Goal: Task Accomplishment & Management: Use online tool/utility

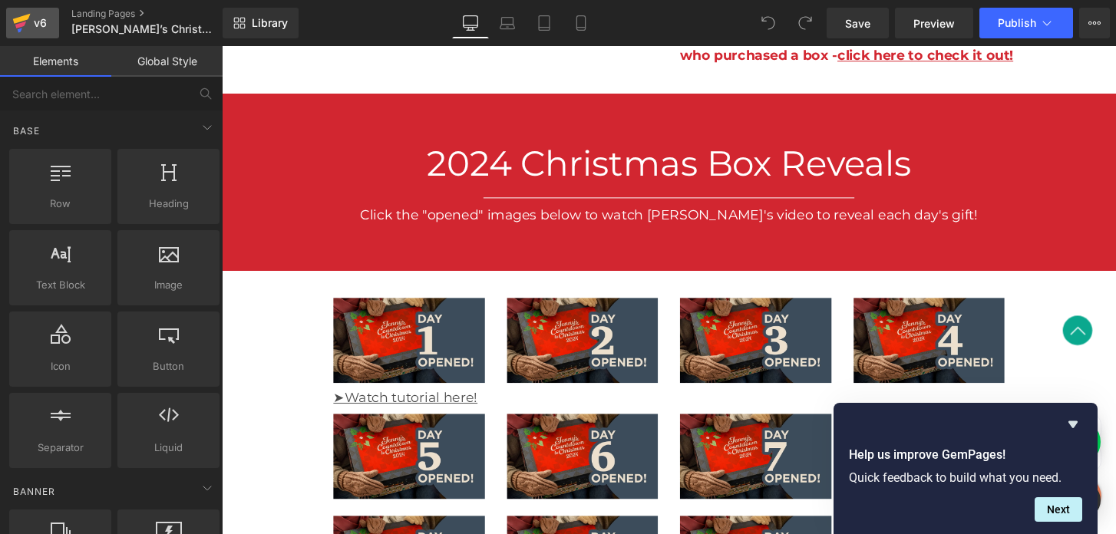
click at [31, 27] on div "v6" at bounding box center [40, 23] width 19 height 20
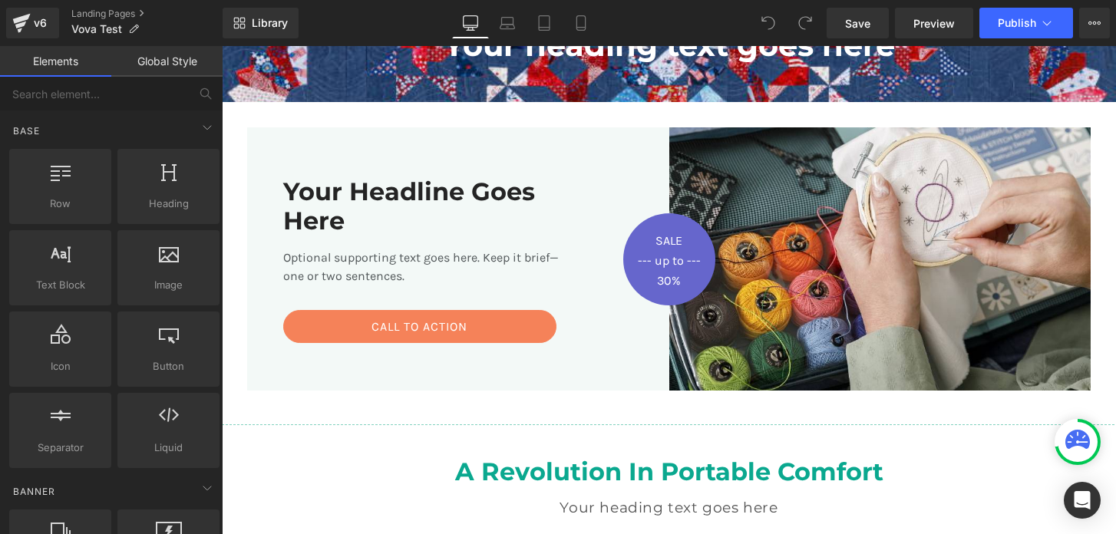
scroll to position [183, 0]
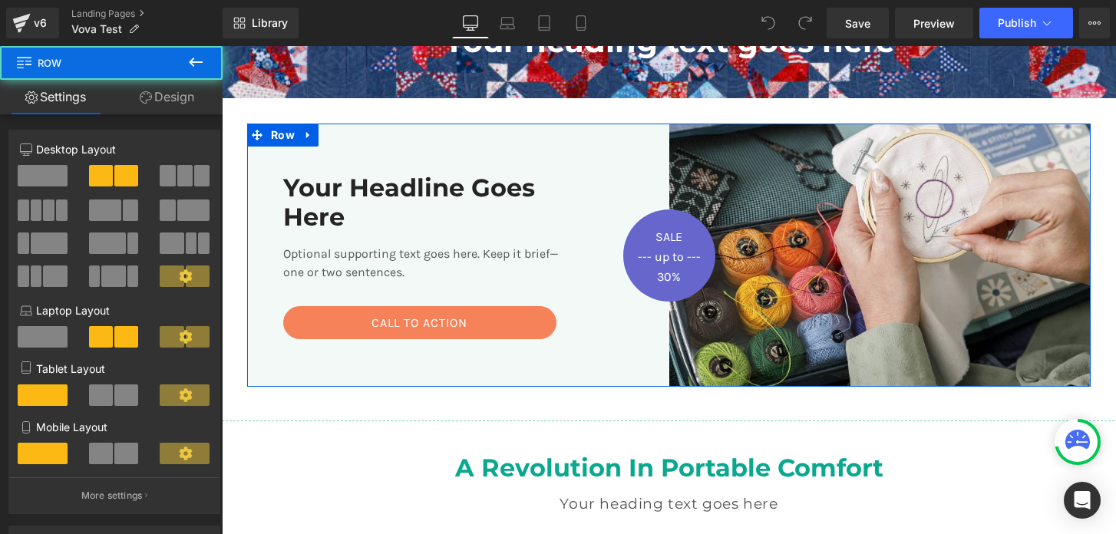
click at [636, 139] on div "Your Headline Goes Here Heading Optional supporting text goes here. Keep it bri…" at bounding box center [458, 255] width 422 height 263
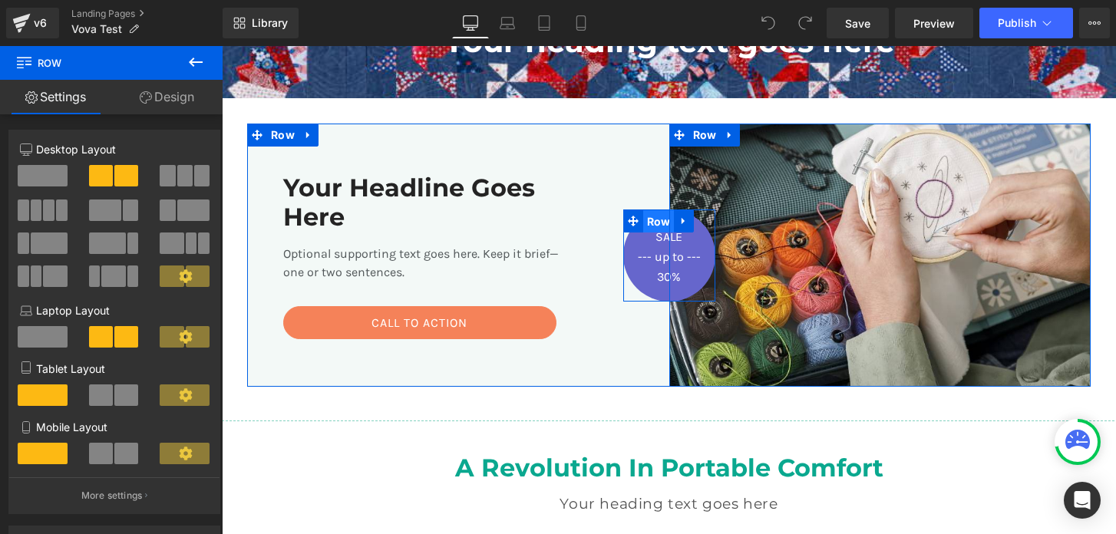
click at [668, 223] on span "Row" at bounding box center [658, 221] width 31 height 23
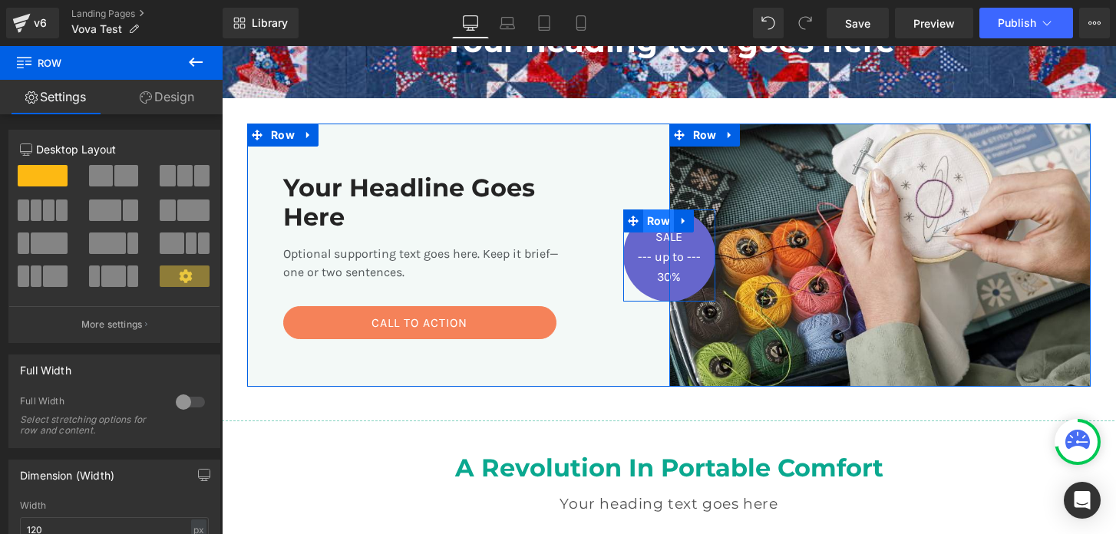
click at [655, 223] on span "Row" at bounding box center [658, 221] width 31 height 23
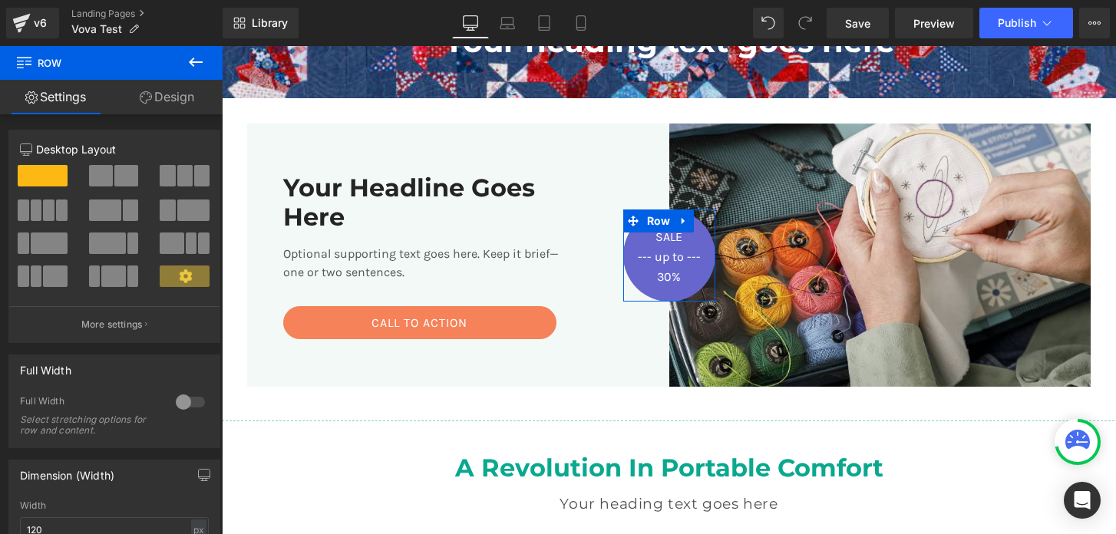
click at [164, 96] on link "Design" at bounding box center [166, 97] width 111 height 35
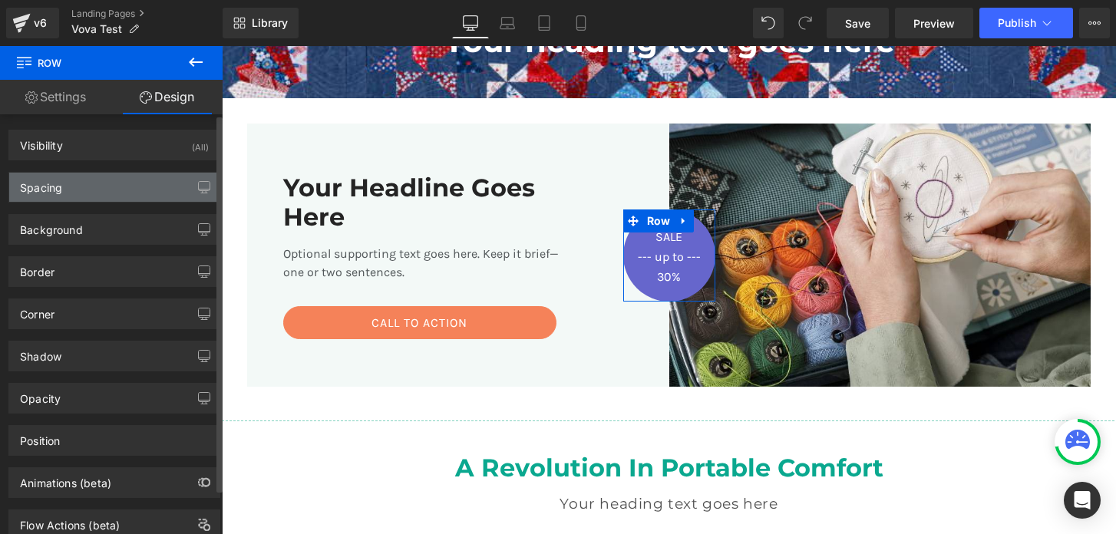
click at [108, 180] on div "Spacing" at bounding box center [114, 187] width 210 height 29
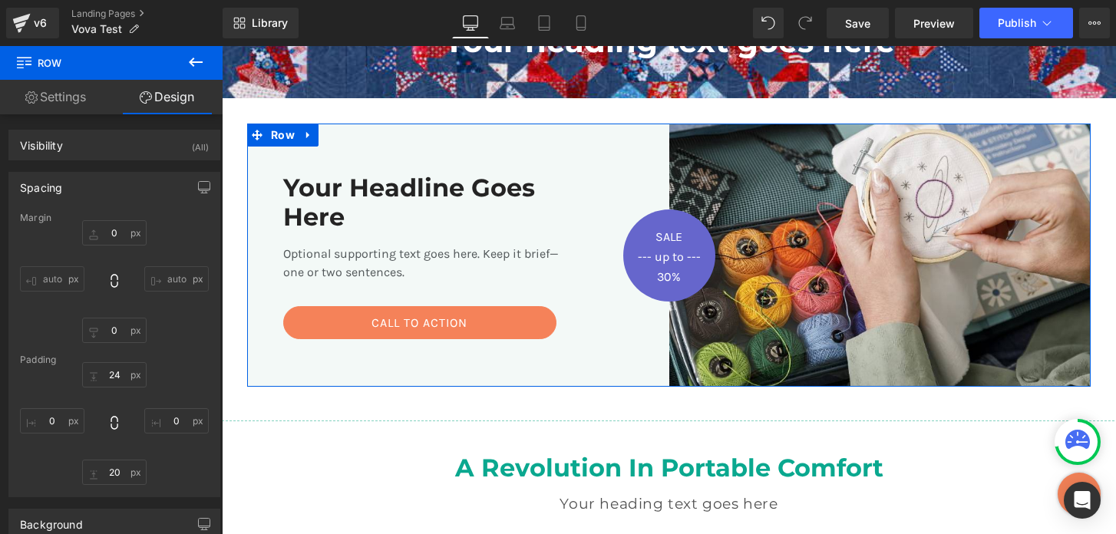
click at [556, 127] on div "Your Headline Goes Here Heading Optional supporting text goes here. Keep it bri…" at bounding box center [458, 255] width 422 height 263
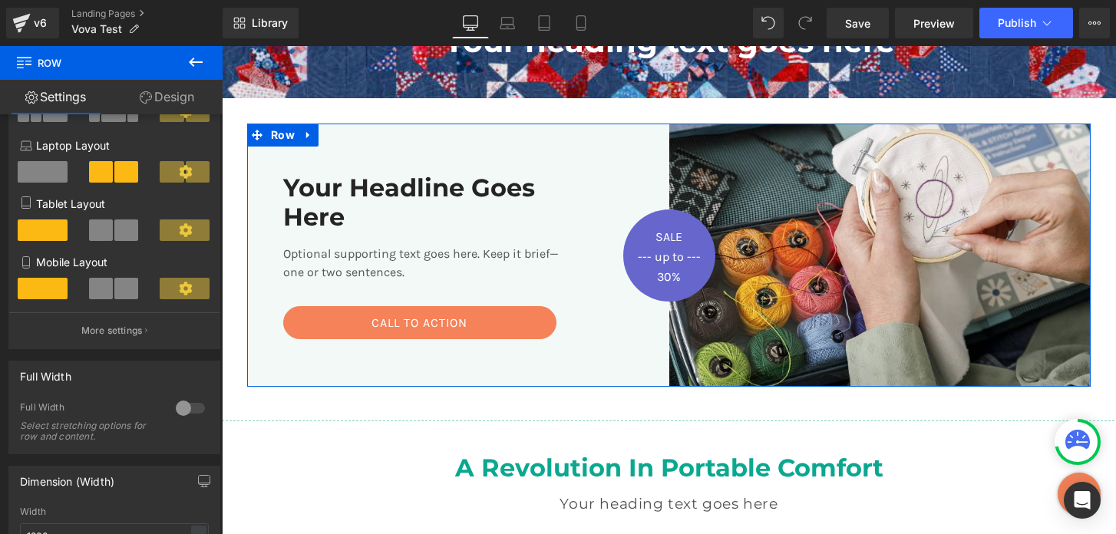
scroll to position [0, 0]
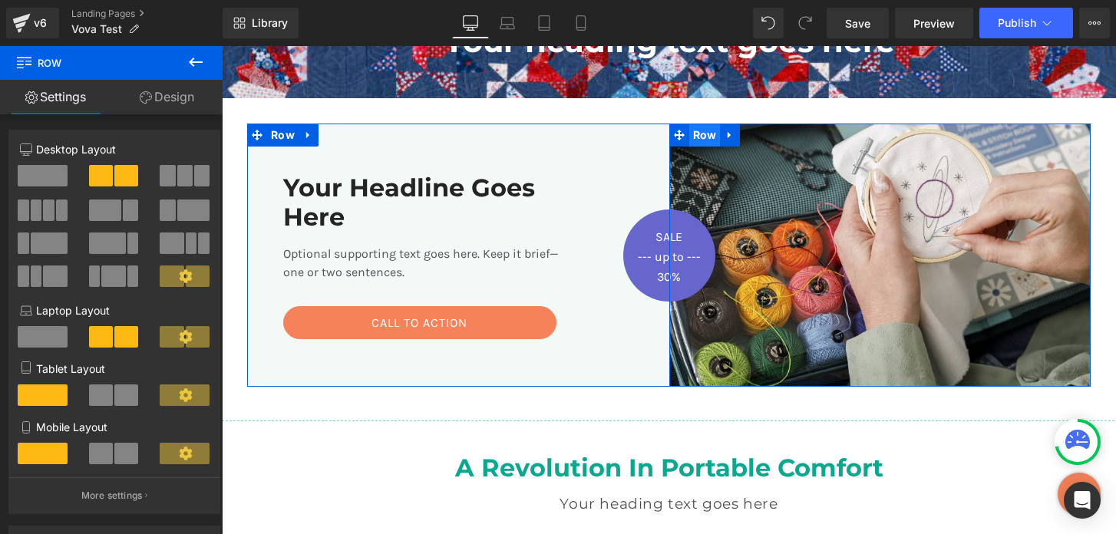
click at [706, 136] on span "Row" at bounding box center [704, 135] width 31 height 23
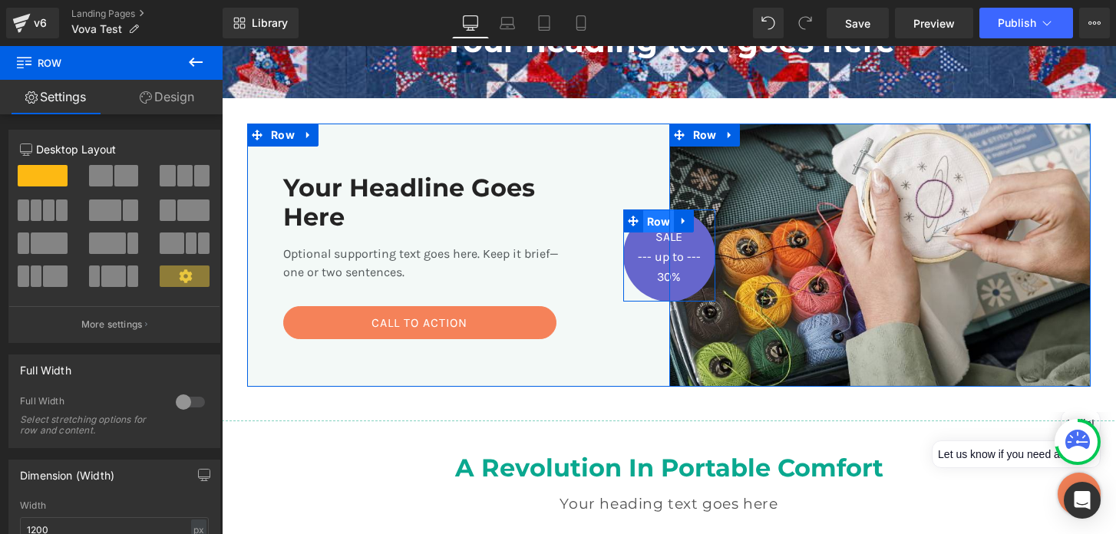
click at [656, 217] on span "Row" at bounding box center [658, 221] width 31 height 23
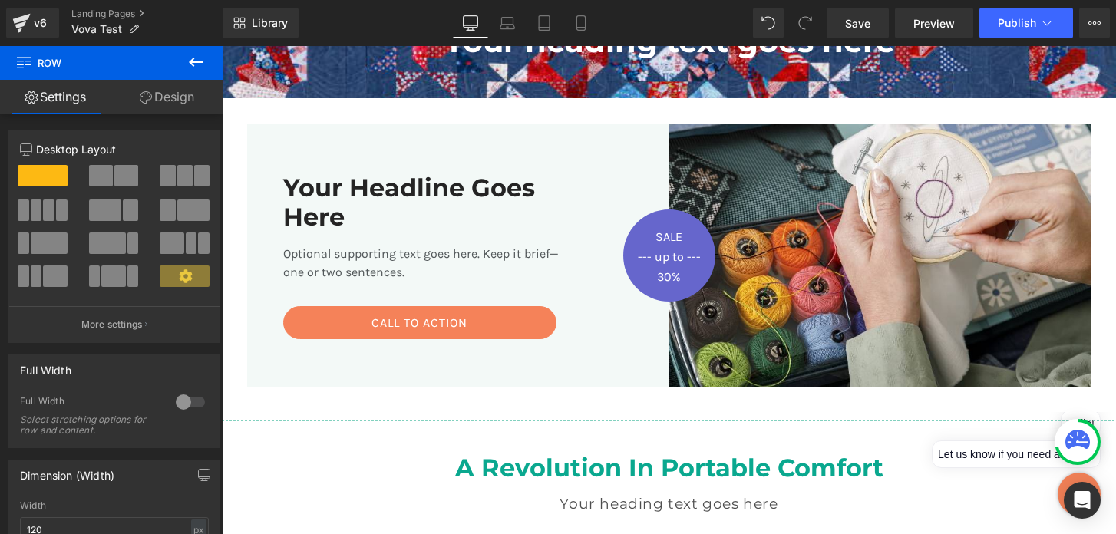
click at [189, 64] on icon at bounding box center [195, 62] width 18 height 18
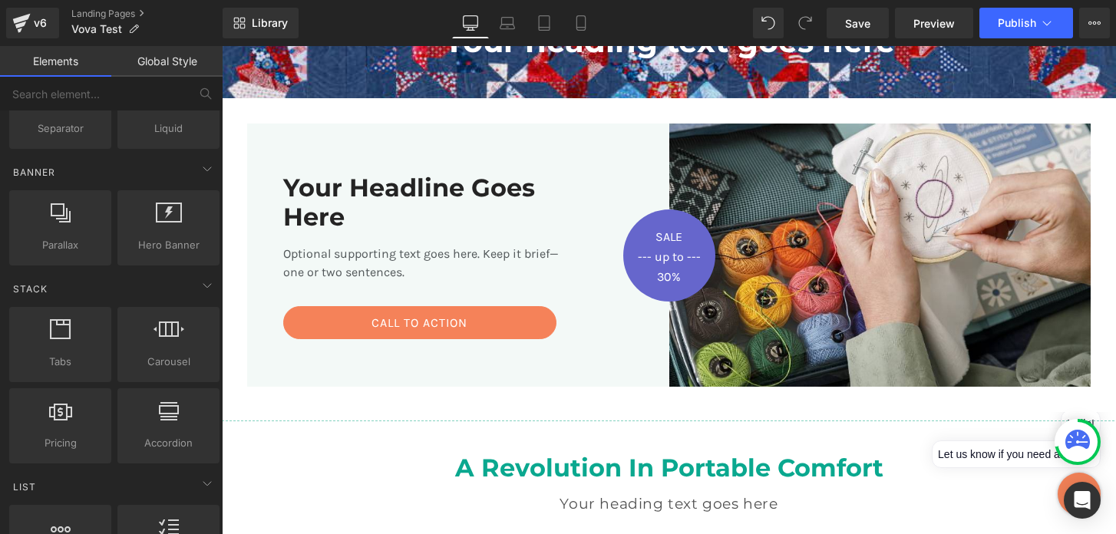
scroll to position [327, 0]
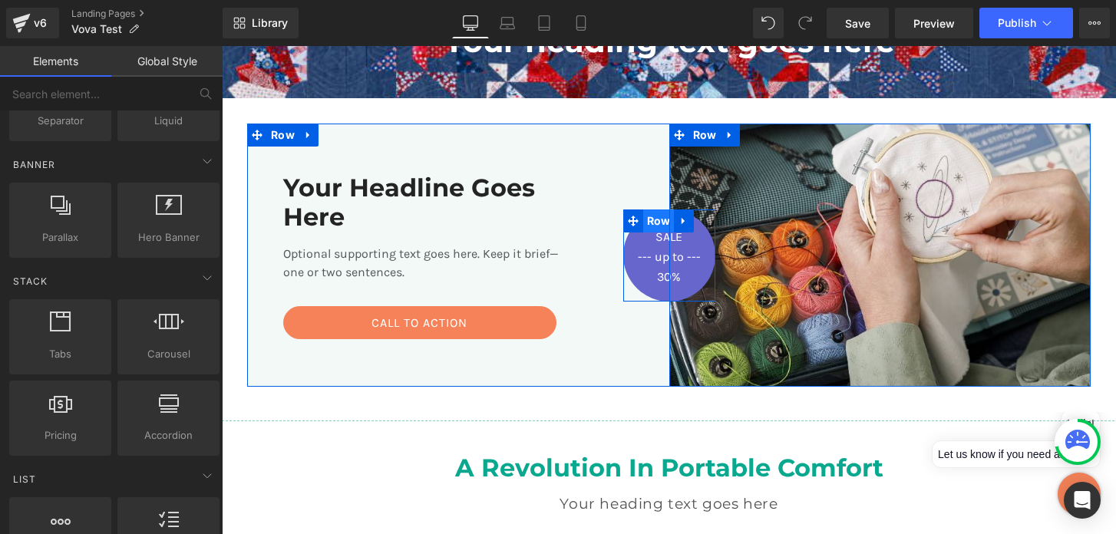
click at [662, 227] on span "Row" at bounding box center [658, 221] width 31 height 23
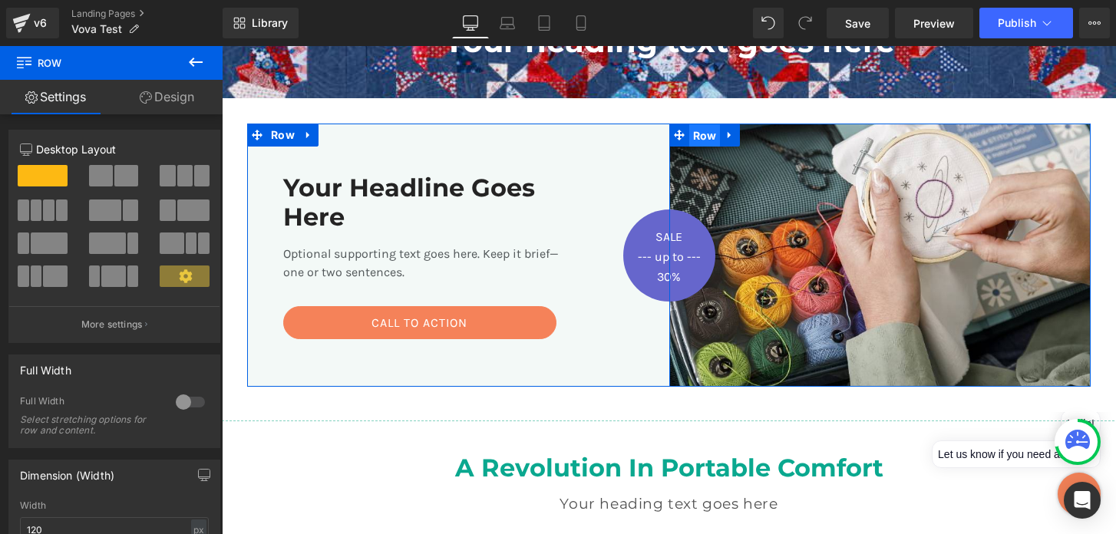
click at [708, 139] on span "Row" at bounding box center [704, 135] width 31 height 23
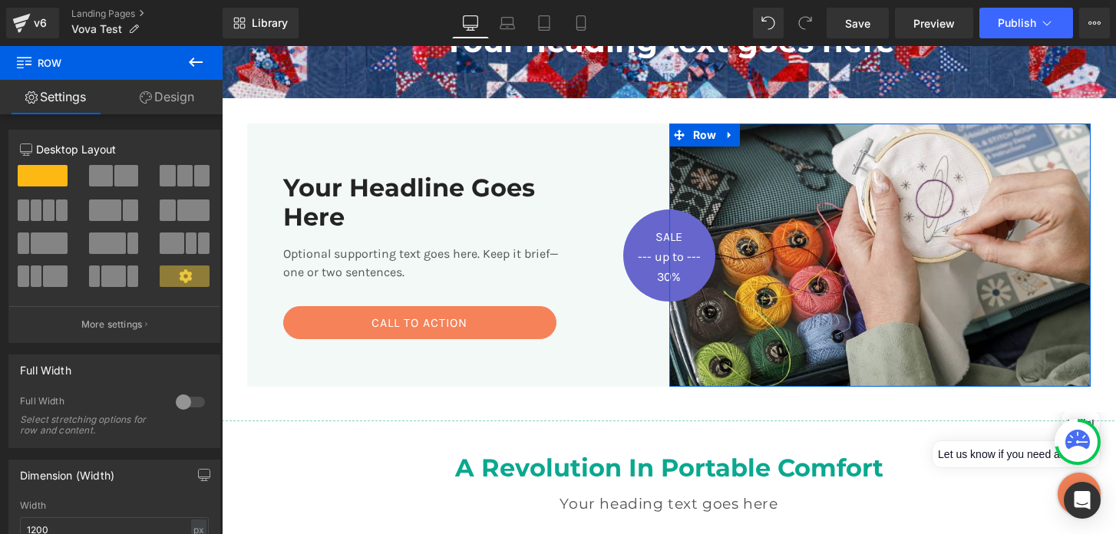
click at [147, 107] on link "Design" at bounding box center [166, 97] width 111 height 35
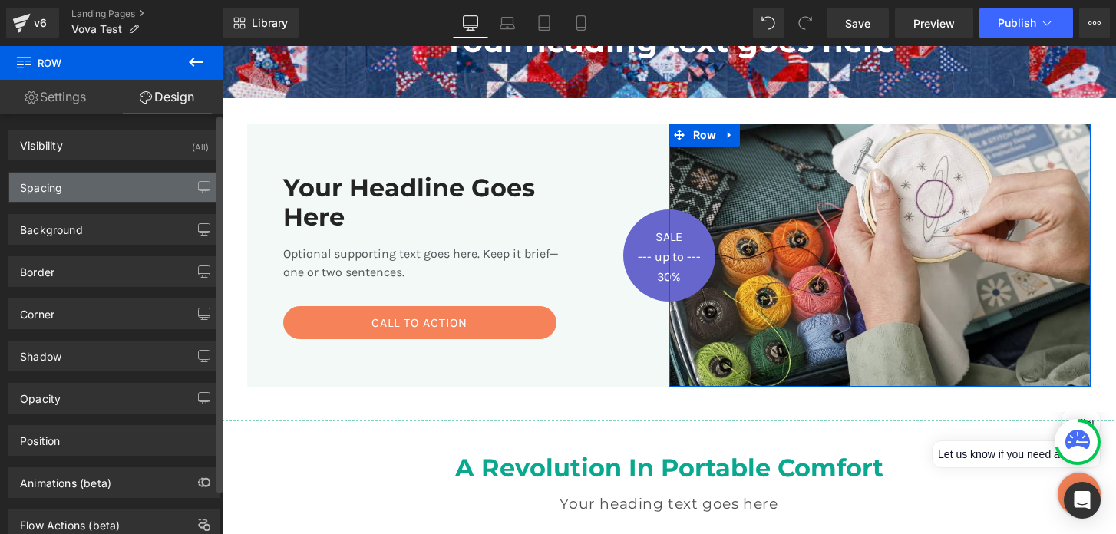
click at [116, 199] on div "Spacing" at bounding box center [114, 187] width 210 height 29
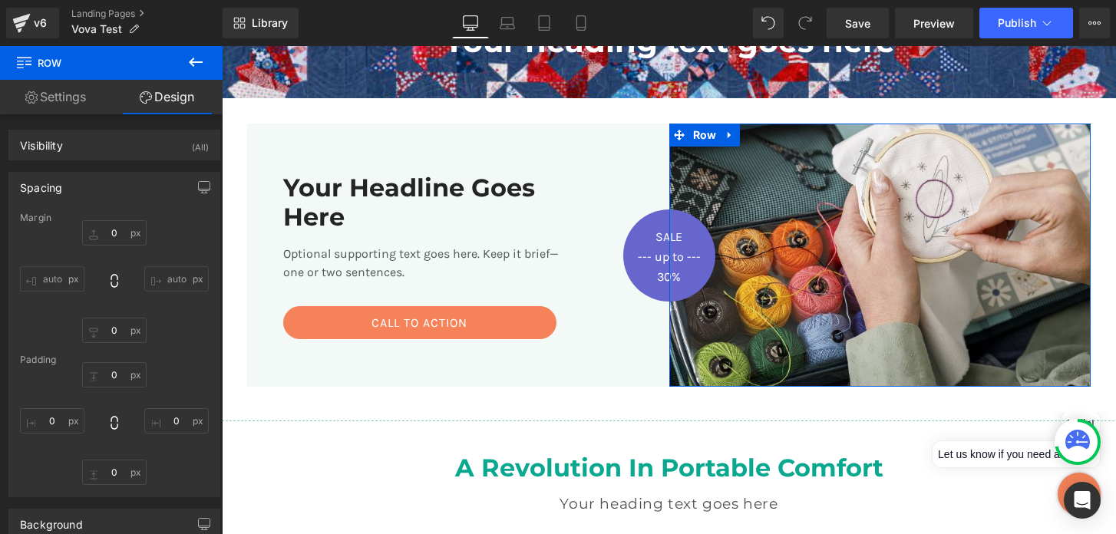
click at [90, 104] on link "Settings" at bounding box center [55, 97] width 111 height 35
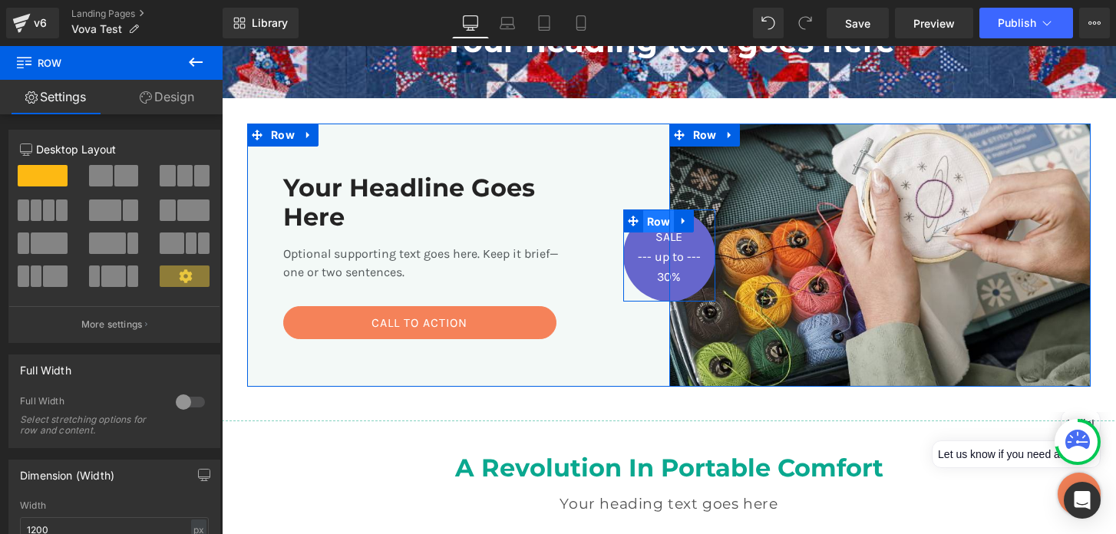
click at [663, 223] on span "Row" at bounding box center [658, 221] width 31 height 23
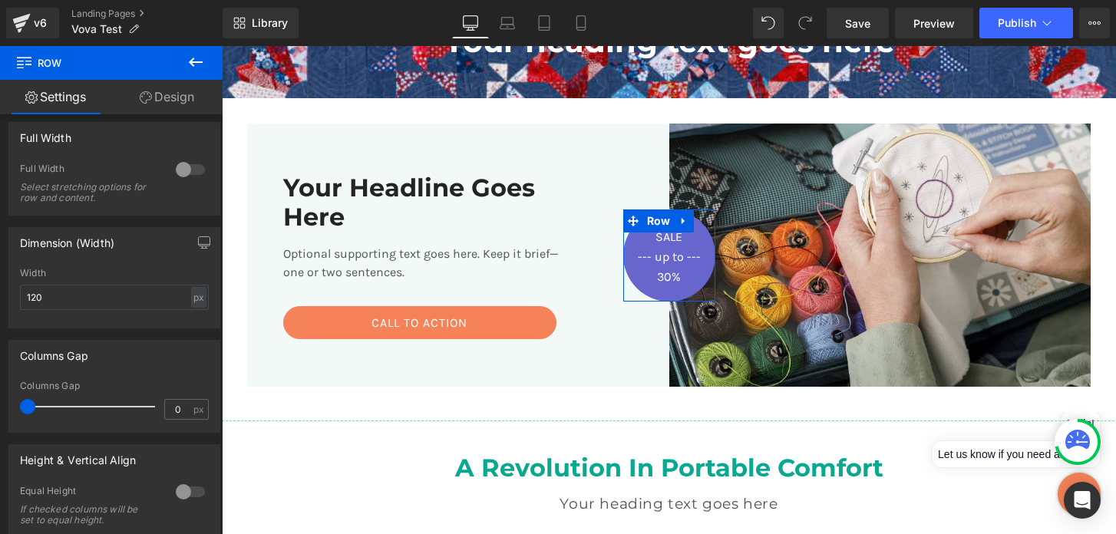
scroll to position [250, 0]
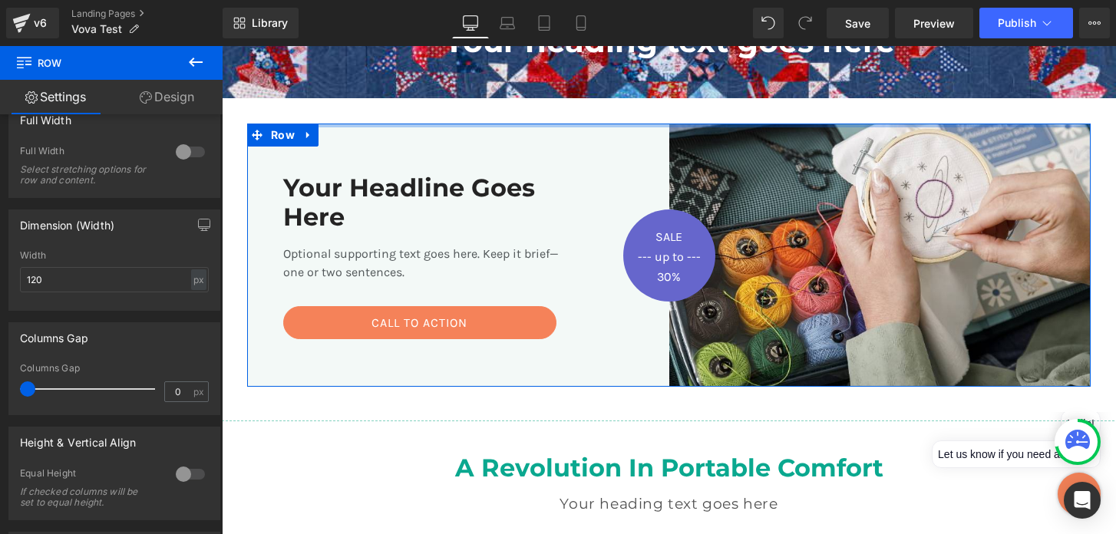
click at [502, 125] on div at bounding box center [668, 126] width 843 height 4
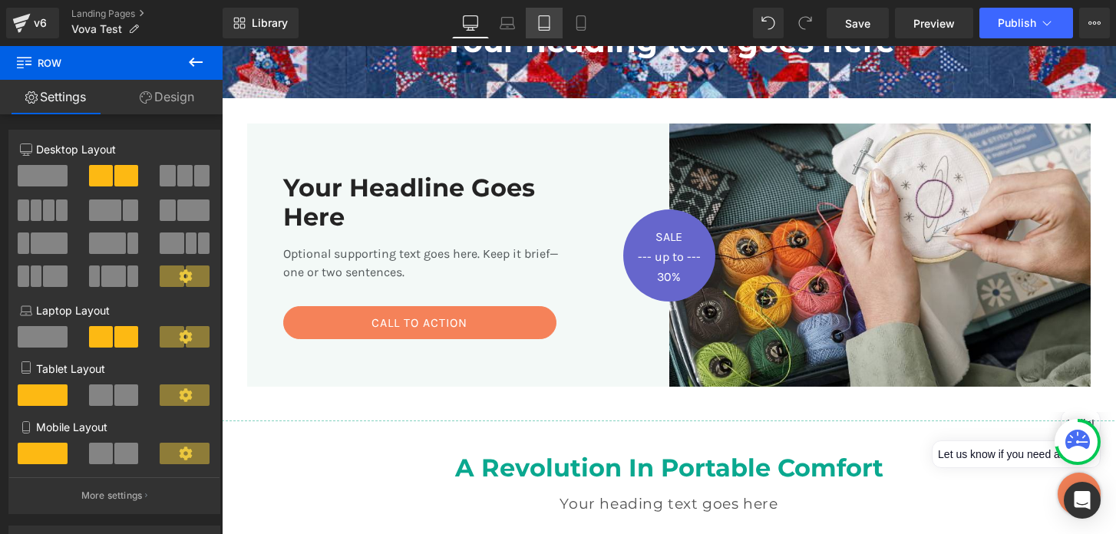
click at [549, 20] on icon at bounding box center [543, 22] width 15 height 15
type input "100"
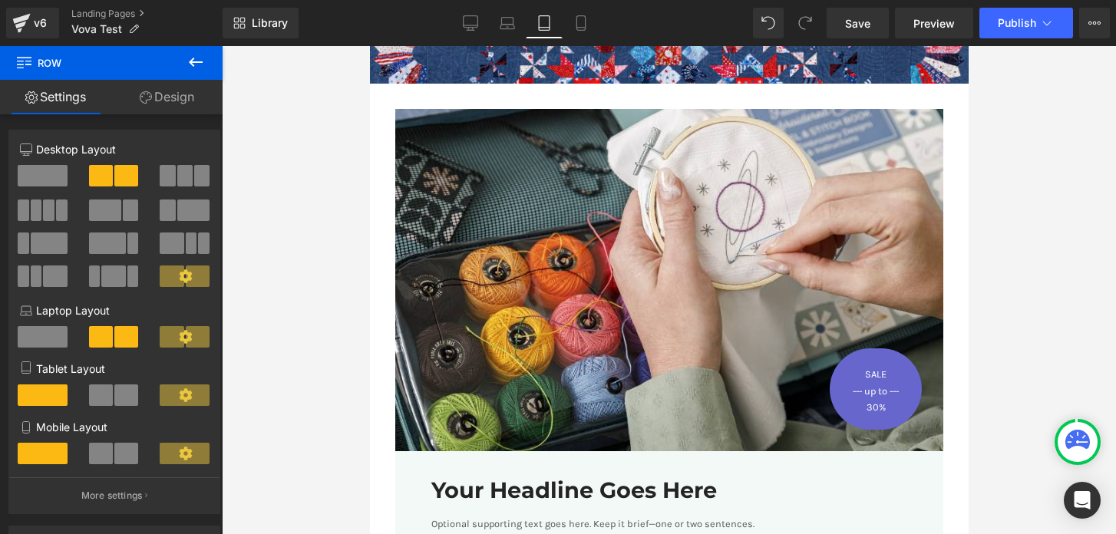
scroll to position [190, 0]
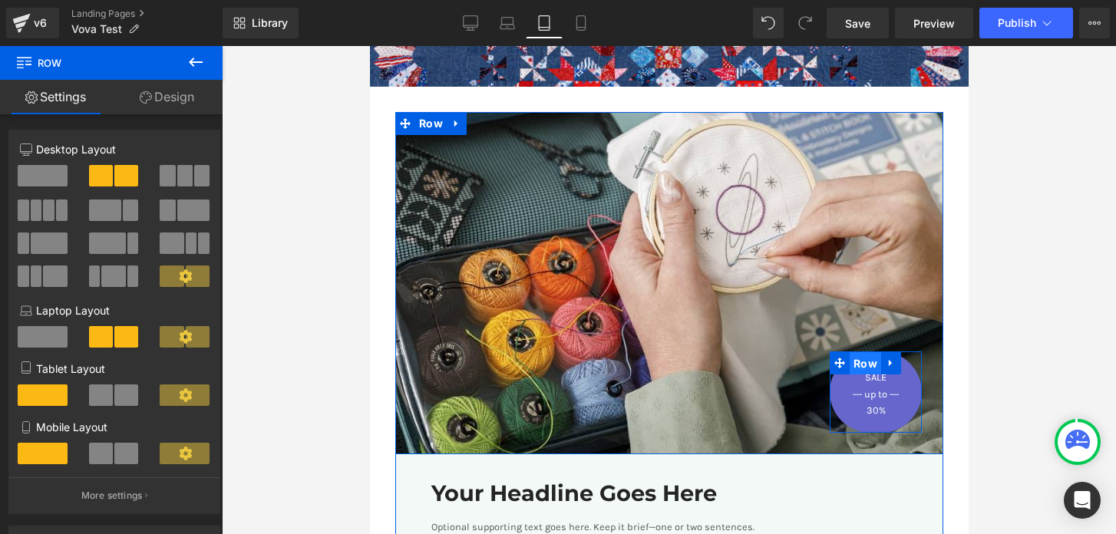
click at [865, 371] on span "Row" at bounding box center [864, 363] width 31 height 23
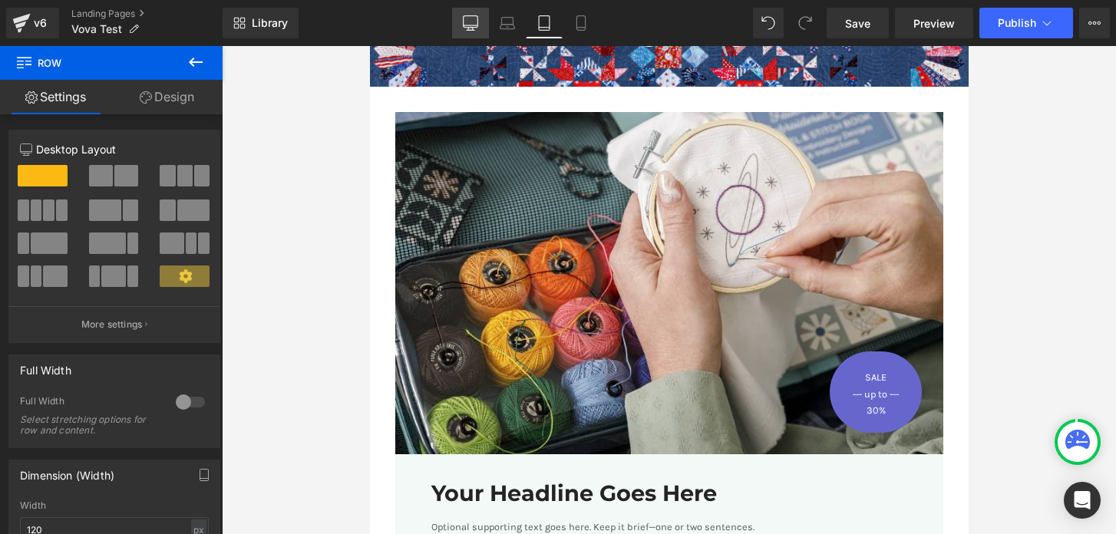
click at [475, 28] on icon at bounding box center [471, 22] width 15 height 12
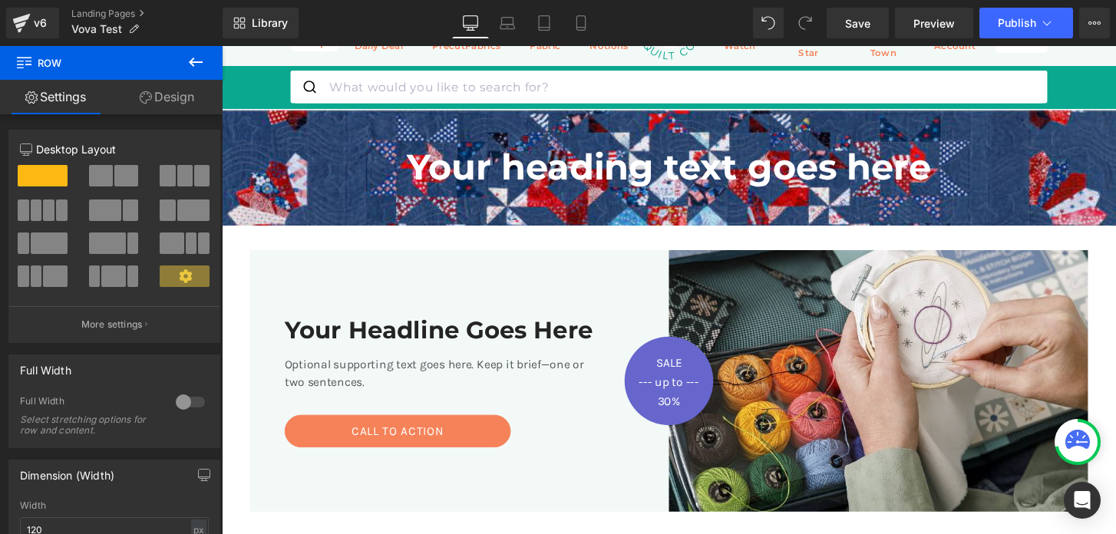
scroll to position [53, 0]
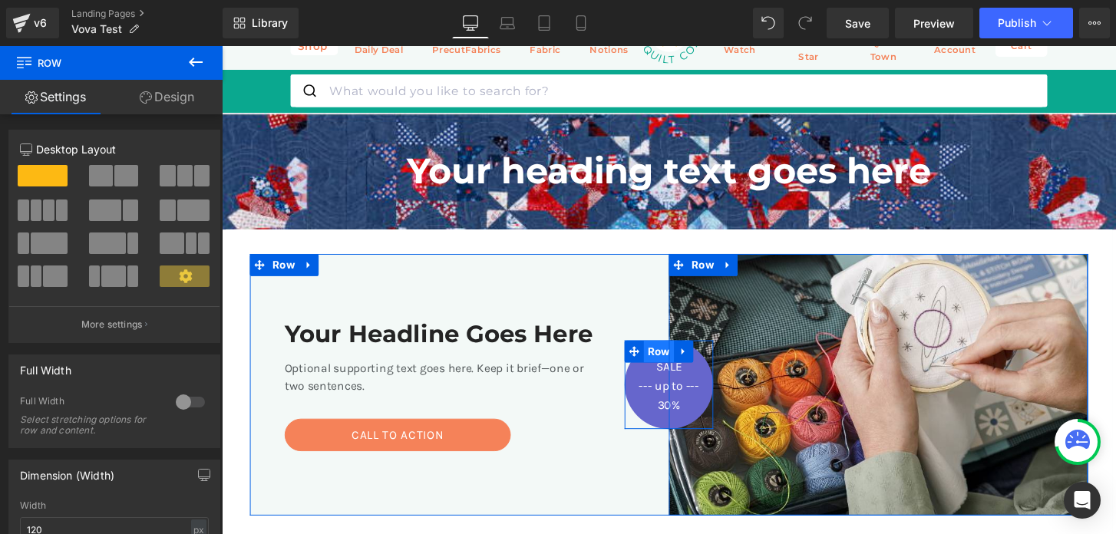
click at [676, 363] on span "Row" at bounding box center [675, 362] width 31 height 23
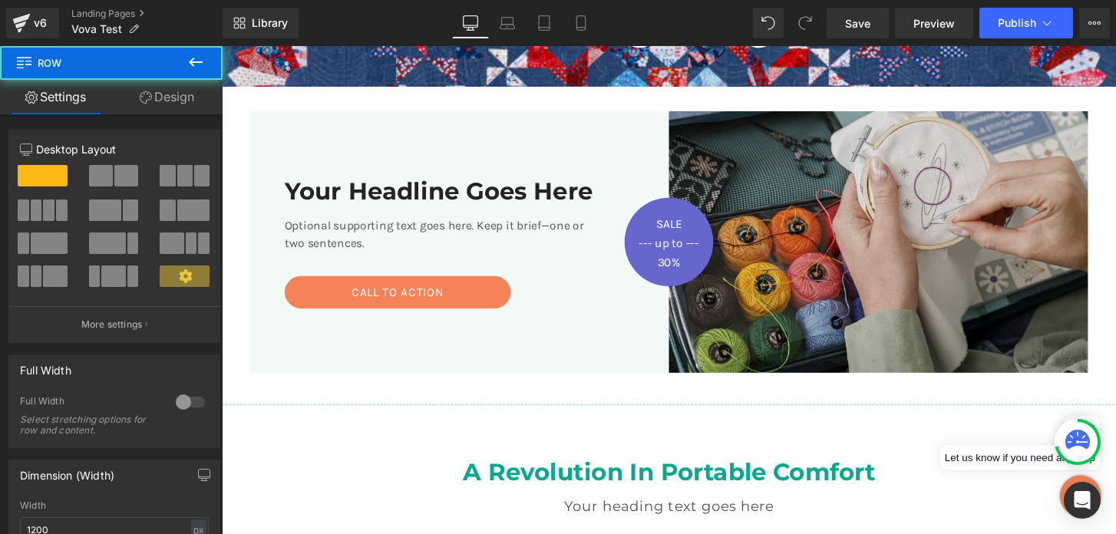
scroll to position [206, 0]
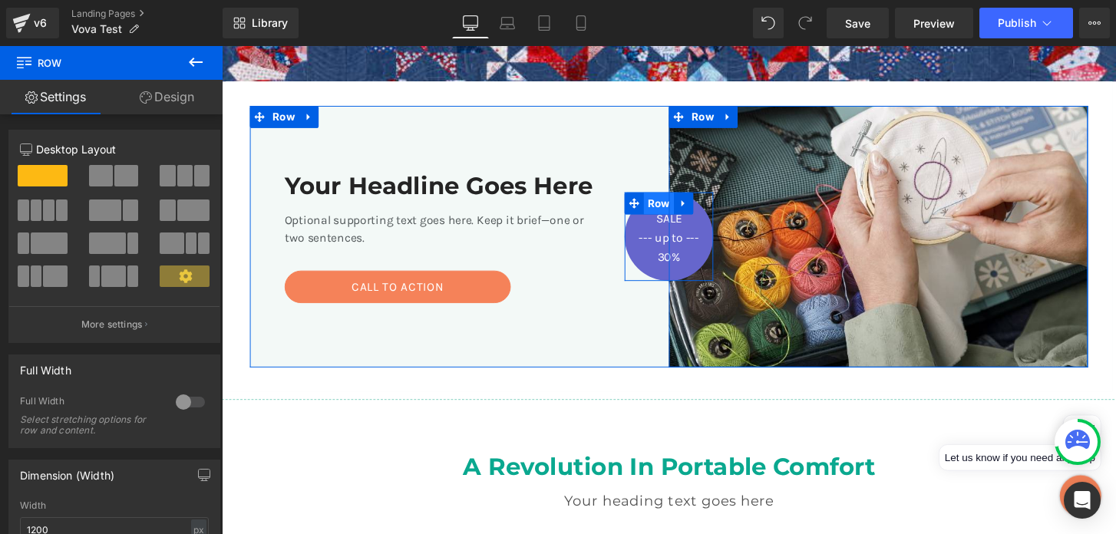
click at [680, 214] on span "Row" at bounding box center [675, 209] width 31 height 23
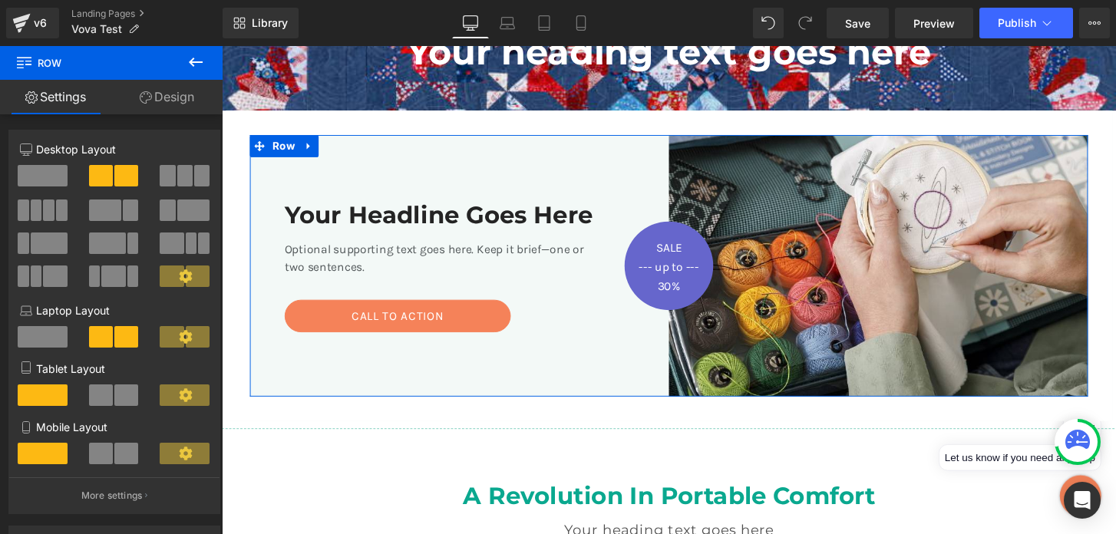
scroll to position [167, 0]
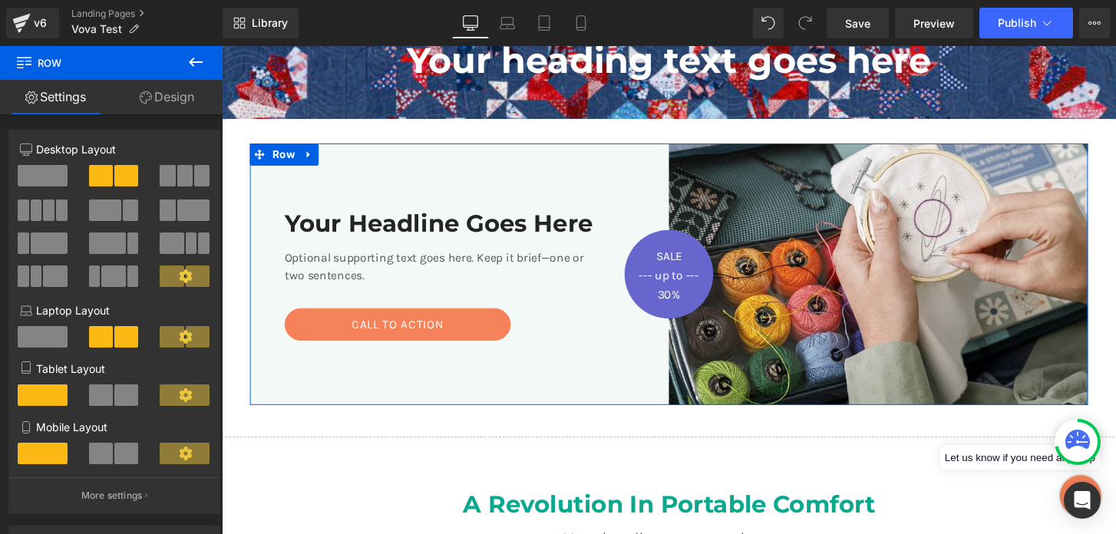
click at [593, 136] on div "Image SALE Text Block --- up to --- Text Block 30% Text Block Row Row Your Head…" at bounding box center [686, 283] width 921 height 322
click at [285, 153] on span "Row" at bounding box center [286, 158] width 31 height 23
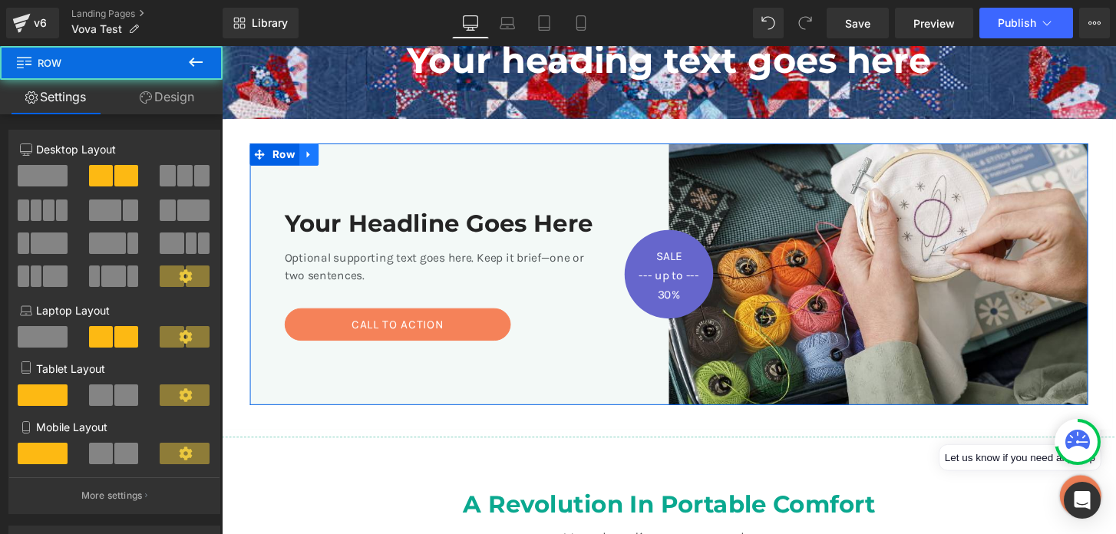
click at [308, 159] on icon at bounding box center [312, 159] width 11 height 12
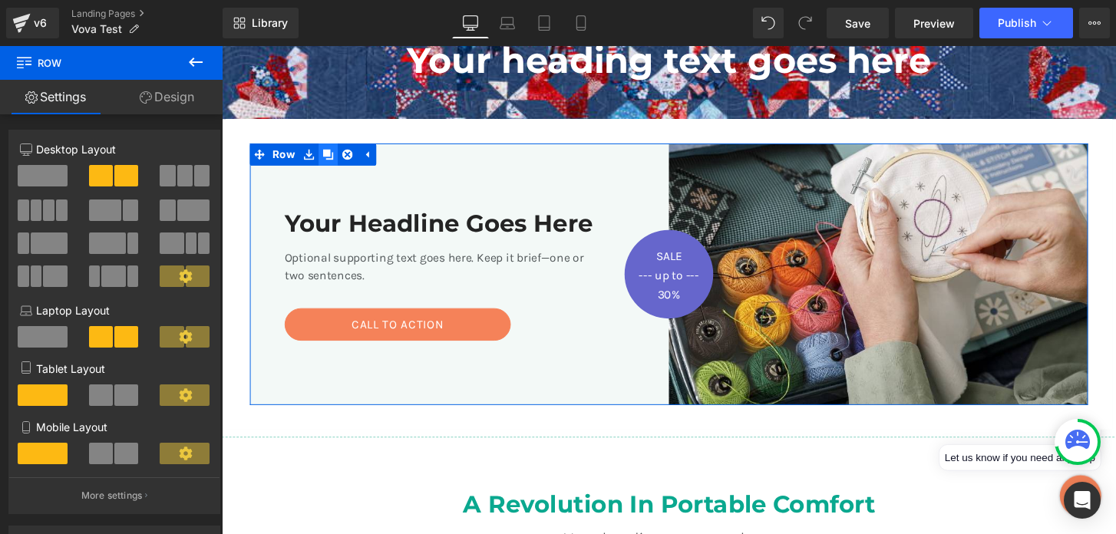
click at [334, 160] on icon at bounding box center [332, 158] width 11 height 11
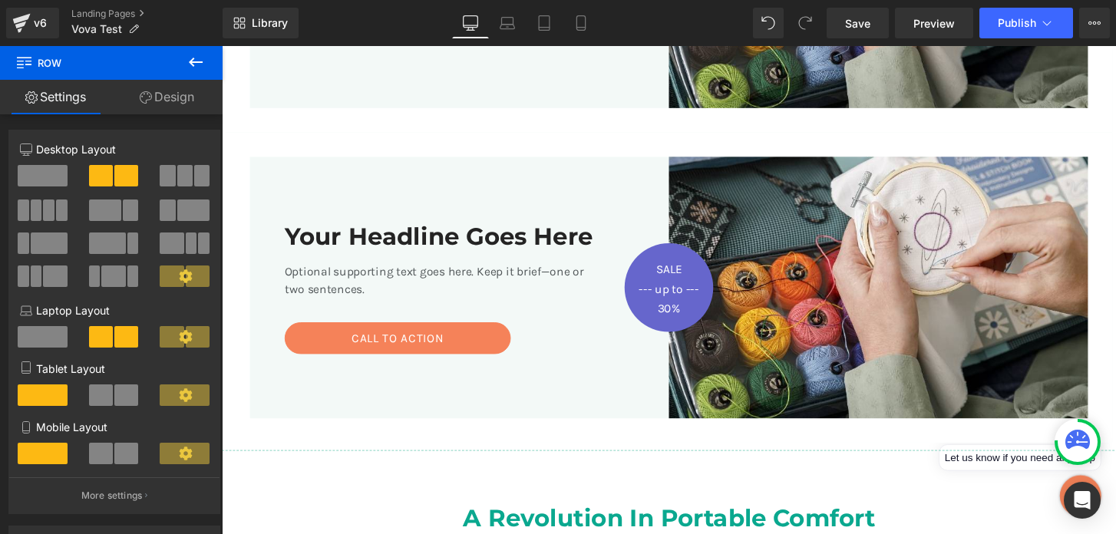
scroll to position [474, 0]
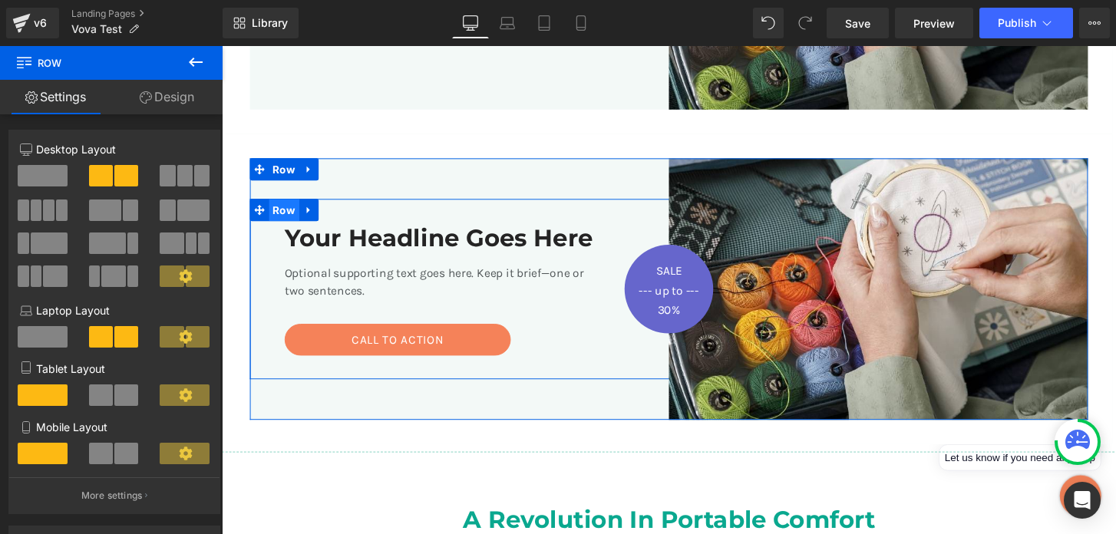
click at [295, 219] on span "Row" at bounding box center [286, 216] width 31 height 23
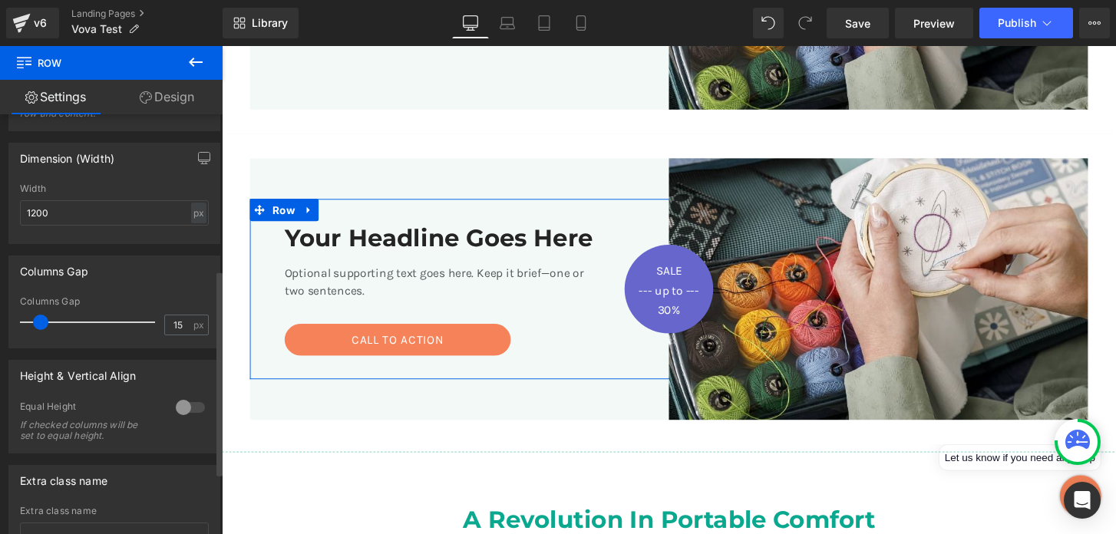
scroll to position [319, 0]
type input "15"
click at [42, 321] on span at bounding box center [40, 319] width 15 height 15
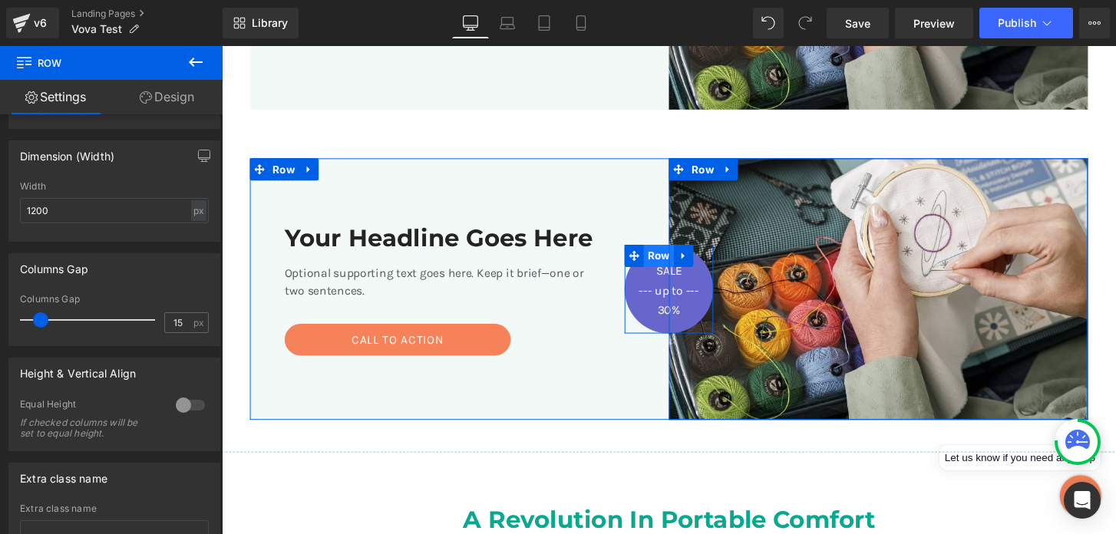
click at [681, 269] on span "Row" at bounding box center [675, 263] width 31 height 23
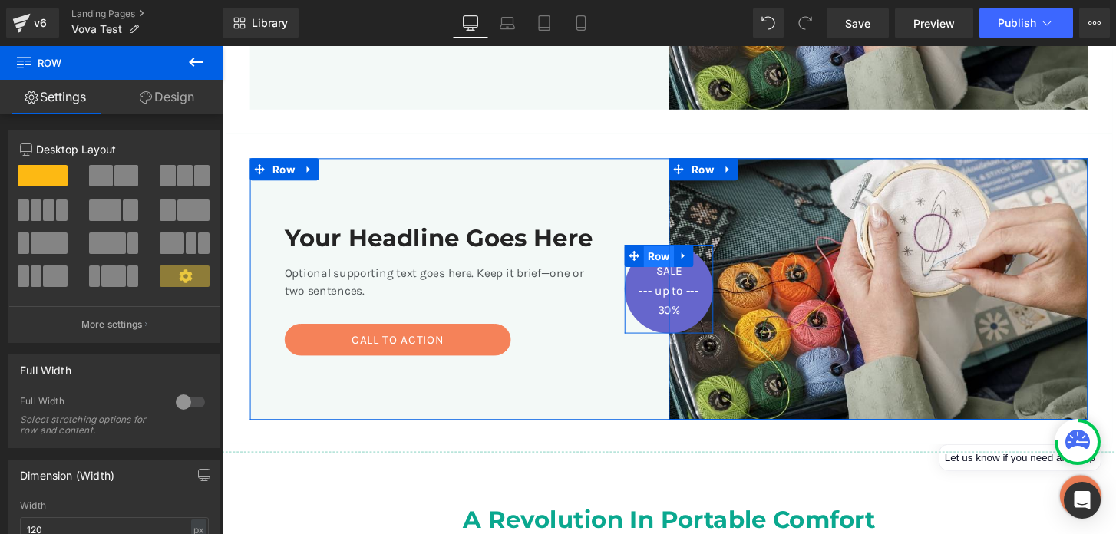
click at [681, 264] on span "Row" at bounding box center [675, 264] width 31 height 23
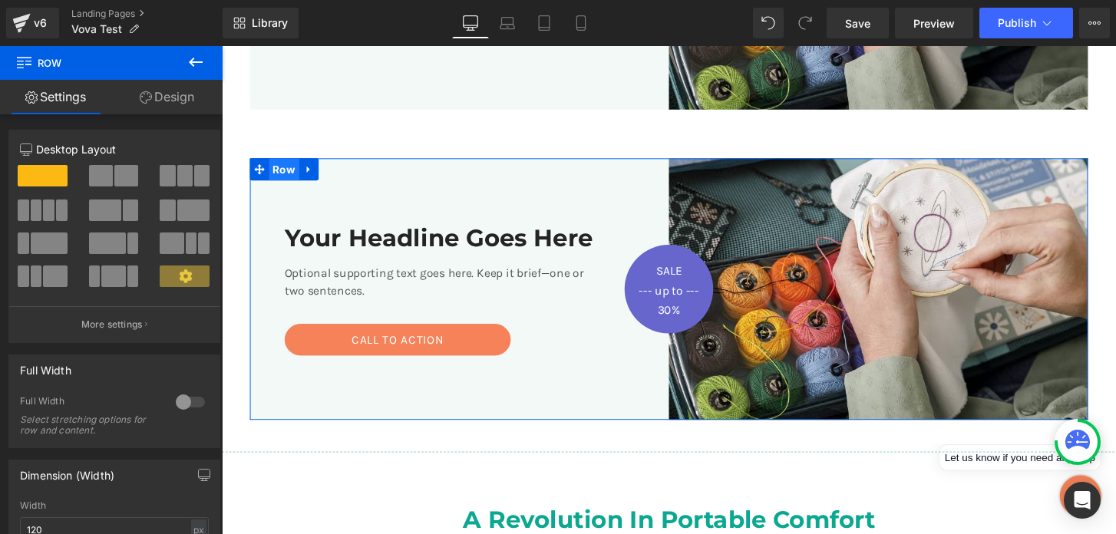
click at [290, 175] on span "Row" at bounding box center [286, 174] width 31 height 23
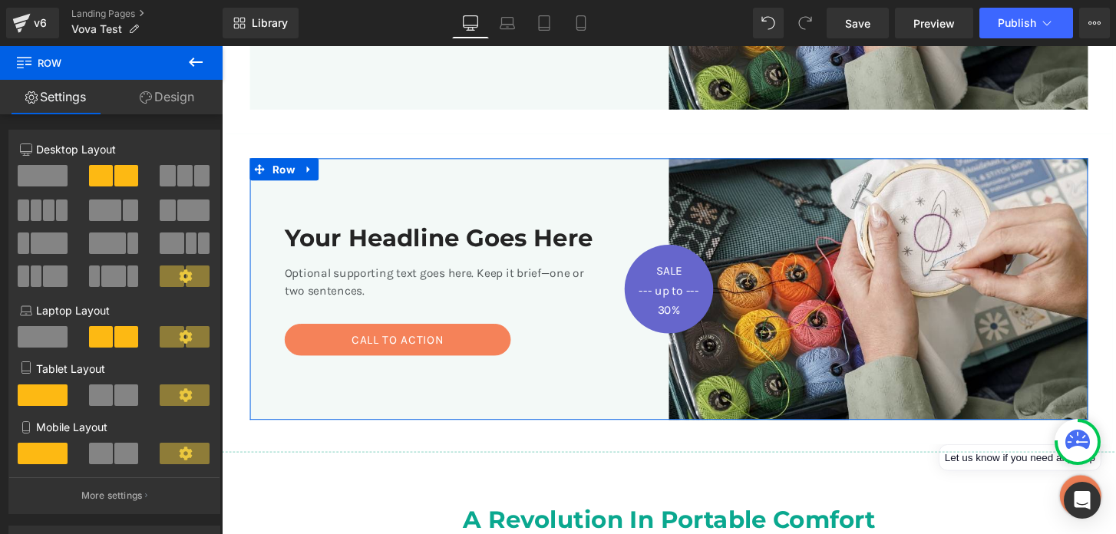
click at [180, 99] on link "Design" at bounding box center [166, 97] width 111 height 35
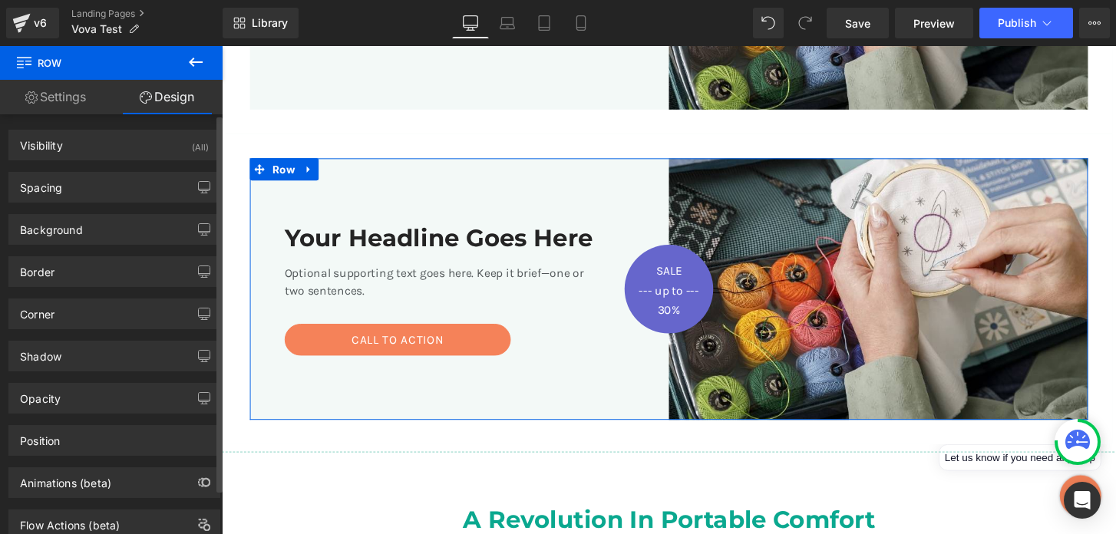
click at [150, 208] on div "Background Color & Image color var(--gf_gs-color1-accent) Color Color 4 100 % I…" at bounding box center [114, 224] width 229 height 42
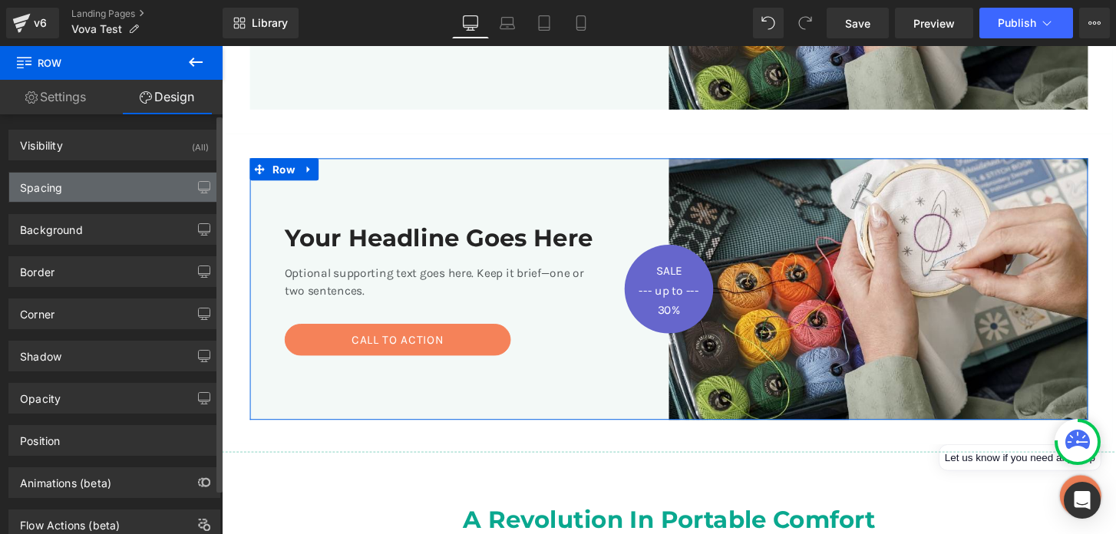
click at [150, 196] on div "Spacing" at bounding box center [114, 187] width 210 height 29
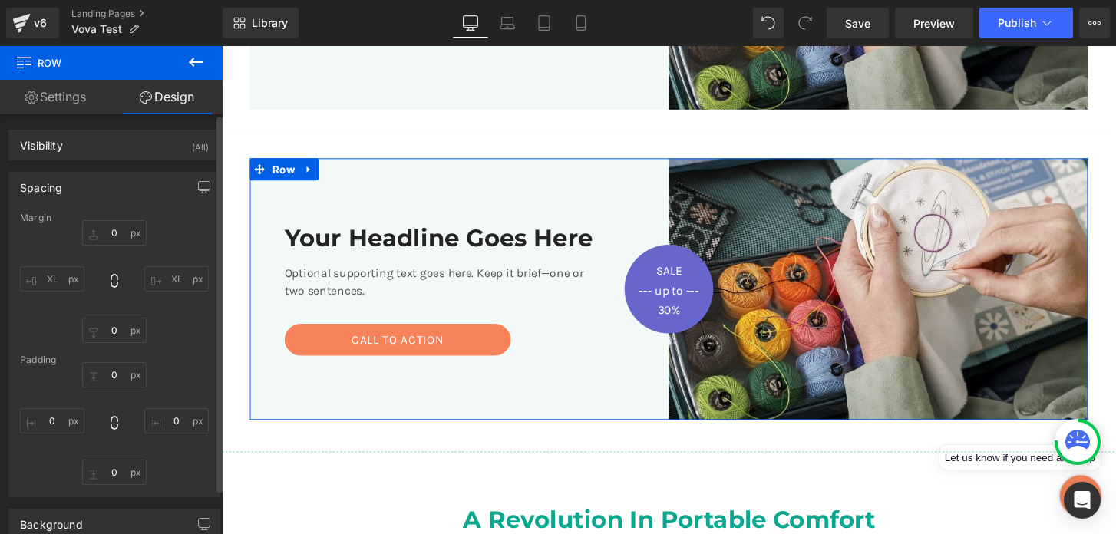
click at [150, 195] on div "Spacing" at bounding box center [114, 187] width 210 height 29
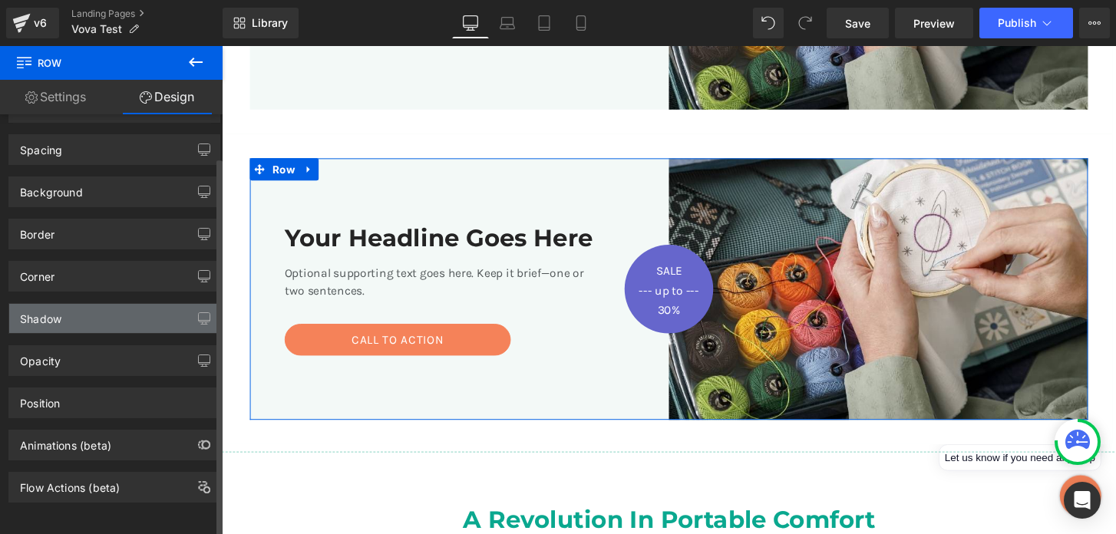
scroll to position [50, 0]
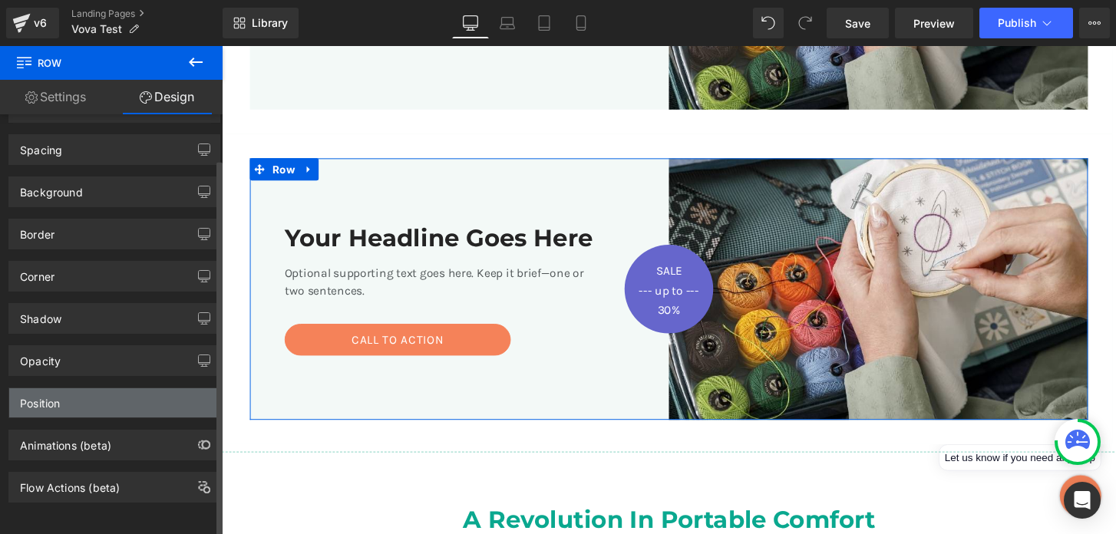
click at [127, 391] on div "Position" at bounding box center [114, 402] width 210 height 29
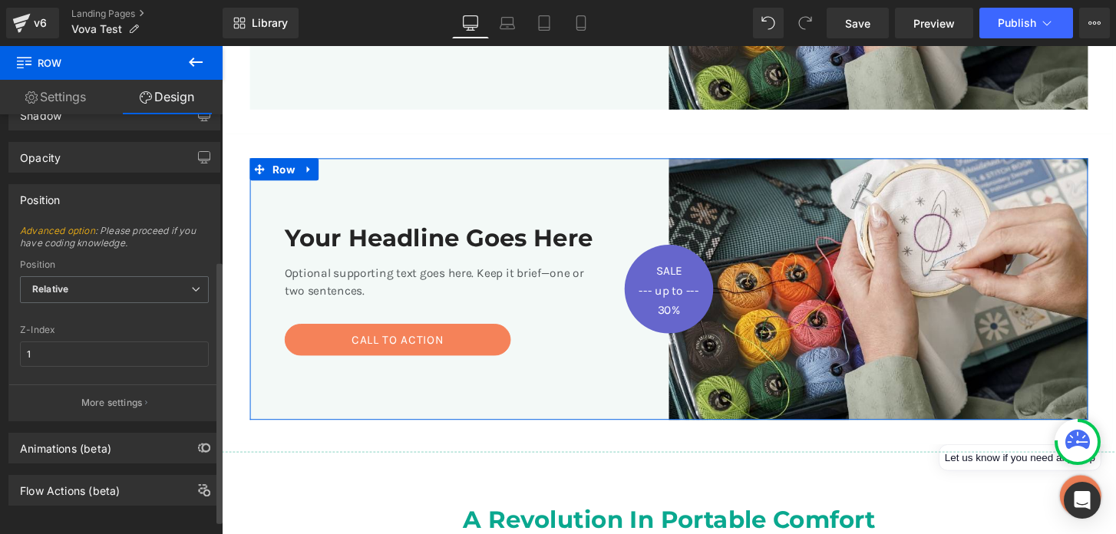
scroll to position [256, 0]
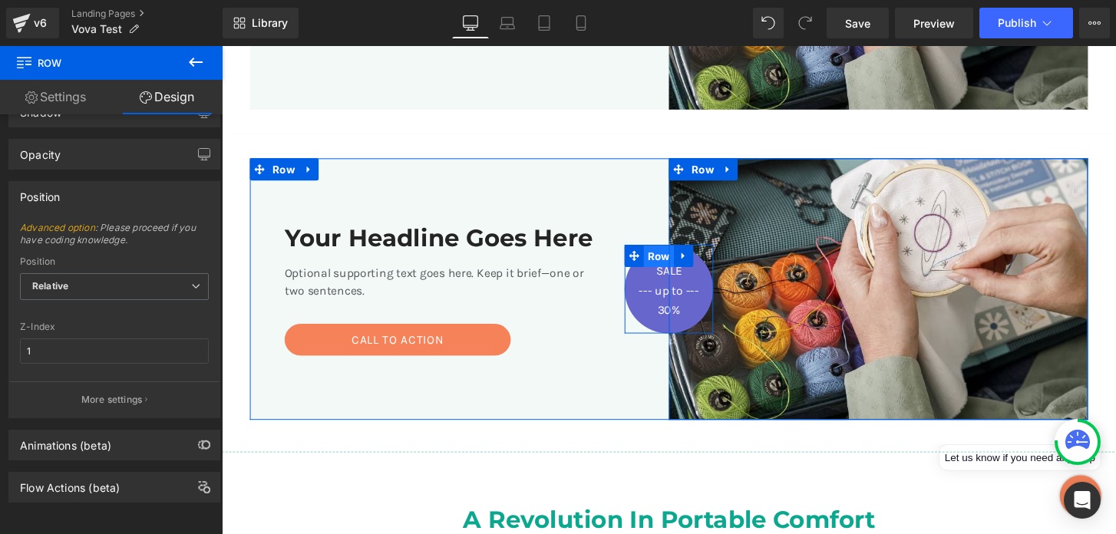
click at [678, 265] on span "Row" at bounding box center [675, 264] width 31 height 23
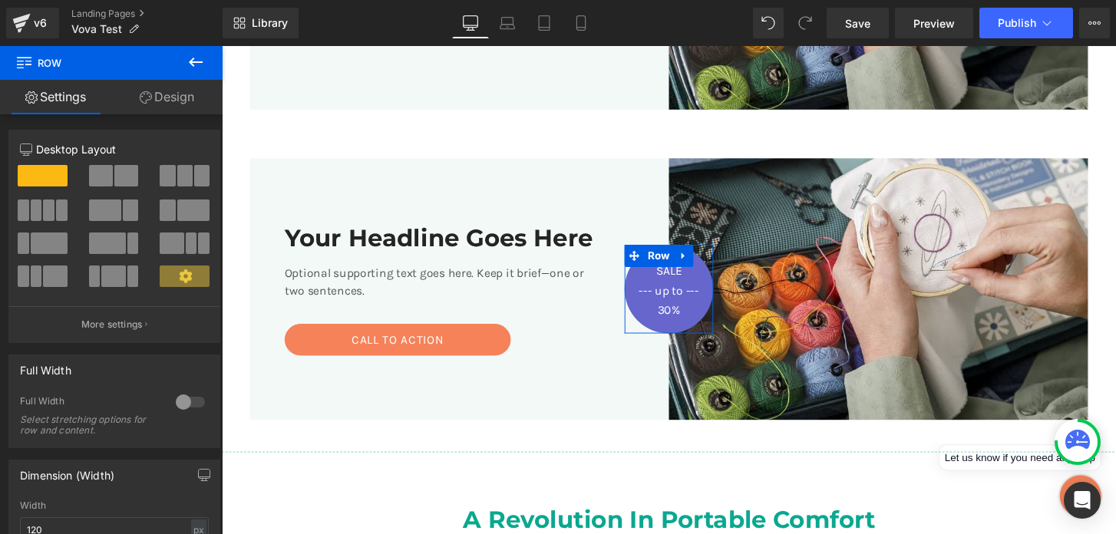
click at [170, 103] on link "Design" at bounding box center [166, 97] width 111 height 35
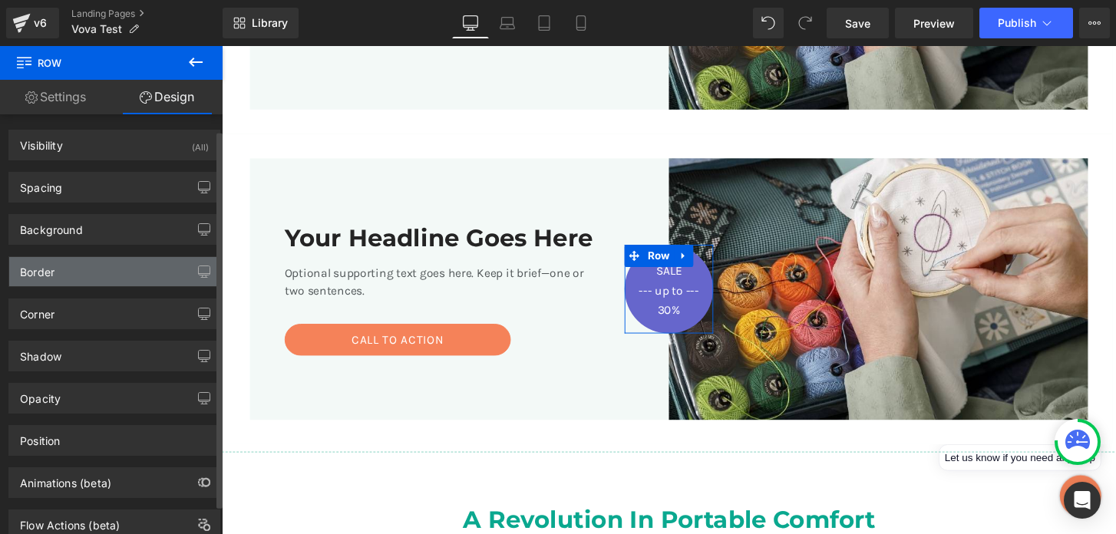
scroll to position [50, 0]
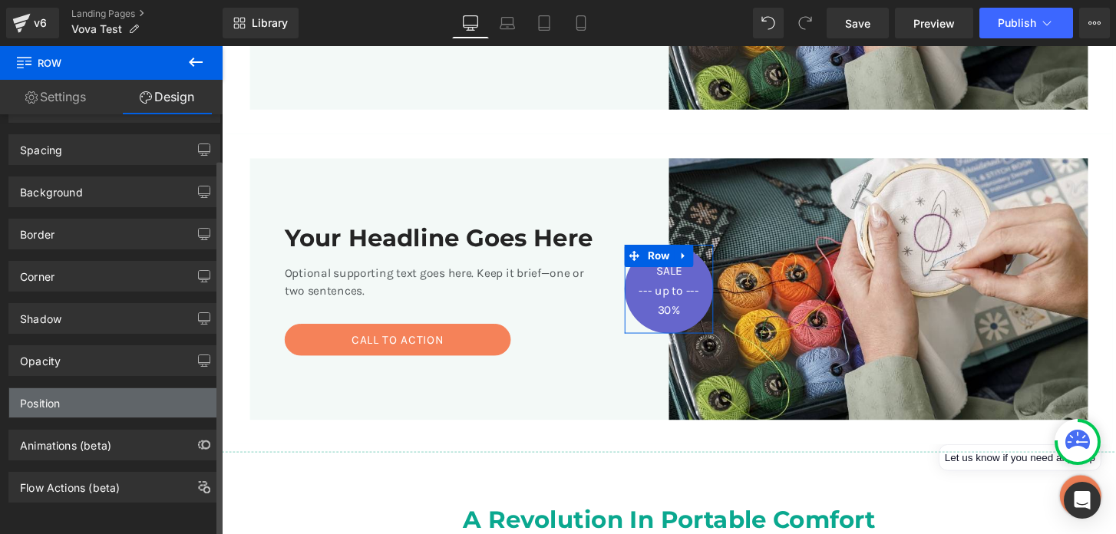
click at [113, 388] on div "Position" at bounding box center [114, 402] width 210 height 29
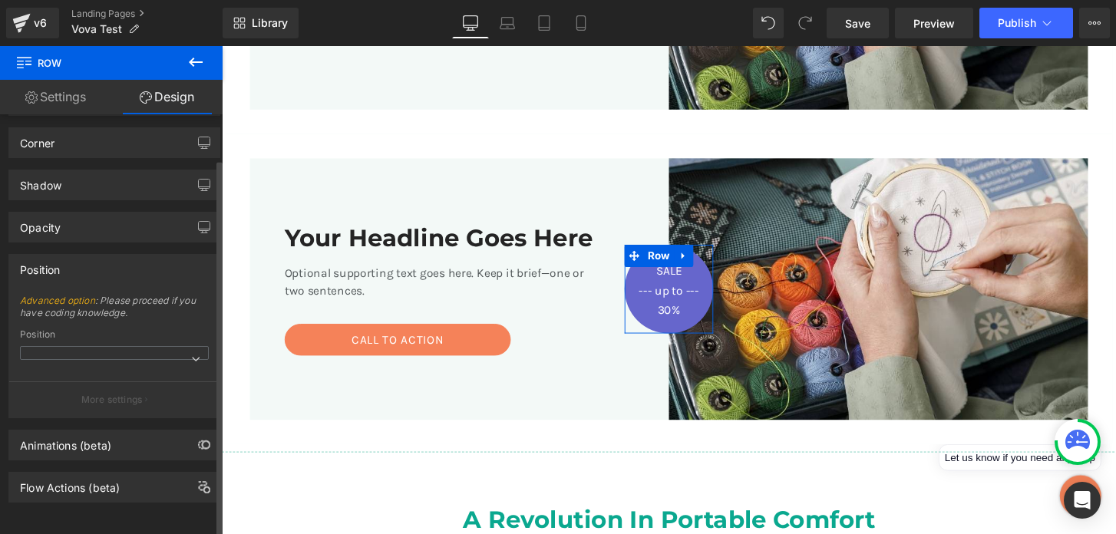
scroll to position [183, 0]
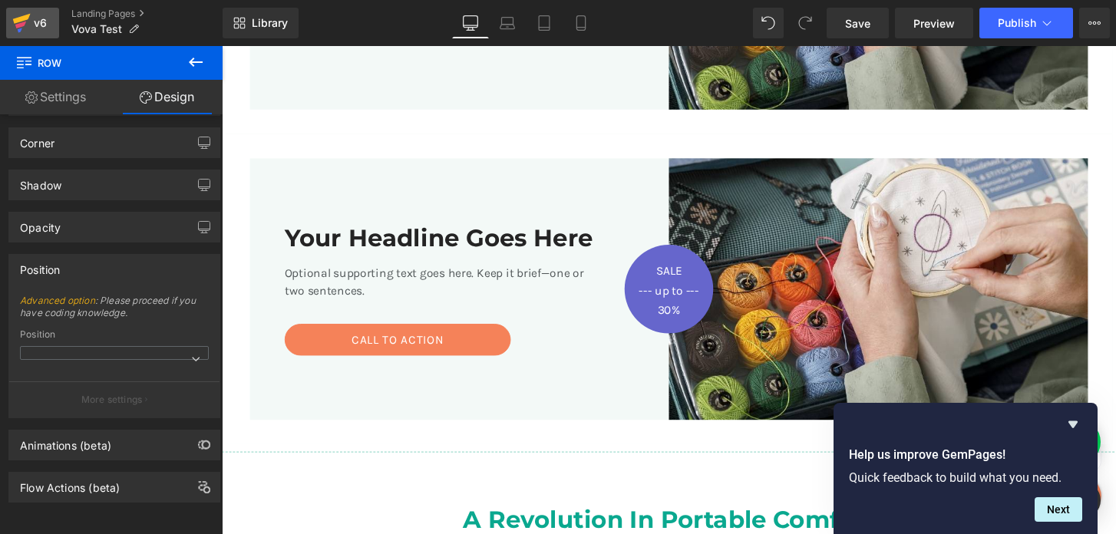
click at [25, 35] on icon at bounding box center [21, 23] width 18 height 38
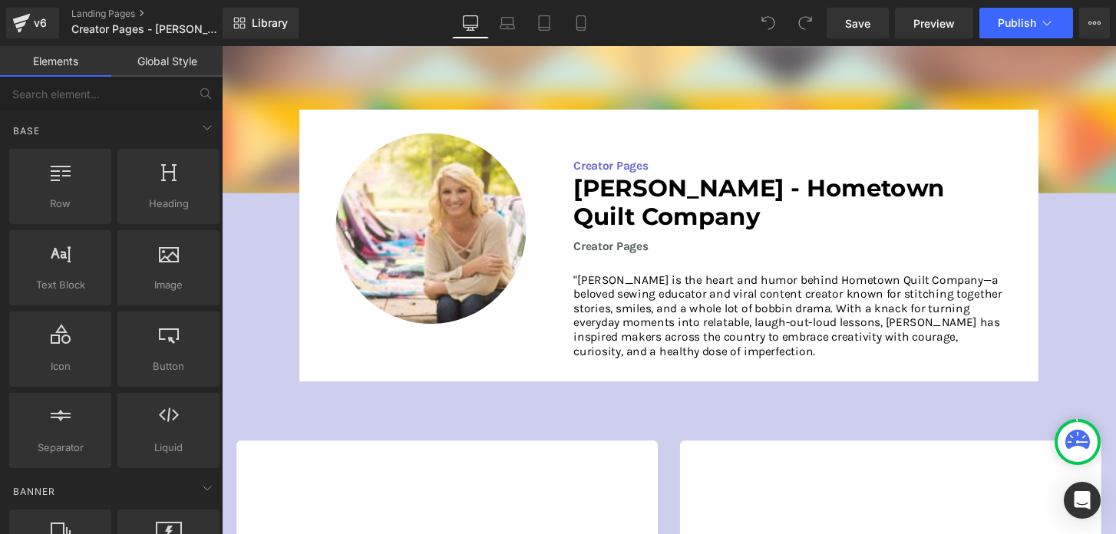
scroll to position [118, 0]
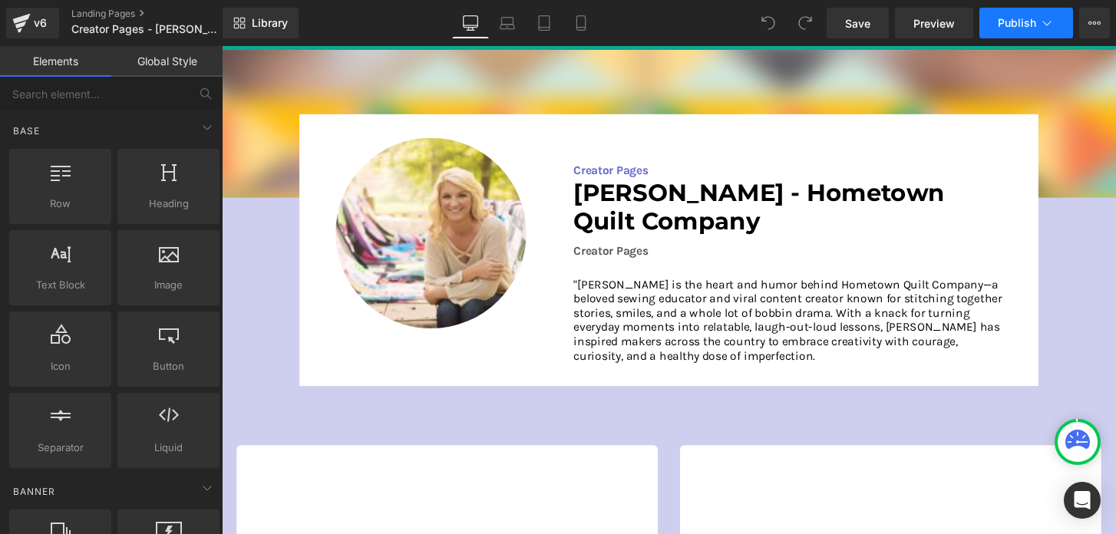
click at [1011, 20] on span "Publish" at bounding box center [1017, 23] width 38 height 12
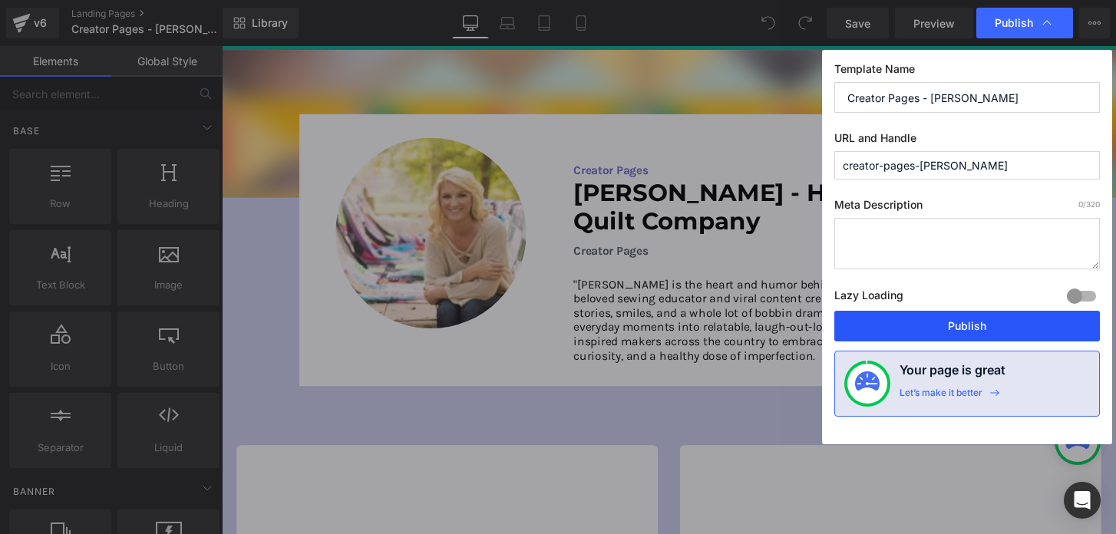
click at [929, 329] on button "Publish" at bounding box center [967, 326] width 266 height 31
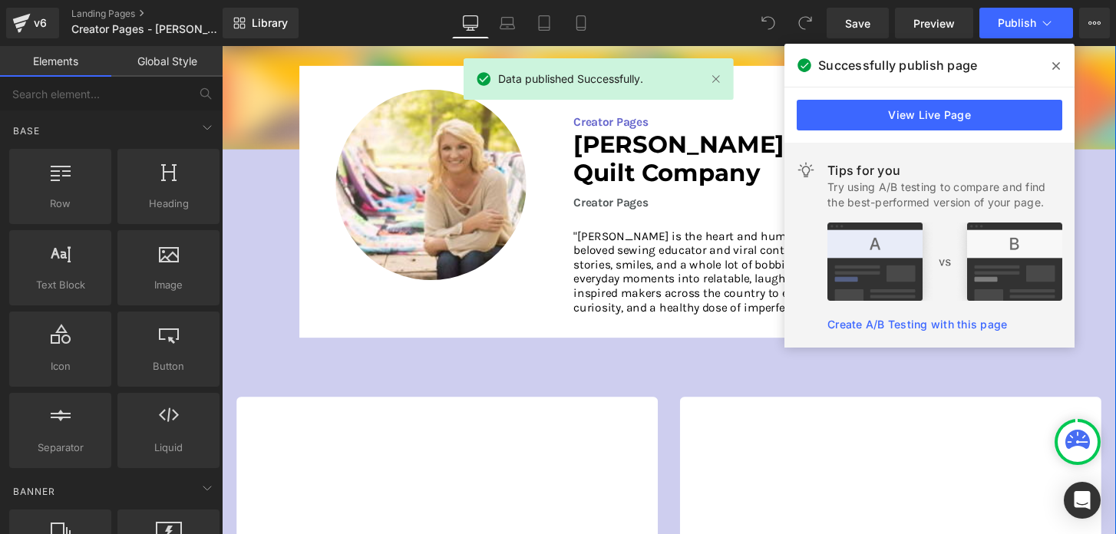
scroll to position [163, 0]
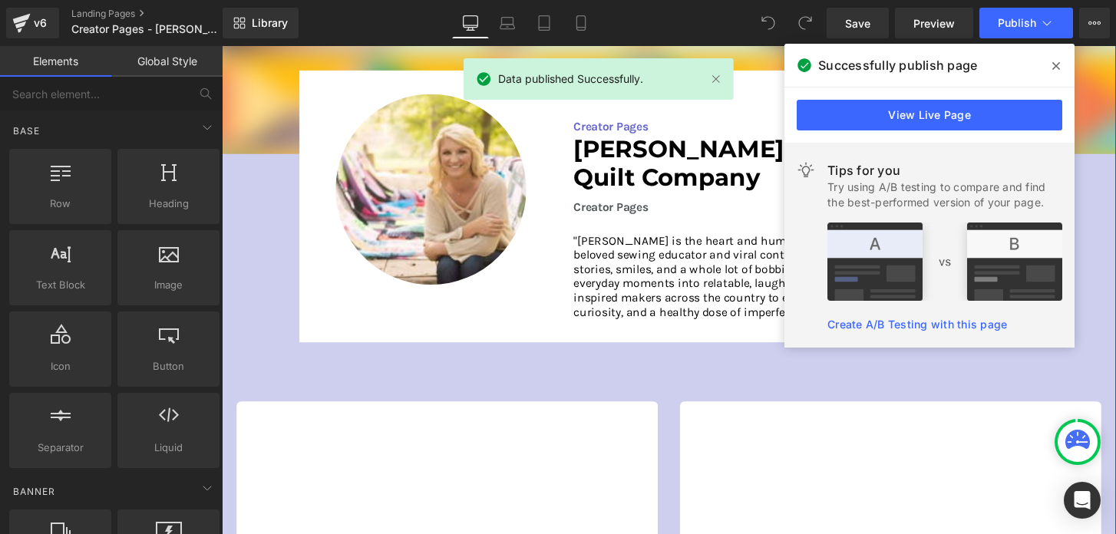
click at [708, 282] on p ""Tami Jones is the heart and humor behind Hometown Quilt Company—a beloved sewi…" at bounding box center [809, 285] width 445 height 88
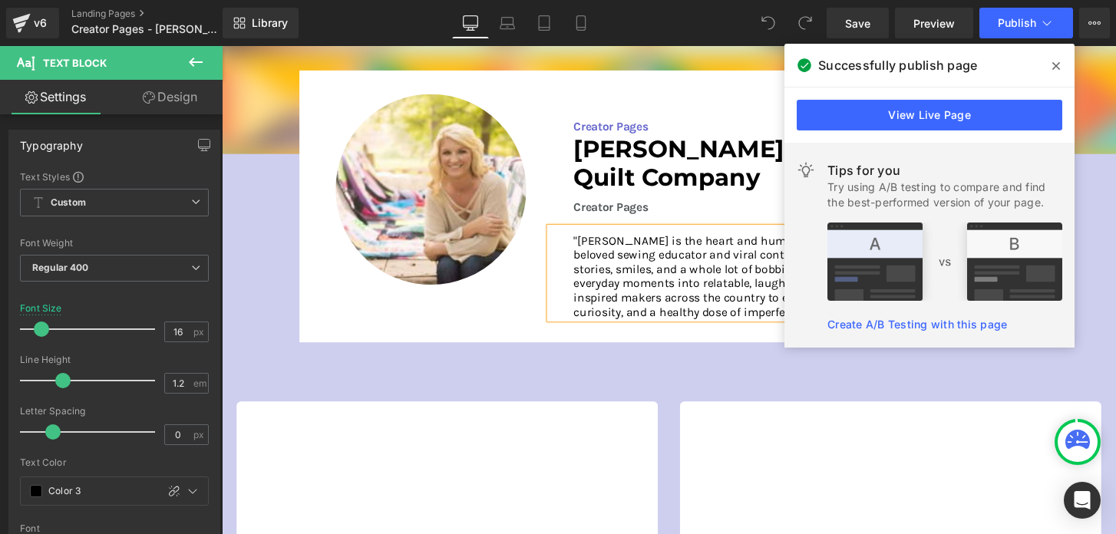
drag, startPoint x: 1054, startPoint y: 65, endPoint x: 862, endPoint y: 20, distance: 197.9
click at [1054, 65] on icon at bounding box center [1056, 66] width 8 height 12
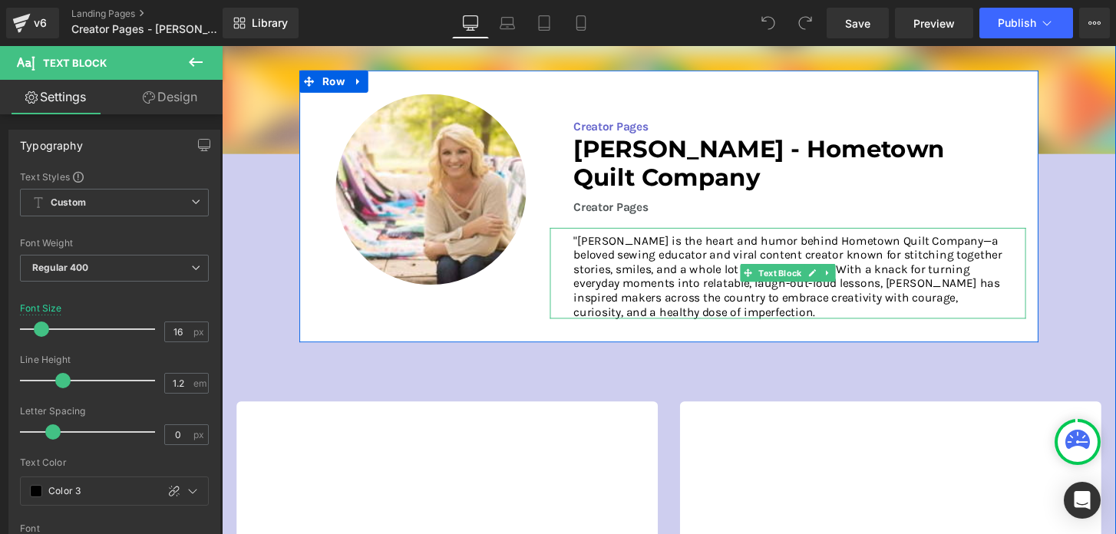
click at [592, 249] on p ""Tami Jones is the heart and humor behind Hometown Quilt Company—a beloved sewi…" at bounding box center [809, 285] width 445 height 88
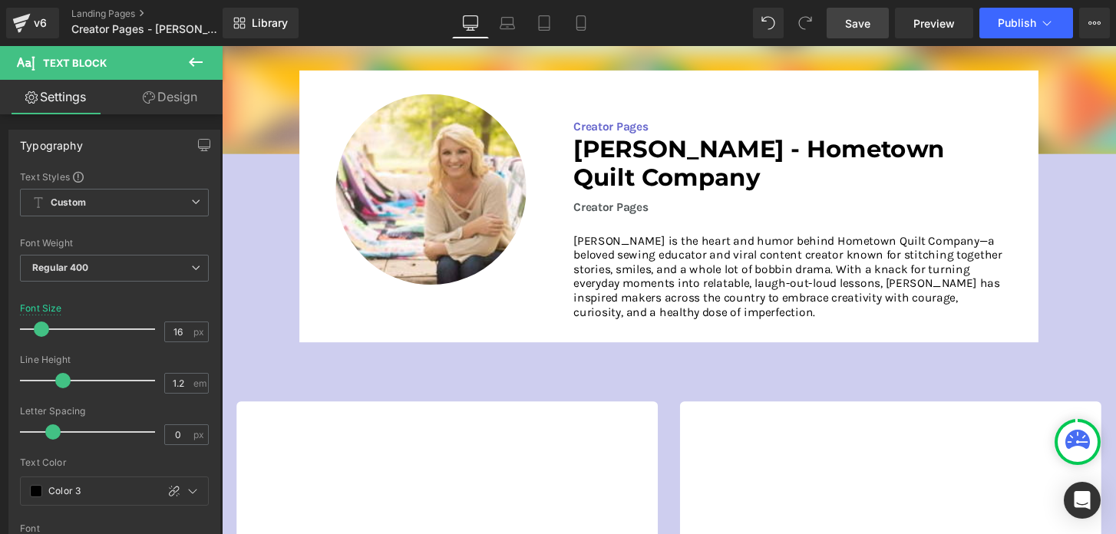
click at [853, 22] on span "Save" at bounding box center [857, 23] width 25 height 16
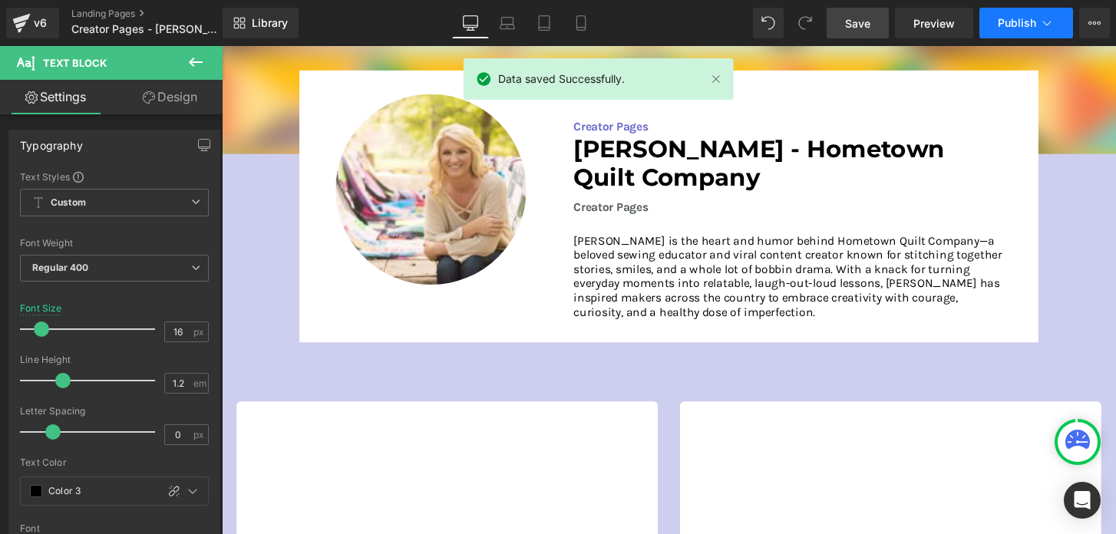
click at [1004, 25] on span "Publish" at bounding box center [1017, 23] width 38 height 12
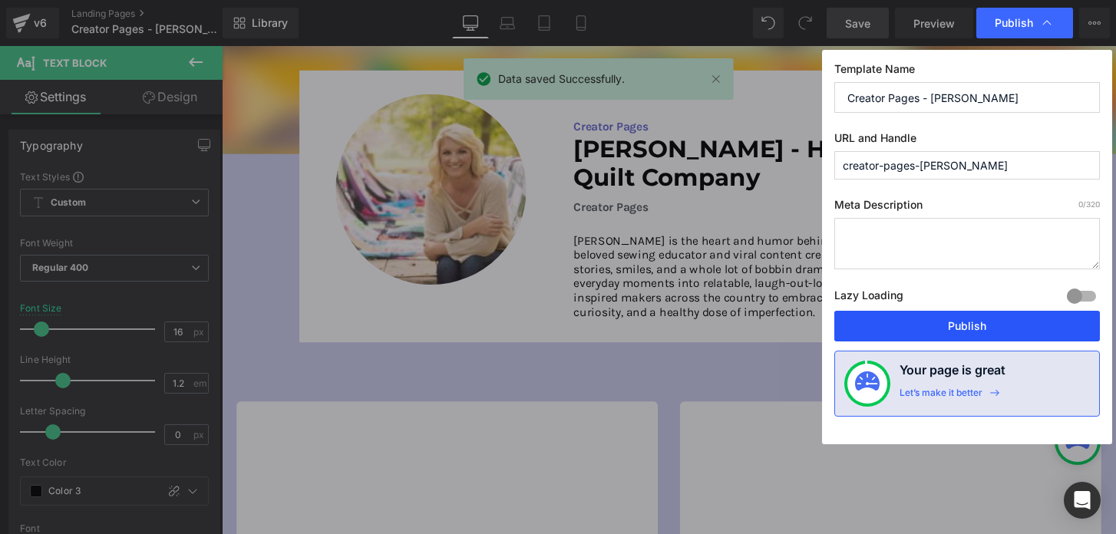
click at [912, 315] on button "Publish" at bounding box center [967, 326] width 266 height 31
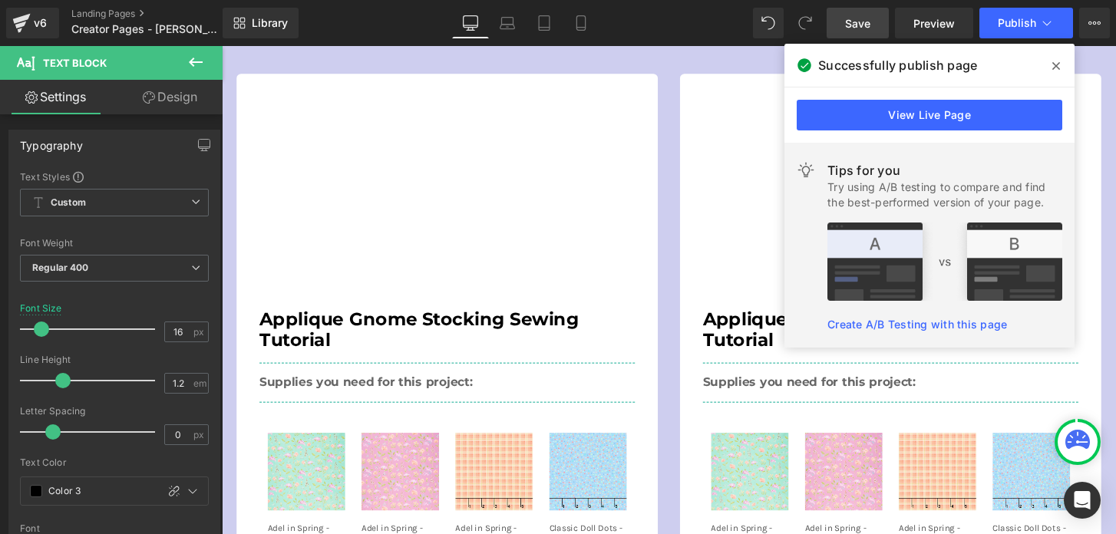
scroll to position [488, 0]
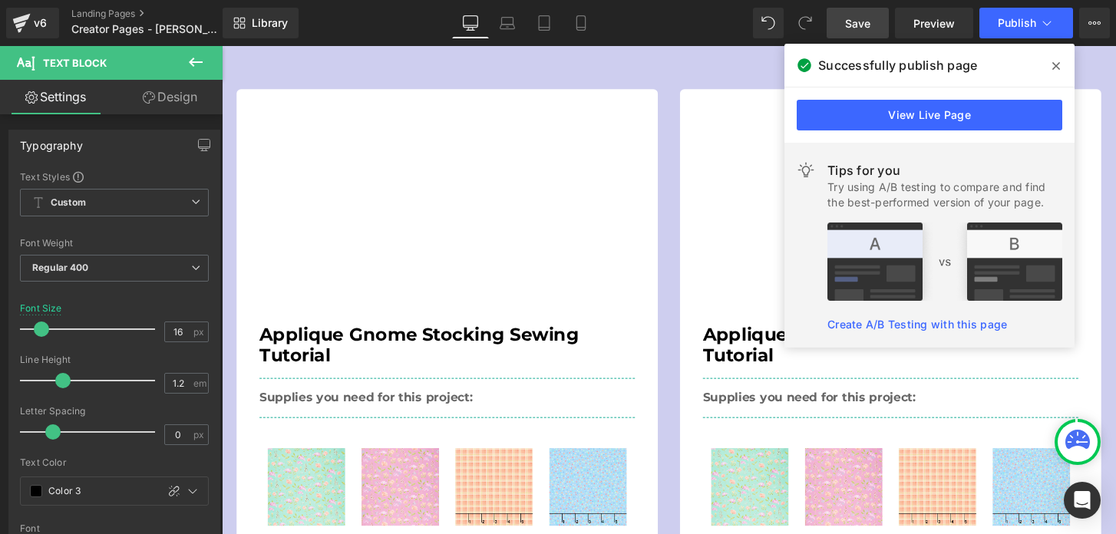
click at [1056, 64] on icon at bounding box center [1056, 66] width 8 height 12
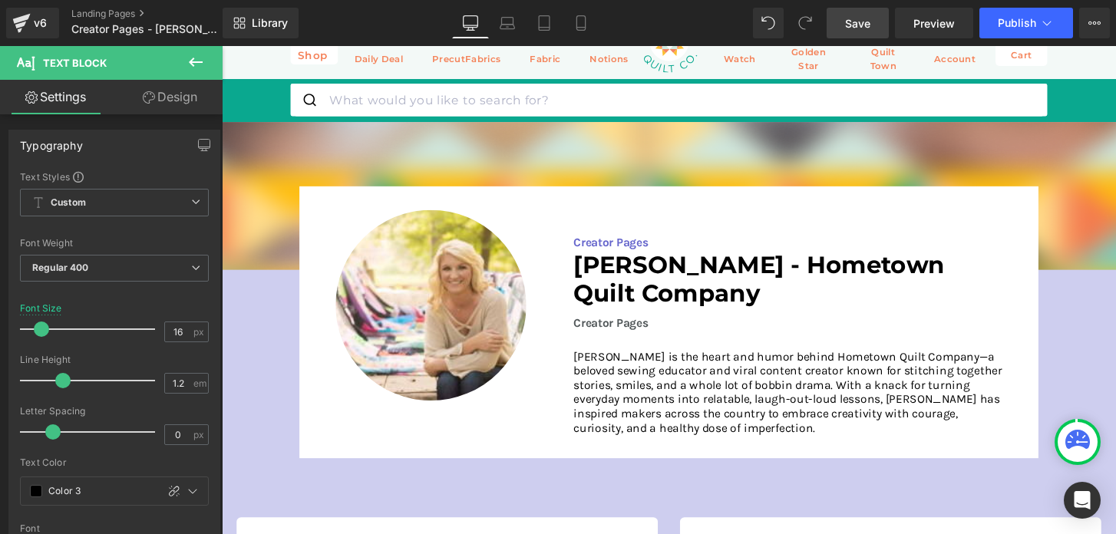
scroll to position [0, 0]
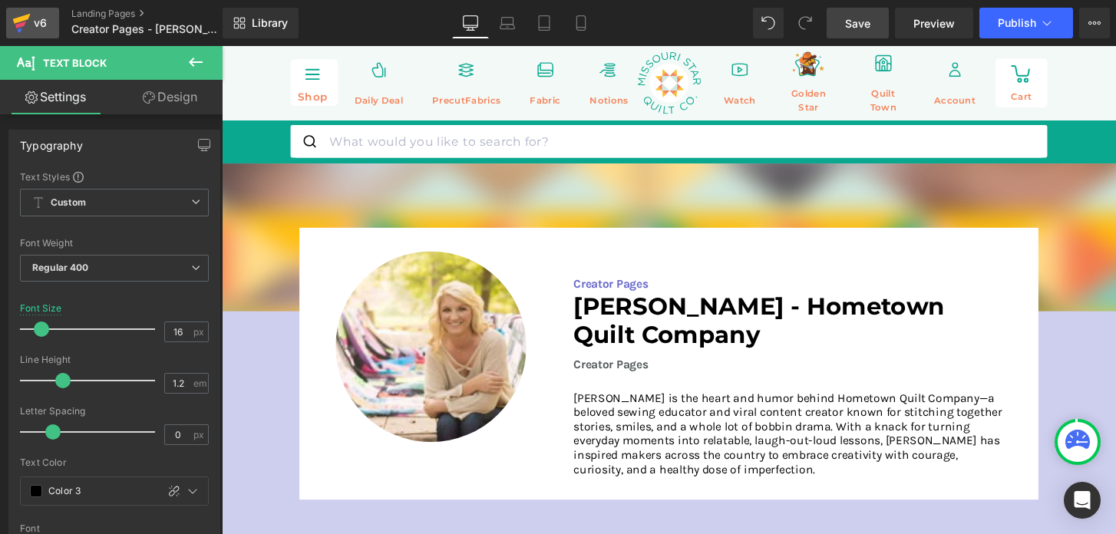
click at [34, 25] on div "v6" at bounding box center [40, 23] width 19 height 20
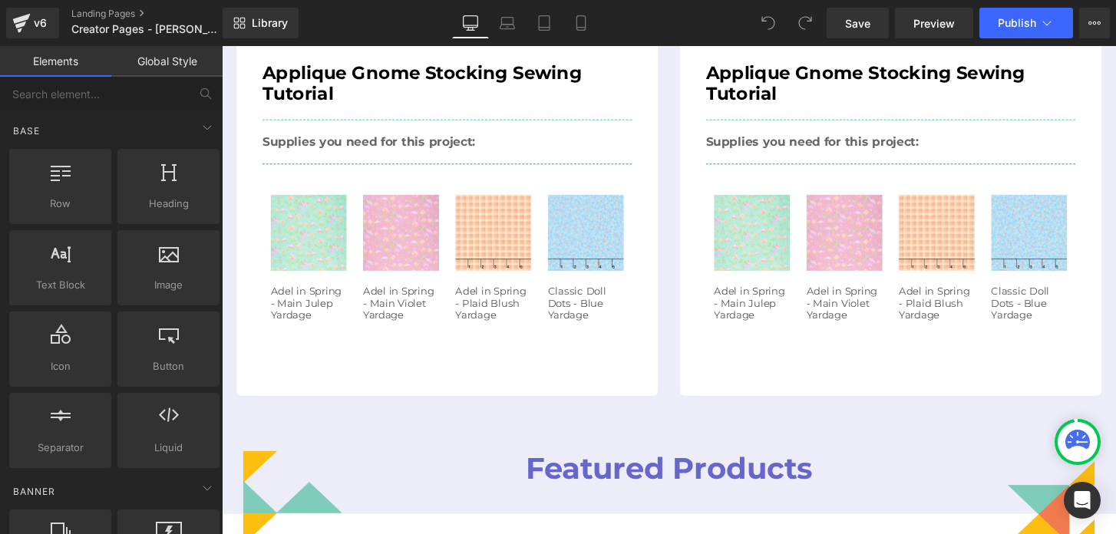
scroll to position [756, 0]
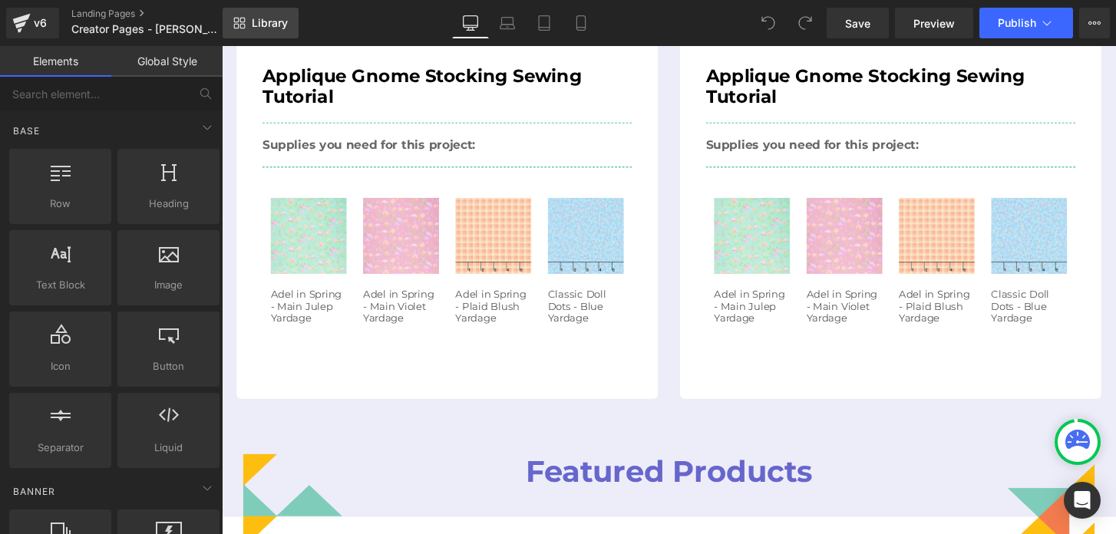
click at [282, 30] on link "Library" at bounding box center [261, 23] width 76 height 31
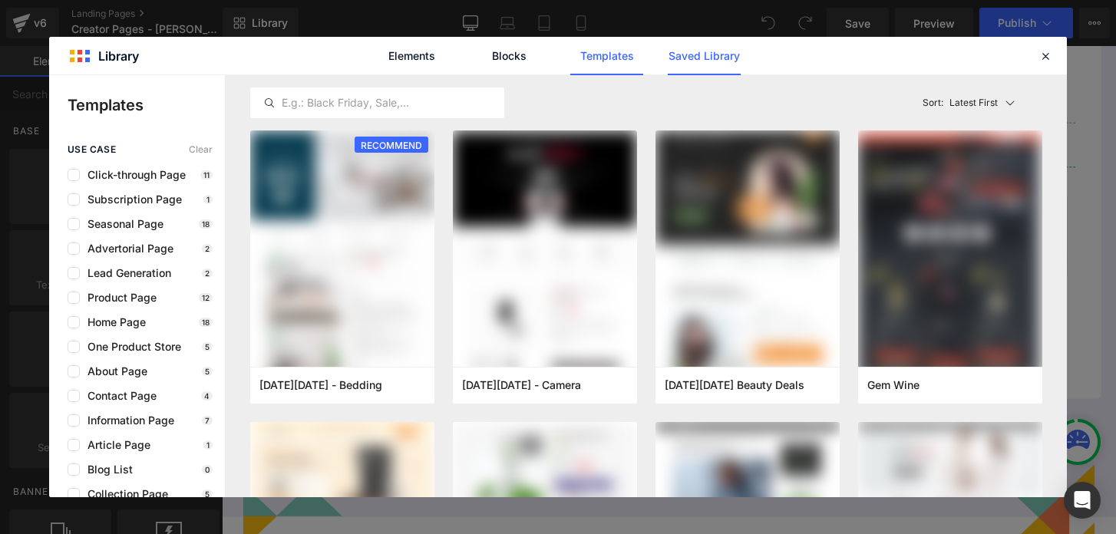
click at [679, 63] on link "Saved Library" at bounding box center [704, 56] width 73 height 38
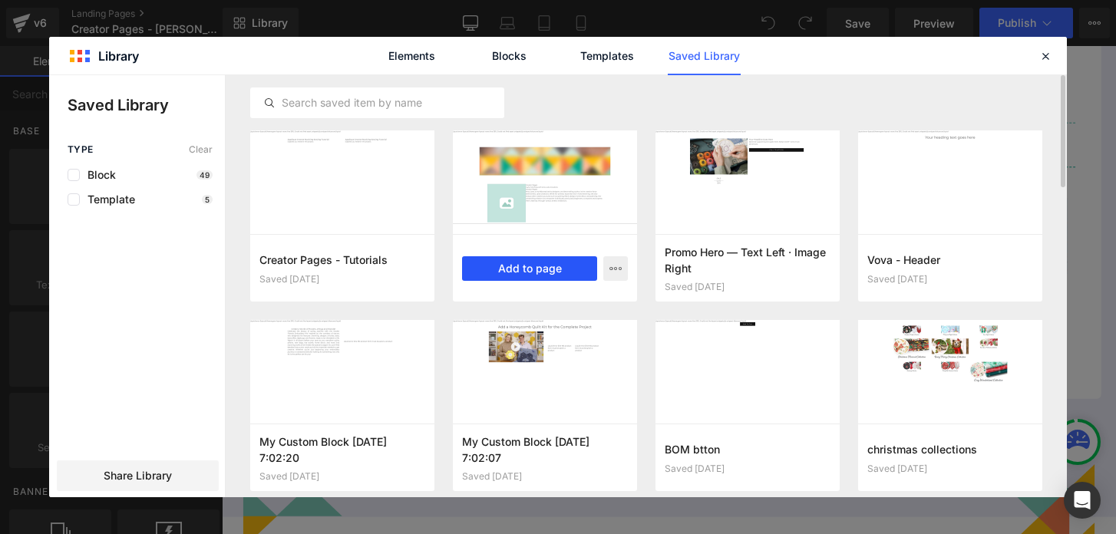
click at [513, 266] on button "Add to page" at bounding box center [529, 268] width 135 height 25
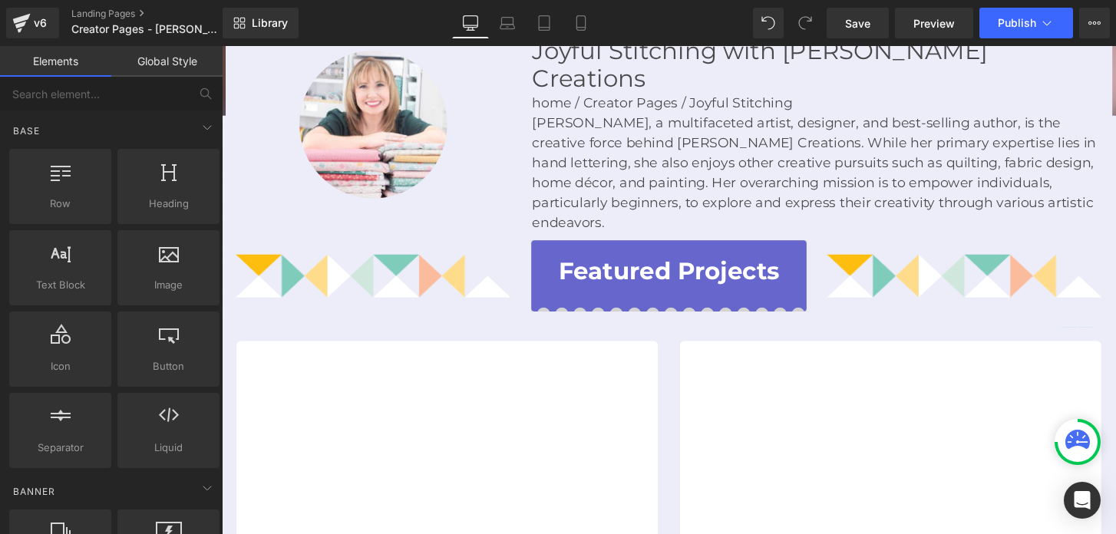
scroll to position [0, 0]
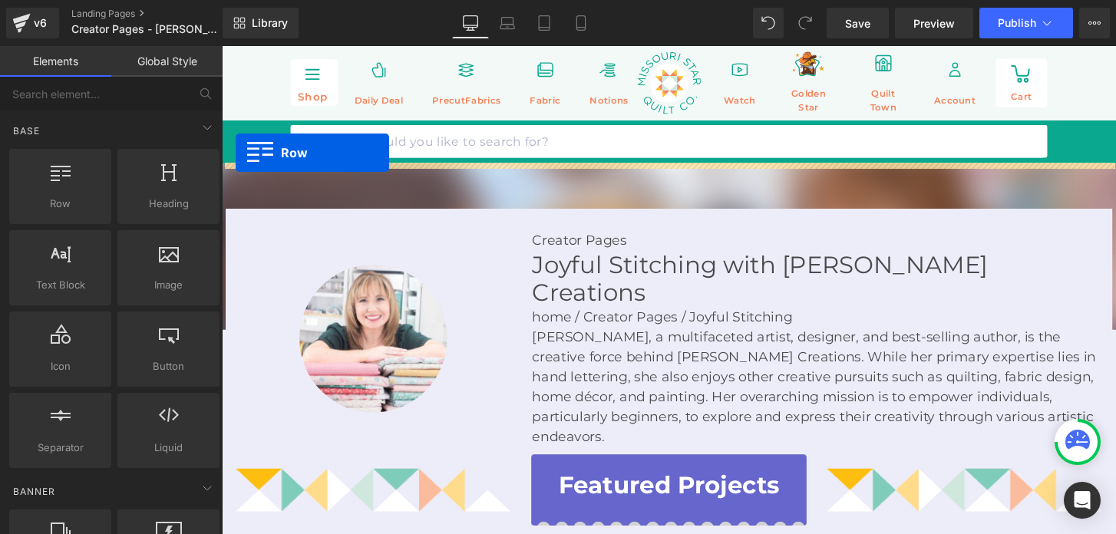
drag, startPoint x: 231, startPoint y: 232, endPoint x: 236, endPoint y: 157, distance: 75.4
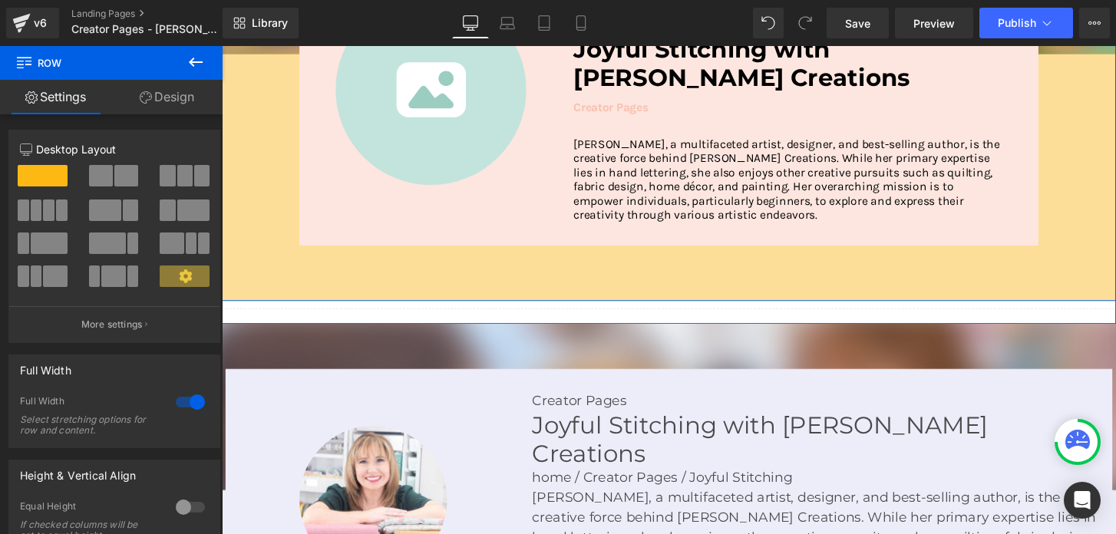
scroll to position [277, 0]
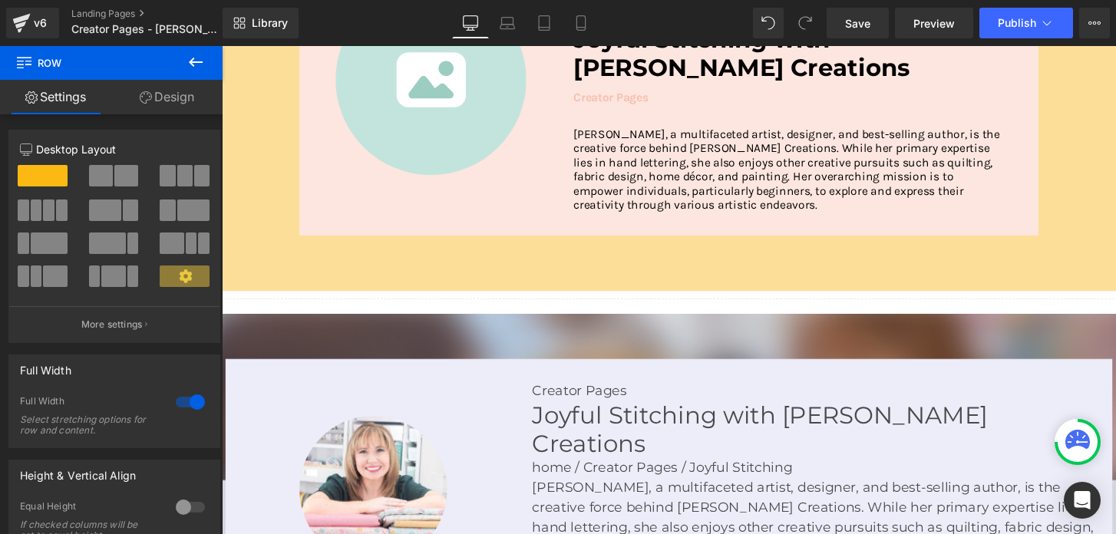
click at [380, 346] on img at bounding box center [686, 517] width 929 height 384
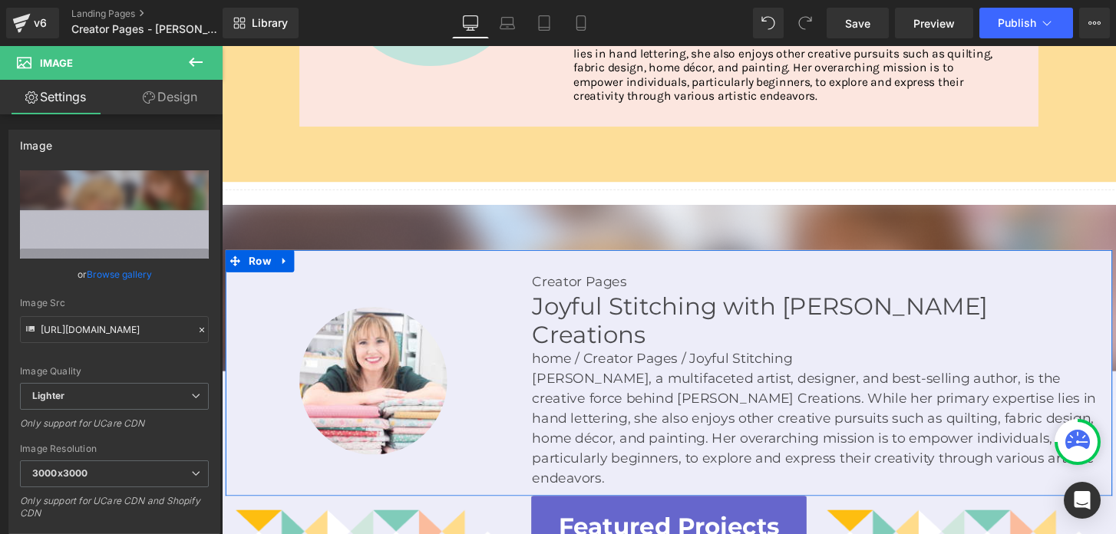
scroll to position [410, 0]
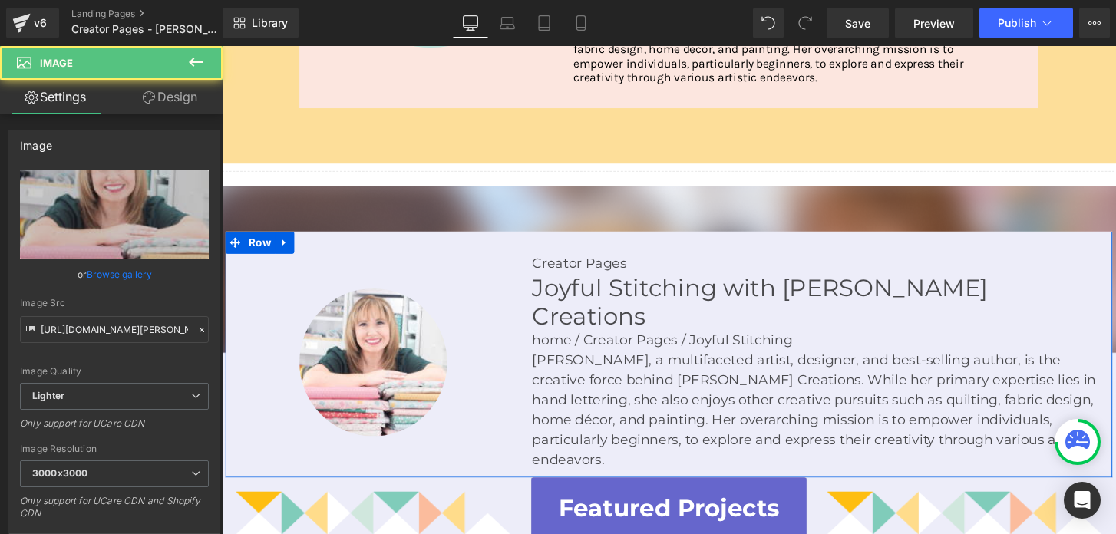
click at [348, 383] on img at bounding box center [378, 374] width 153 height 153
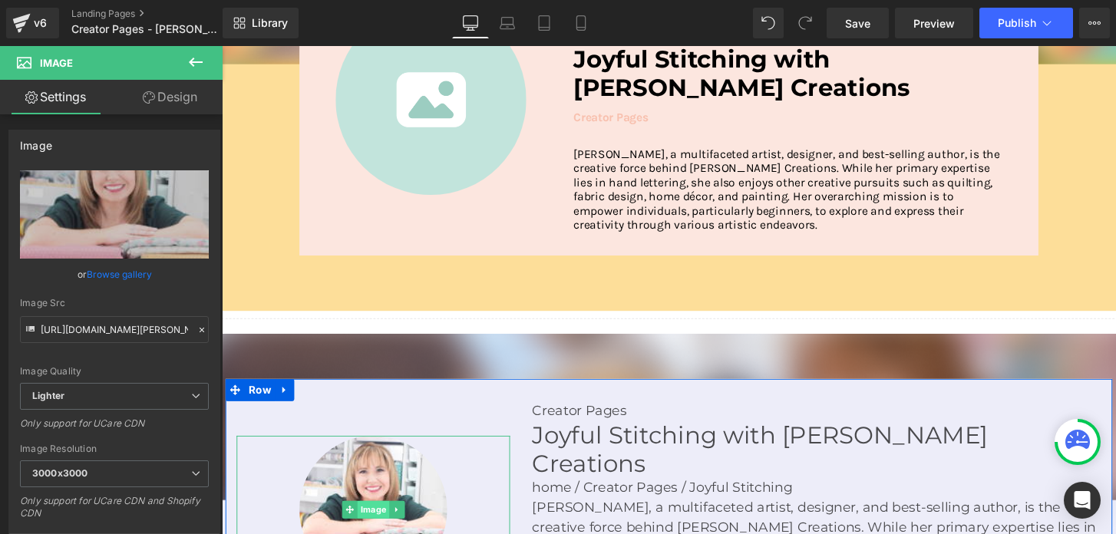
scroll to position [255, 0]
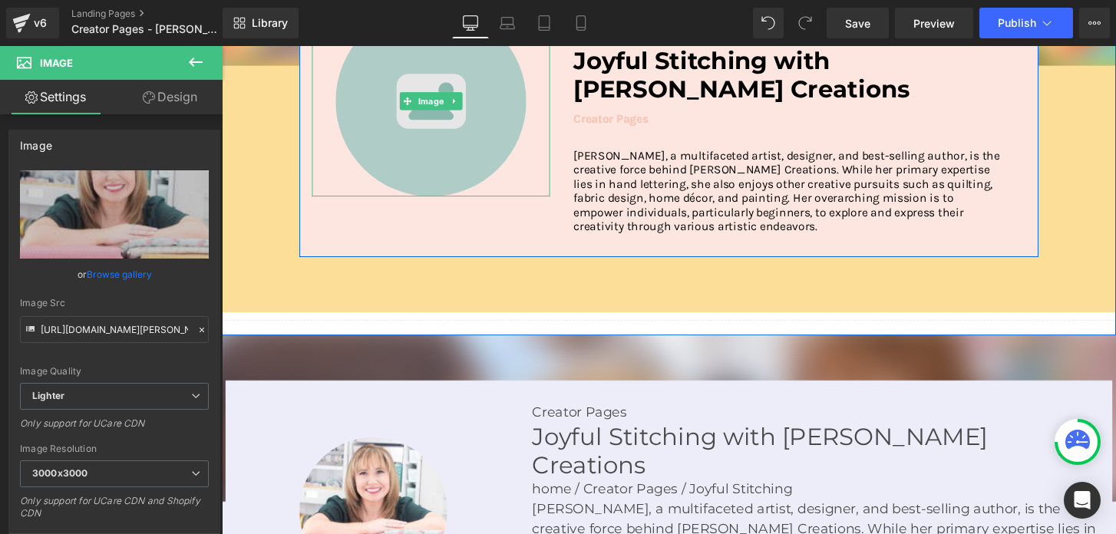
click at [386, 144] on img at bounding box center [439, 104] width 198 height 198
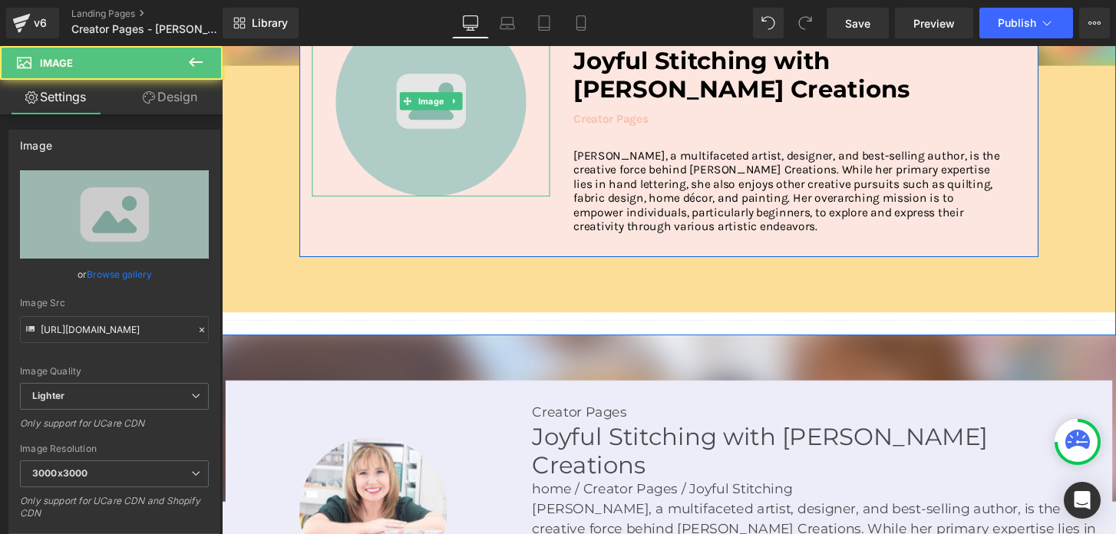
click at [410, 145] on img at bounding box center [439, 104] width 198 height 198
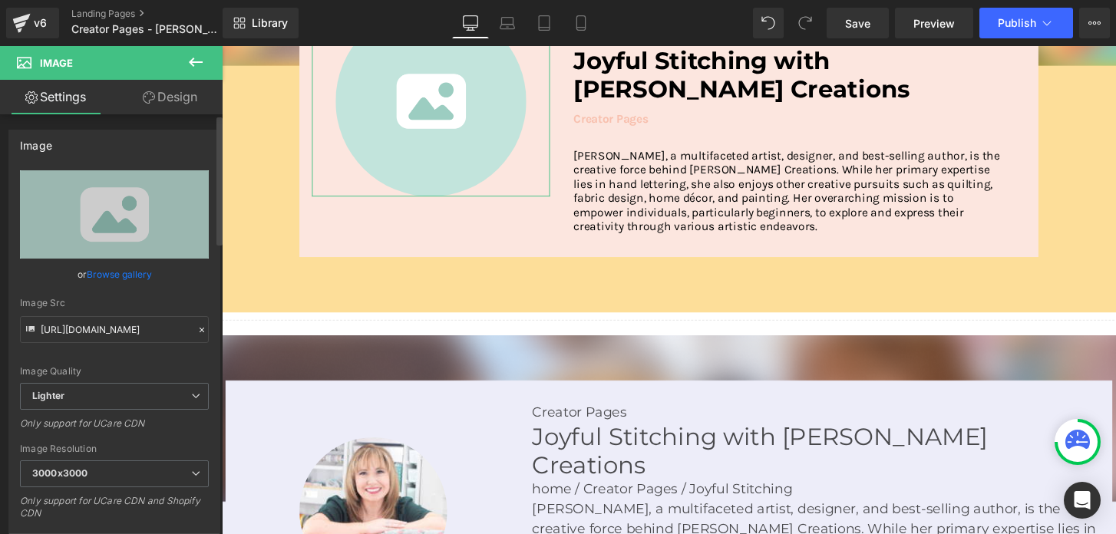
click at [118, 270] on link "Browse gallery" at bounding box center [119, 274] width 65 height 27
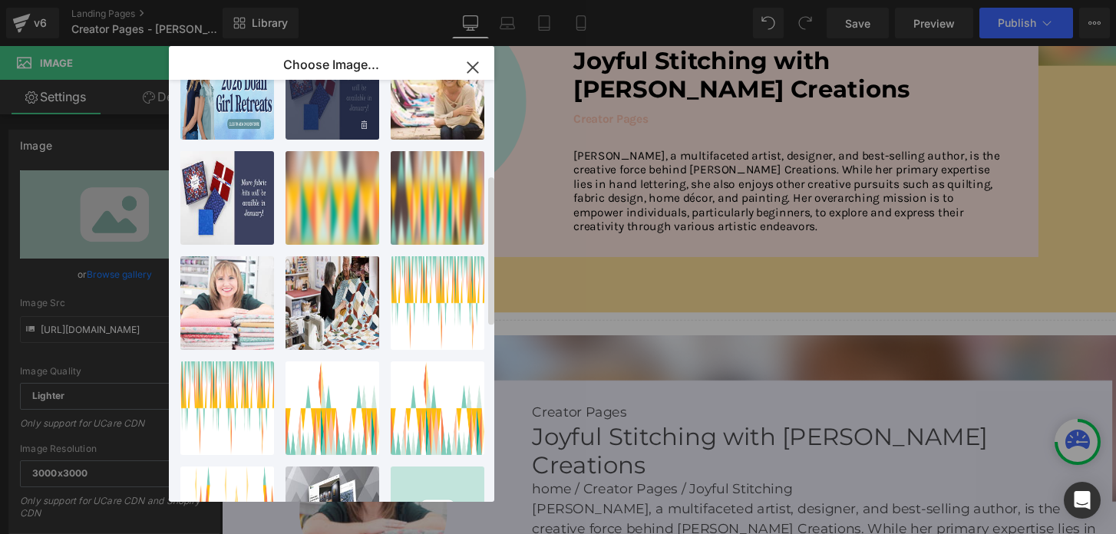
scroll to position [268, 0]
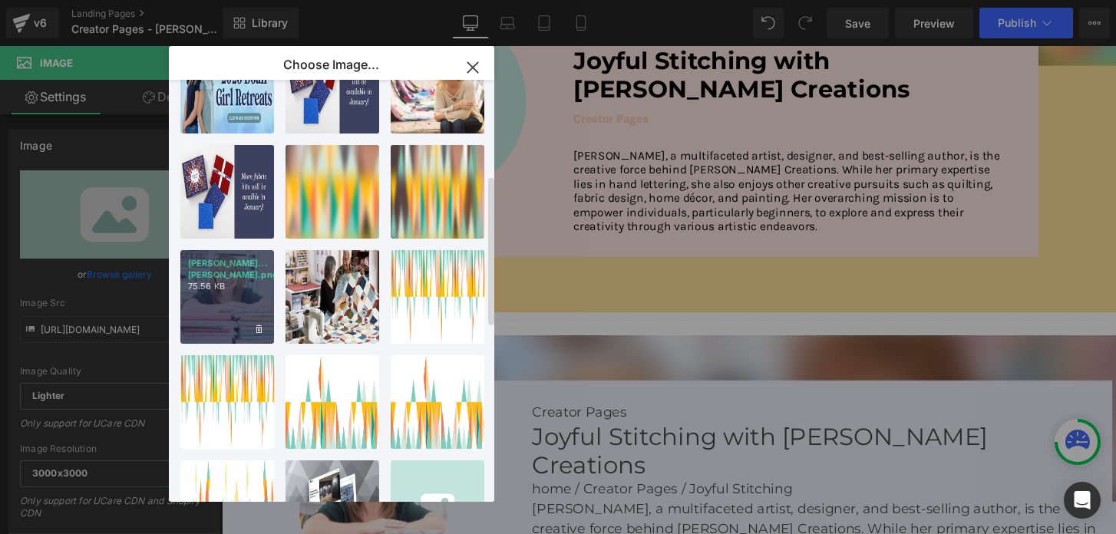
click at [229, 290] on p "75.56 KB" at bounding box center [227, 287] width 78 height 12
type input "https://ucarecdn.com/8864c326-c9a5-460c-aed7-b818dc978921/-/format/auto/-/previ…"
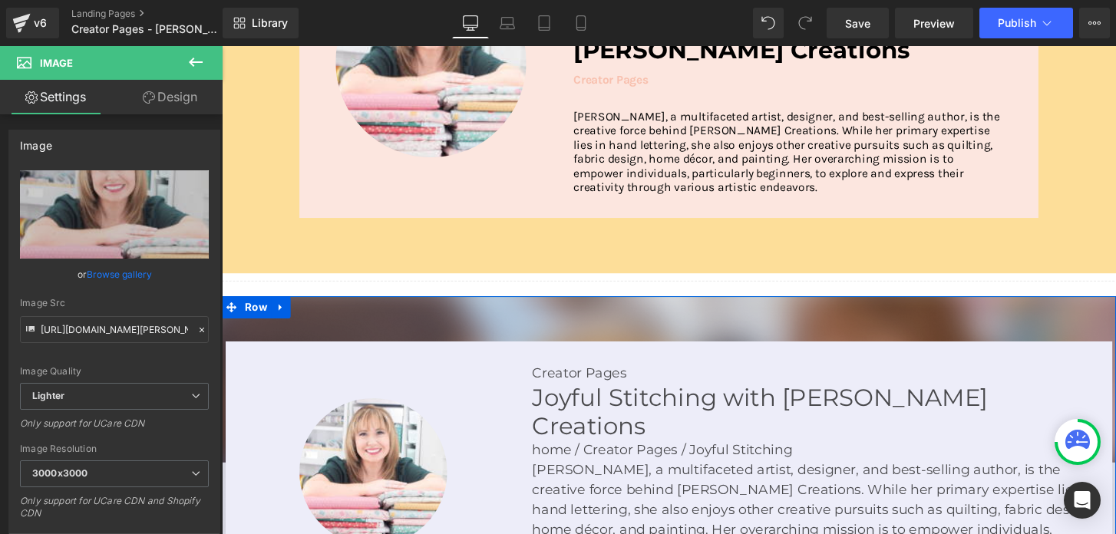
scroll to position [299, 0]
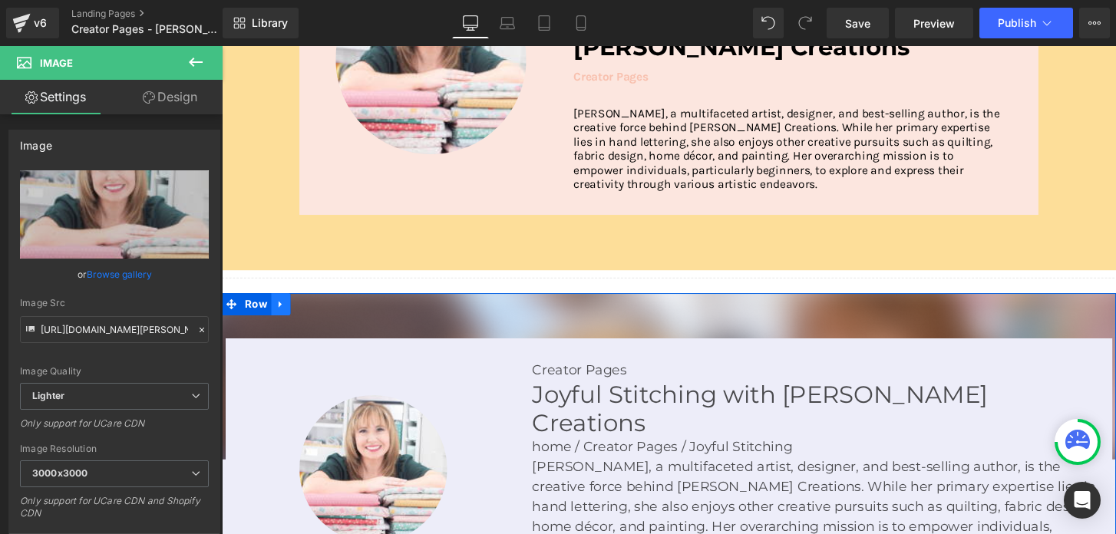
click at [284, 317] on icon at bounding box center [283, 315] width 11 height 12
click at [324, 313] on icon at bounding box center [323, 314] width 11 height 11
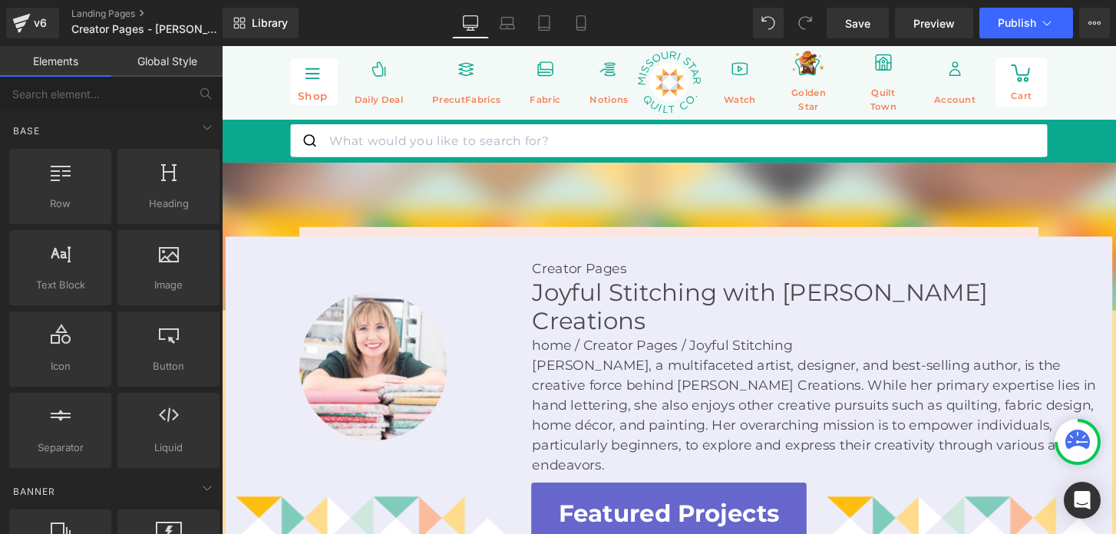
scroll to position [0, 0]
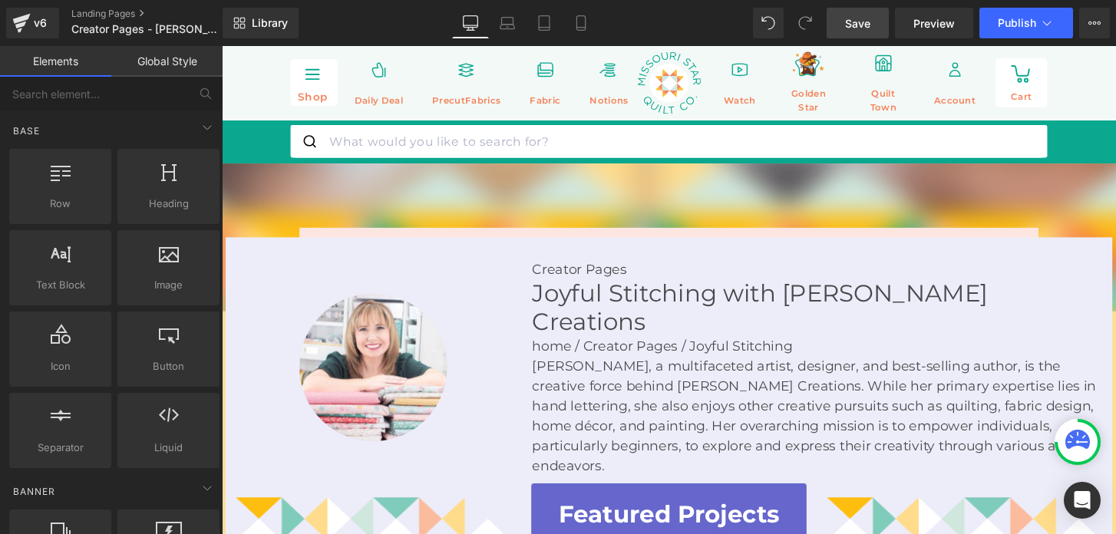
click at [846, 28] on span "Save" at bounding box center [857, 23] width 25 height 16
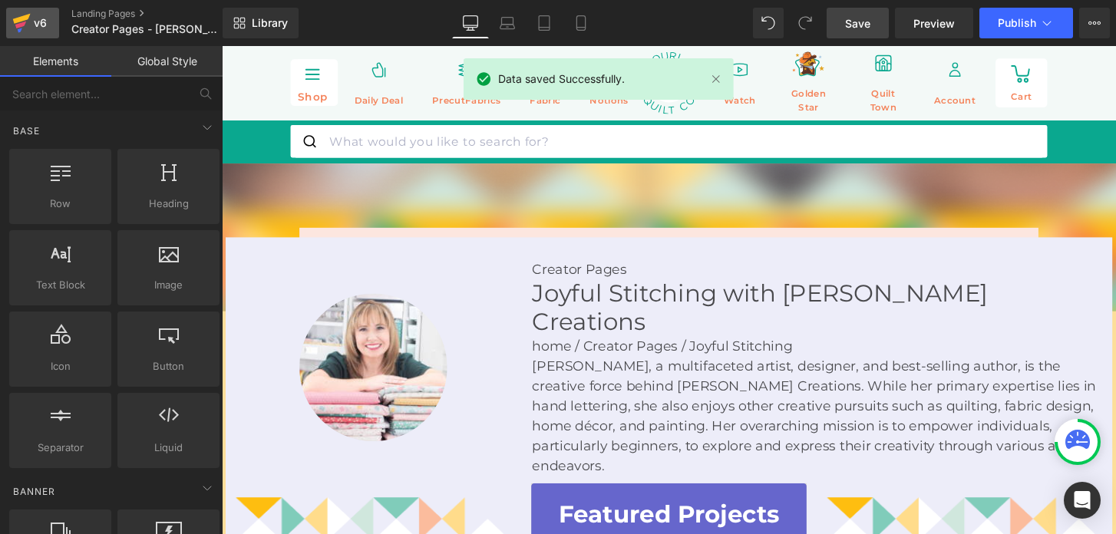
click at [45, 27] on div "v6" at bounding box center [40, 23] width 19 height 20
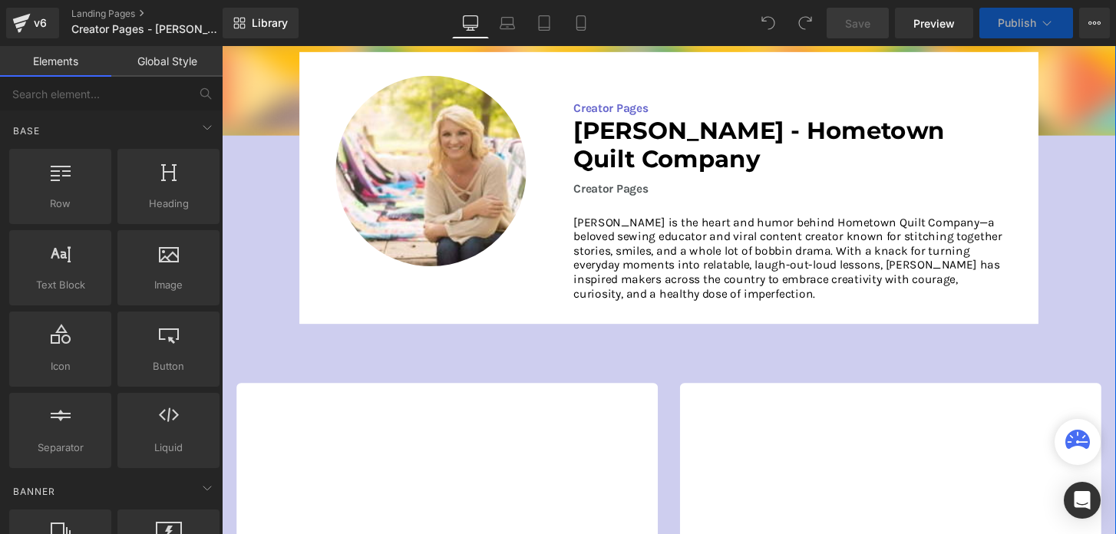
scroll to position [185, 0]
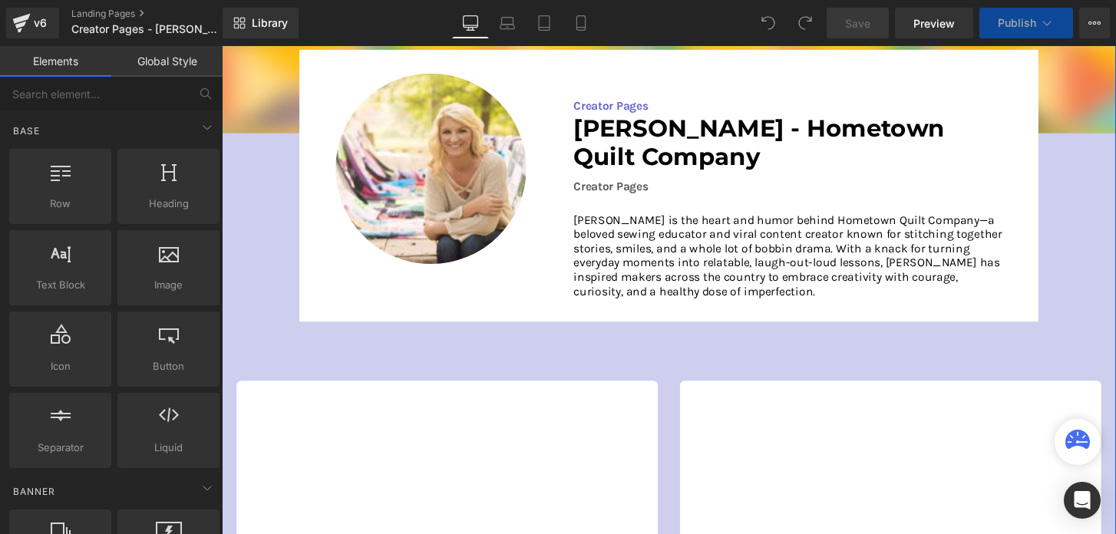
click at [241, 334] on div "Image Image Creator Pages Text Block [PERSON_NAME] - Hometown Quilt Company Hea…" at bounding box center [686, 369] width 929 height 772
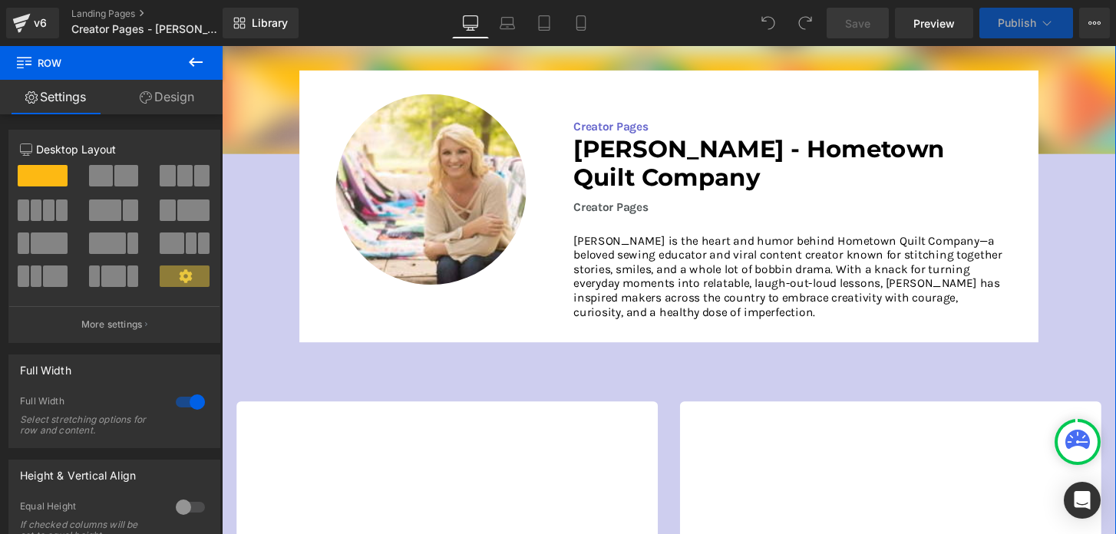
scroll to position [57, 0]
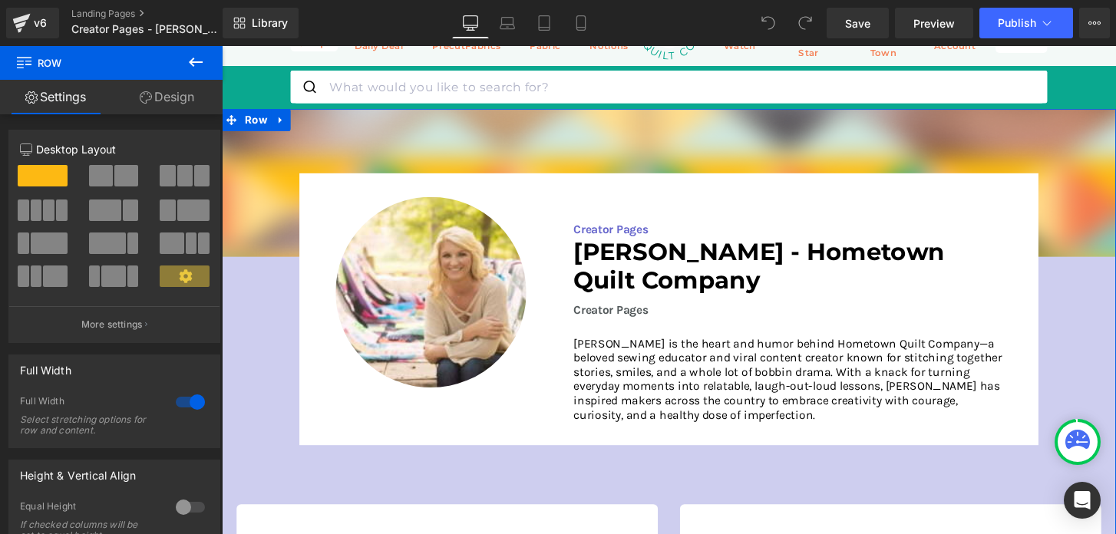
click at [166, 111] on link "Design" at bounding box center [166, 97] width 111 height 35
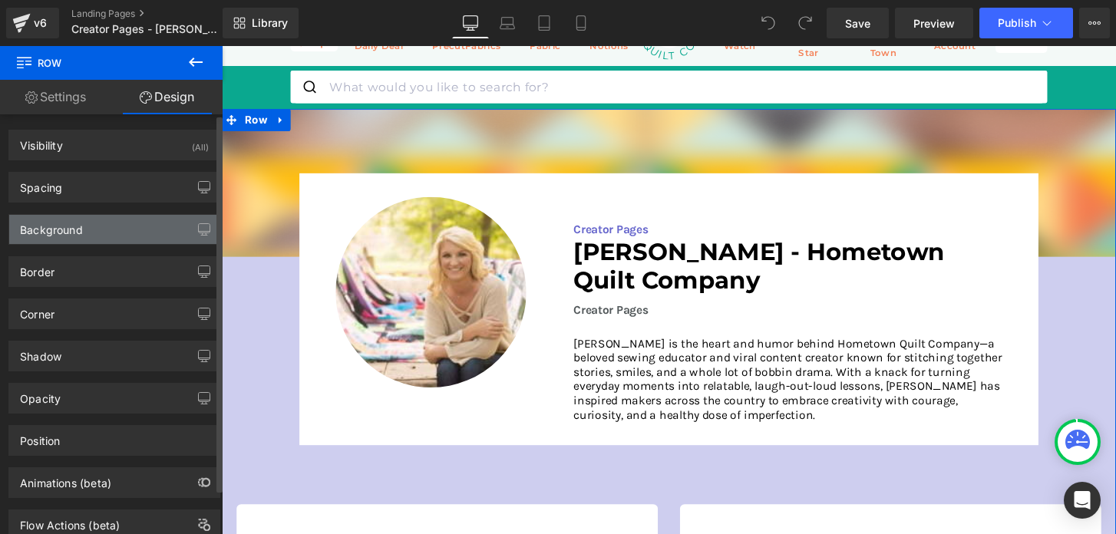
click at [100, 229] on div "Background" at bounding box center [114, 229] width 210 height 29
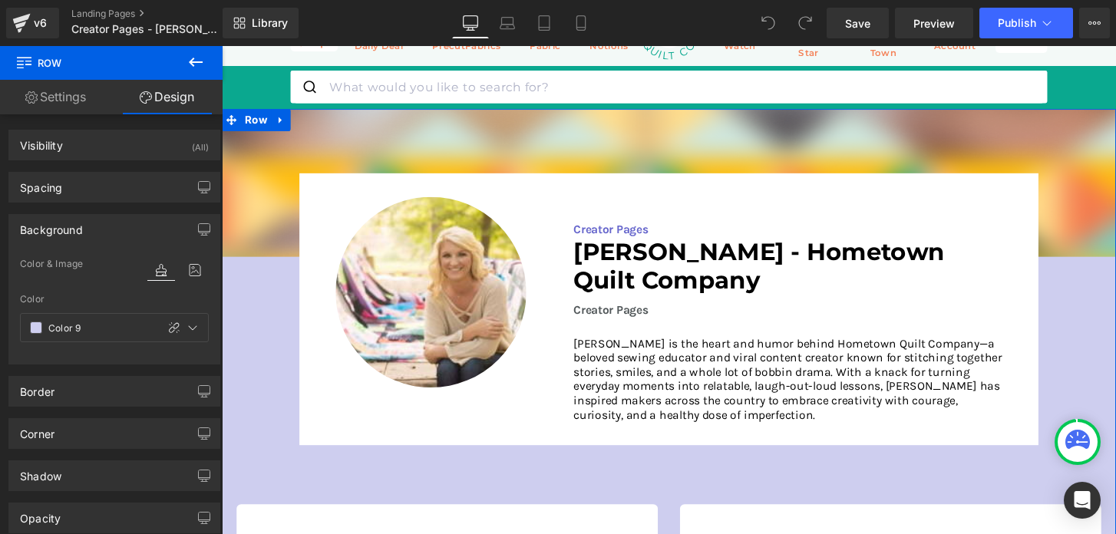
scroll to position [0, 0]
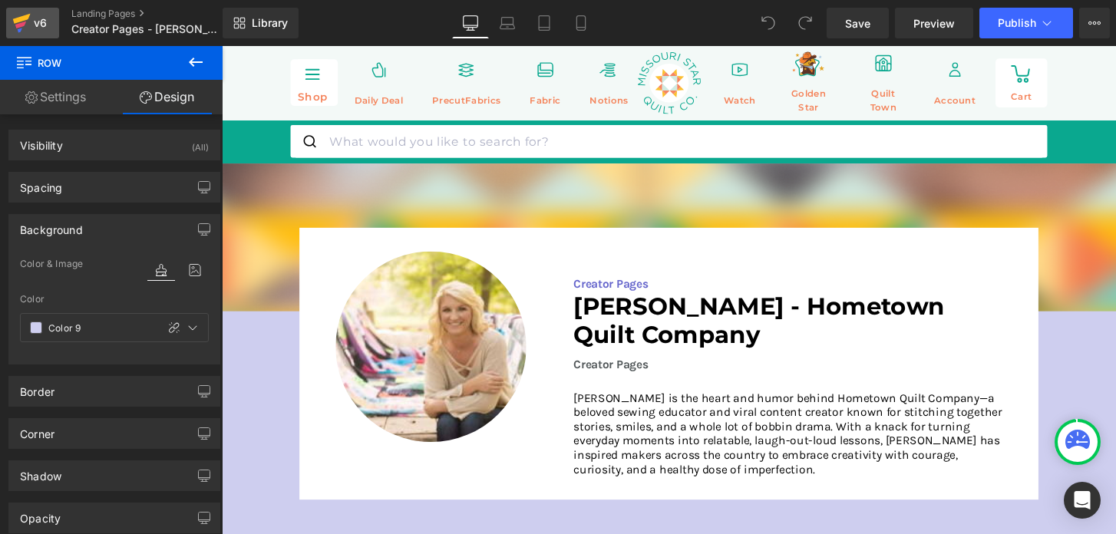
click at [31, 25] on div "v6" at bounding box center [40, 23] width 19 height 20
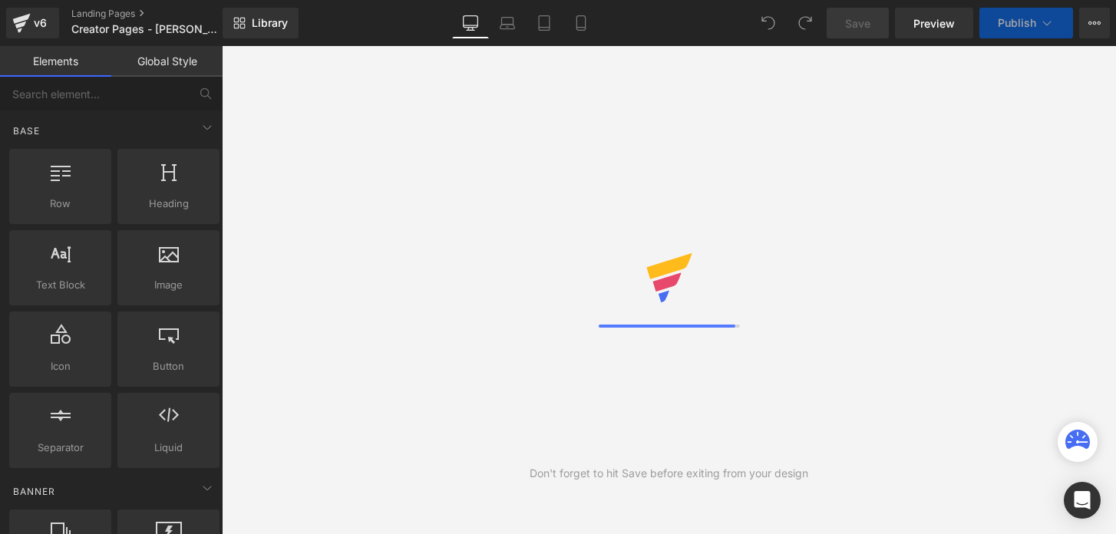
click at [177, 57] on link "Global Style" at bounding box center [166, 61] width 111 height 31
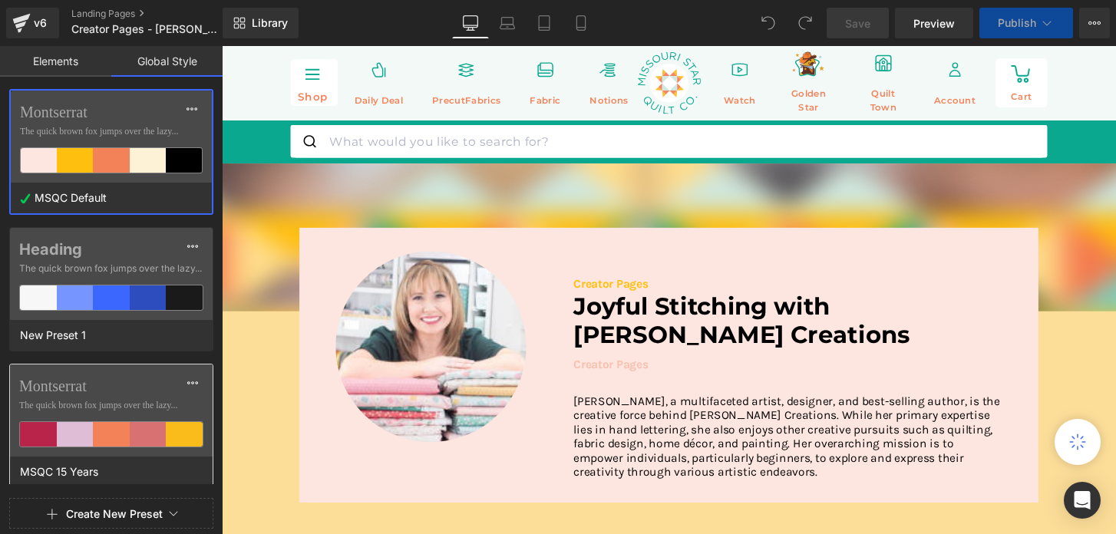
scroll to position [281, 0]
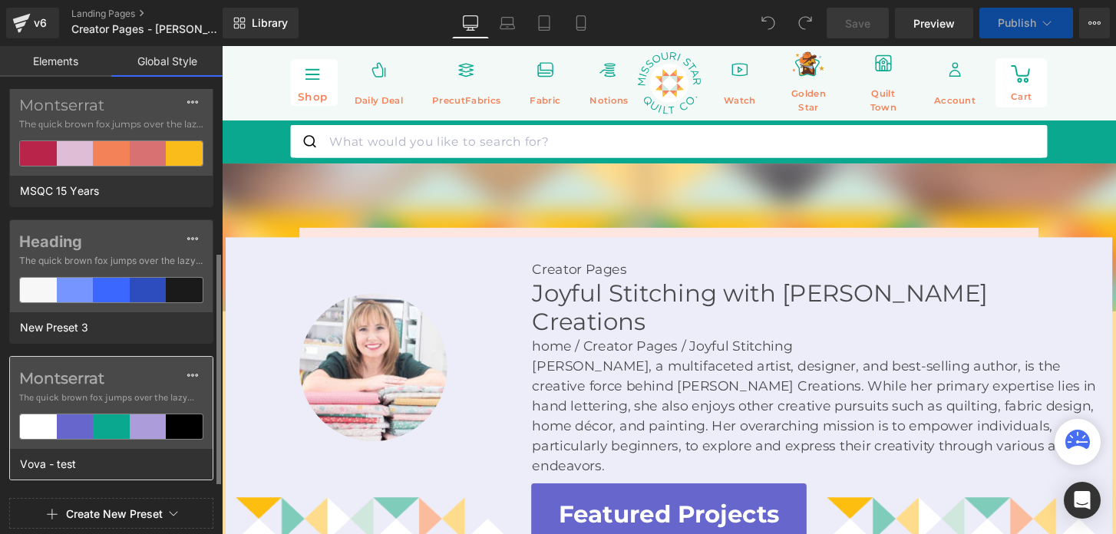
click at [135, 384] on label "Montserrat" at bounding box center [111, 378] width 184 height 18
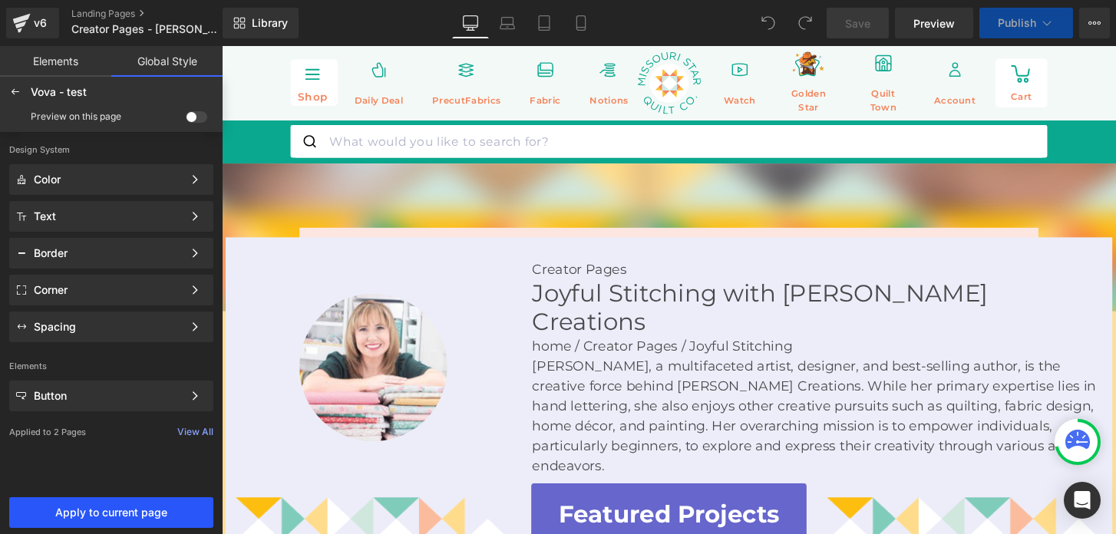
click at [137, 505] on button "Apply to current page" at bounding box center [111, 512] width 204 height 31
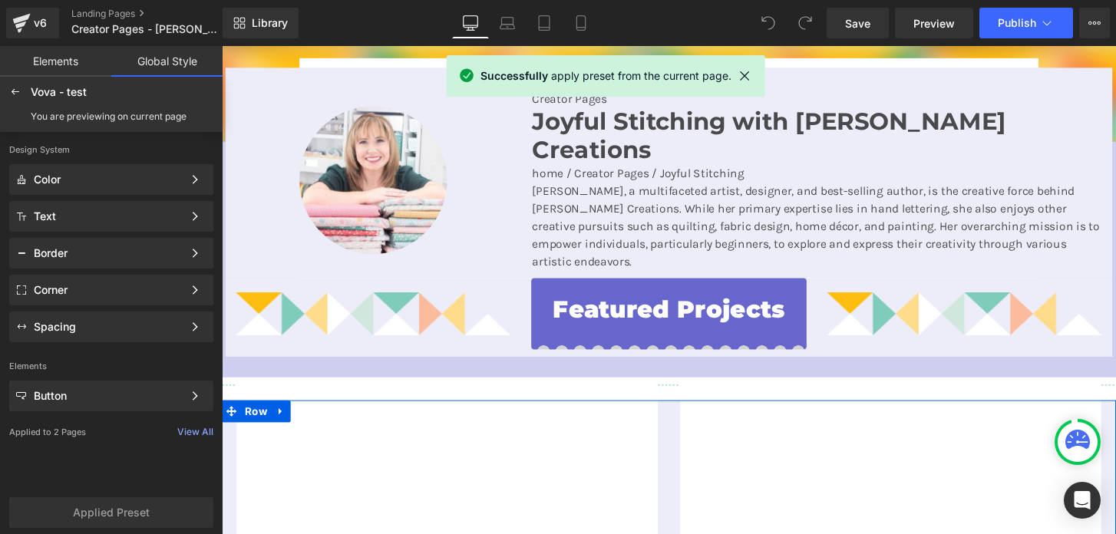
scroll to position [185, 0]
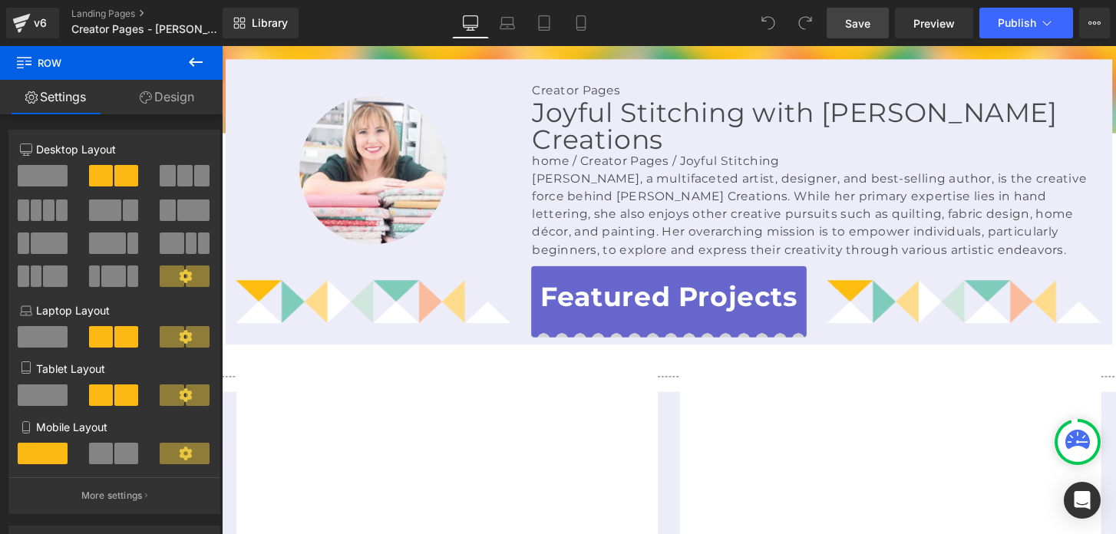
click at [857, 29] on span "Save" at bounding box center [857, 23] width 25 height 16
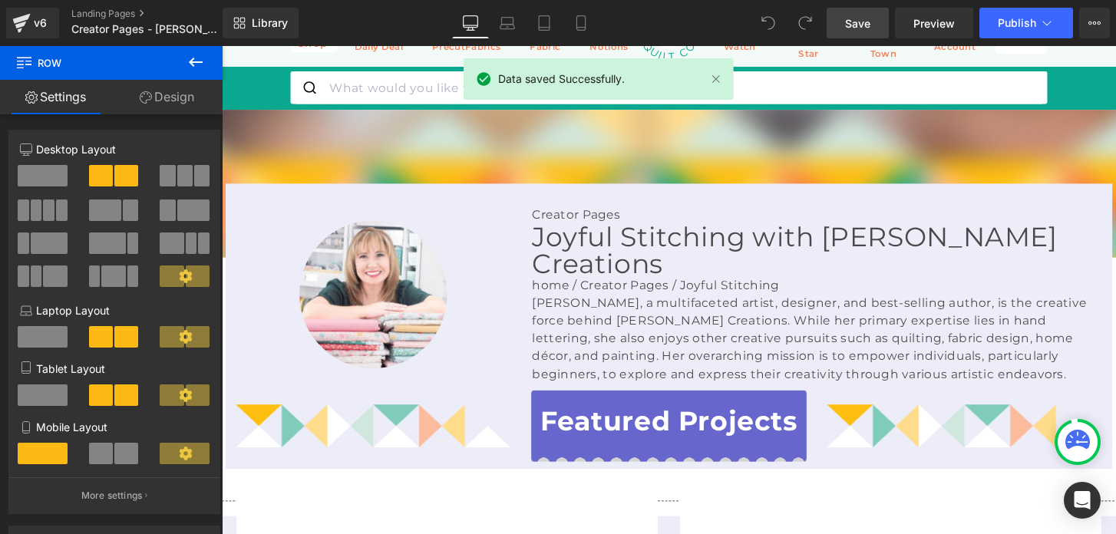
scroll to position [58, 0]
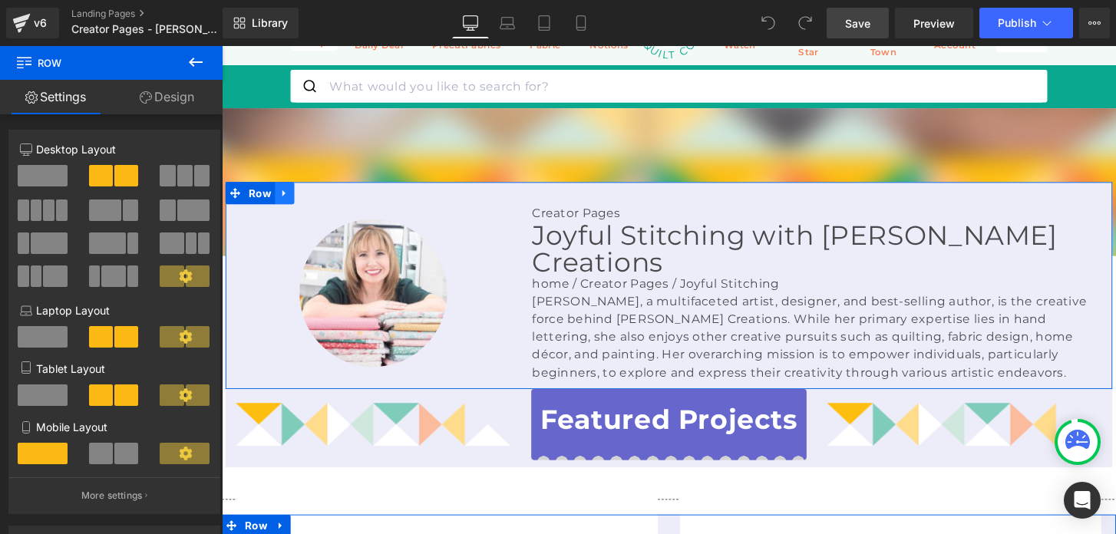
click at [285, 197] on icon at bounding box center [286, 199] width 3 height 7
click at [325, 196] on icon at bounding box center [327, 198] width 11 height 11
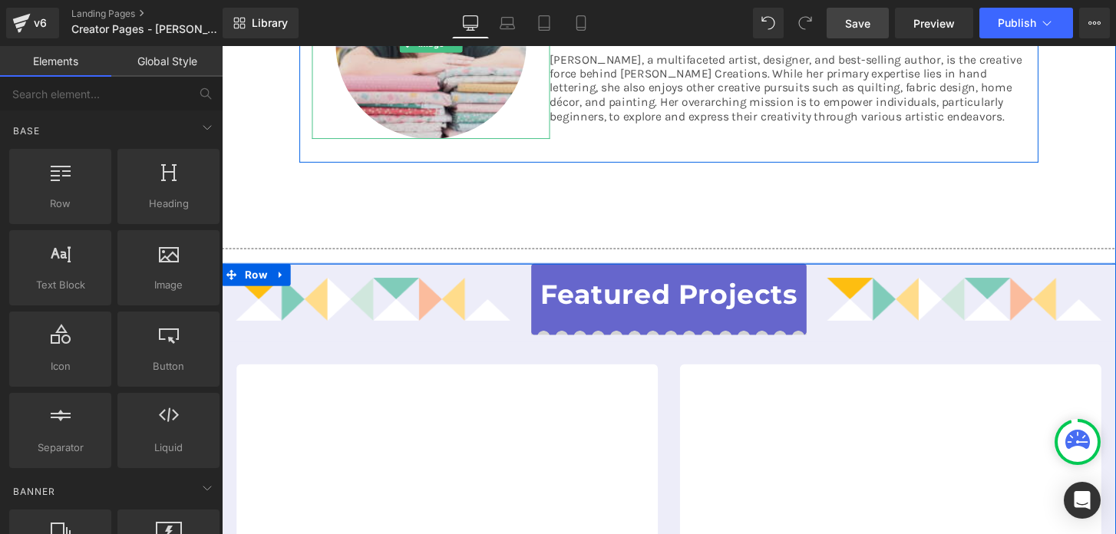
scroll to position [315, 0]
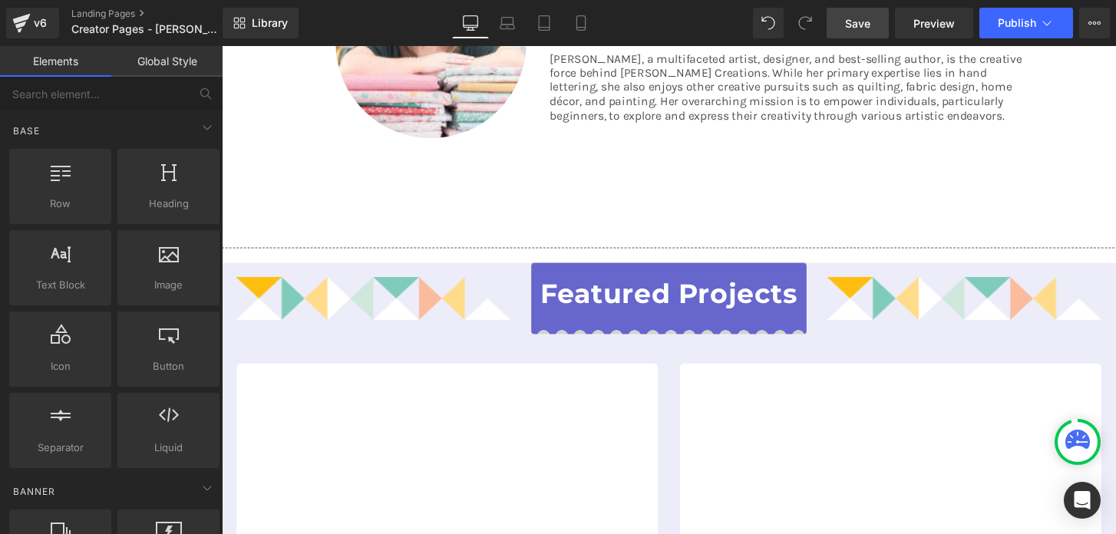
click at [854, 26] on span "Save" at bounding box center [857, 23] width 25 height 16
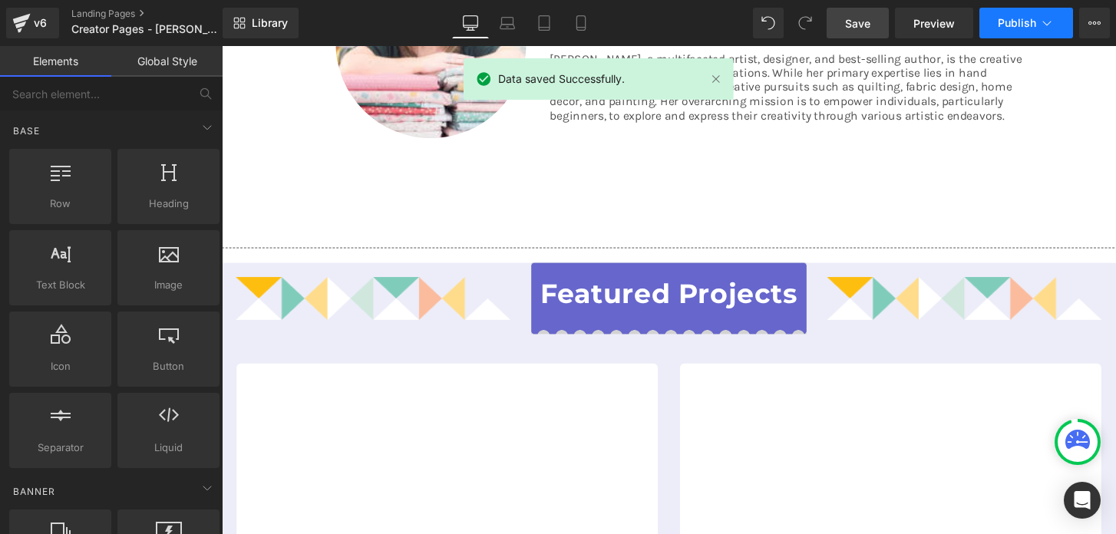
click at [997, 24] on button "Publish" at bounding box center [1026, 23] width 94 height 31
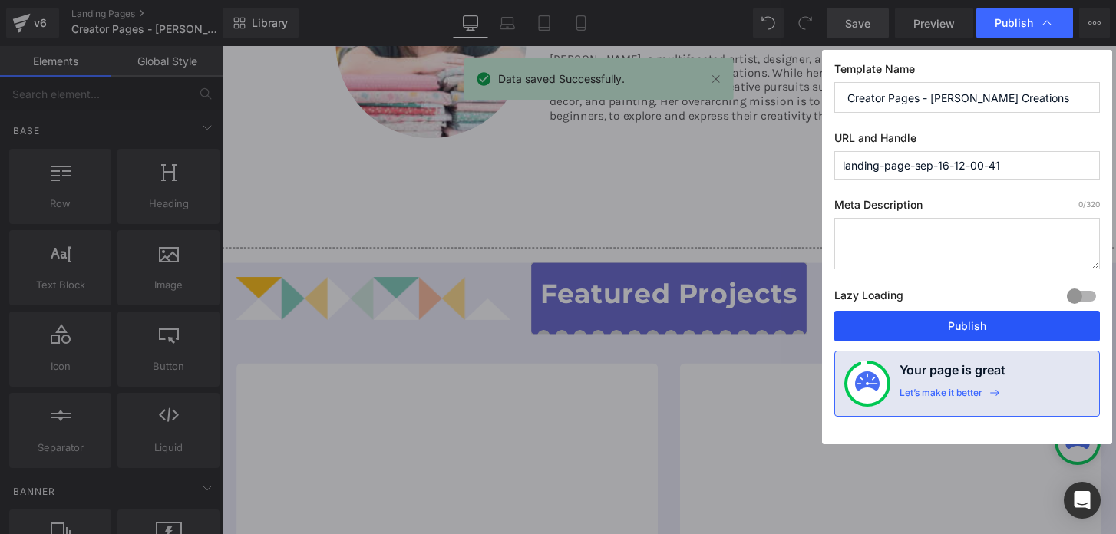
click at [934, 315] on button "Publish" at bounding box center [967, 326] width 266 height 31
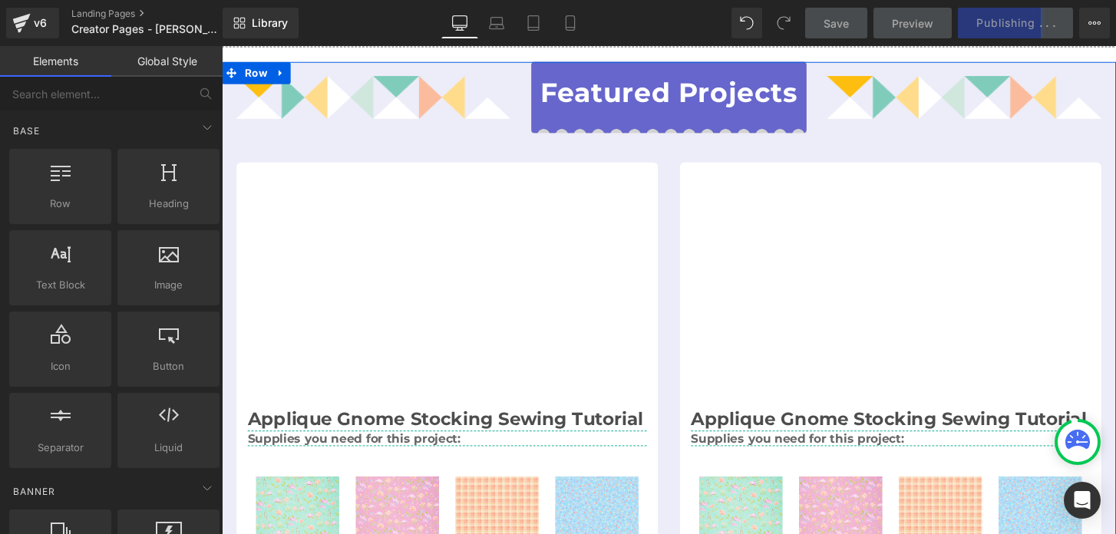
scroll to position [453, 0]
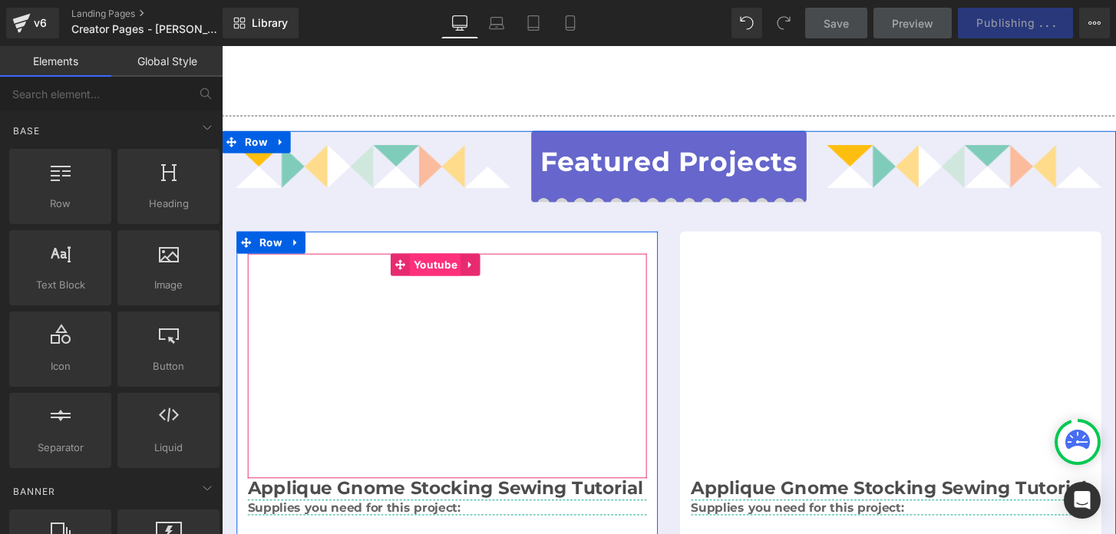
click at [439, 262] on span "Youtube" at bounding box center [443, 273] width 53 height 23
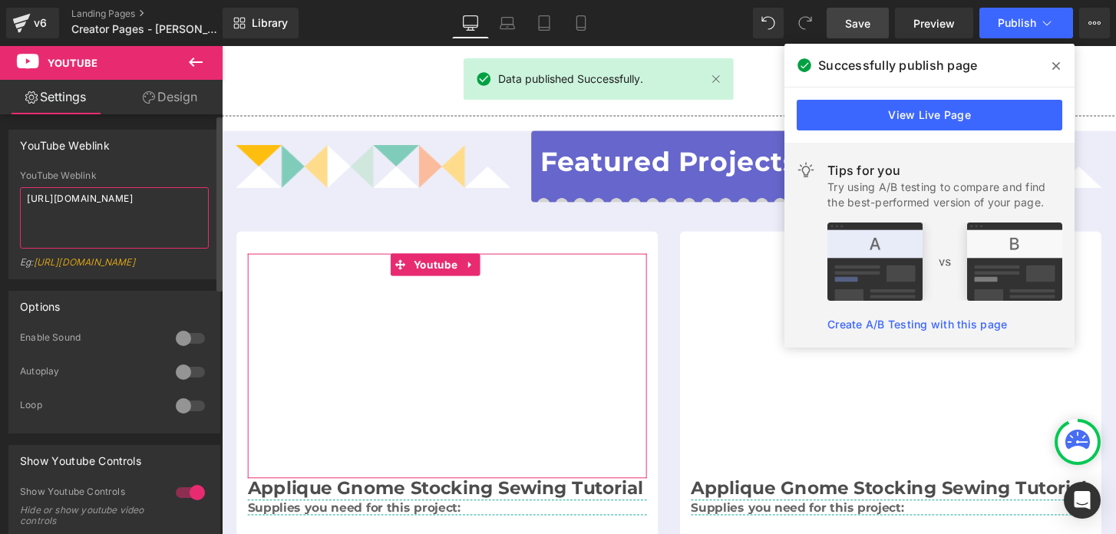
click at [153, 205] on textarea "[URL][DOMAIN_NAME]" at bounding box center [114, 217] width 189 height 61
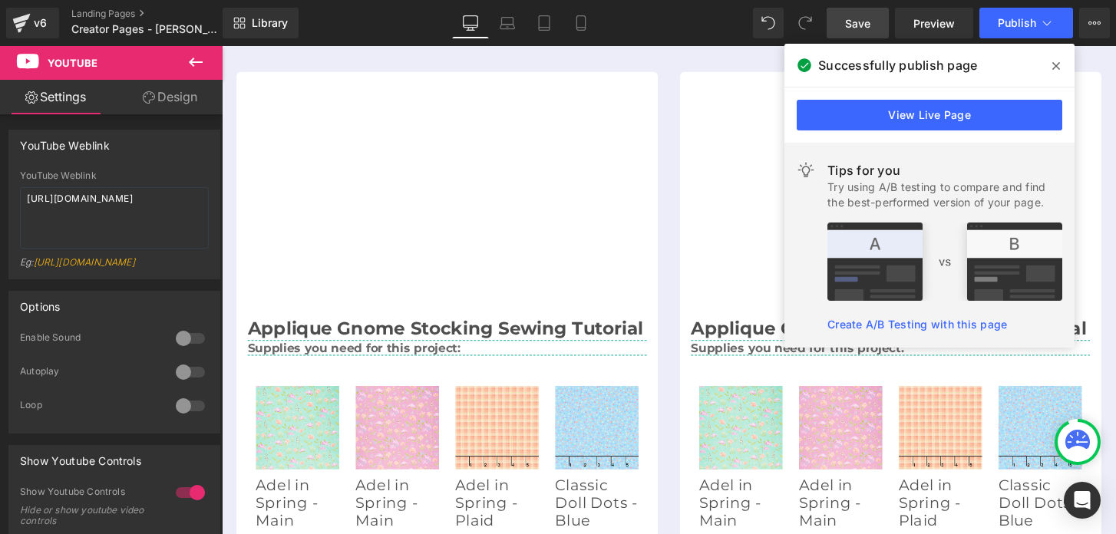
scroll to position [728, 0]
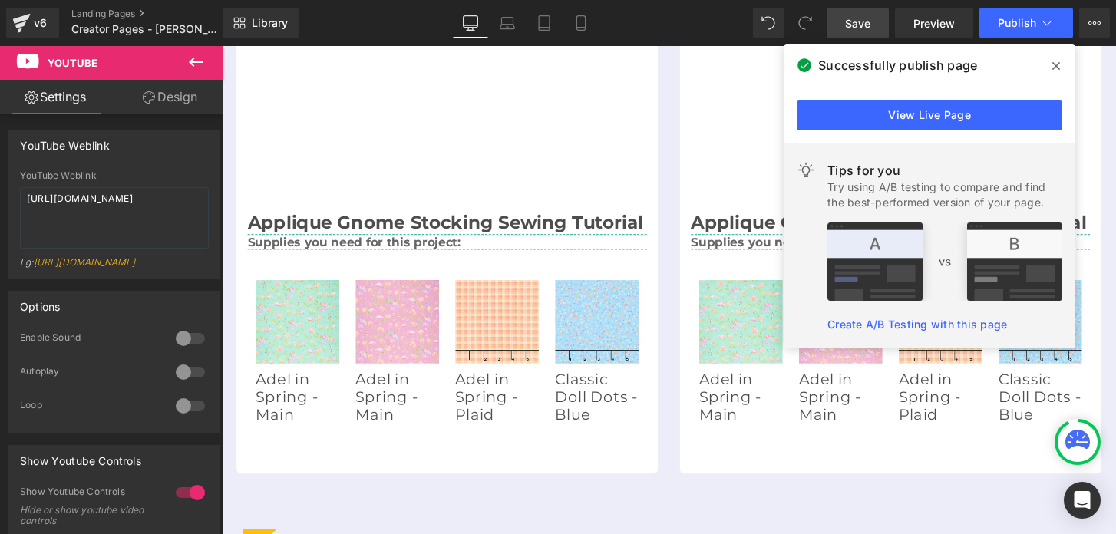
click at [1057, 66] on icon at bounding box center [1056, 66] width 8 height 12
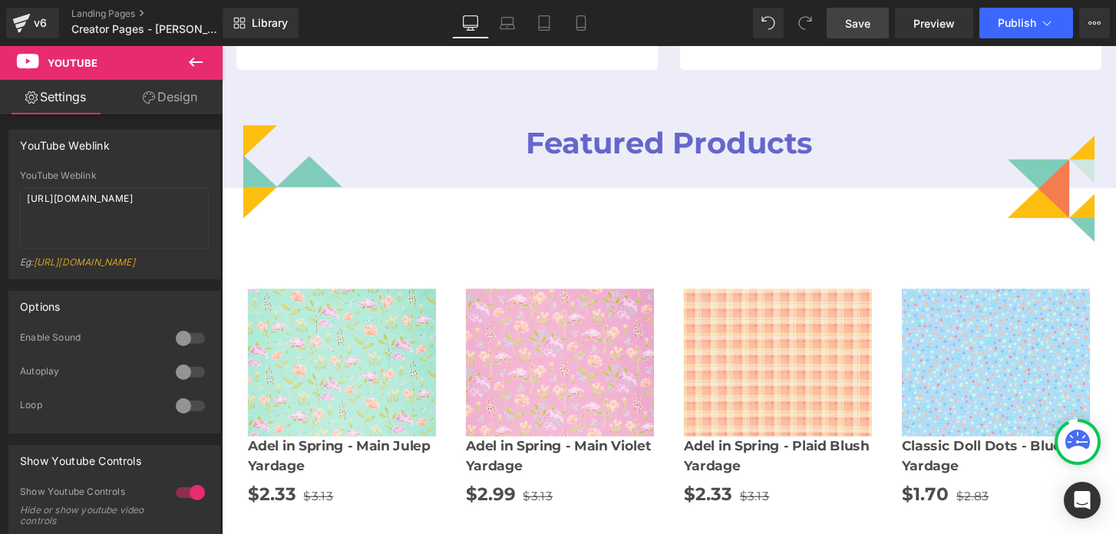
scroll to position [1143, 0]
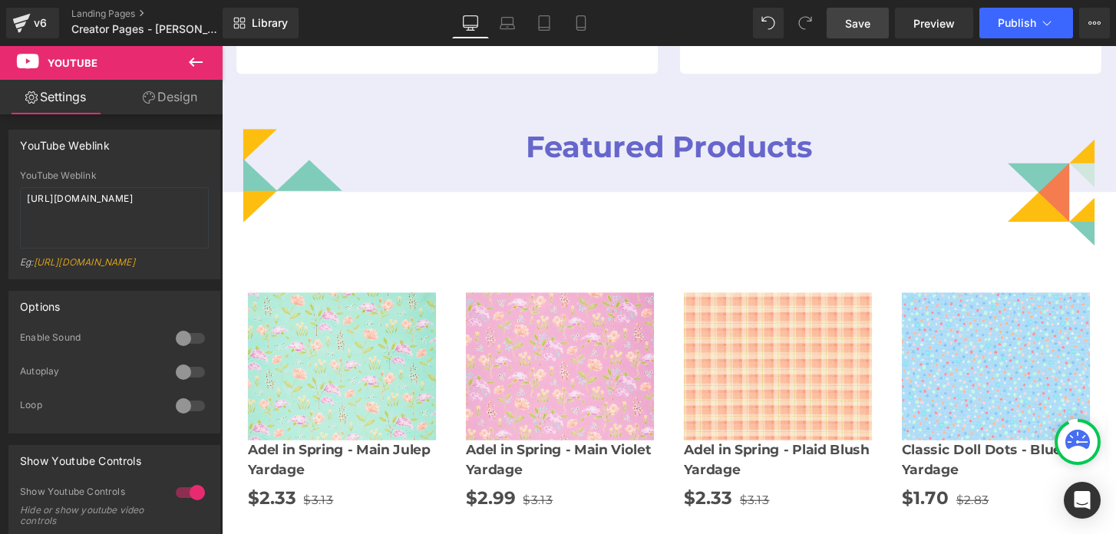
click at [685, 353] on div "Sale Off (P) Image Adel in Spring - Main Violet Yardage (P) Title $2.99 $3.13 (…" at bounding box center [573, 416] width 226 height 259
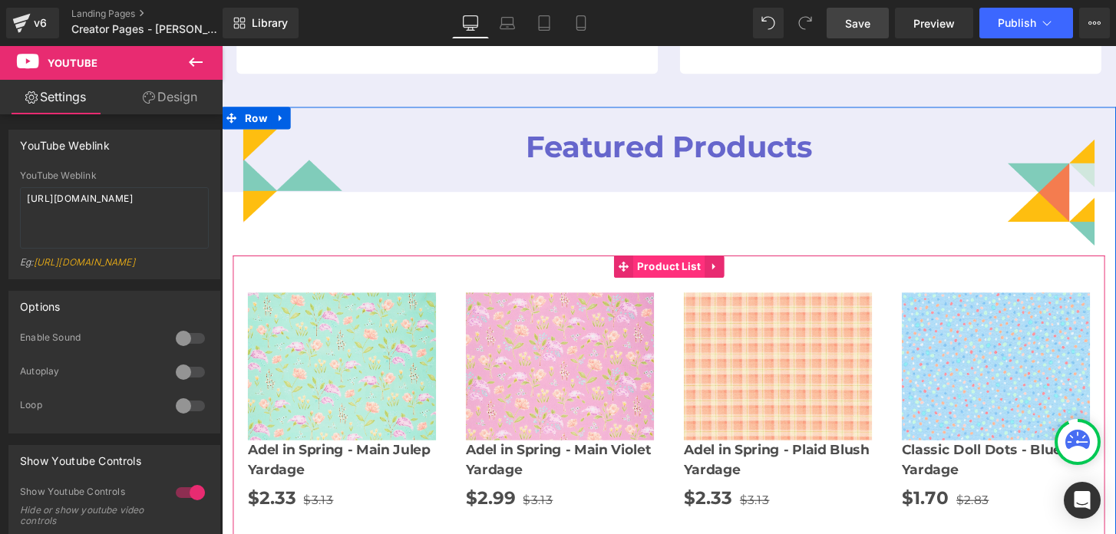
click at [686, 287] on span "Product List" at bounding box center [686, 275] width 74 height 23
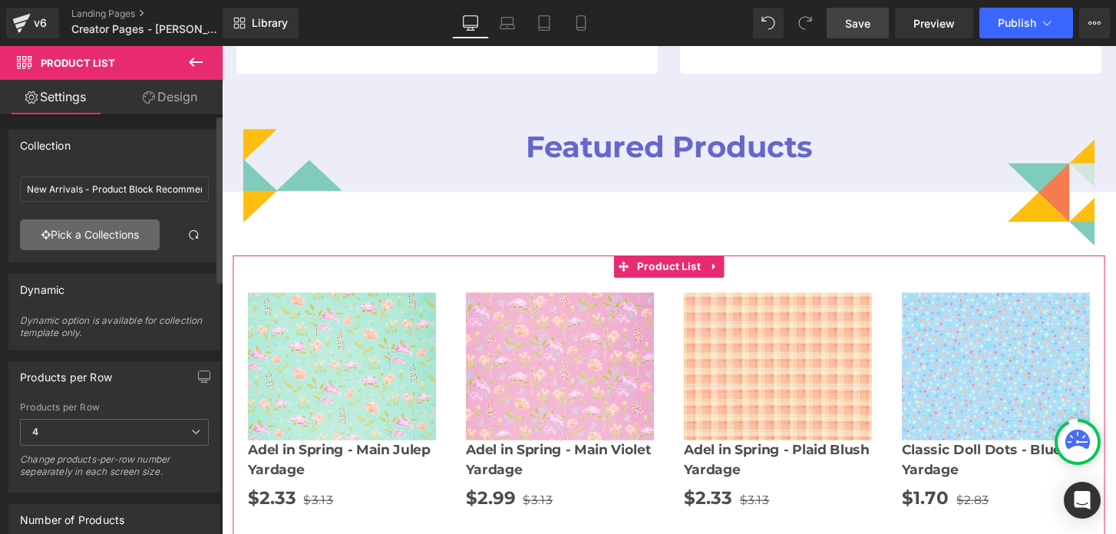
click at [110, 233] on link "Pick a Collections" at bounding box center [90, 234] width 140 height 31
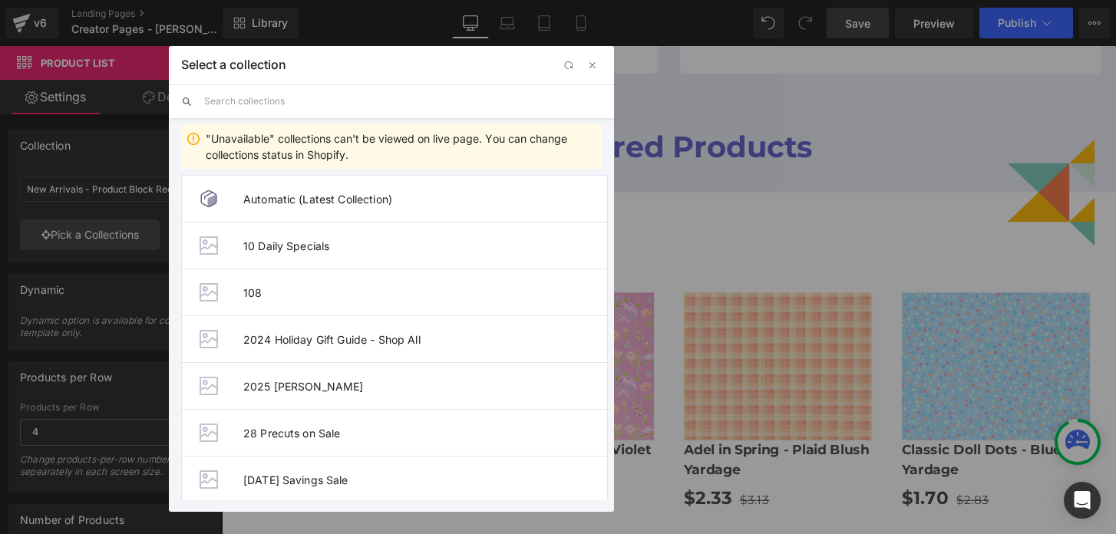
click at [246, 99] on input "text" at bounding box center [403, 101] width 398 height 34
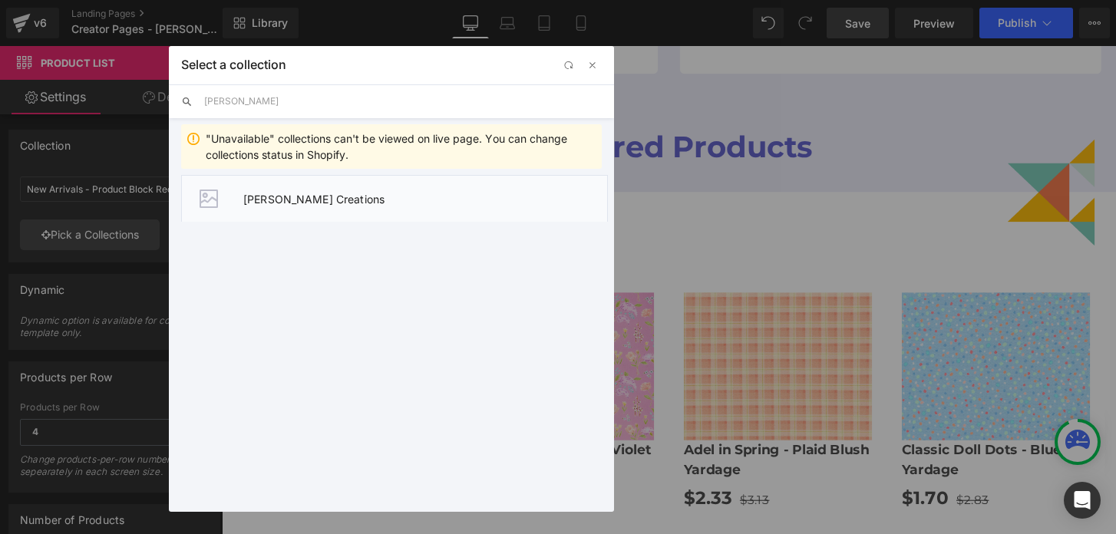
type input "[PERSON_NAME]"
click at [279, 208] on li "Amy Latta Creations" at bounding box center [394, 198] width 427 height 47
type input "Amy Latta Creations"
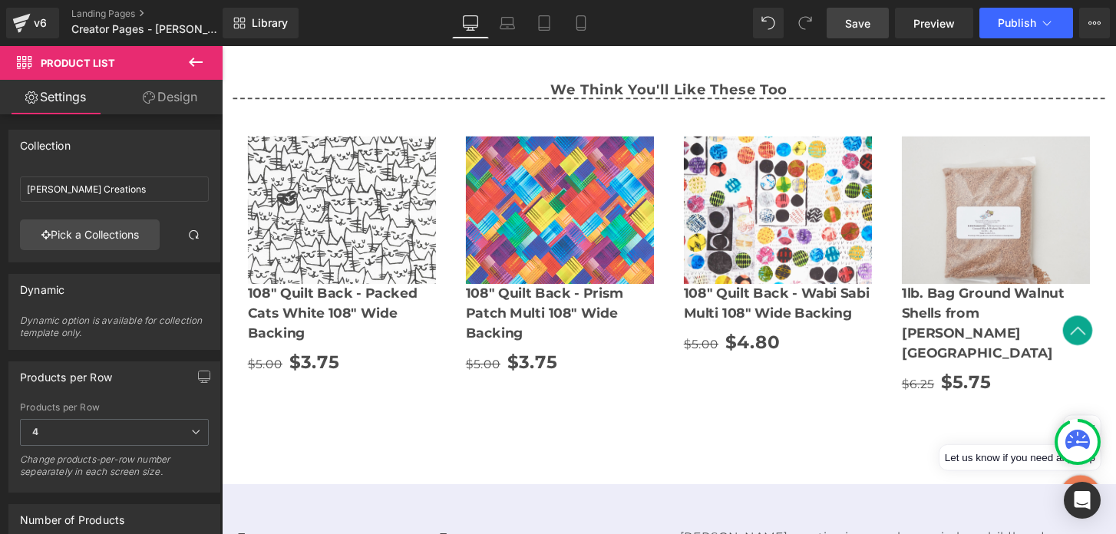
scroll to position [1964, 0]
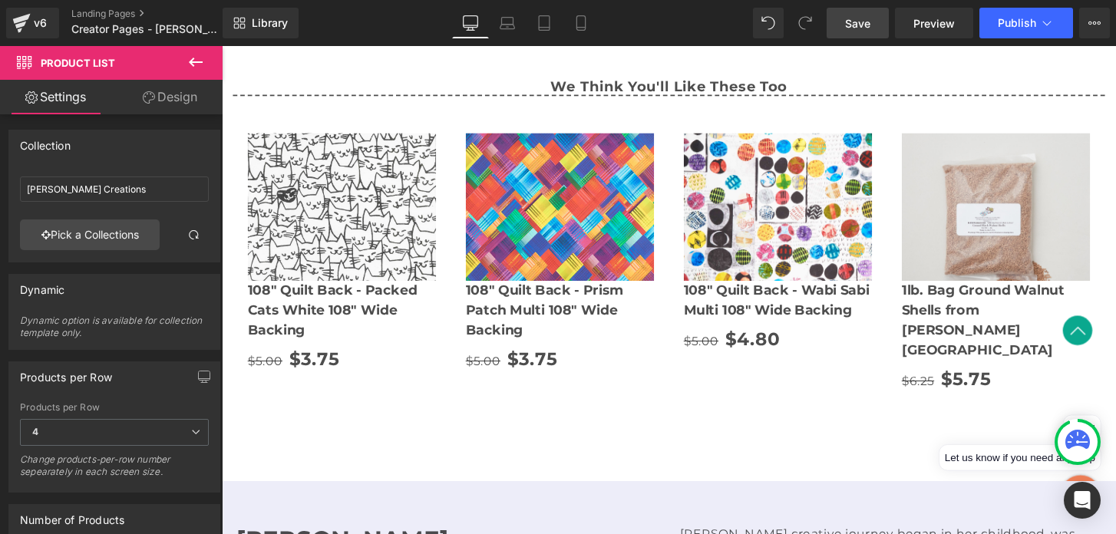
click at [855, 18] on span "Save" at bounding box center [857, 23] width 25 height 16
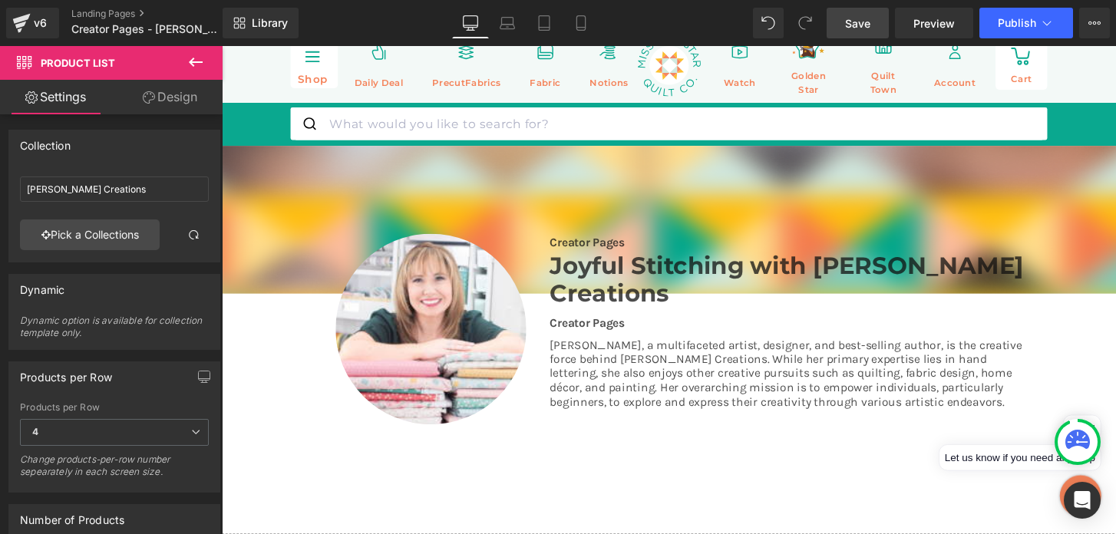
scroll to position [0, 0]
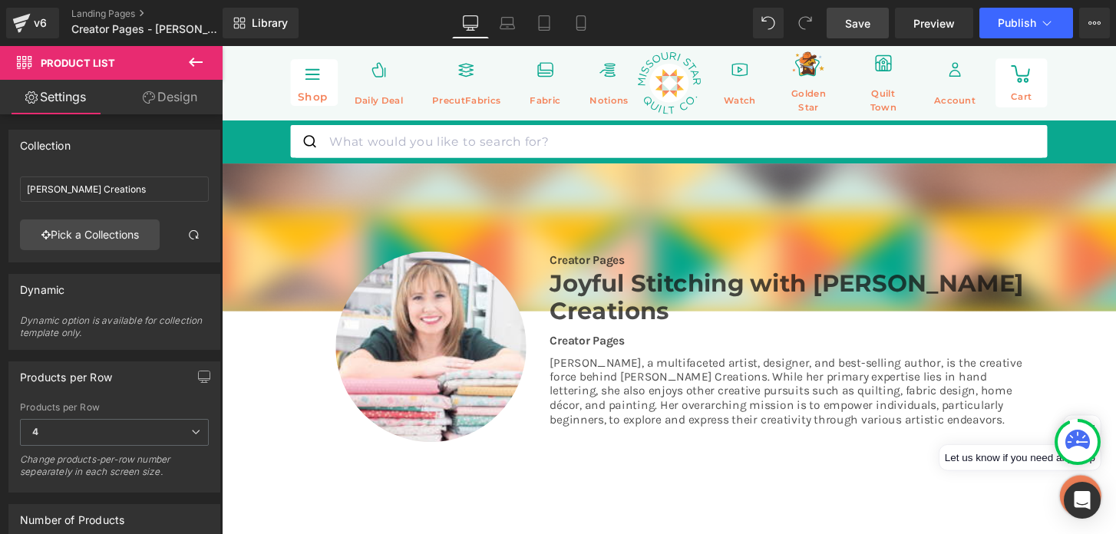
click at [863, 27] on span "Save" at bounding box center [857, 23] width 25 height 16
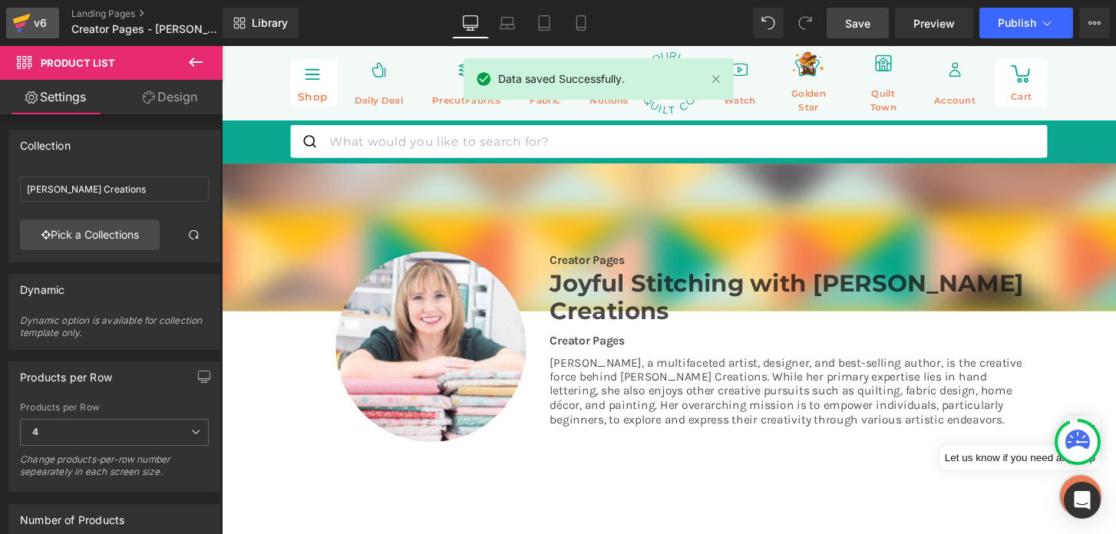
click at [26, 29] on icon at bounding box center [21, 23] width 18 height 38
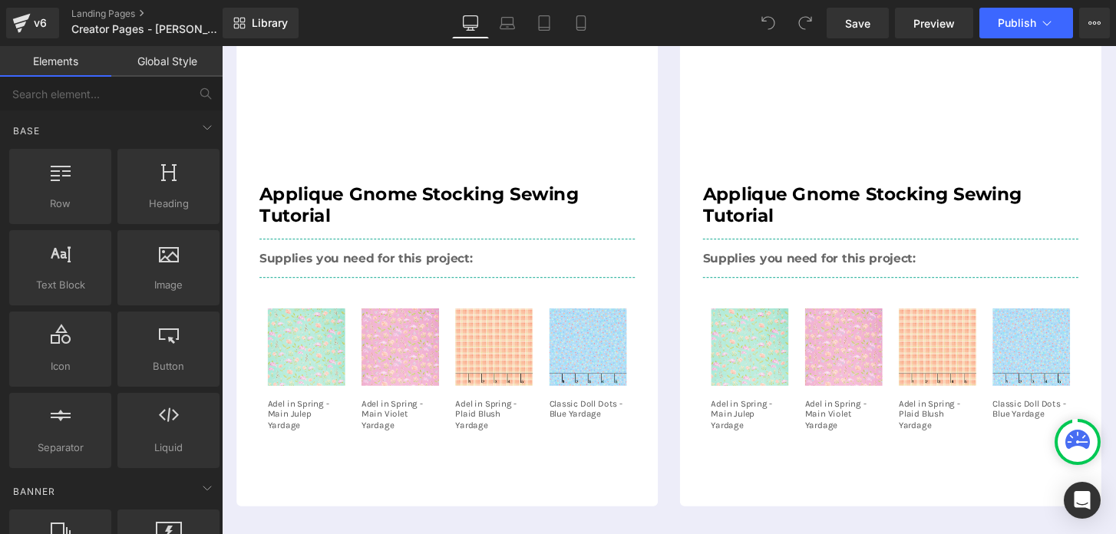
scroll to position [743, 0]
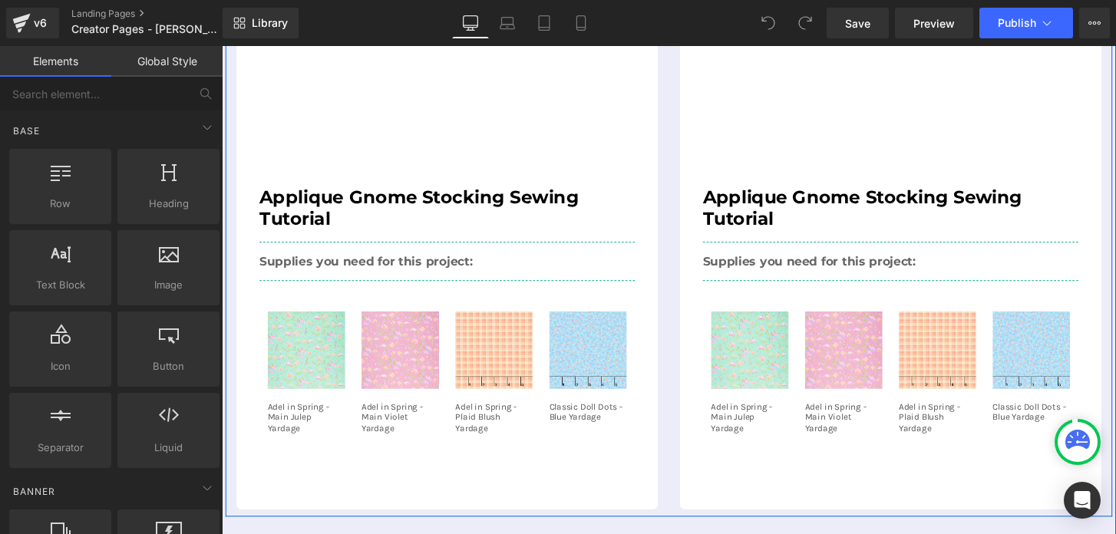
click at [684, 203] on div "Youtube Applique Gnome Stocking Sewing Tutorial Heading Supplies you need for t…" at bounding box center [456, 238] width 460 height 579
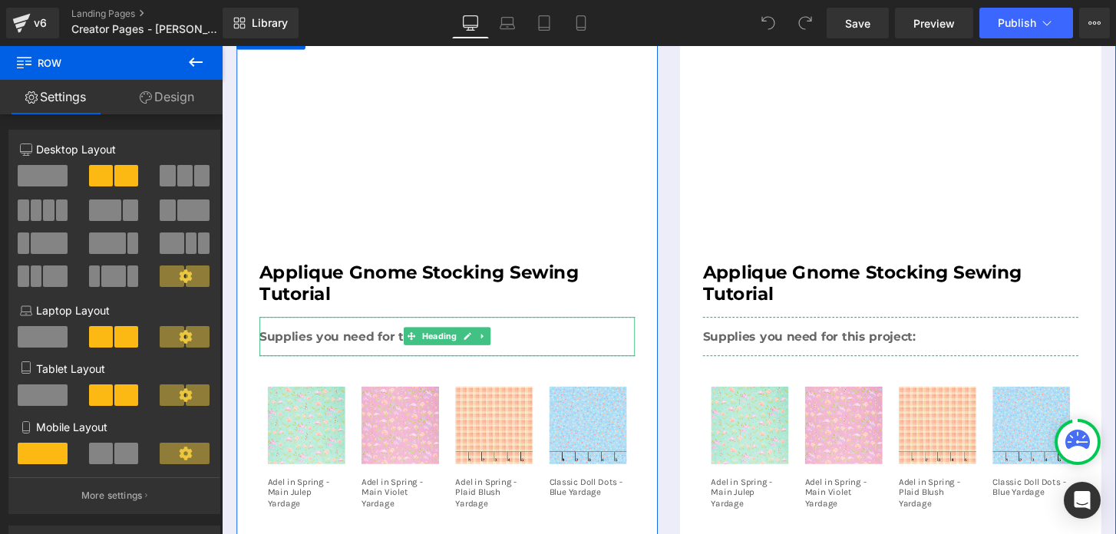
scroll to position [670, 0]
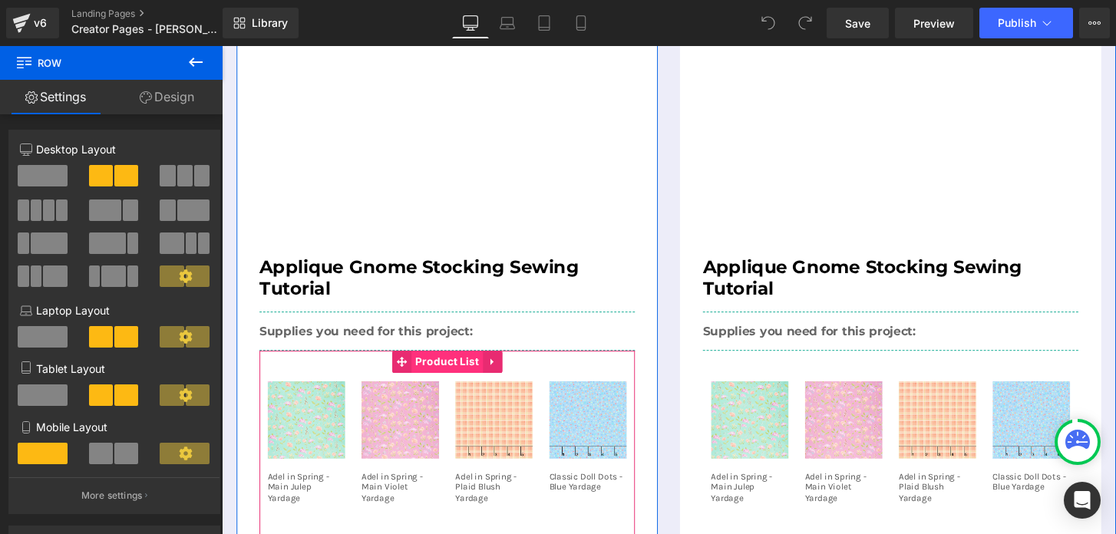
click at [461, 378] on span "Product List" at bounding box center [456, 374] width 74 height 23
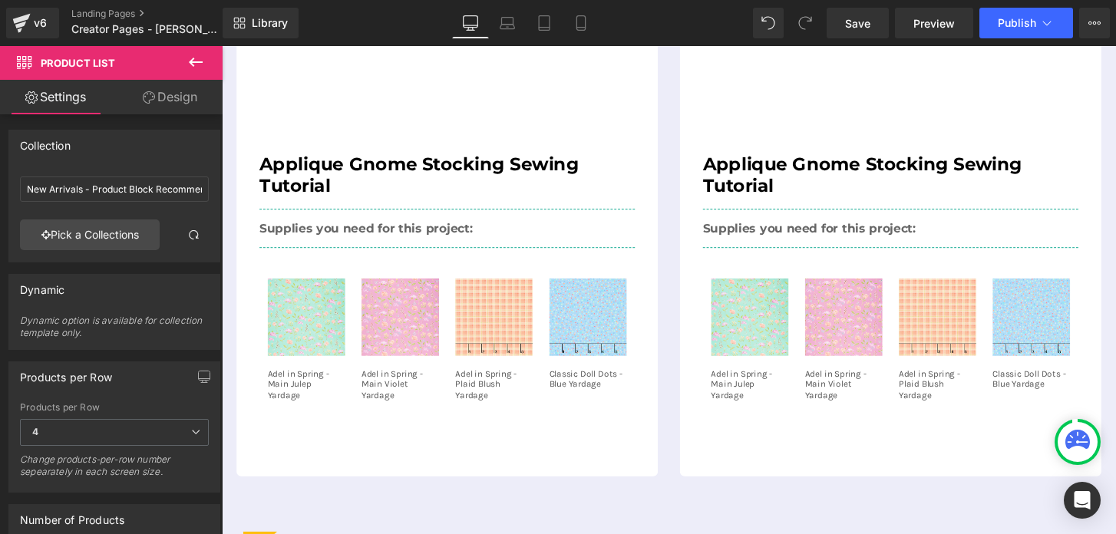
scroll to position [791, 0]
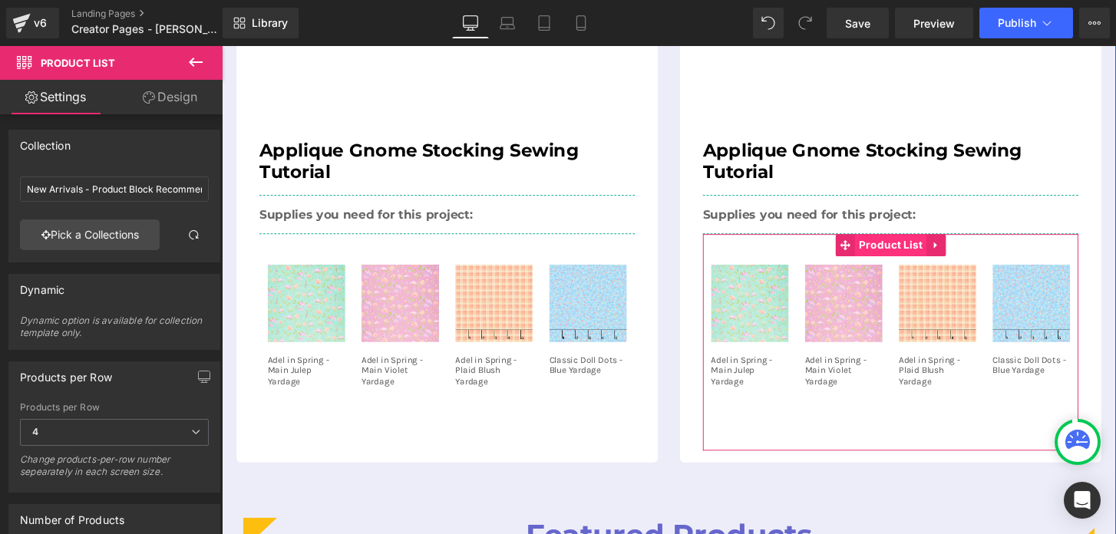
click at [897, 252] on span "Product List" at bounding box center [916, 253] width 74 height 23
click at [98, 194] on input "New Arrivals - Product Block Recommendations" at bounding box center [114, 189] width 189 height 25
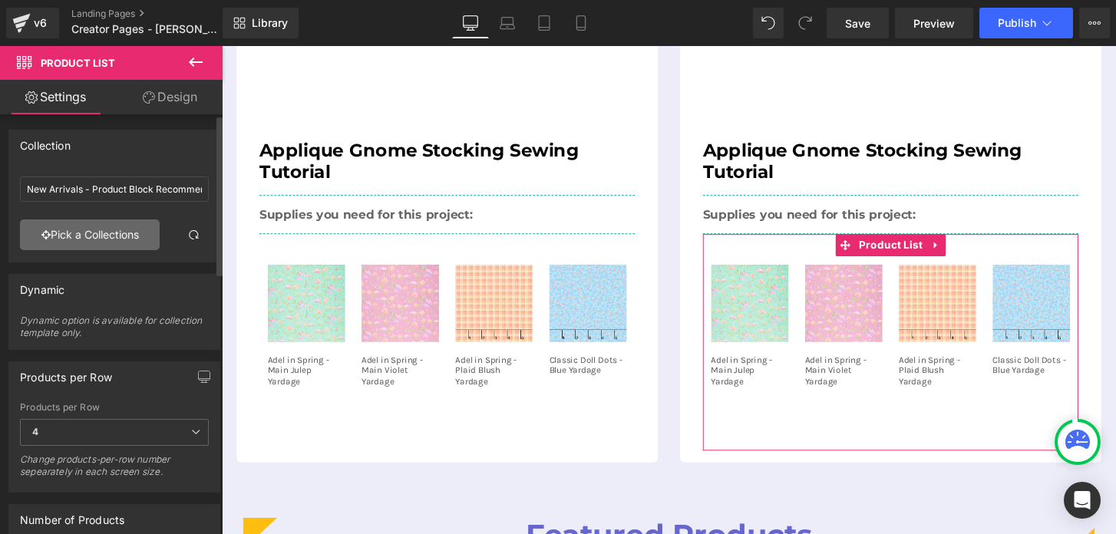
click at [101, 230] on link "Pick a Collections" at bounding box center [90, 234] width 140 height 31
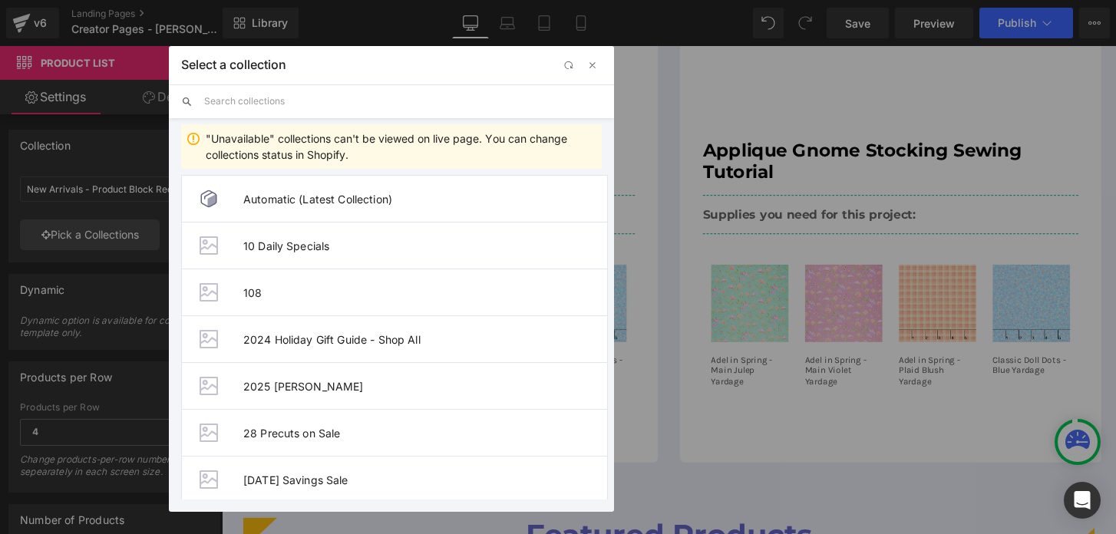
click at [246, 109] on input "text" at bounding box center [403, 101] width 398 height 34
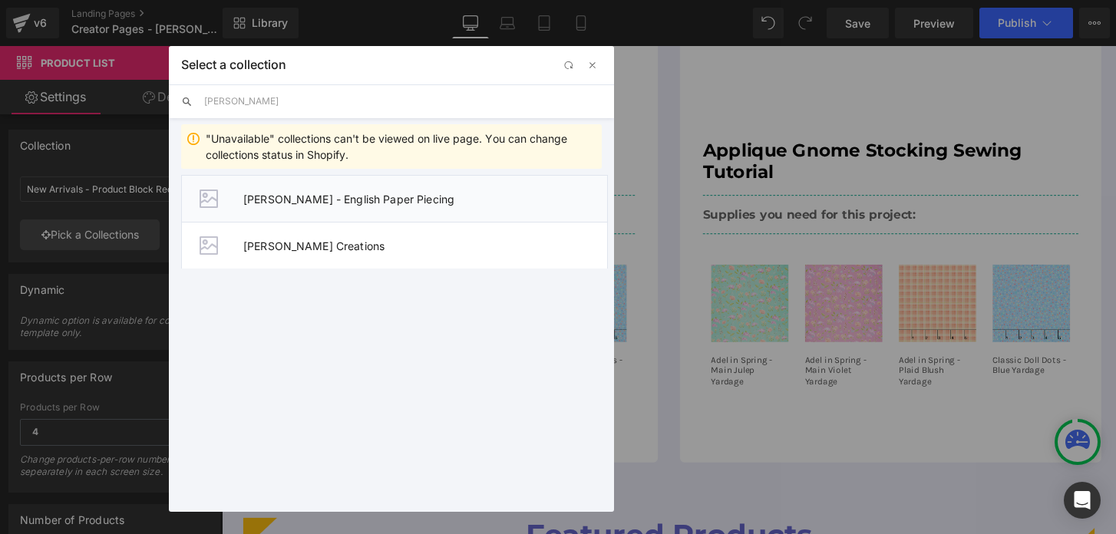
type input "amy latta"
click at [292, 200] on span "Amy Latta - English Paper Piecing" at bounding box center [425, 199] width 364 height 13
type input "Amy Latta - English Paper Piecing"
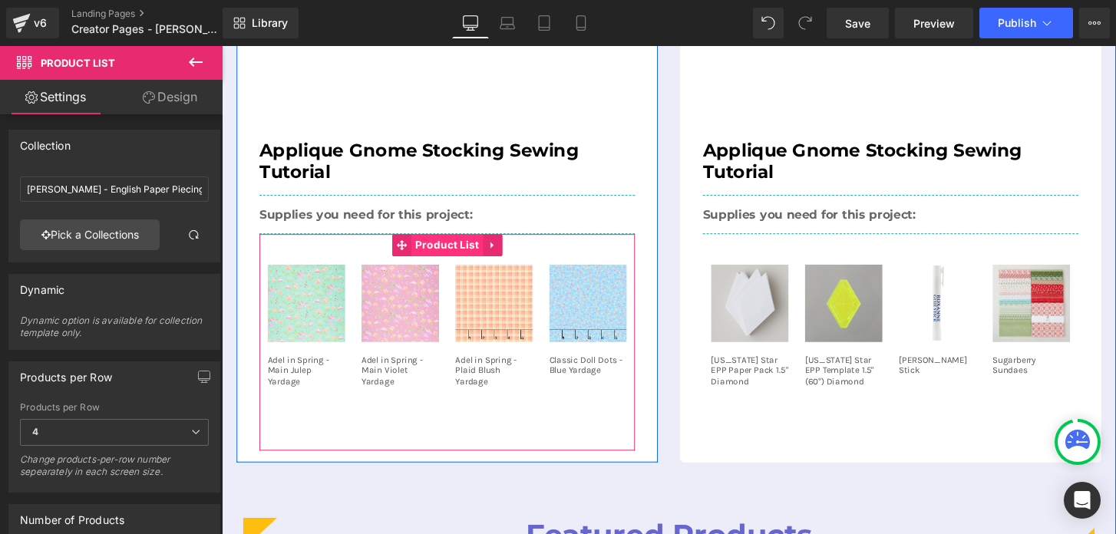
click at [445, 250] on span "Product List" at bounding box center [456, 253] width 74 height 23
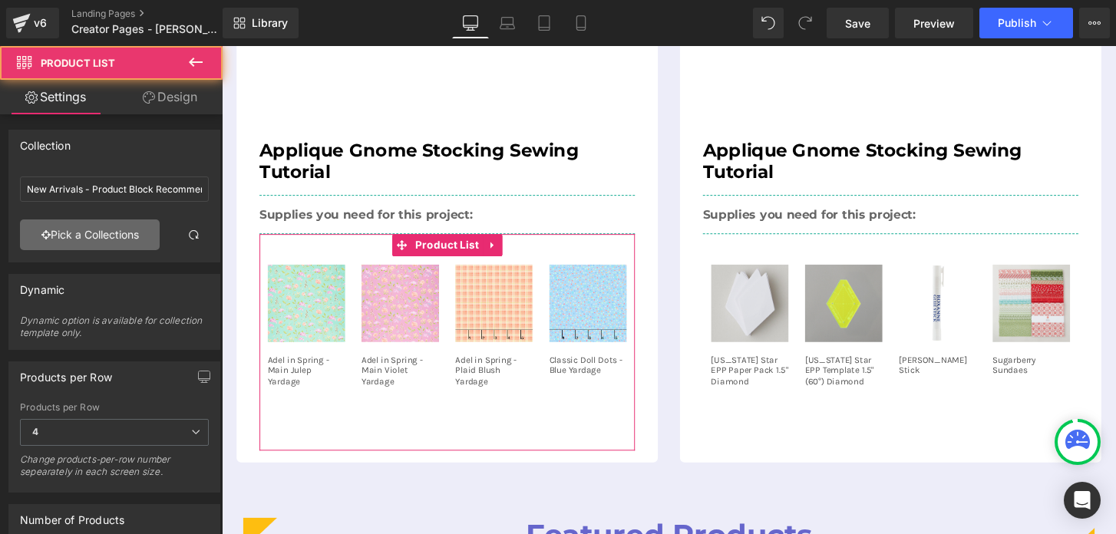
click at [128, 238] on link "Pick a Collections" at bounding box center [90, 234] width 140 height 31
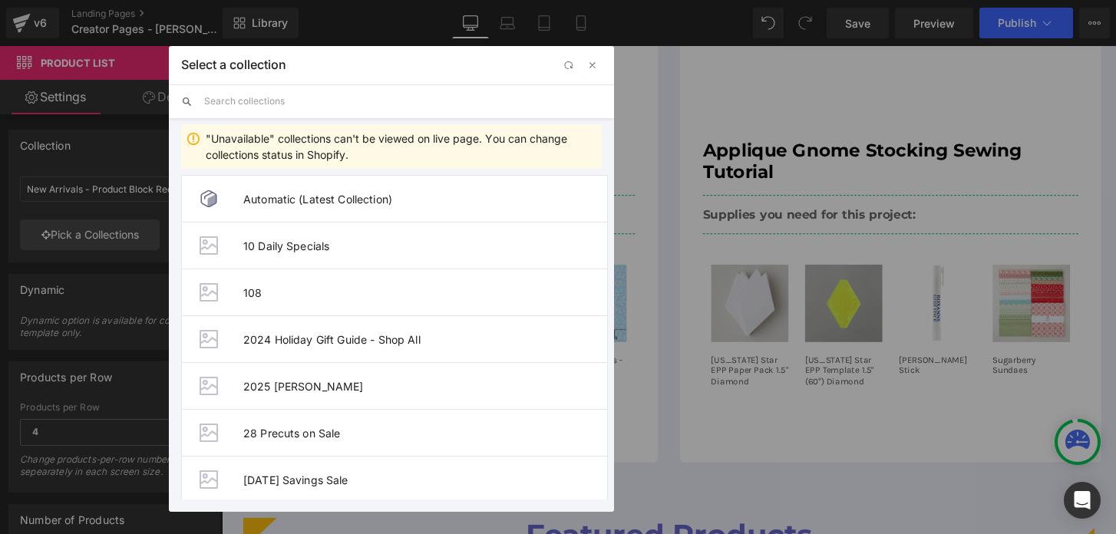
click at [252, 117] on input "text" at bounding box center [403, 101] width 398 height 34
paste input "Amy Latta - Gnome Stockings"
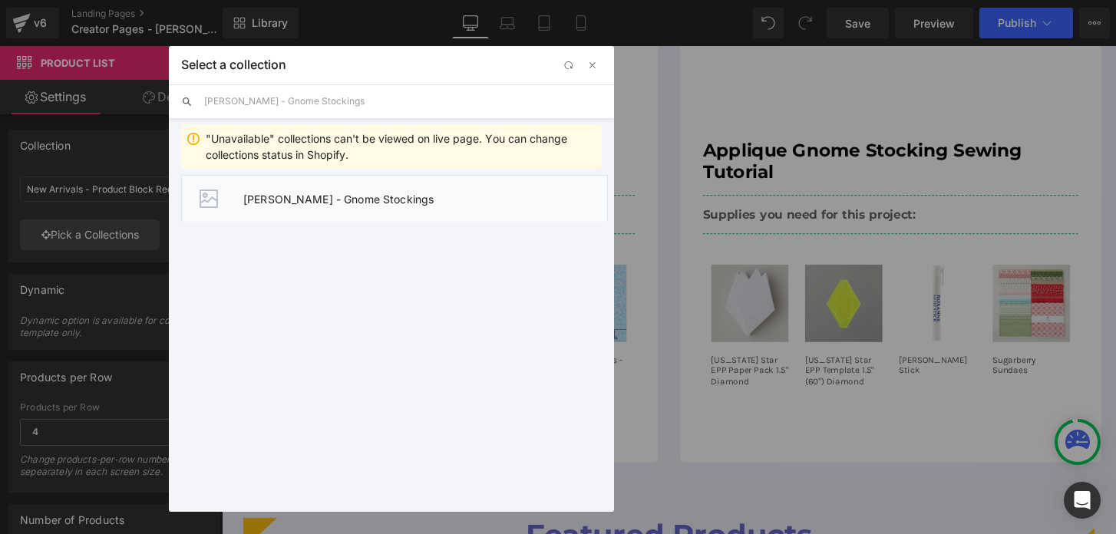
type input "Amy Latta - Gnome Stockings"
click at [297, 188] on li "Amy Latta - Gnome Stockings" at bounding box center [394, 198] width 427 height 47
type input "Amy Latta - Gnome Stockings"
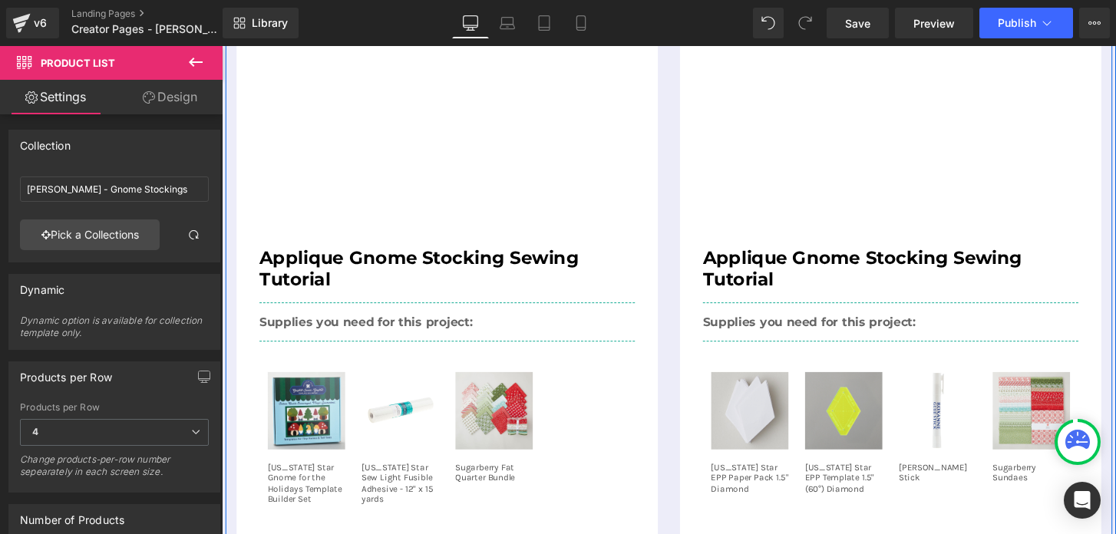
scroll to position [639, 0]
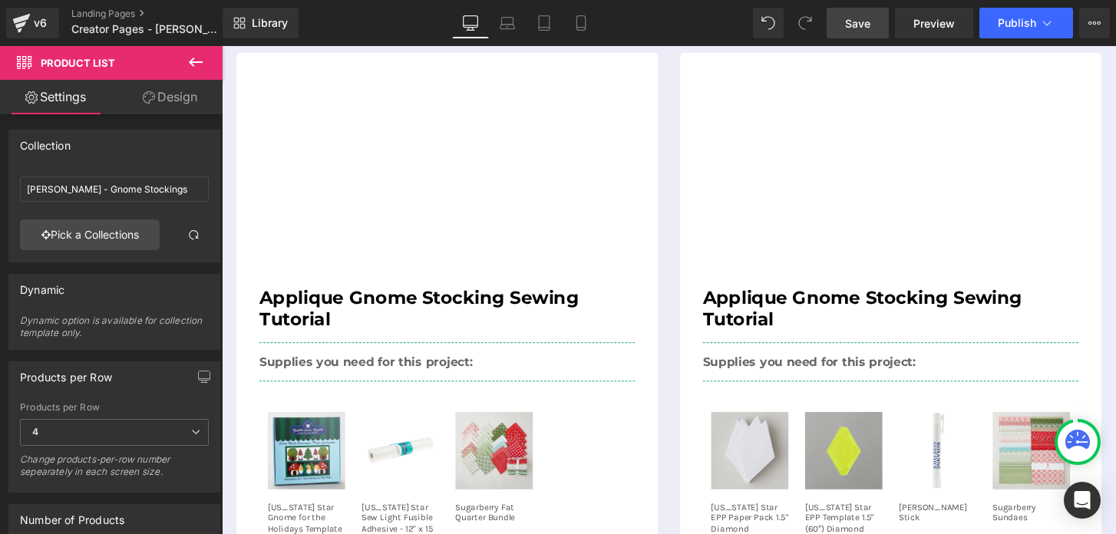
click at [851, 26] on span "Save" at bounding box center [857, 23] width 25 height 16
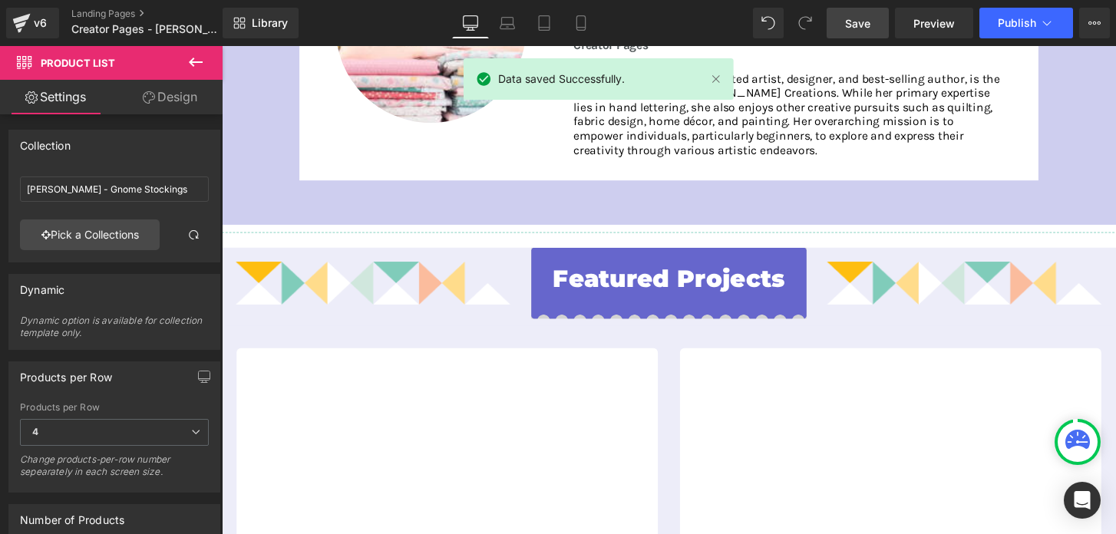
scroll to position [330, 0]
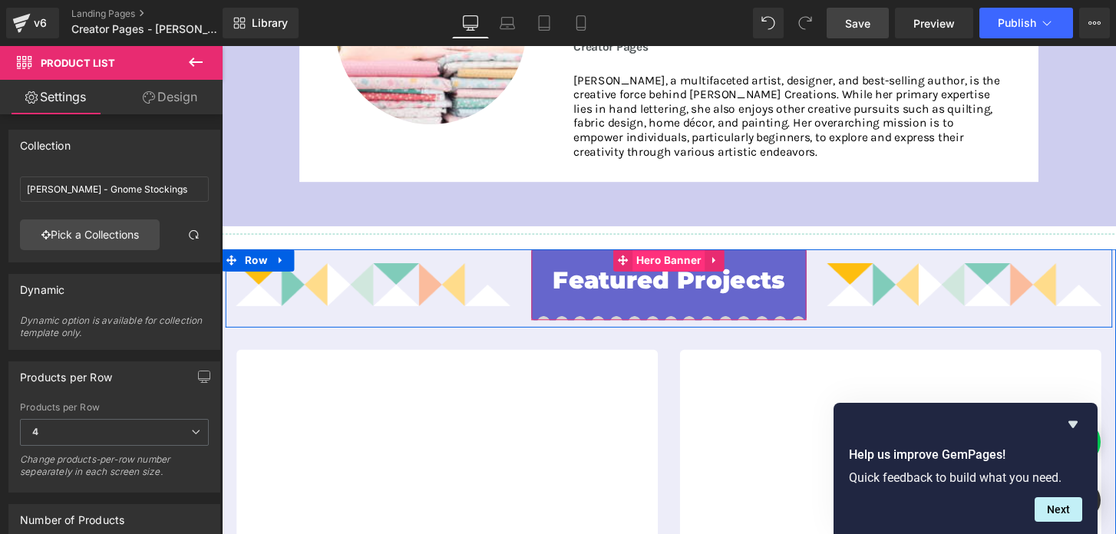
click at [684, 265] on span "Hero Banner" at bounding box center [685, 268] width 75 height 23
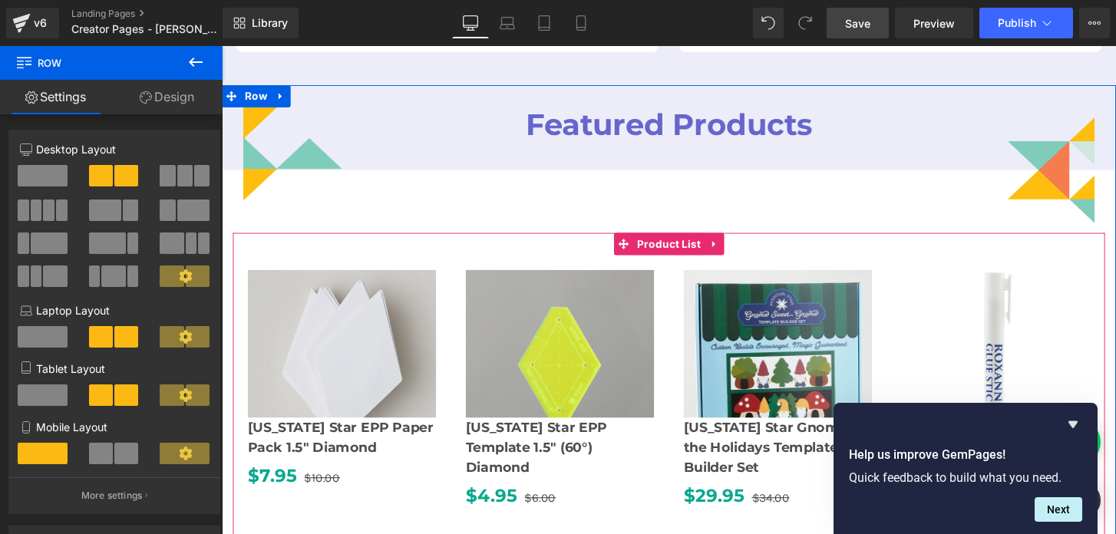
scroll to position [1214, 0]
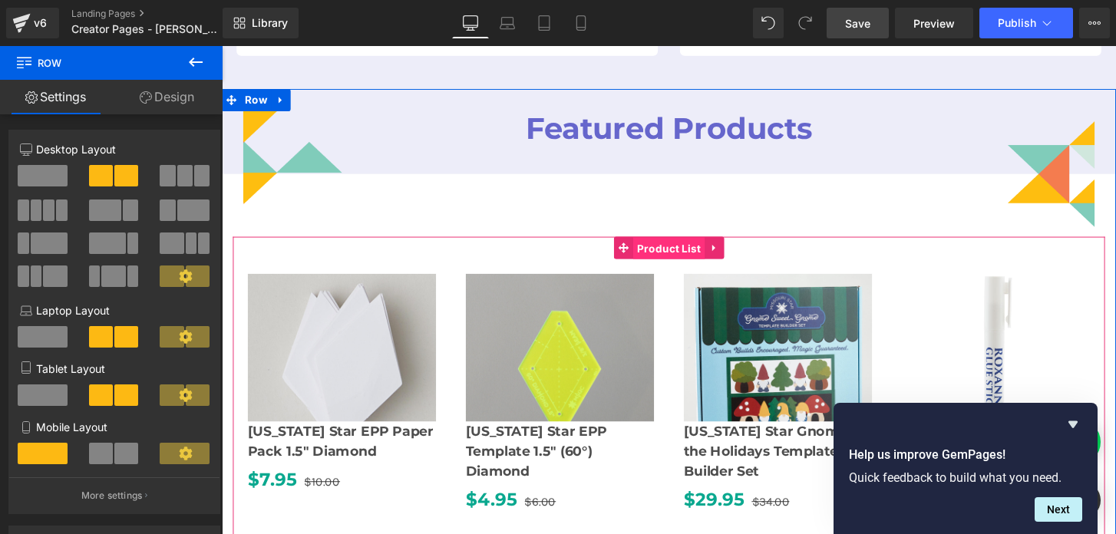
click at [684, 256] on span "Product List" at bounding box center [686, 256] width 74 height 23
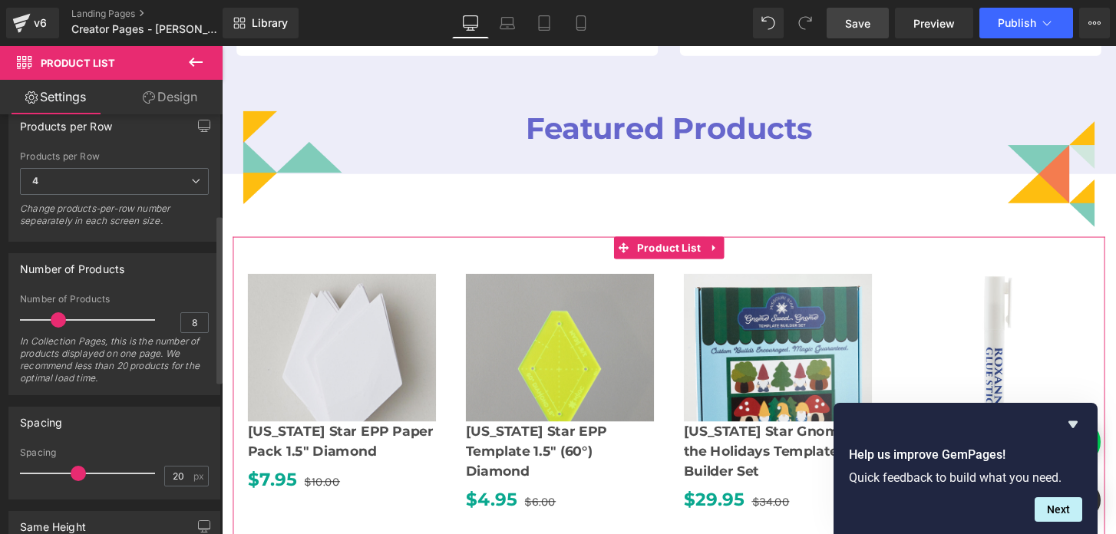
scroll to position [252, 0]
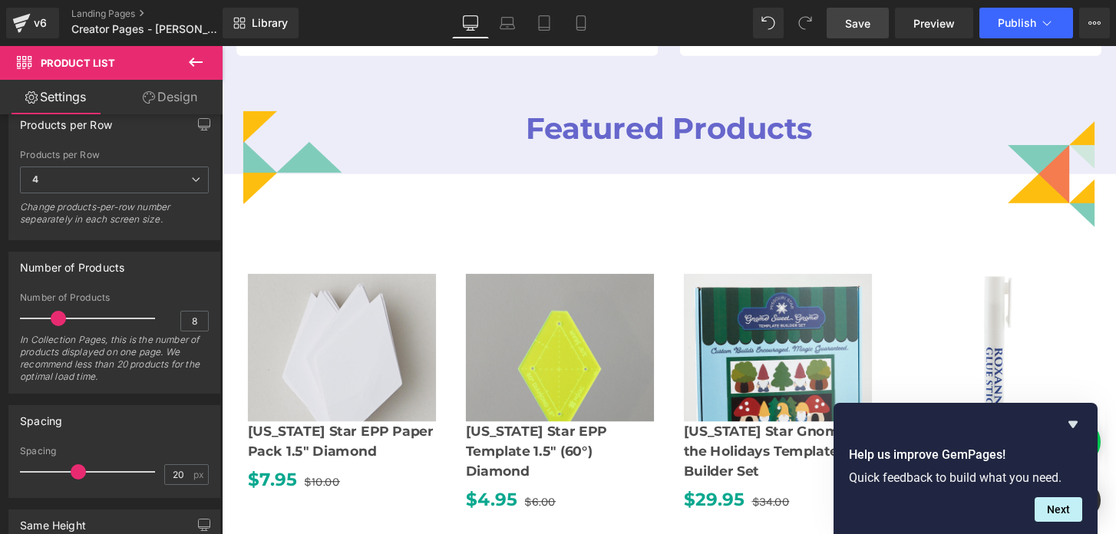
click at [856, 27] on span "Save" at bounding box center [857, 23] width 25 height 16
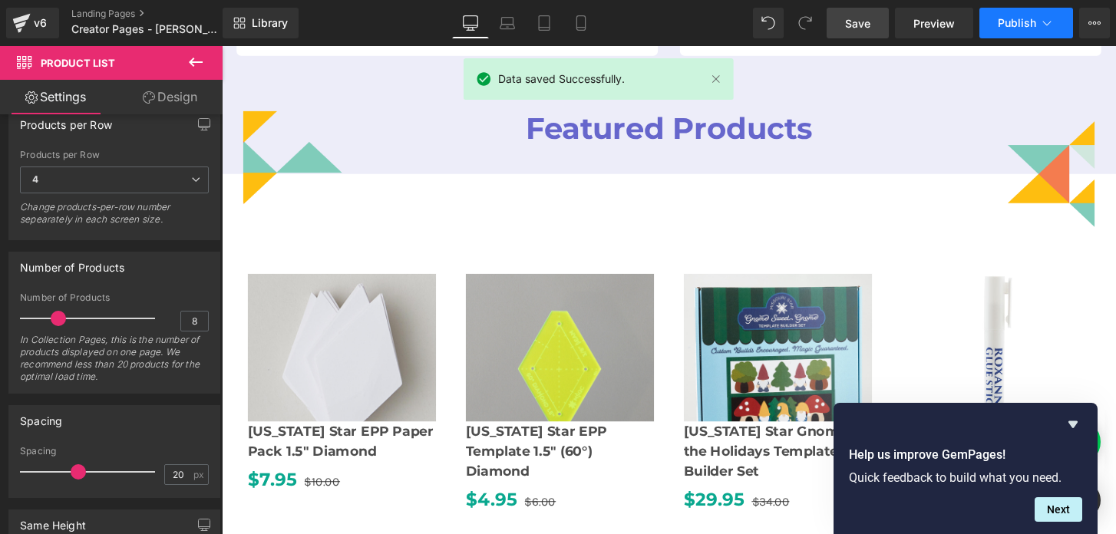
click at [998, 19] on span "Publish" at bounding box center [1017, 23] width 38 height 12
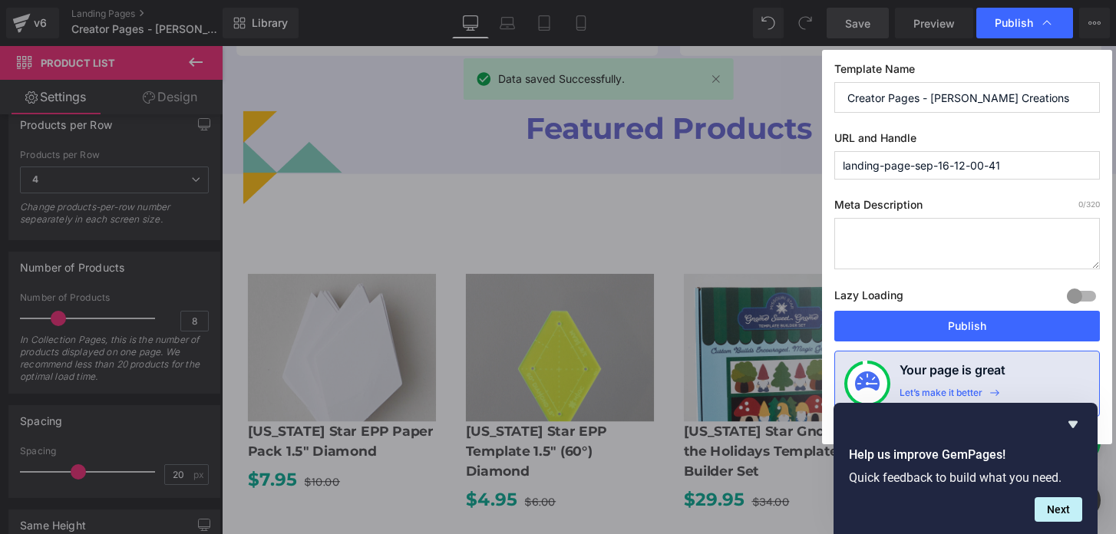
click at [922, 95] on input "Creator Pages - Amy Latta Creations" at bounding box center [967, 97] width 266 height 31
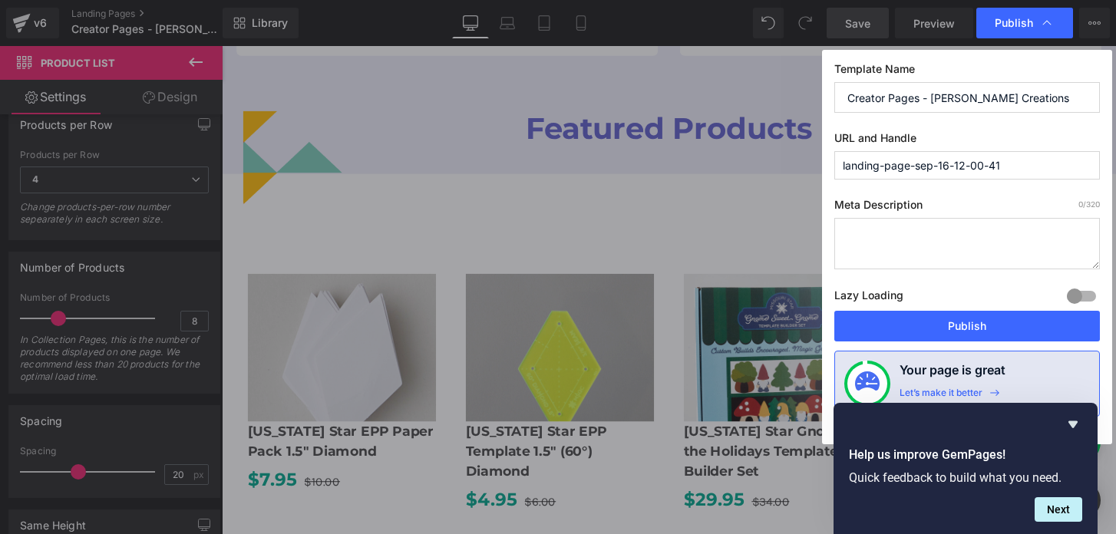
click at [921, 176] on input "landing-page-sep-16-12-00-41" at bounding box center [967, 165] width 266 height 28
paste input "Creator Pages - [PERSON_NAME] Creations"
click at [925, 167] on input "creator-pages---amy-latta-creations" at bounding box center [967, 165] width 266 height 28
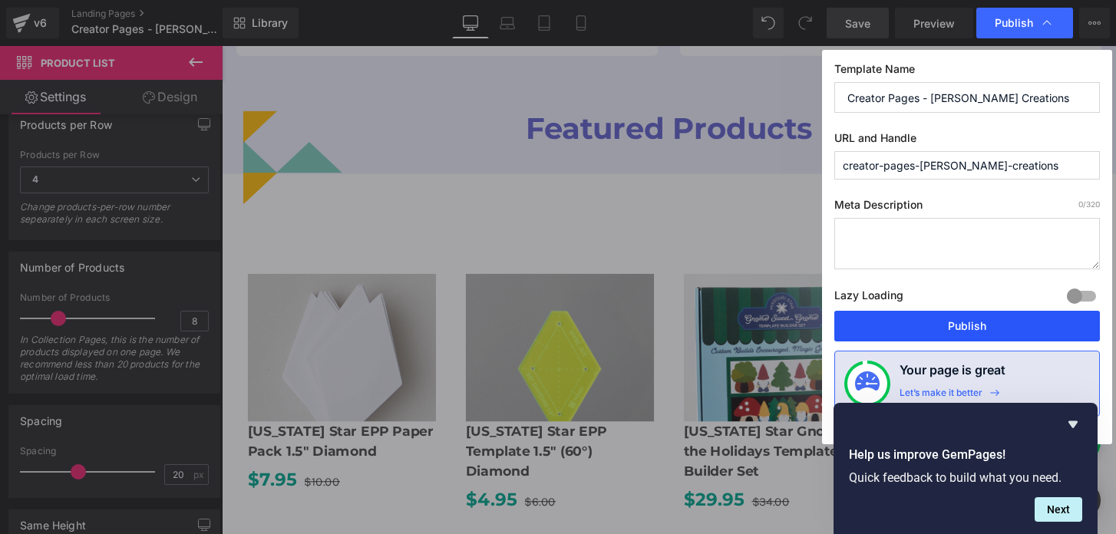
type input "creator-pages-amy-latta-creations"
click at [926, 316] on button "Publish" at bounding box center [967, 326] width 266 height 31
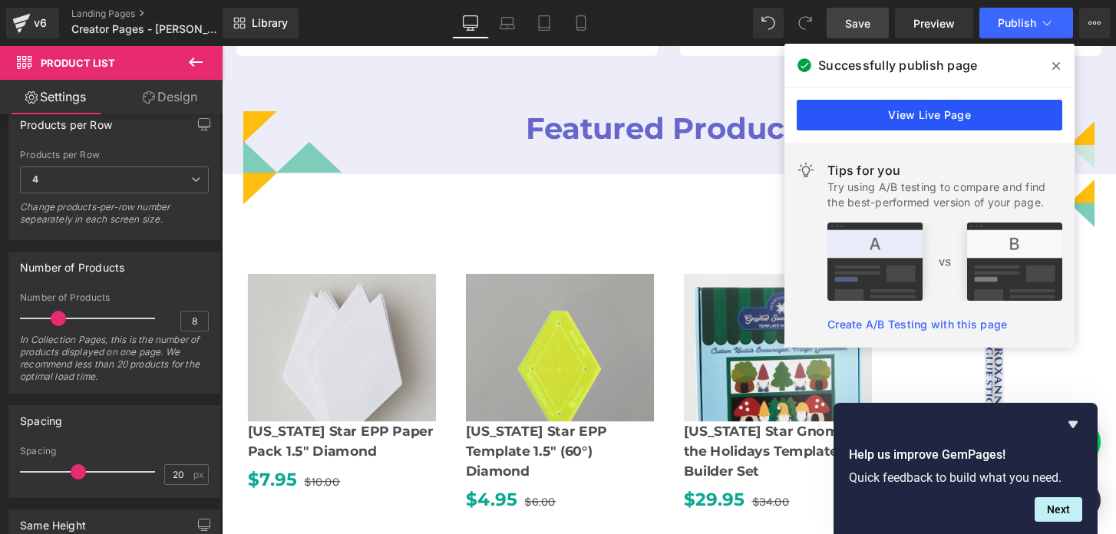
click at [947, 116] on link "View Live Page" at bounding box center [930, 115] width 266 height 31
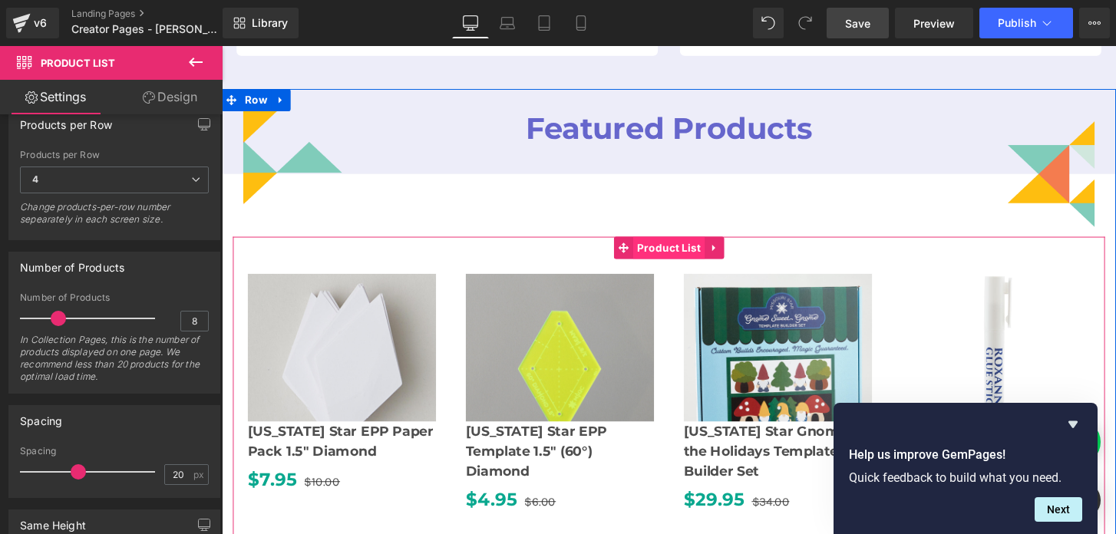
click at [676, 260] on span "Product List" at bounding box center [686, 255] width 74 height 23
click at [693, 257] on span "Product List" at bounding box center [686, 256] width 74 height 23
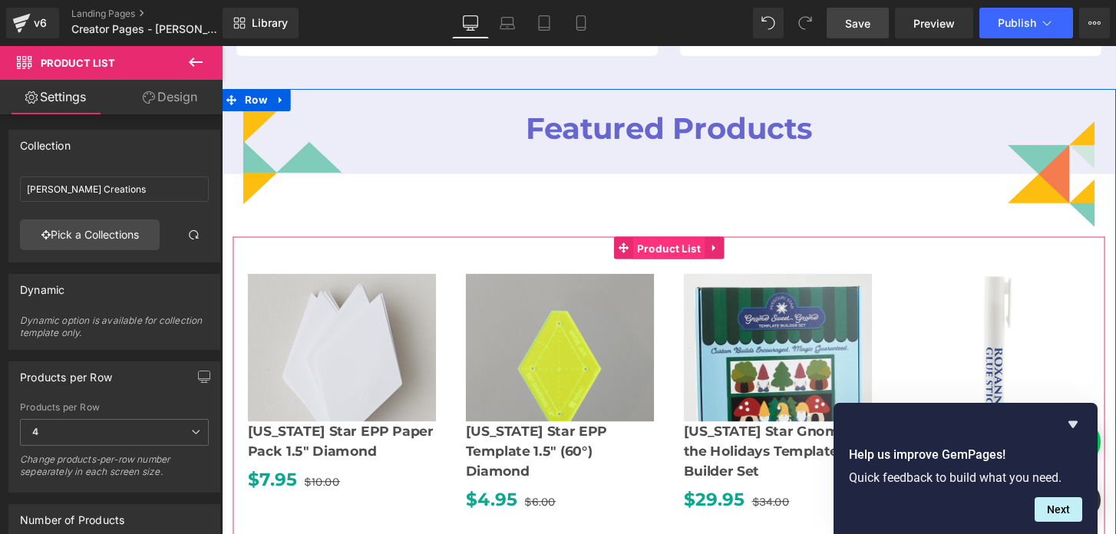
click at [698, 263] on span "Product List" at bounding box center [686, 256] width 74 height 23
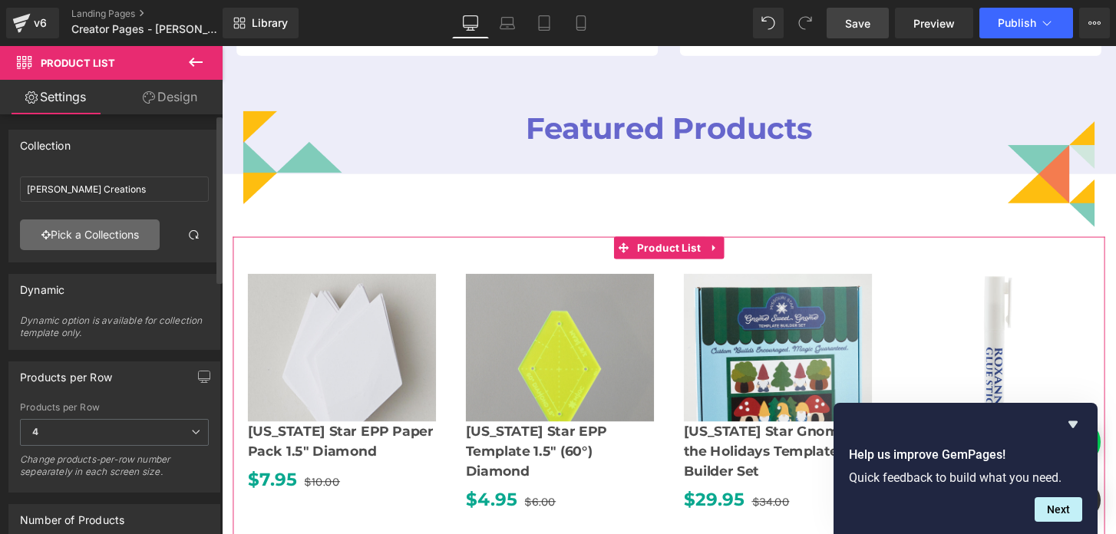
click at [91, 239] on link "Pick a Collections" at bounding box center [90, 234] width 140 height 31
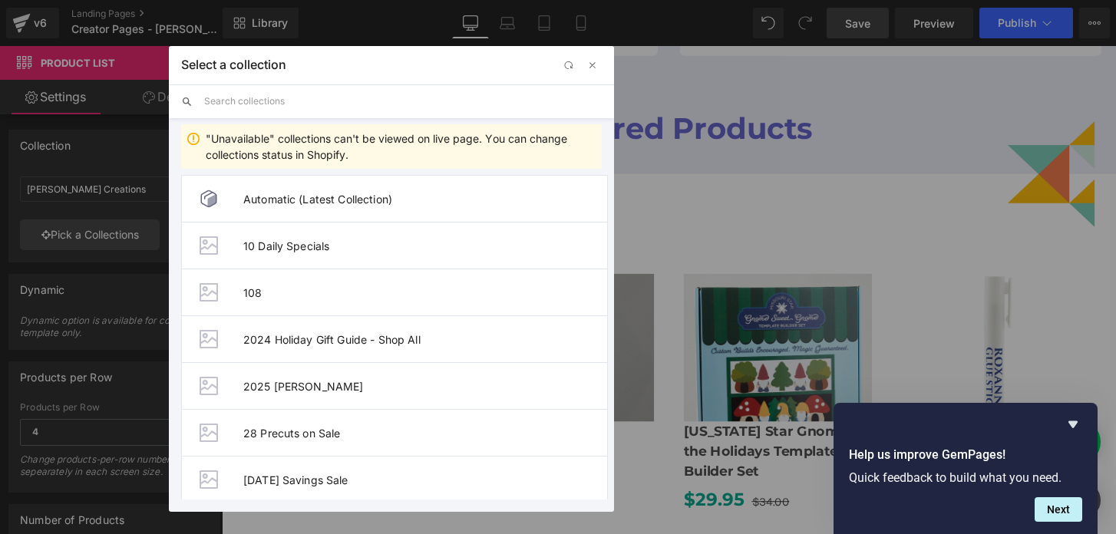
click at [291, 114] on input "text" at bounding box center [403, 101] width 398 height 34
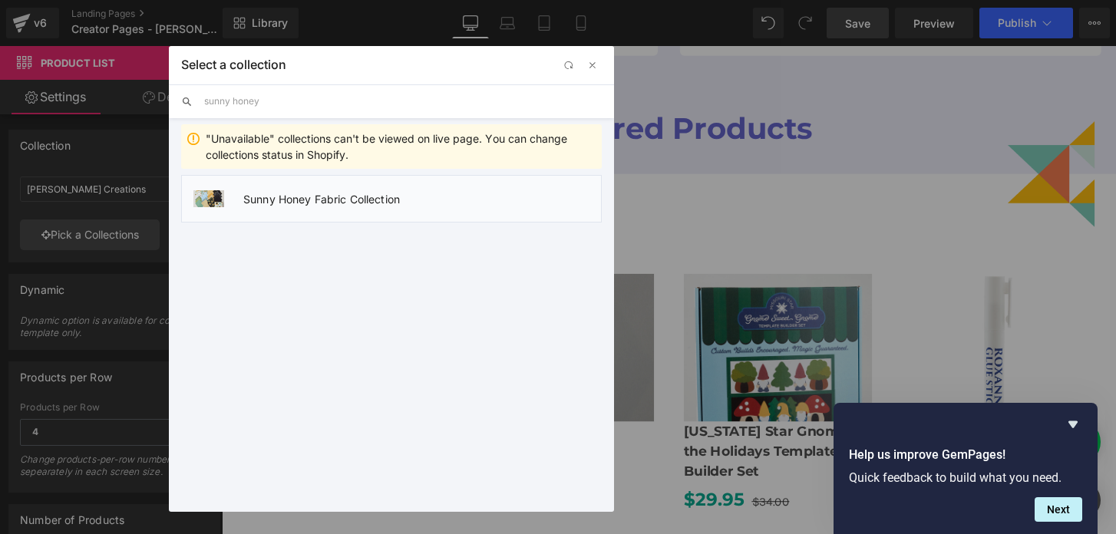
type input "sunny honey"
click at [299, 203] on span "Sunny Honey Fabric Collection" at bounding box center [422, 199] width 358 height 13
type input "Sunny Honey Fabric Collection"
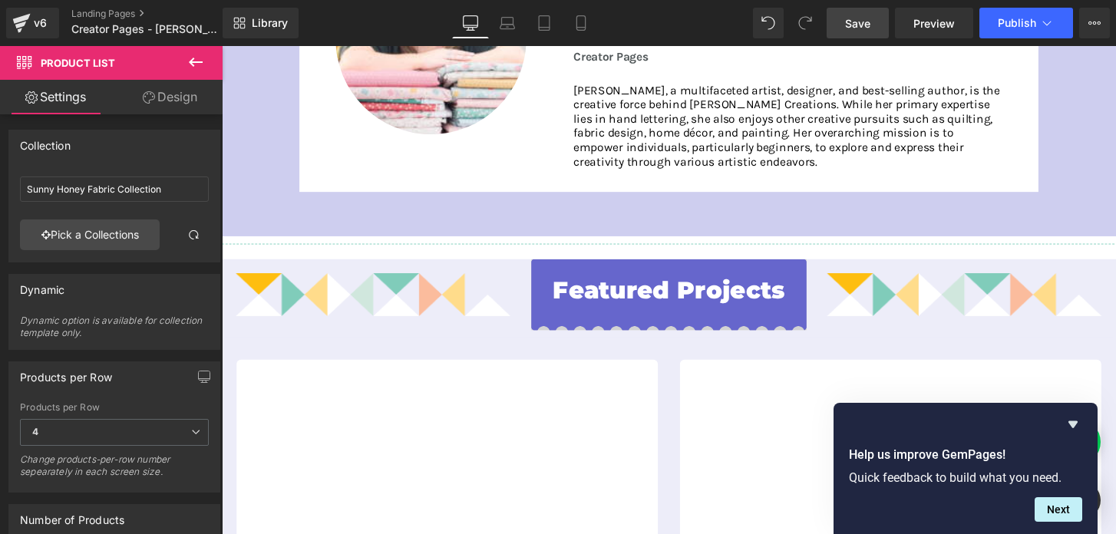
scroll to position [303, 0]
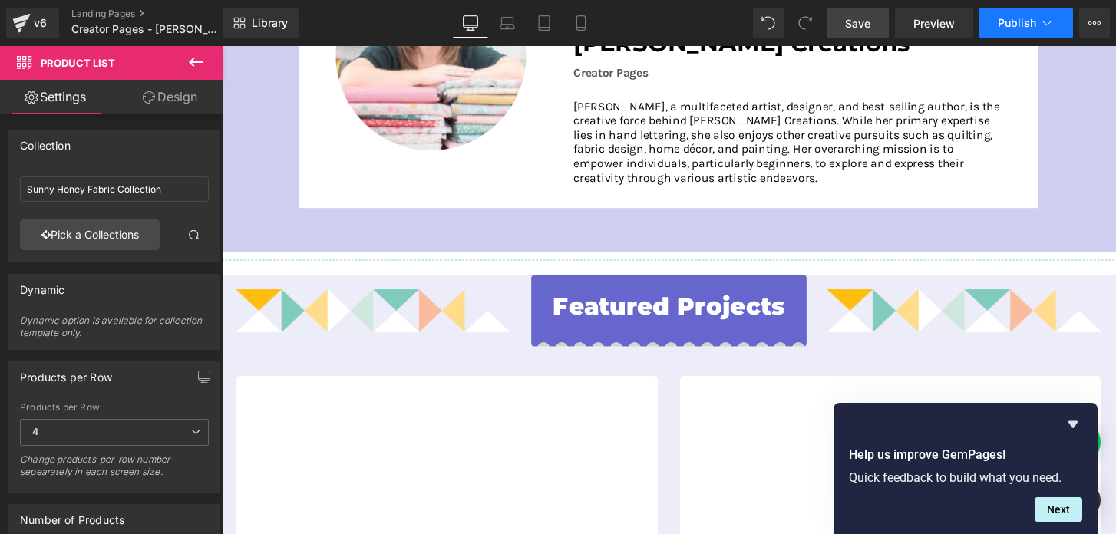
click at [996, 26] on button "Publish" at bounding box center [1026, 23] width 94 height 31
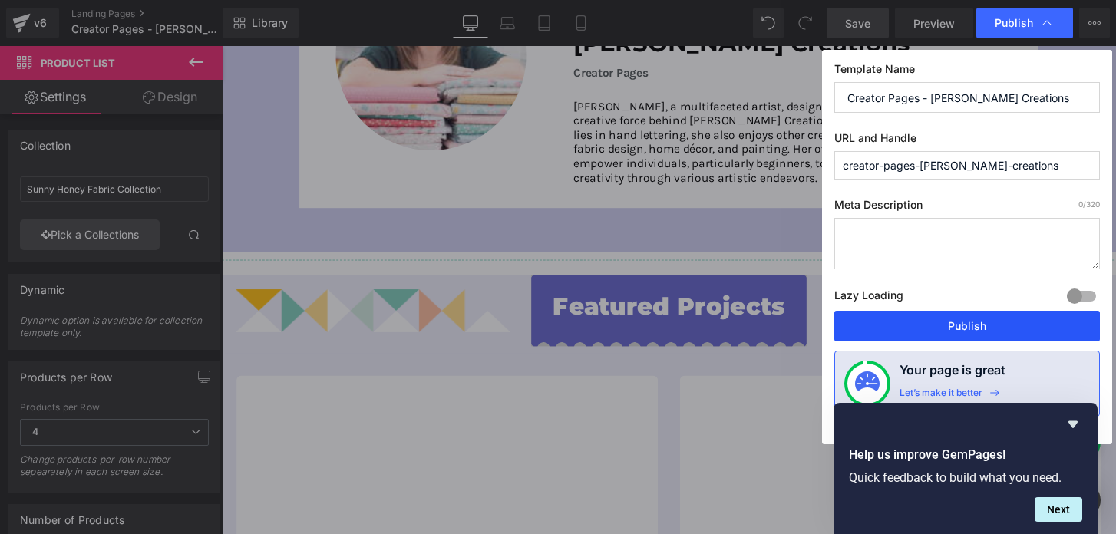
click at [947, 322] on button "Publish" at bounding box center [967, 326] width 266 height 31
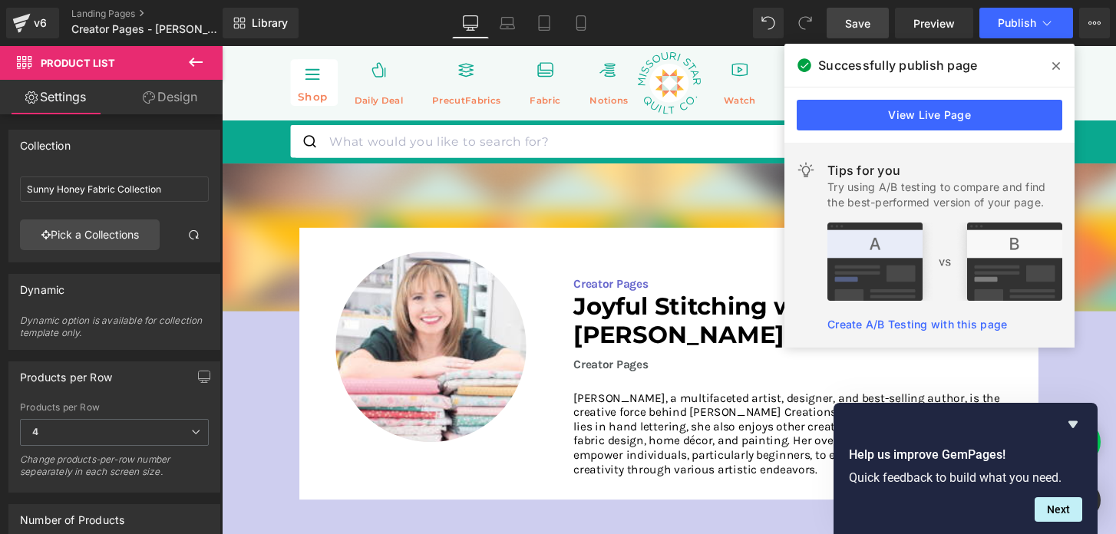
click at [1058, 68] on icon at bounding box center [1056, 66] width 8 height 12
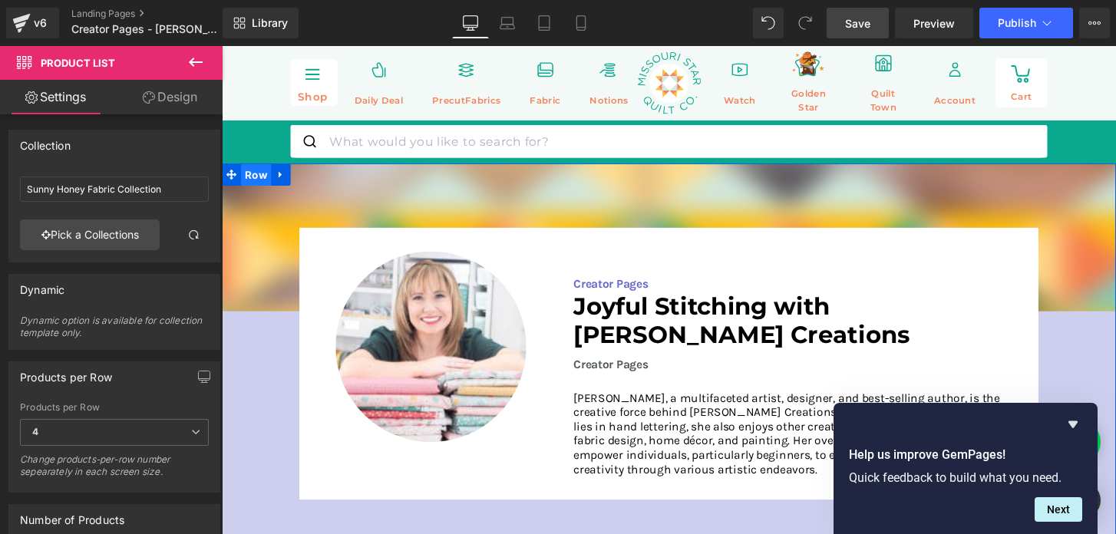
click at [256, 180] on span "Row" at bounding box center [257, 180] width 31 height 23
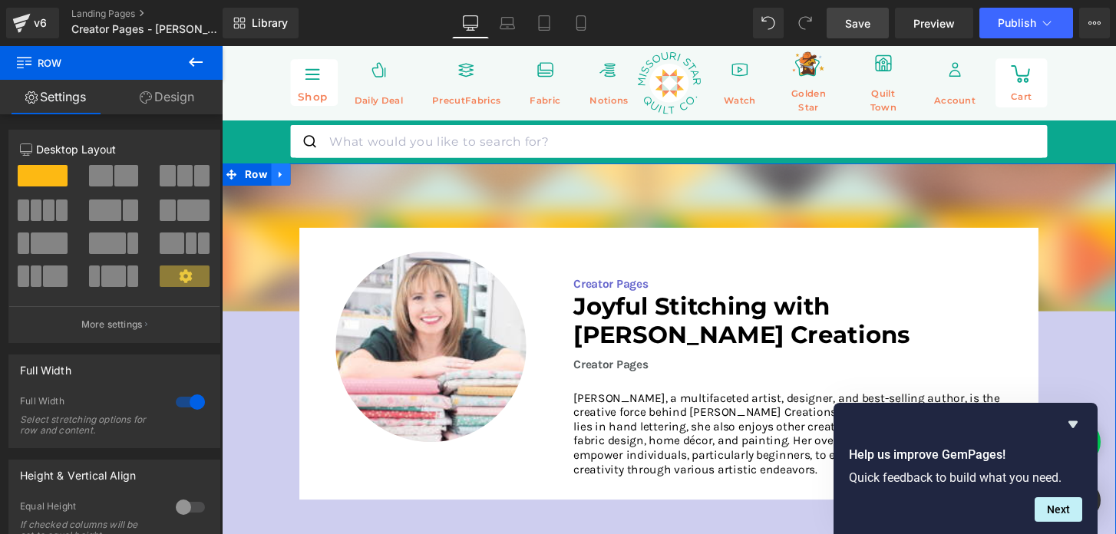
click at [282, 180] on icon at bounding box center [282, 180] width 3 height 7
click at [285, 181] on icon at bounding box center [283, 179] width 11 height 12
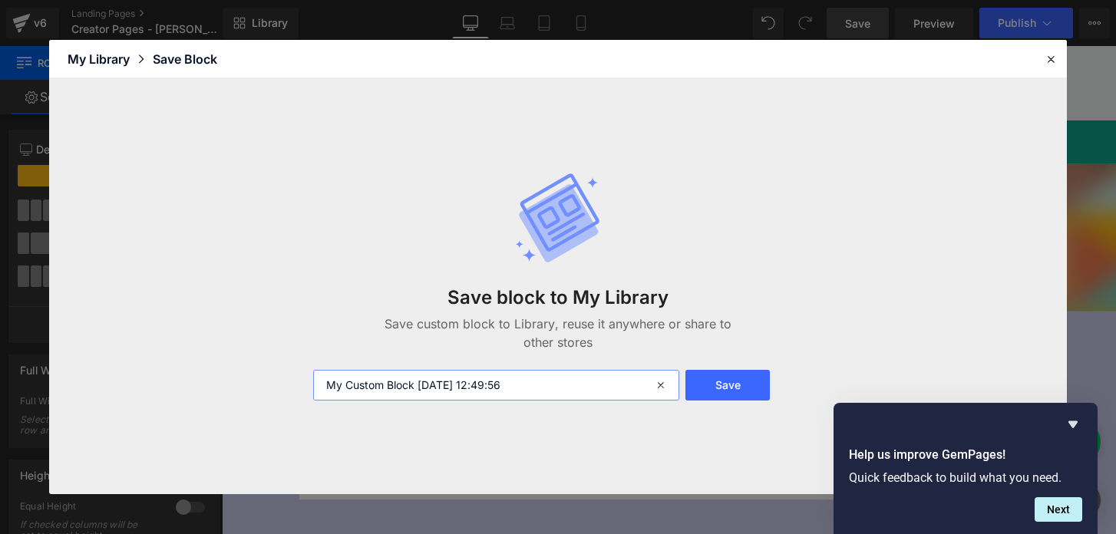
click at [398, 382] on input "My Custom Block 2025-10-07 12:49:56" at bounding box center [496, 385] width 366 height 31
type input "Amy latta header"
click at [714, 382] on button "Save" at bounding box center [727, 385] width 85 height 31
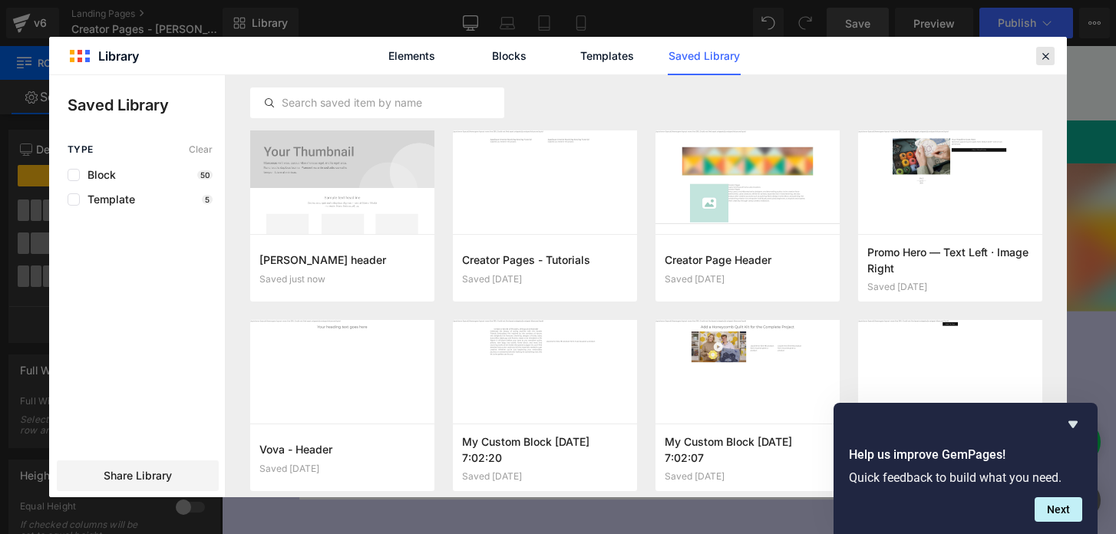
click at [1044, 53] on icon at bounding box center [1045, 56] width 14 height 14
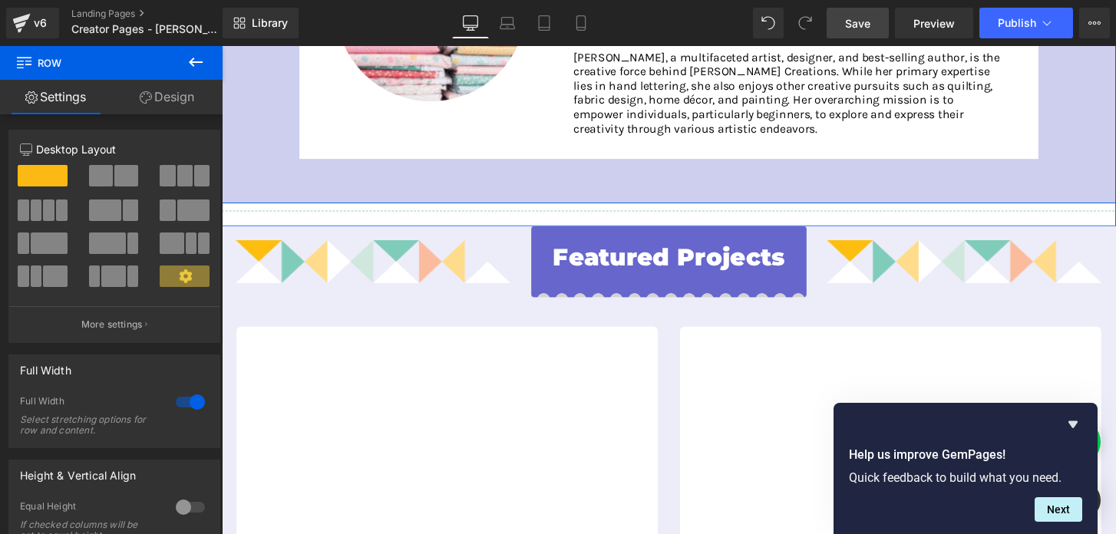
scroll to position [365, 0]
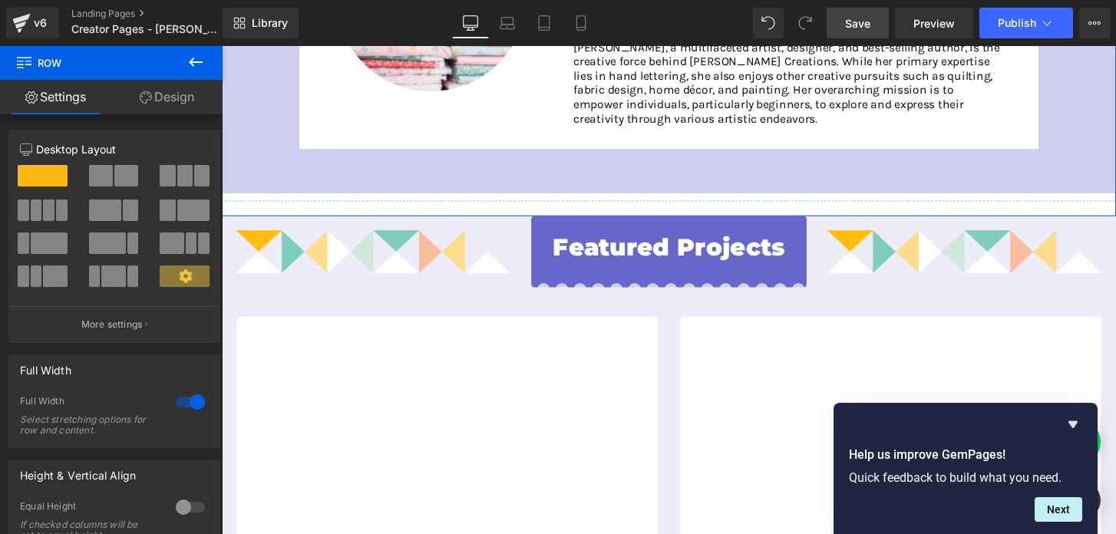
click at [286, 217] on div "Image Image Creator Pages Text Block Joyful Stitching with Amy Latta Creations …" at bounding box center [686, 13] width 929 height 419
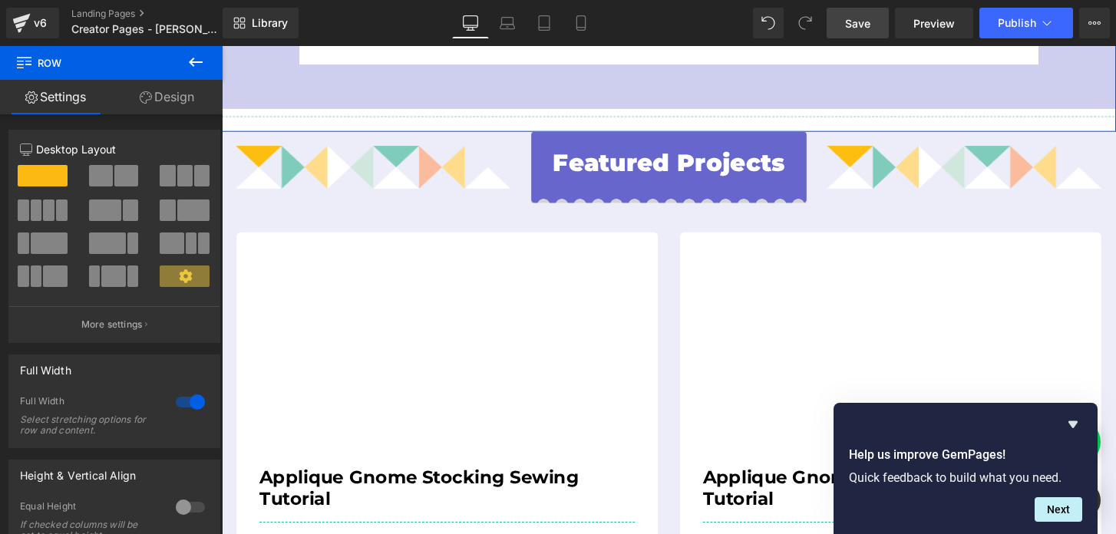
scroll to position [460, 0]
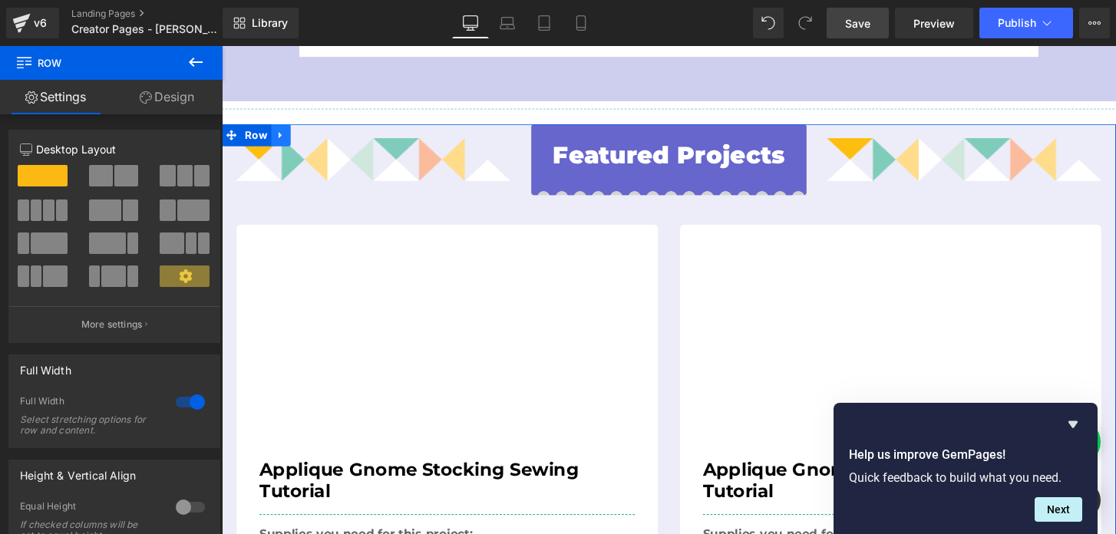
click at [278, 134] on icon at bounding box center [283, 140] width 11 height 12
click at [280, 138] on icon at bounding box center [283, 139] width 11 height 11
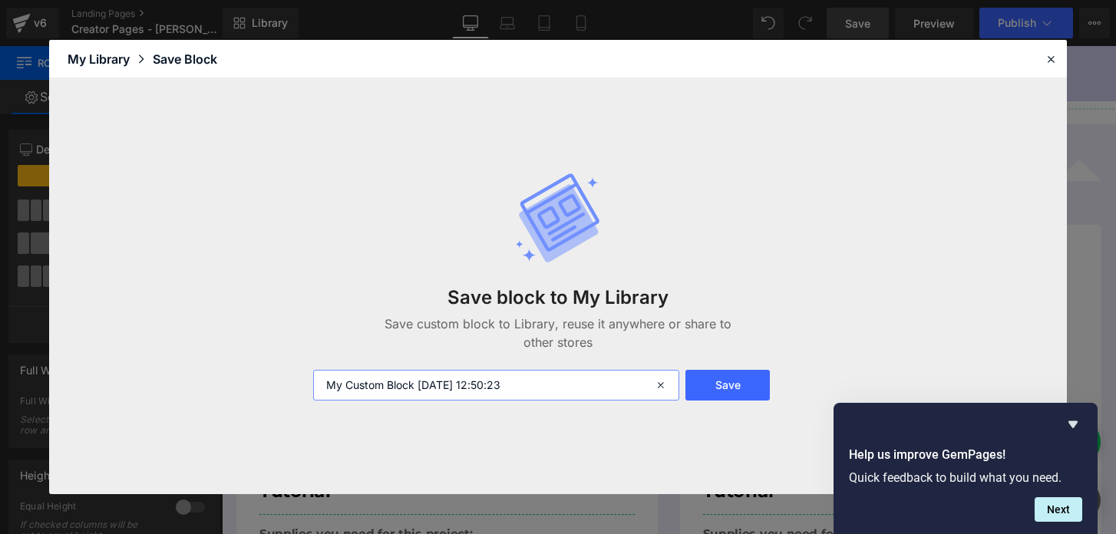
click at [422, 391] on input "My Custom Block 2025-10-07 12:50:23" at bounding box center [496, 385] width 366 height 31
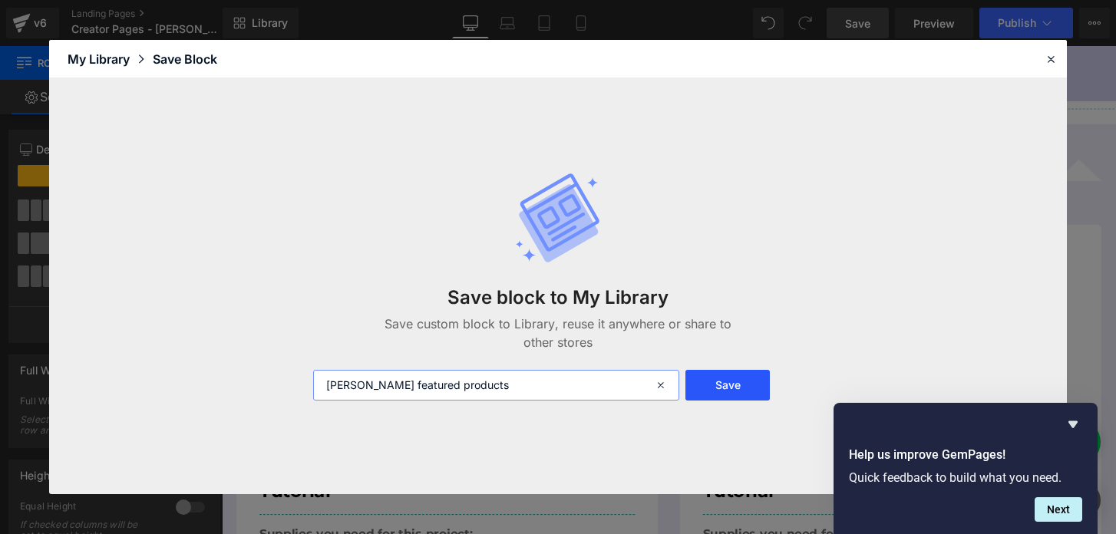
type input "amy latta featured products"
click at [697, 387] on button "Save" at bounding box center [727, 385] width 85 height 31
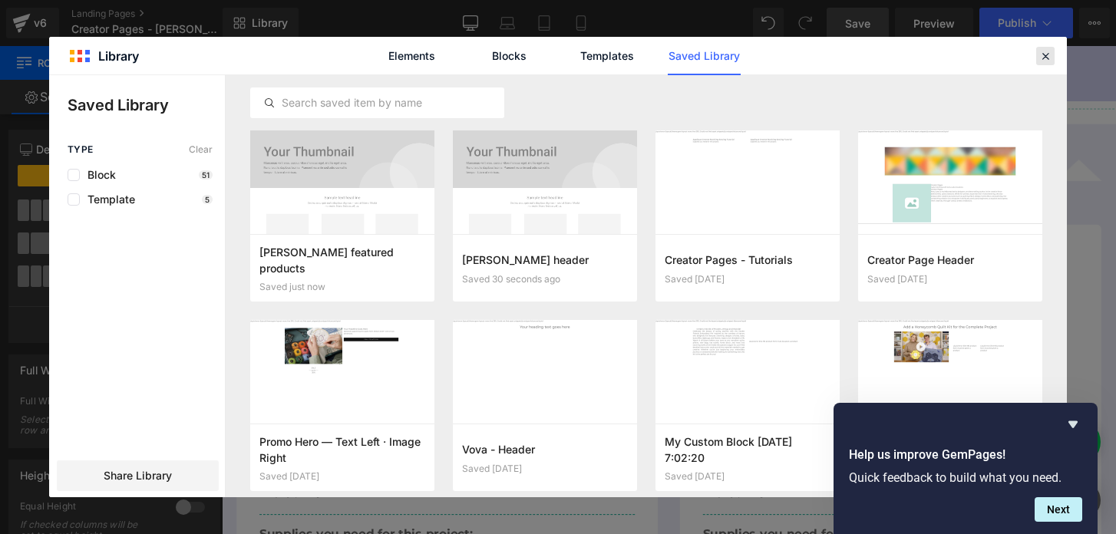
click at [1041, 58] on icon at bounding box center [1045, 56] width 14 height 14
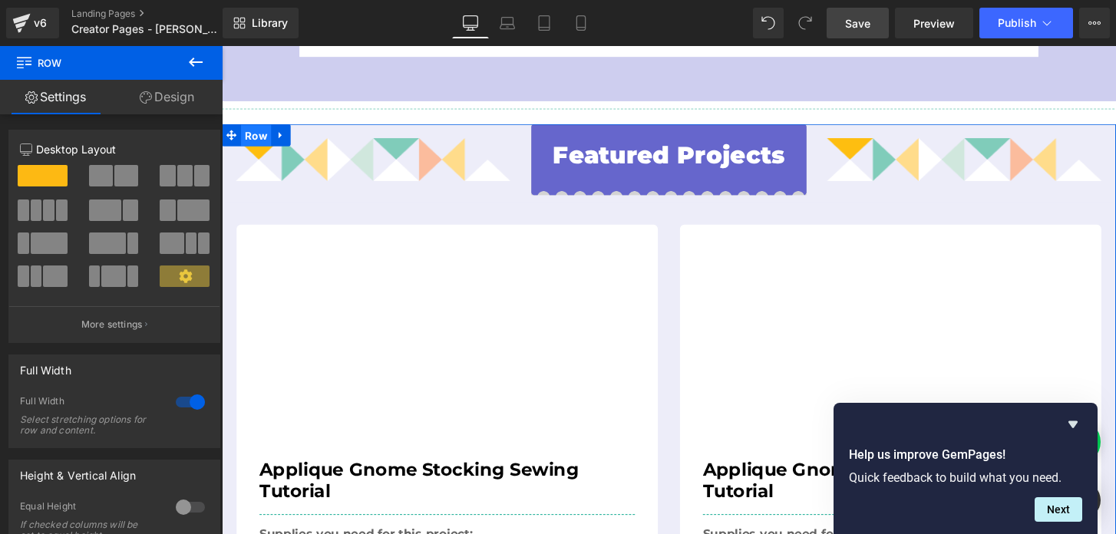
click at [253, 134] on span "Row" at bounding box center [257, 139] width 31 height 23
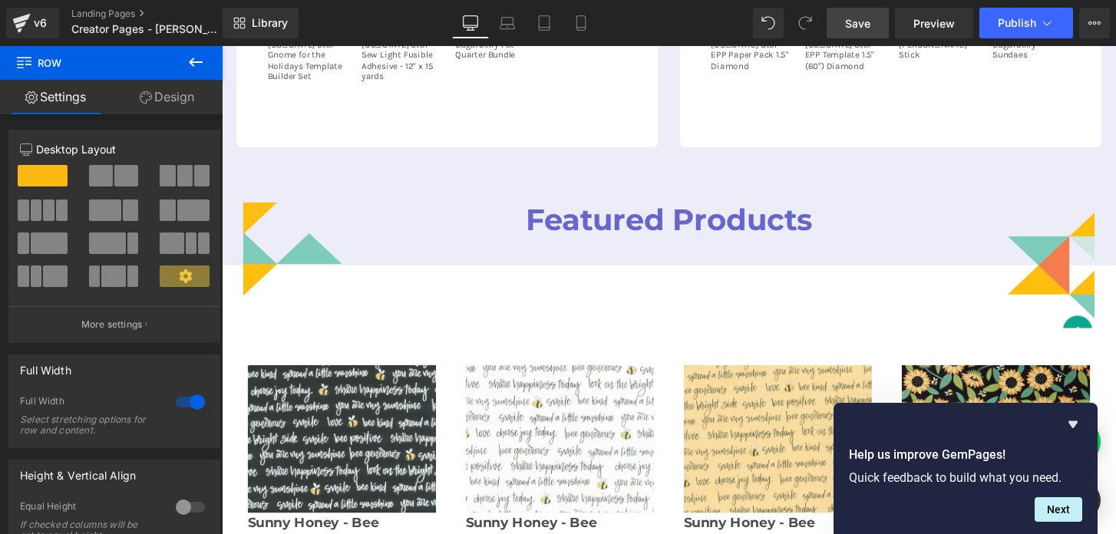
scroll to position [1127, 0]
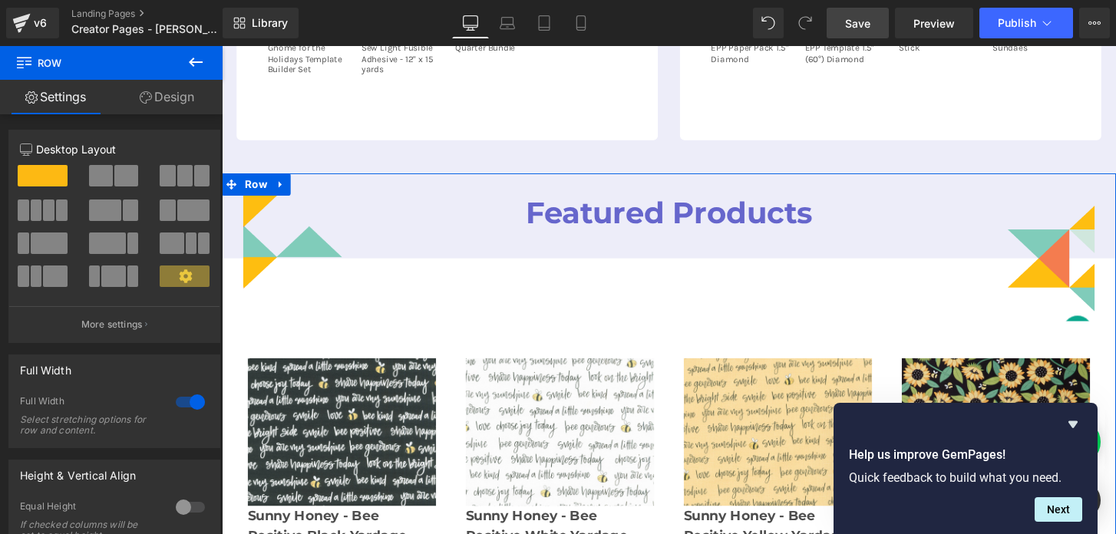
click at [236, 178] on span at bounding box center [232, 189] width 20 height 23
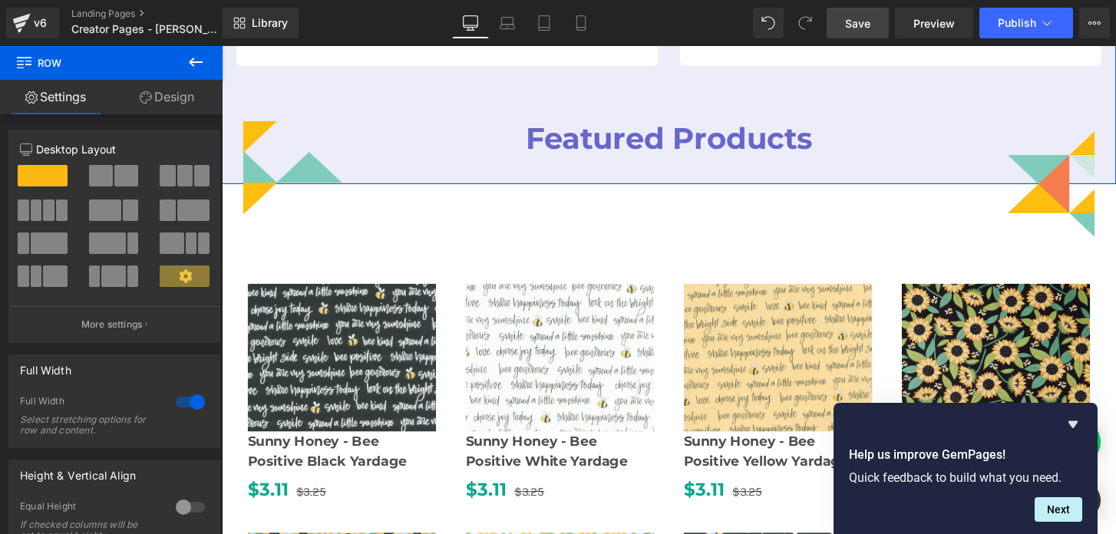
scroll to position [1209, 0]
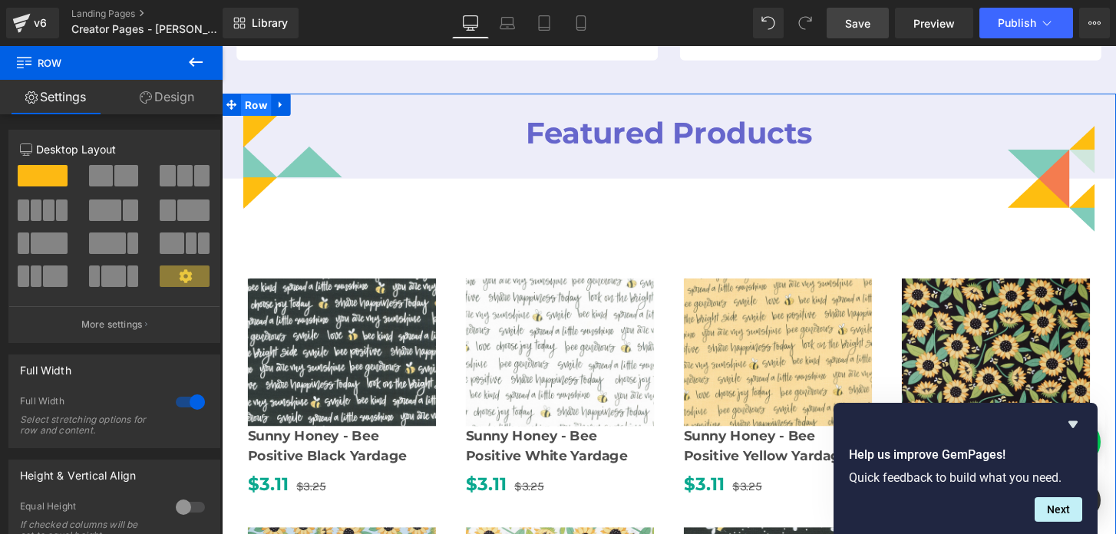
click at [252, 108] on span "Row" at bounding box center [257, 107] width 31 height 23
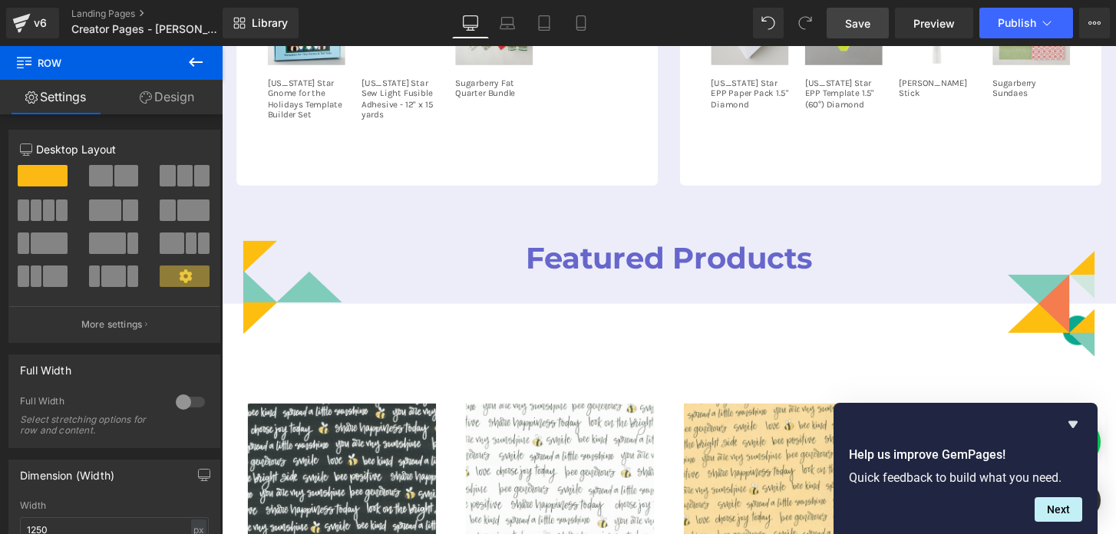
scroll to position [1080, 0]
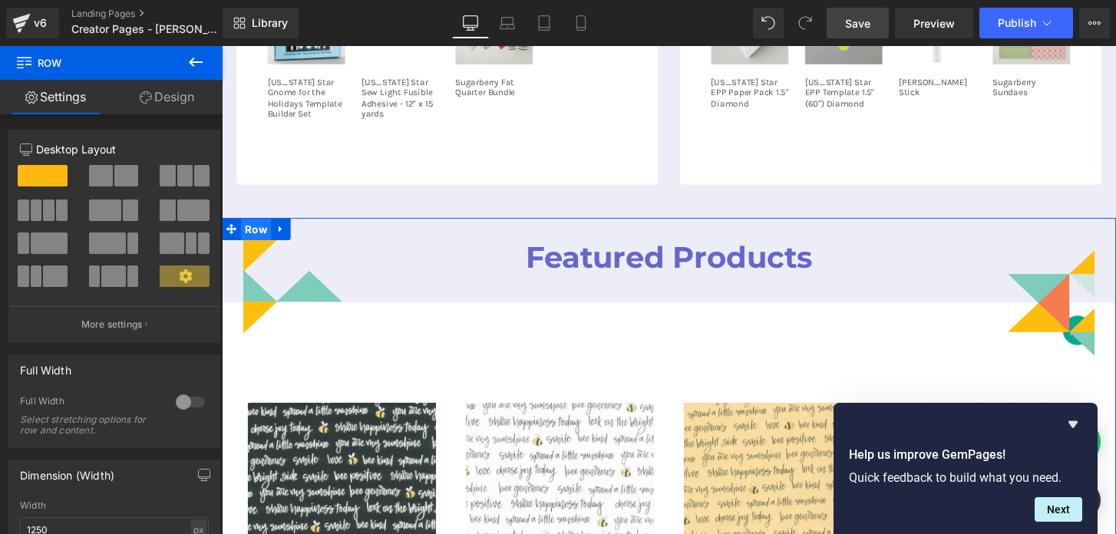
click at [256, 233] on span "Row" at bounding box center [257, 237] width 31 height 23
click at [279, 239] on icon at bounding box center [283, 237] width 11 height 12
click at [315, 235] on link at bounding box center [323, 236] width 20 height 23
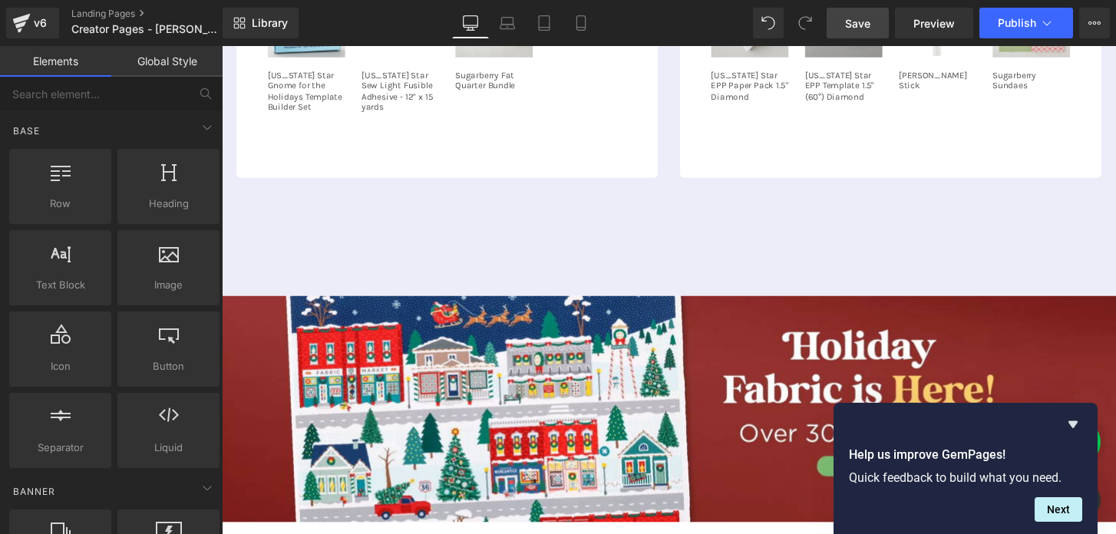
scroll to position [1084, 0]
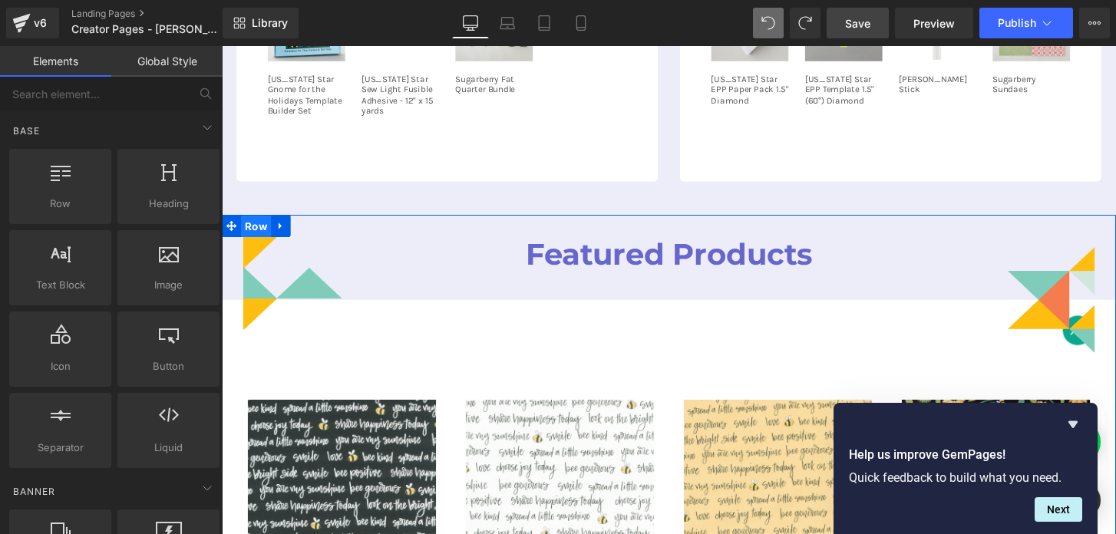
click at [259, 236] on span "Row" at bounding box center [257, 233] width 31 height 23
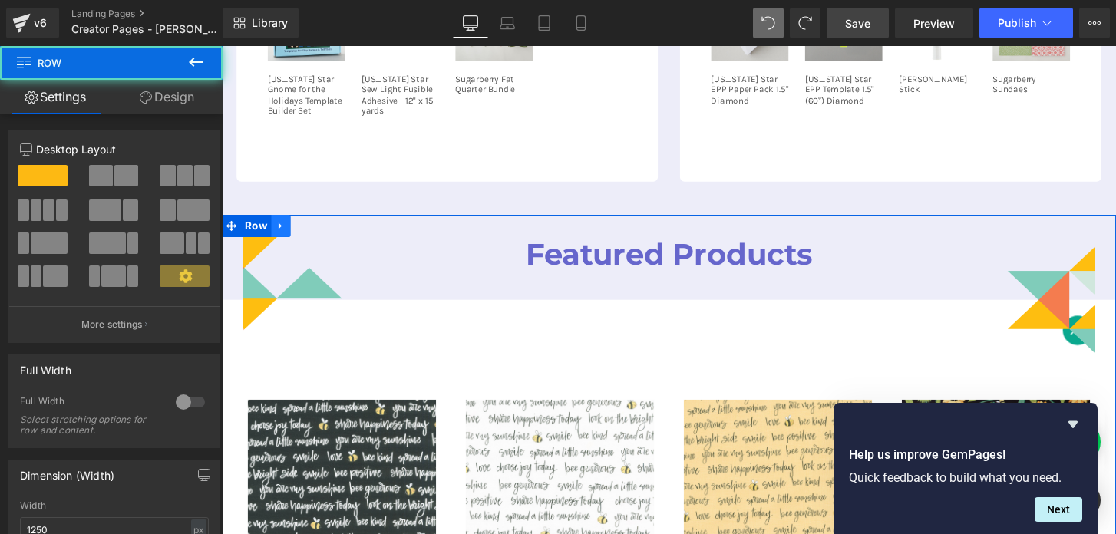
click at [281, 233] on icon at bounding box center [282, 232] width 3 height 7
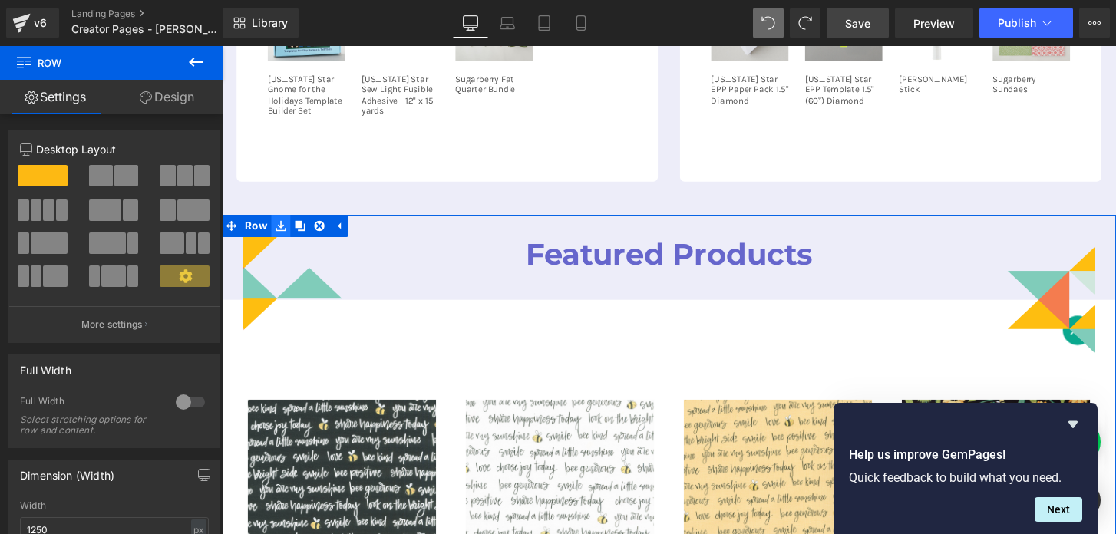
click at [282, 233] on icon at bounding box center [283, 232] width 11 height 11
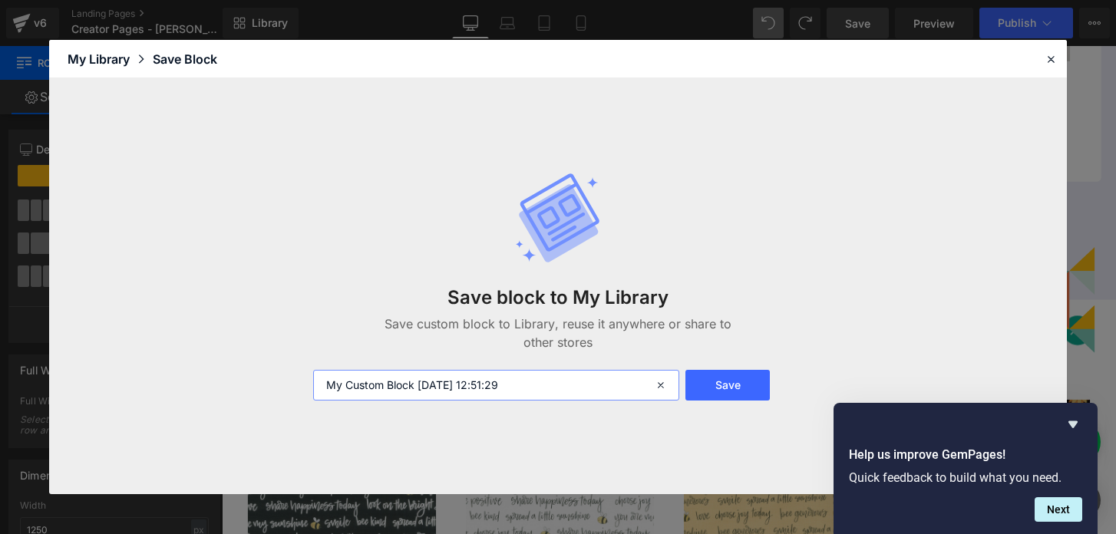
click at [425, 385] on input "My Custom Block 2025-10-07 12:51:29" at bounding box center [496, 385] width 366 height 31
type input "amy latta Featured Products"
click at [734, 384] on button "Save" at bounding box center [727, 385] width 85 height 31
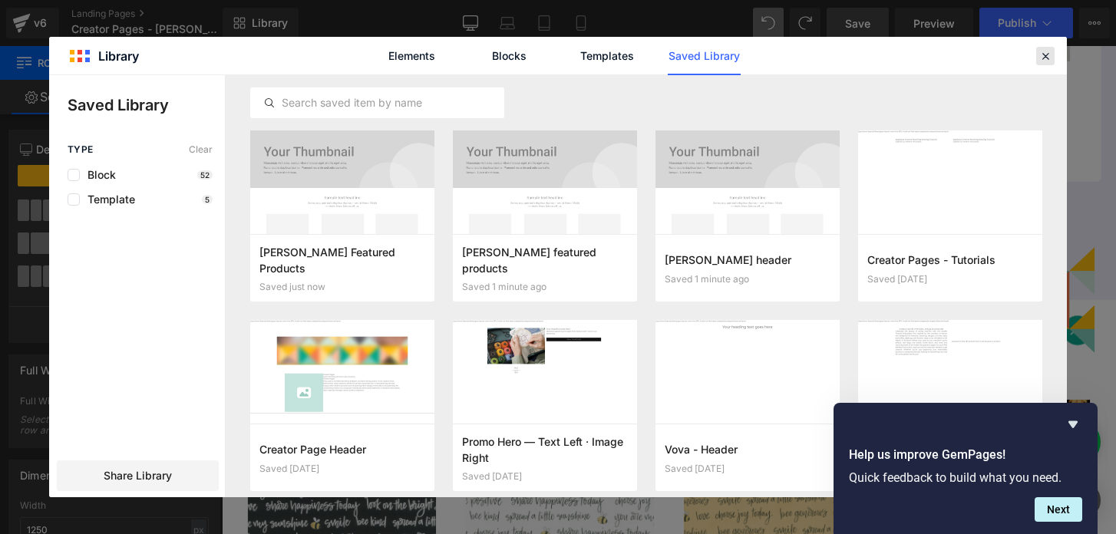
click at [1044, 51] on icon at bounding box center [1045, 56] width 14 height 14
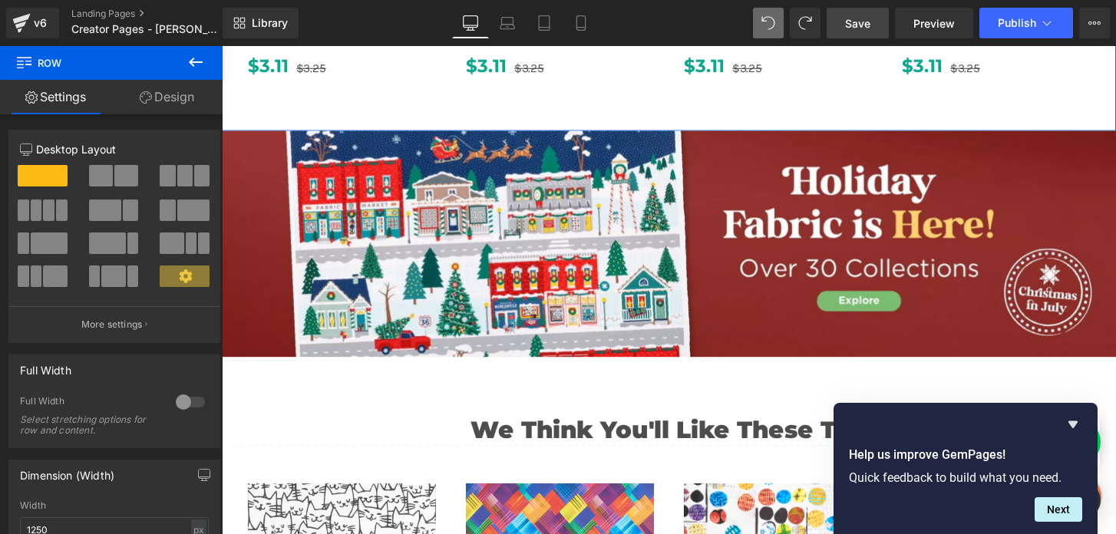
scroll to position [1916, 0]
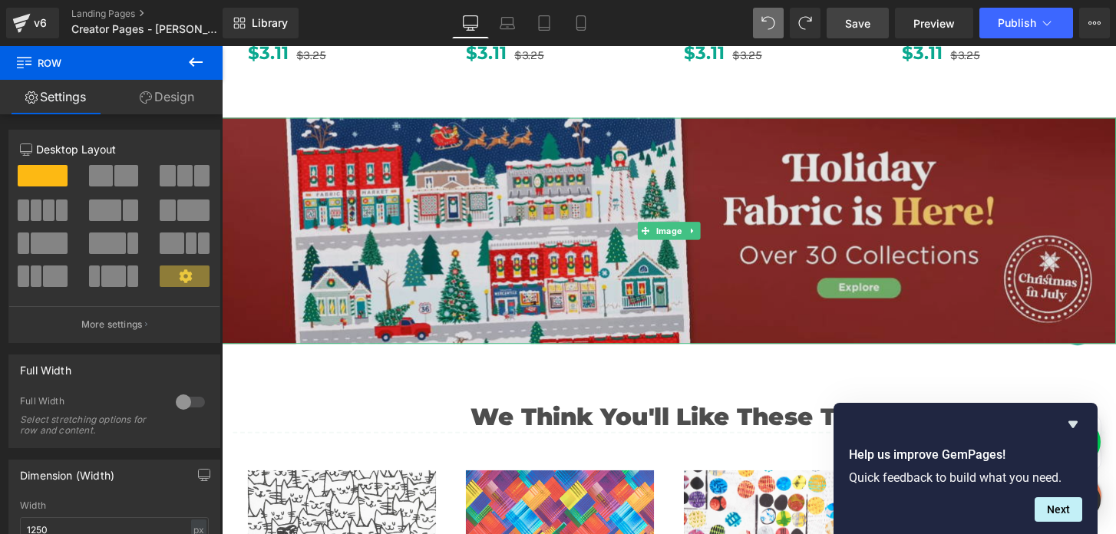
click at [250, 130] on img at bounding box center [686, 237] width 929 height 235
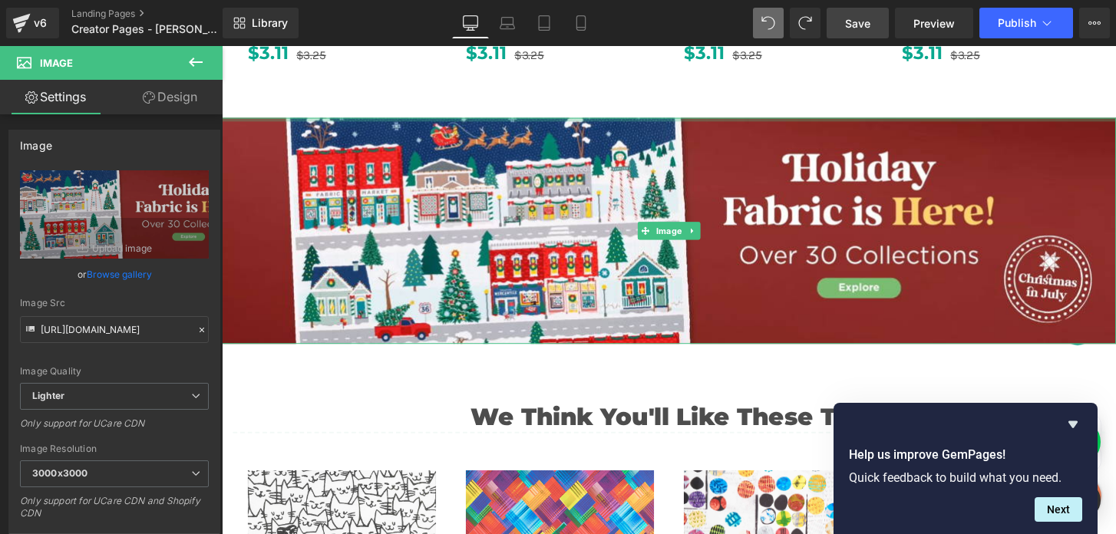
click at [249, 120] on div at bounding box center [686, 122] width 929 height 4
click at [707, 236] on icon at bounding box center [710, 237] width 8 height 9
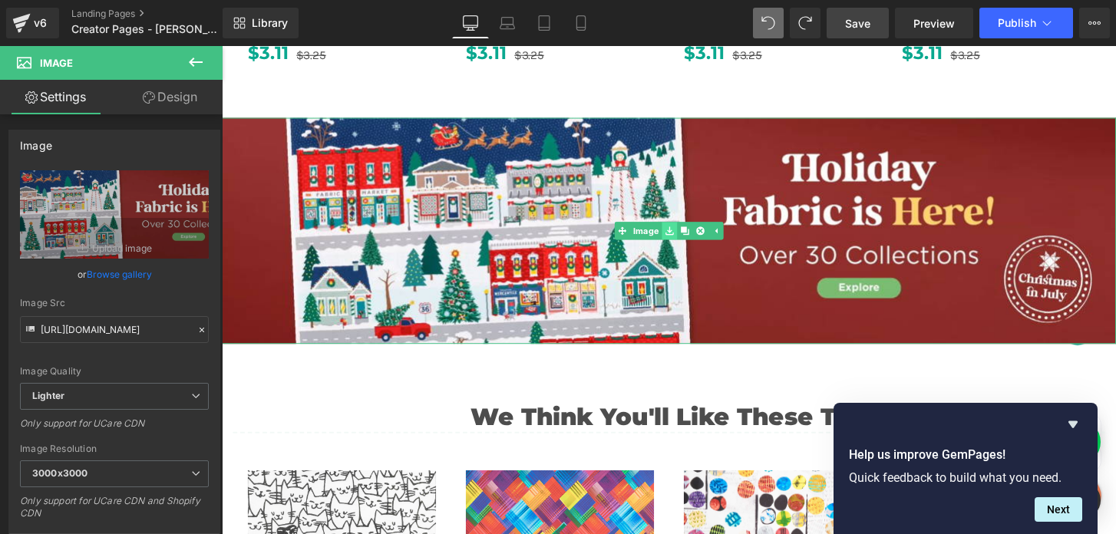
click at [687, 237] on icon at bounding box center [686, 238] width 8 height 8
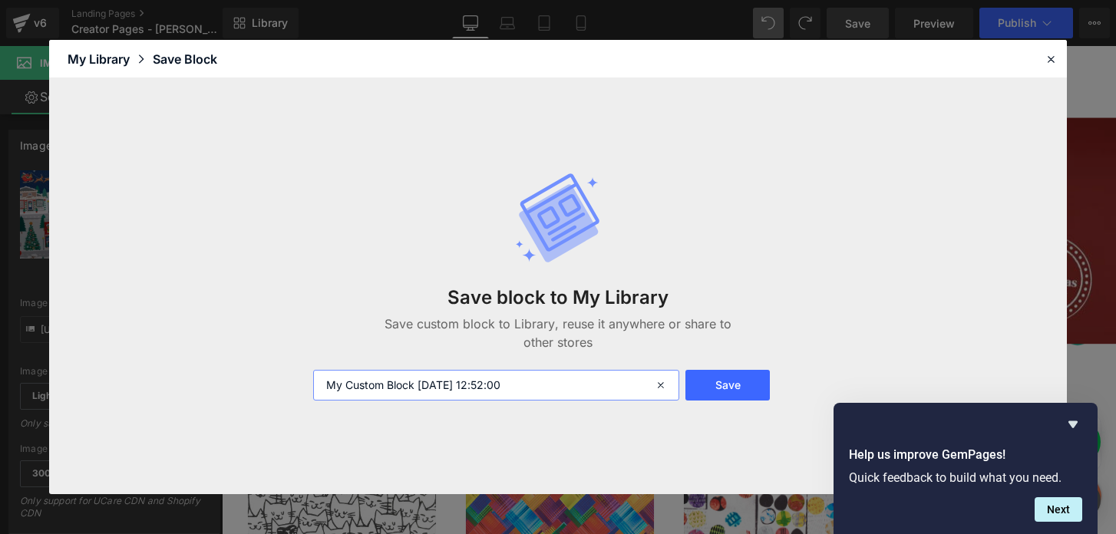
click at [439, 384] on input "My Custom Block 2025-10-07 12:52:00" at bounding box center [496, 385] width 366 height 31
type input "Amy Latta holiday banner"
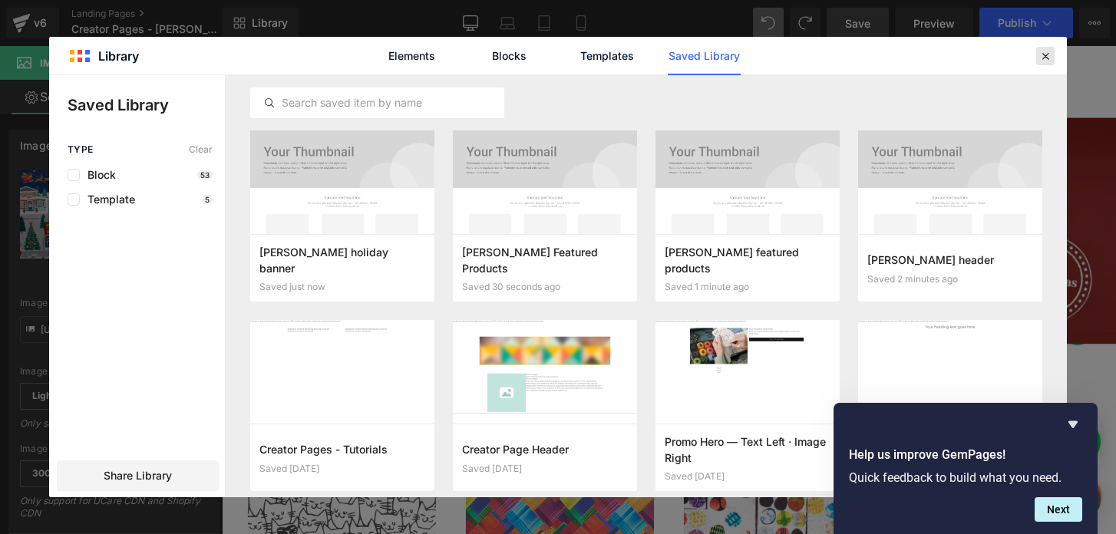
click at [1048, 52] on icon at bounding box center [1045, 56] width 14 height 14
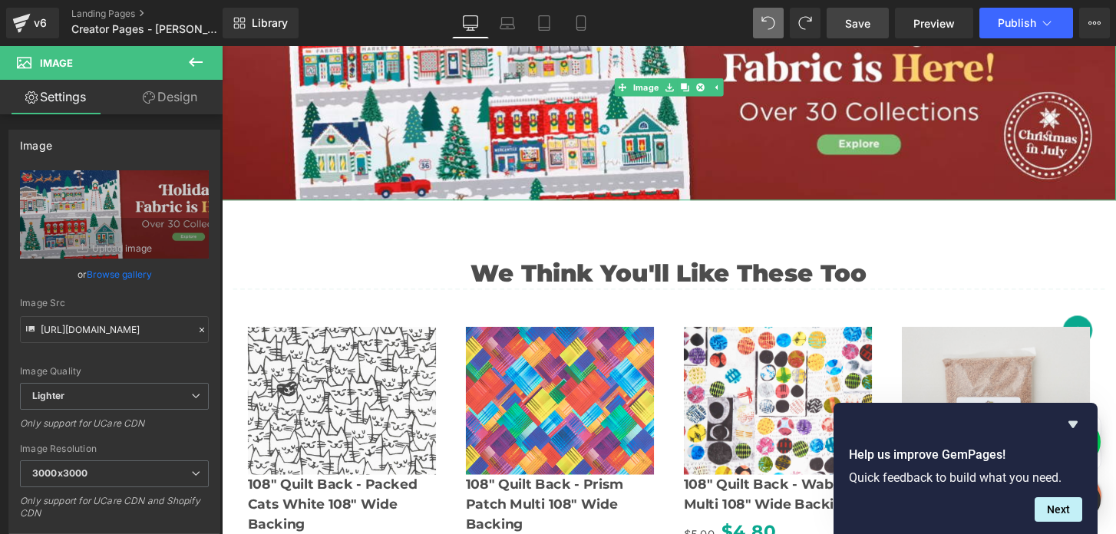
scroll to position [2069, 0]
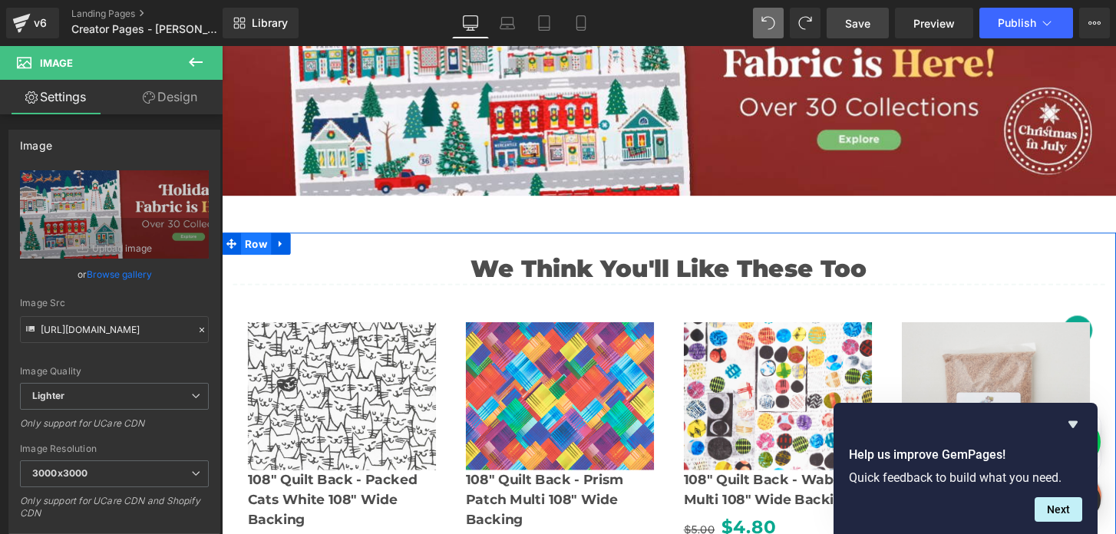
click at [252, 252] on span "Row" at bounding box center [257, 251] width 31 height 23
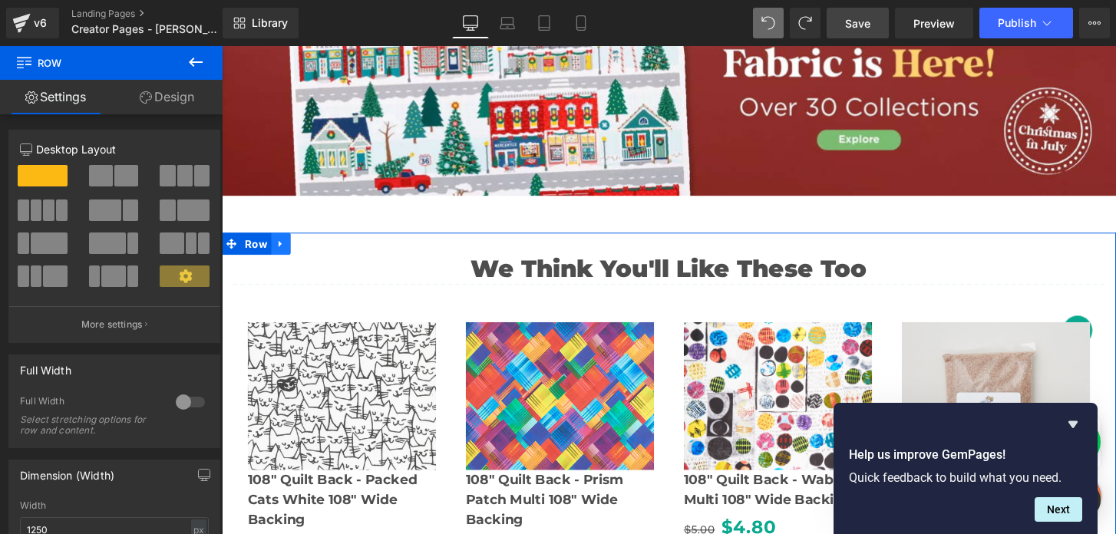
click at [280, 243] on link at bounding box center [283, 251] width 20 height 23
click at [282, 251] on icon at bounding box center [283, 251] width 11 height 11
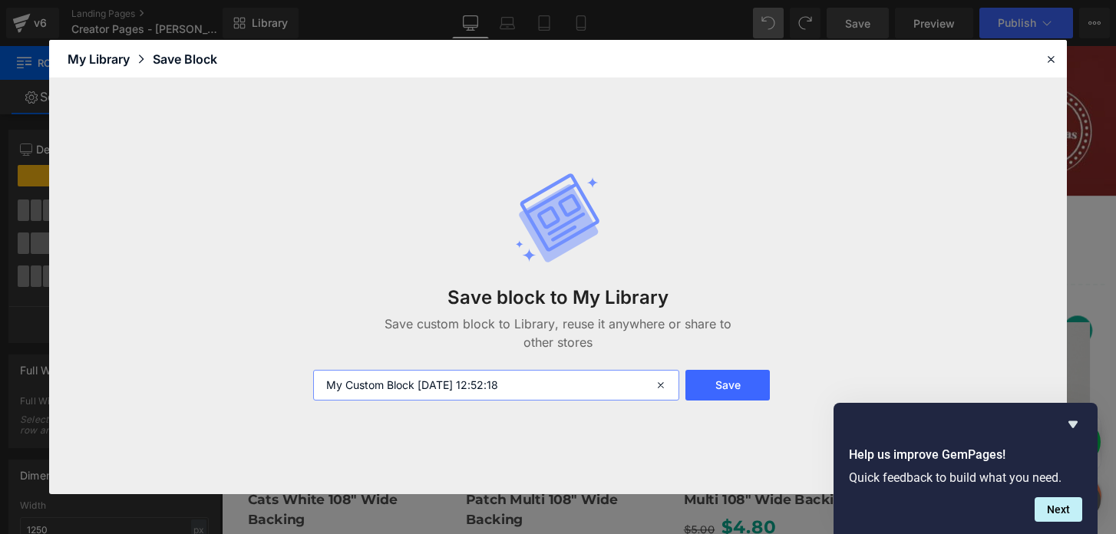
click at [414, 378] on input "My Custom Block 2025-10-07 12:52:18" at bounding box center [496, 385] width 366 height 31
type input "amy latta you may also like"
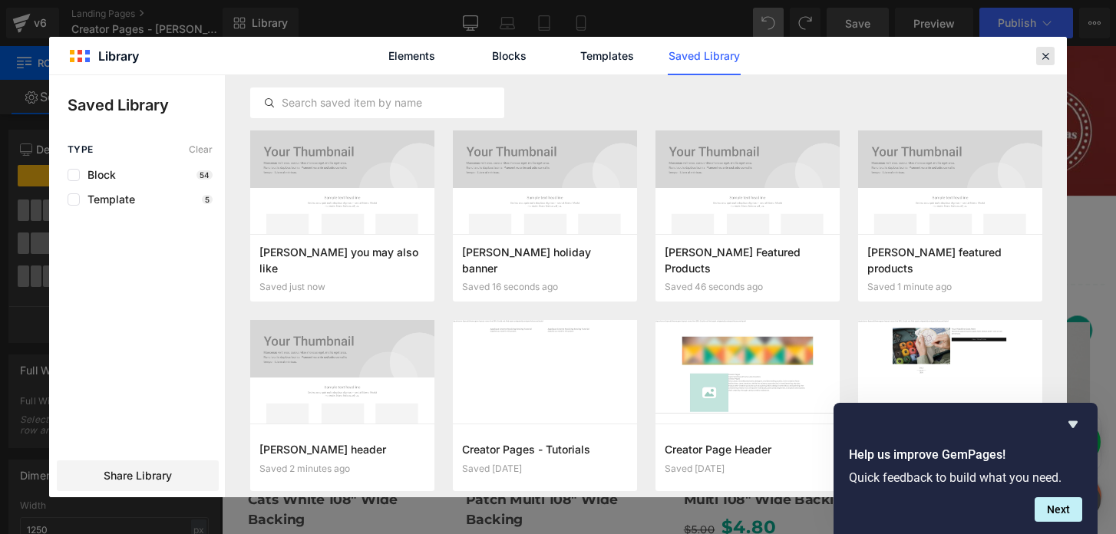
click at [1053, 51] on div at bounding box center [1045, 56] width 18 height 18
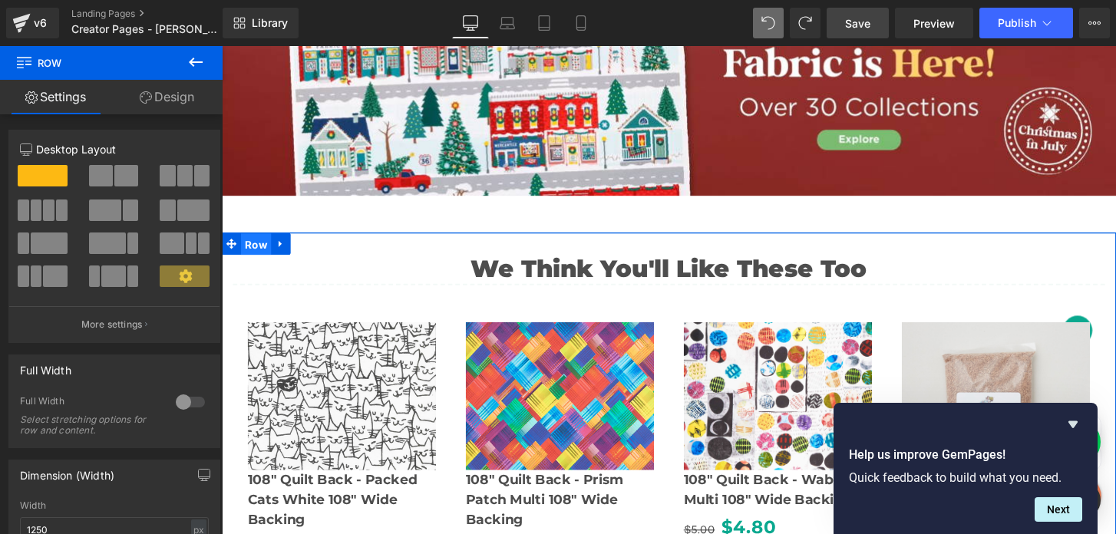
click at [252, 254] on span "Row" at bounding box center [257, 252] width 31 height 23
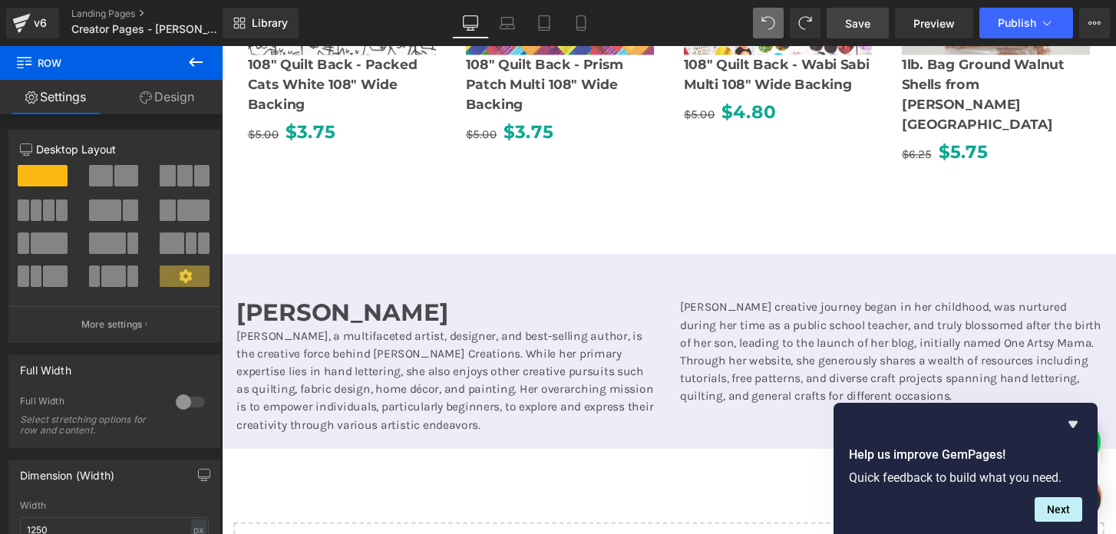
scroll to position [2467, 0]
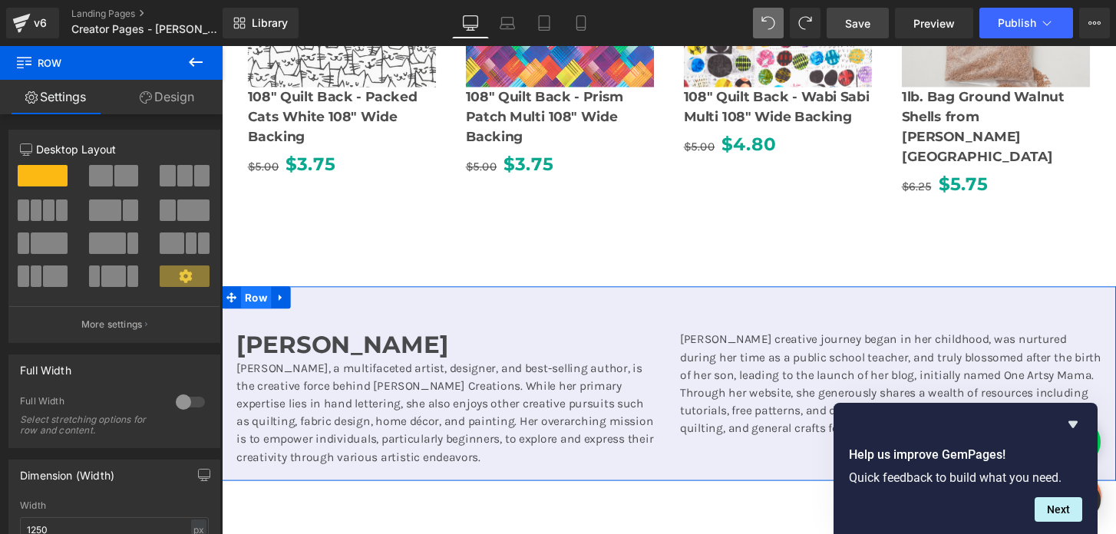
click at [256, 295] on span "Row" at bounding box center [257, 306] width 31 height 23
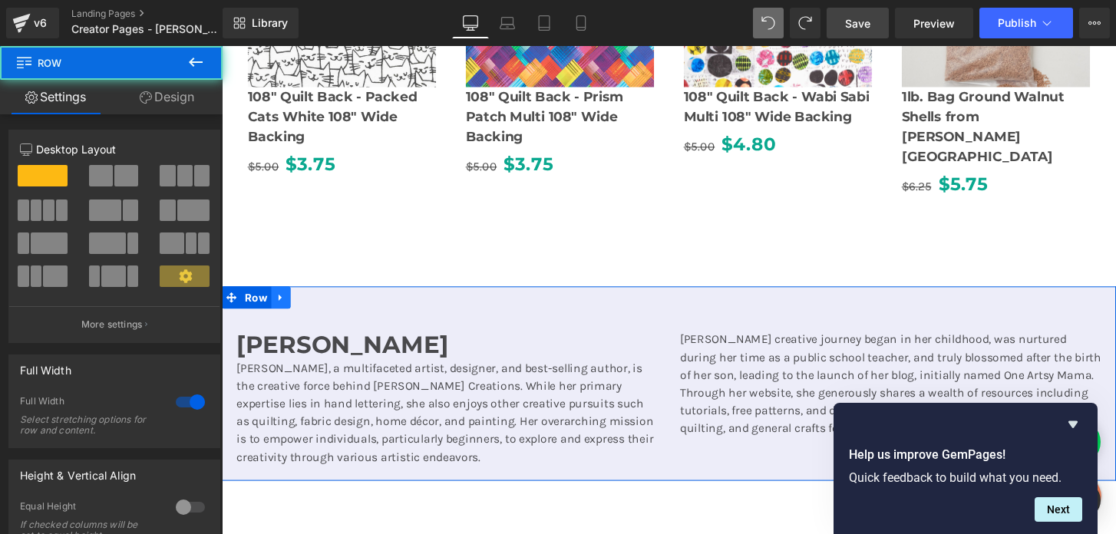
click at [284, 302] on icon at bounding box center [283, 308] width 11 height 12
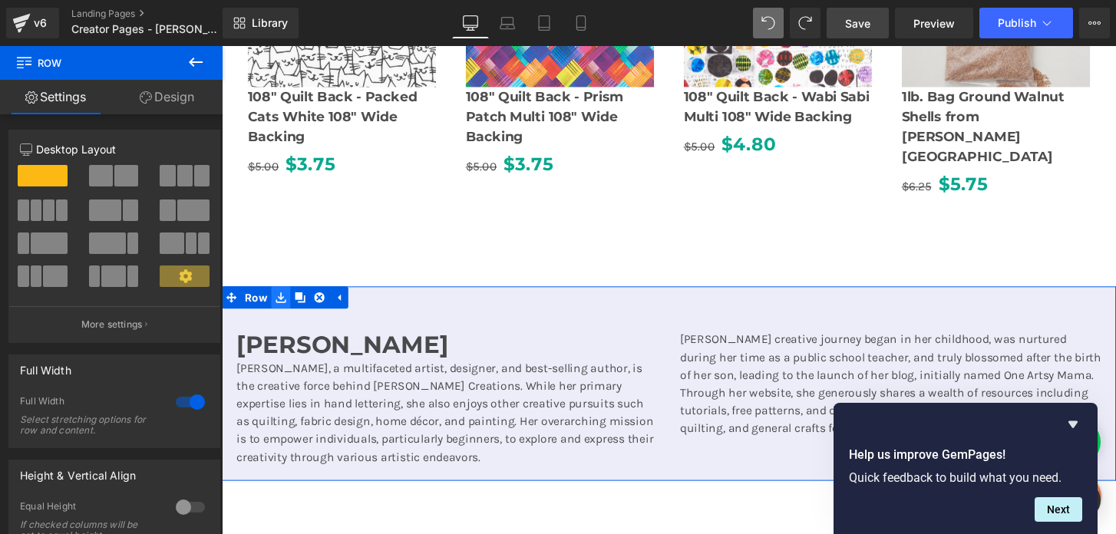
click at [279, 302] on icon at bounding box center [283, 308] width 11 height 12
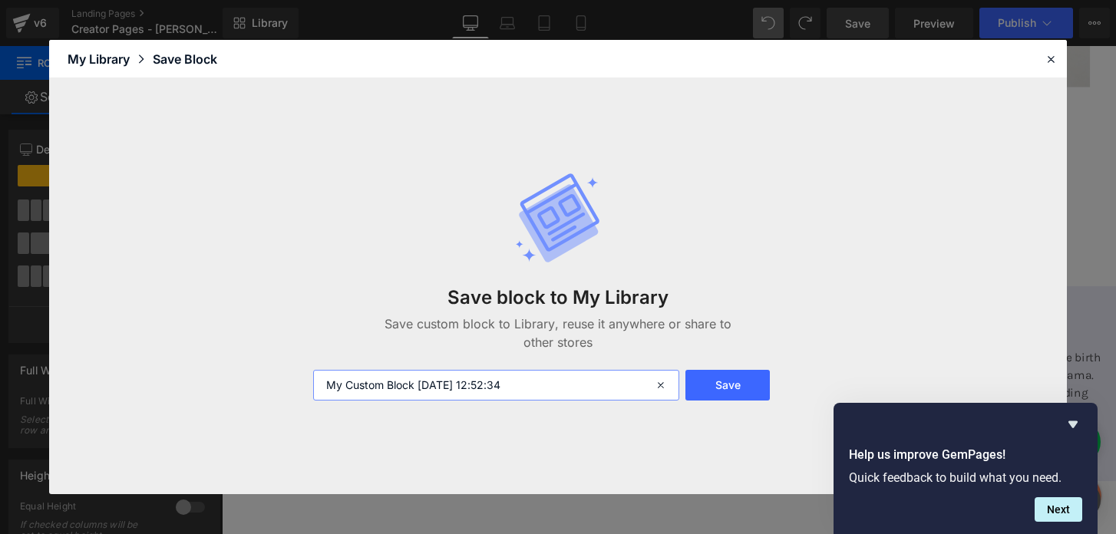
click at [454, 381] on input "My Custom Block 2025-10-07 12:52:34" at bounding box center [496, 385] width 366 height 31
type input "amy latta bio"
click at [735, 384] on button "Save" at bounding box center [727, 385] width 85 height 31
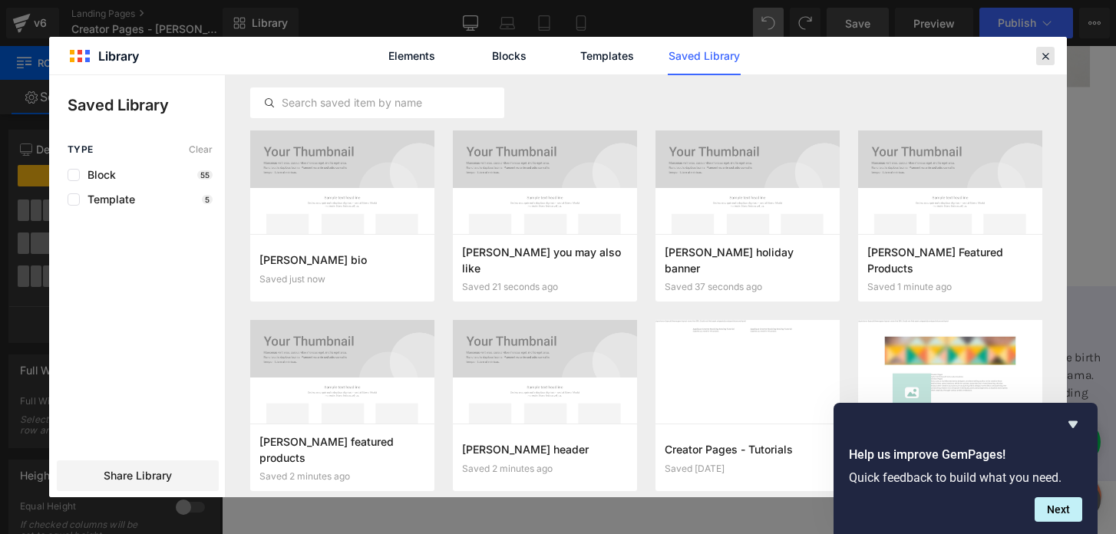
click at [1046, 59] on icon at bounding box center [1045, 56] width 14 height 14
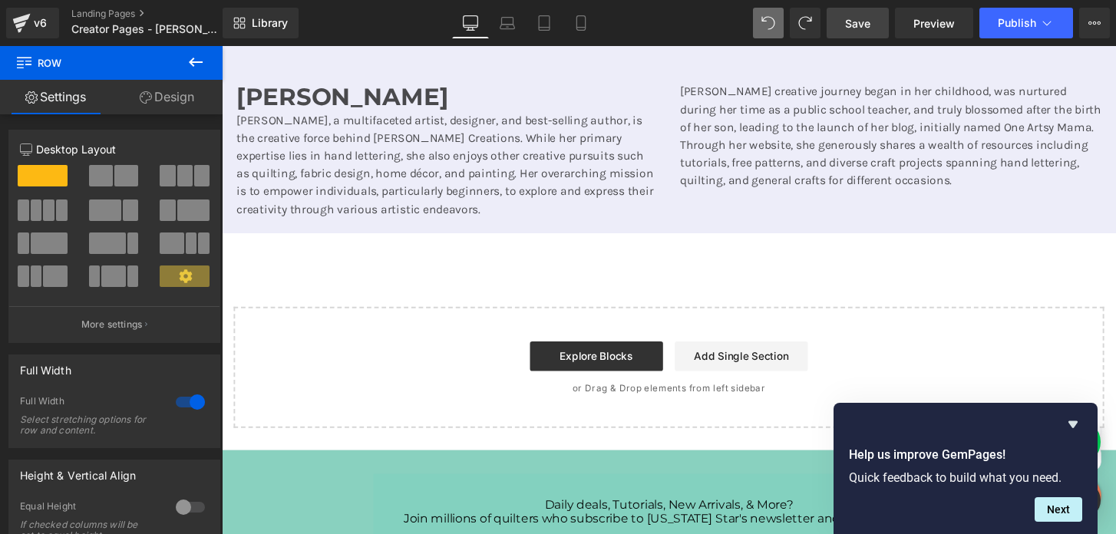
scroll to position [2701, 0]
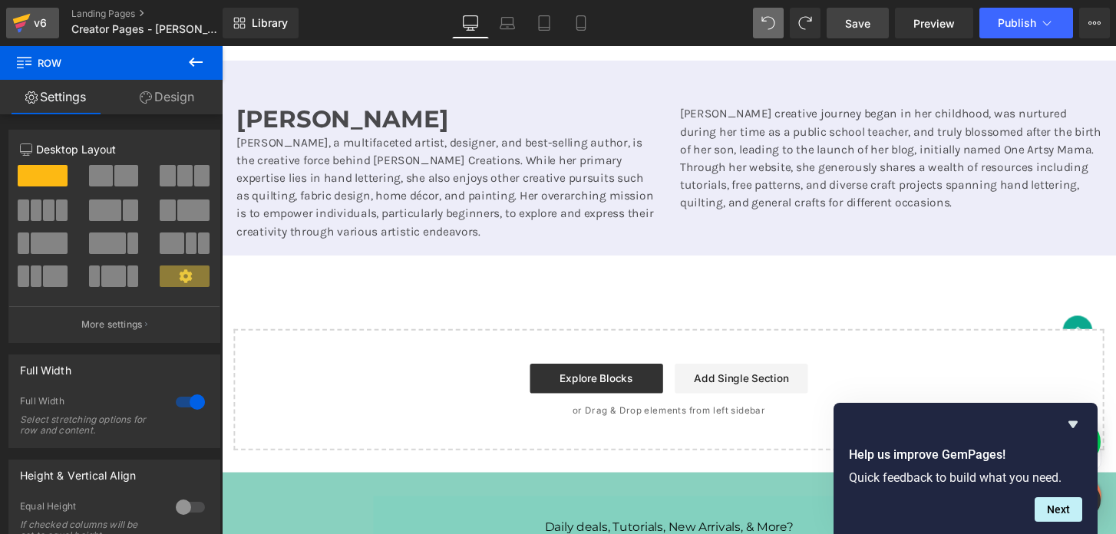
click at [17, 27] on icon at bounding box center [20, 24] width 11 height 7
click at [851, 30] on span "Save" at bounding box center [857, 23] width 25 height 16
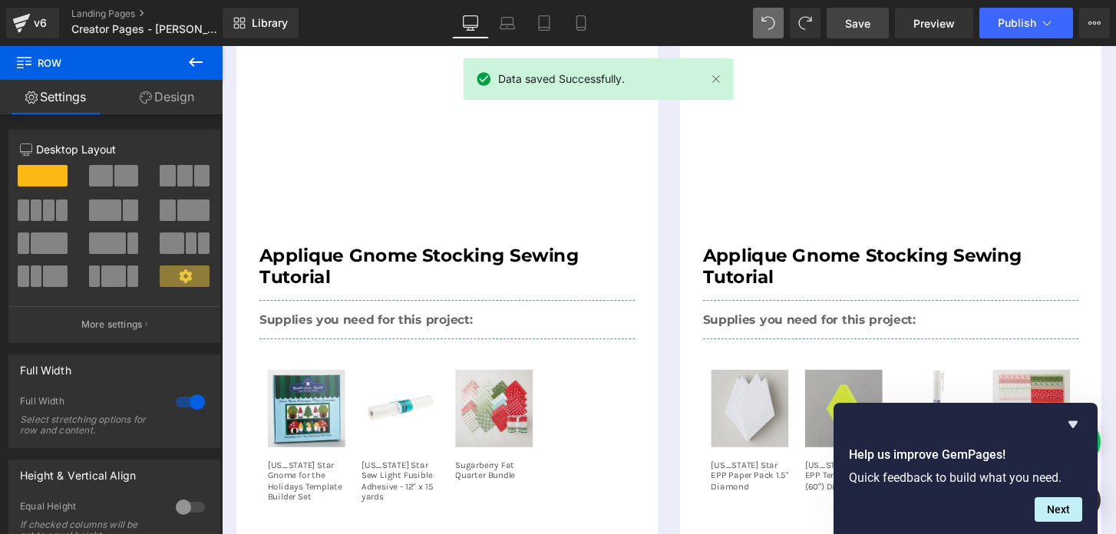
scroll to position [0, 0]
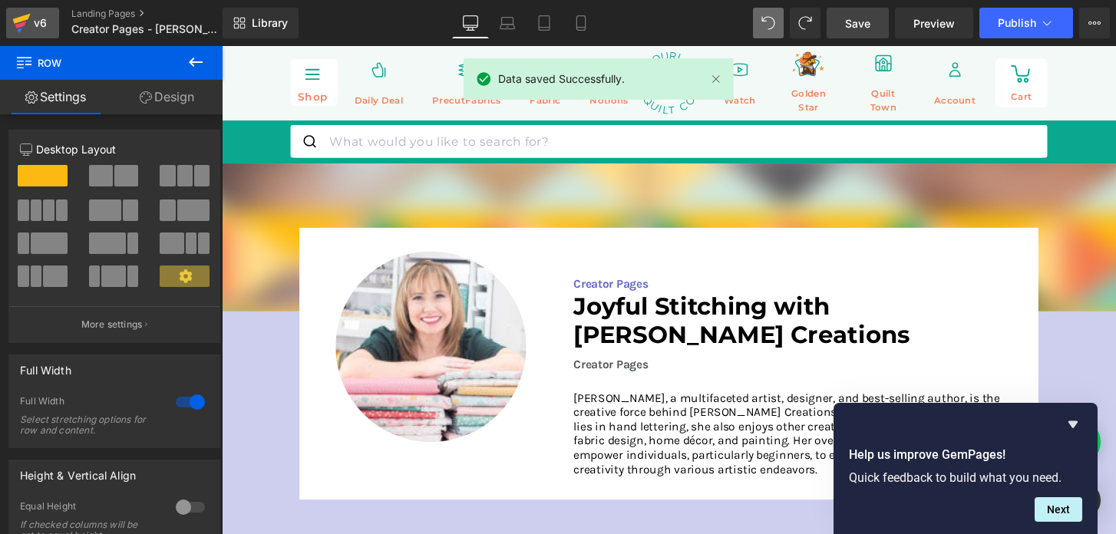
click at [25, 25] on icon at bounding box center [21, 23] width 18 height 38
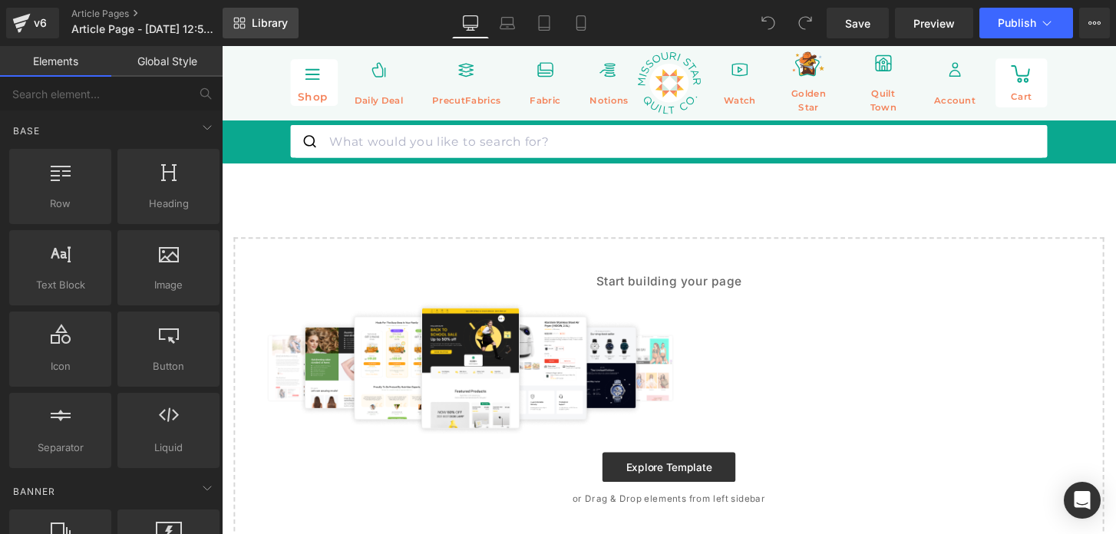
click at [268, 28] on span "Library" at bounding box center [270, 23] width 36 height 14
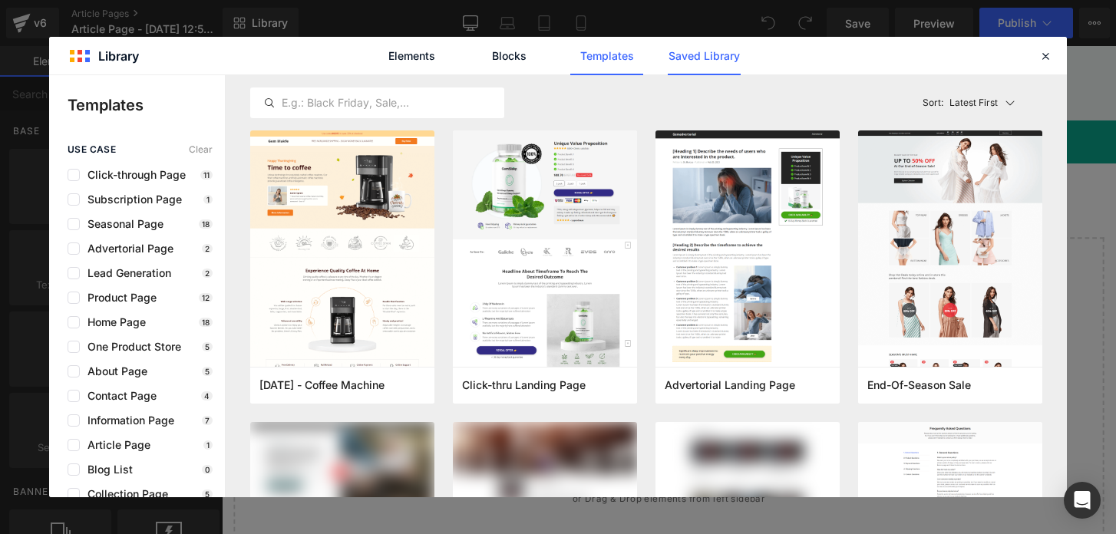
click at [697, 57] on link "Saved Library" at bounding box center [704, 56] width 73 height 38
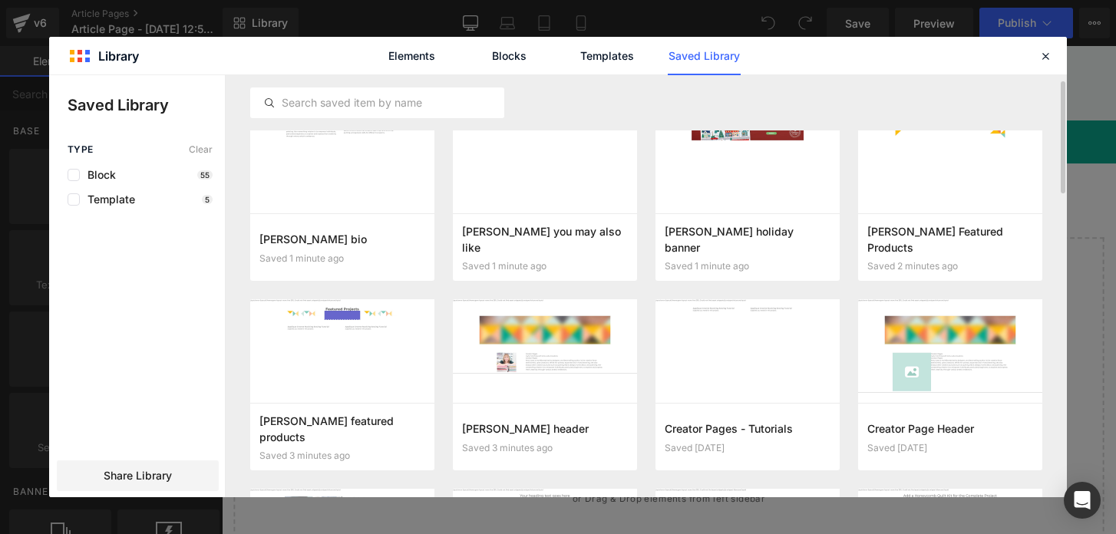
scroll to position [21, 0]
click at [570, 339] on div at bounding box center [545, 351] width 184 height 104
click at [541, 438] on button "Add to page" at bounding box center [529, 436] width 135 height 25
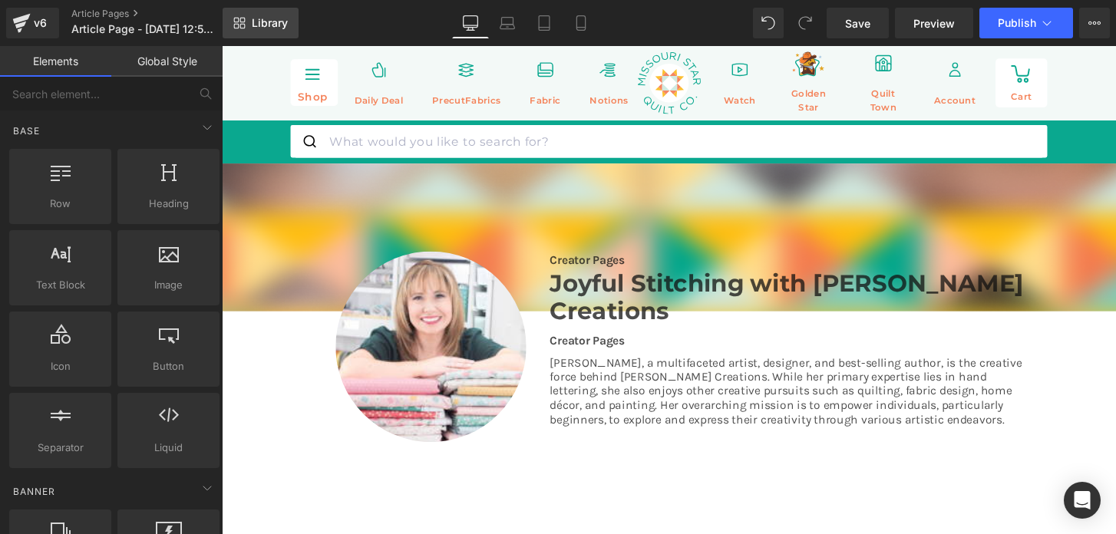
click at [259, 25] on span "Library" at bounding box center [270, 23] width 36 height 14
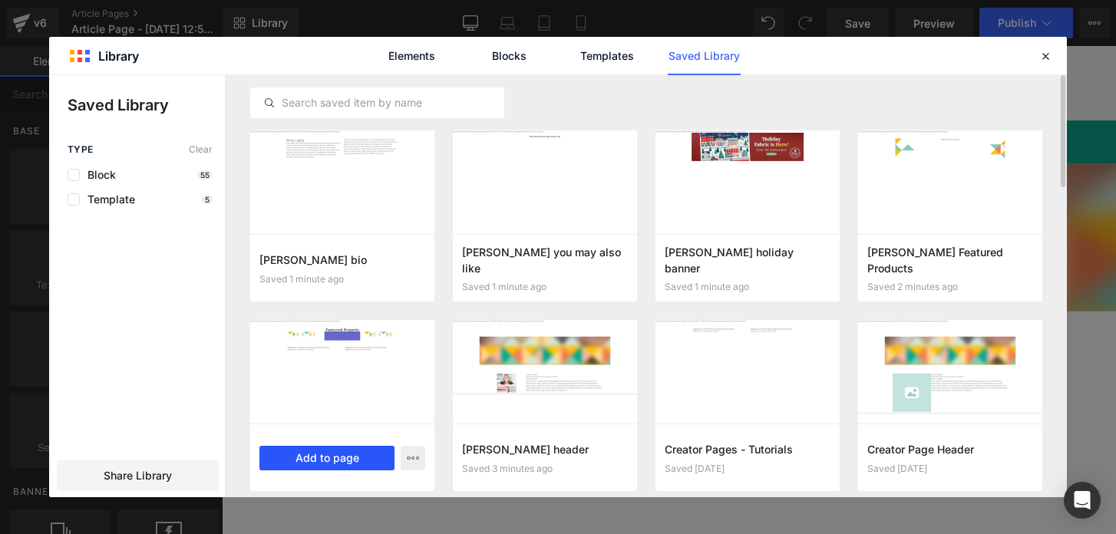
click at [335, 451] on button "Add to page" at bounding box center [326, 458] width 135 height 25
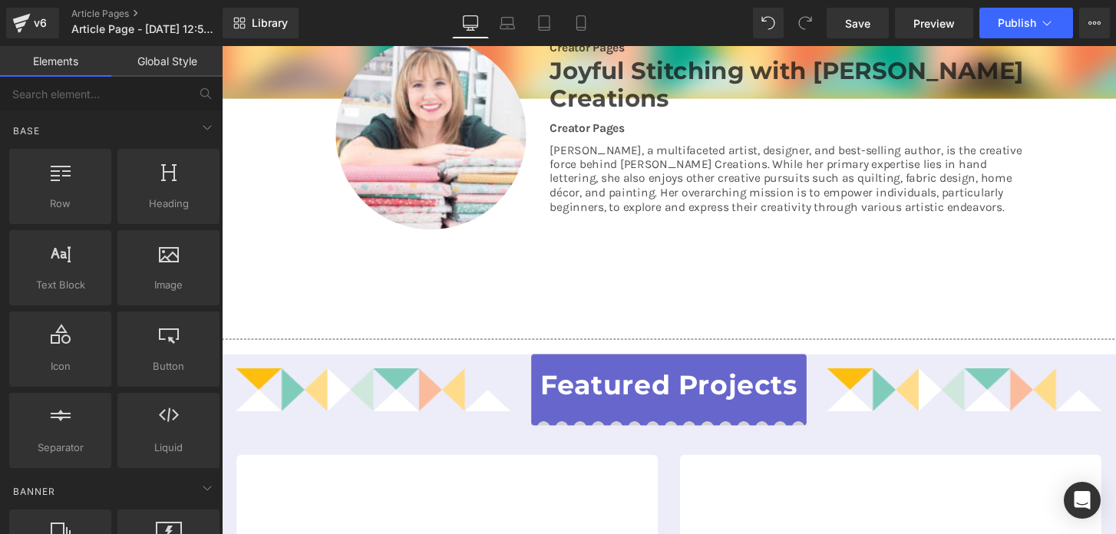
scroll to position [209, 0]
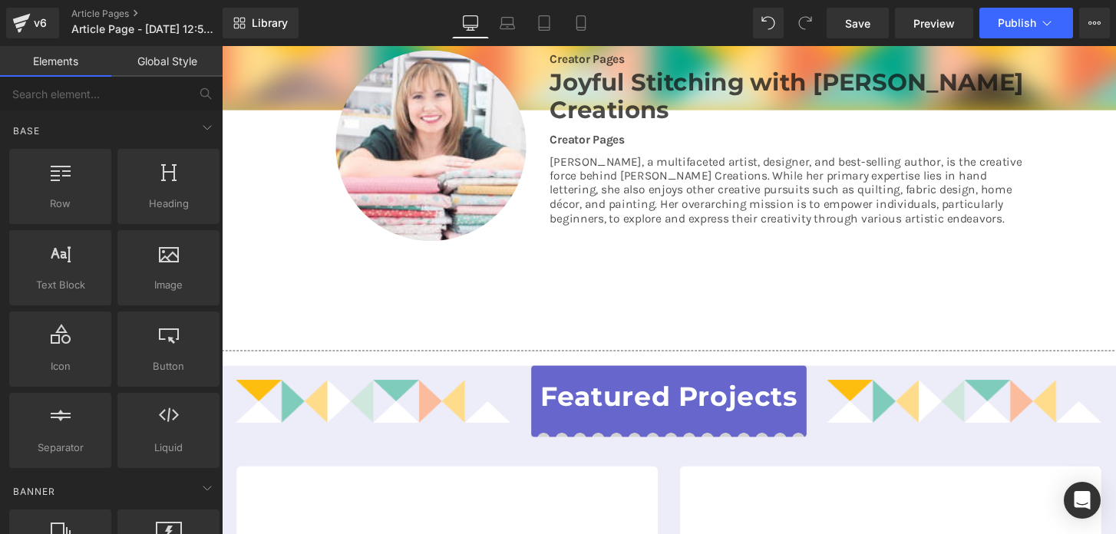
click at [152, 62] on link "Global Style" at bounding box center [166, 61] width 111 height 31
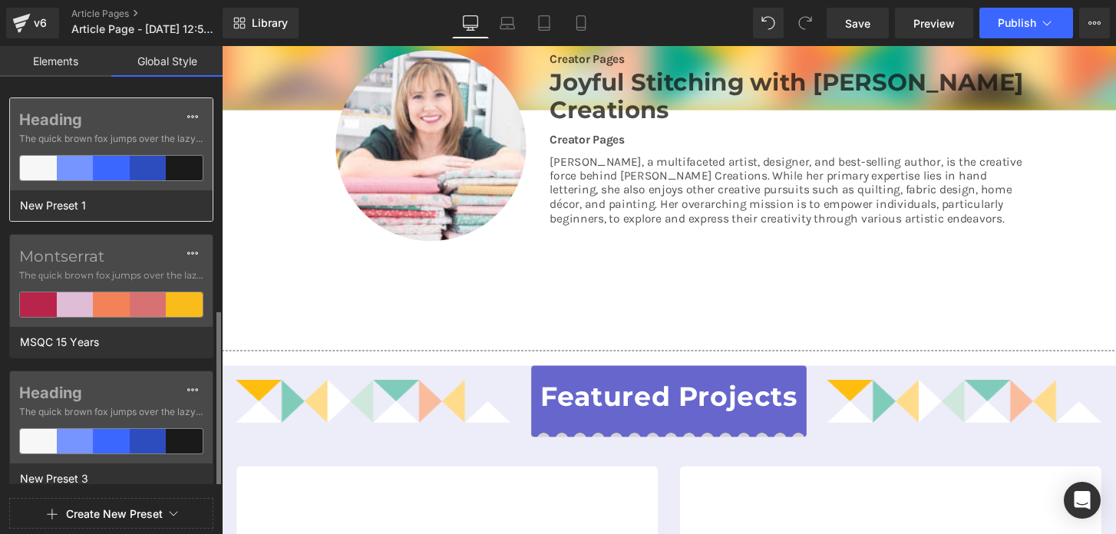
scroll to position [279, 0]
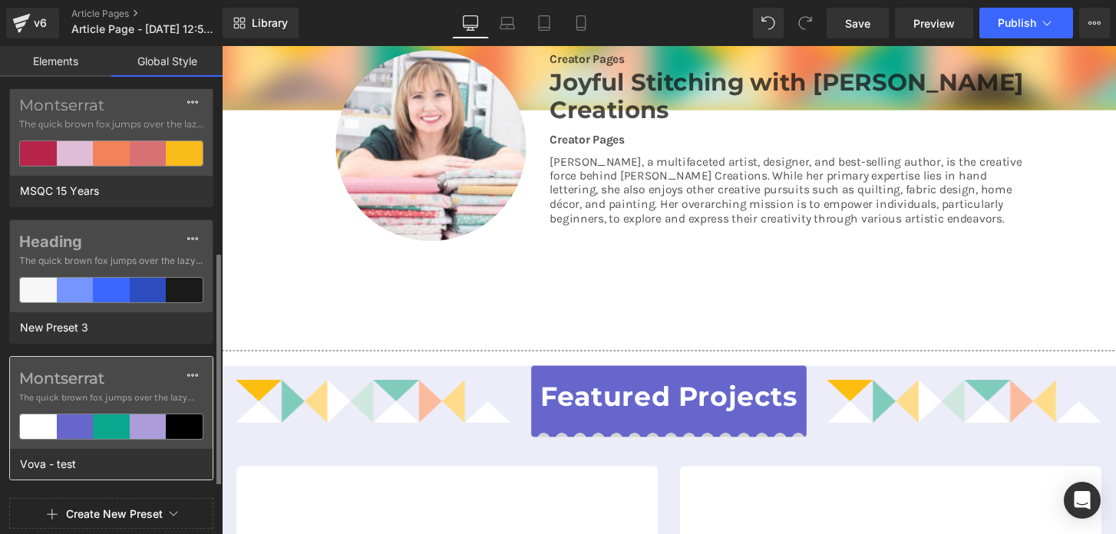
click at [127, 404] on span "The quick brown fox jumps over the lazy..." at bounding box center [111, 398] width 184 height 14
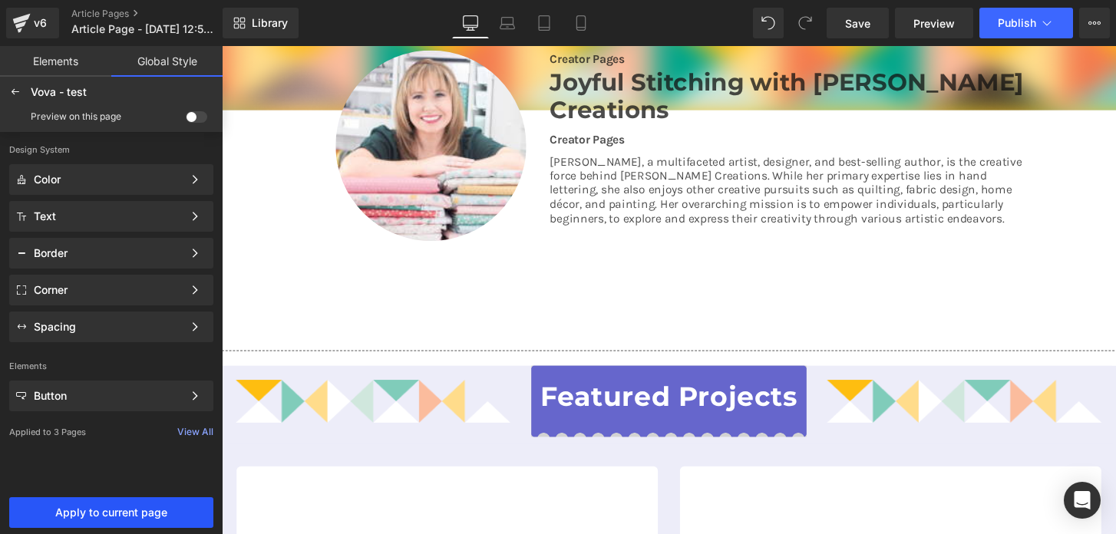
click at [114, 510] on span "Apply to current page" at bounding box center [111, 513] width 186 height 12
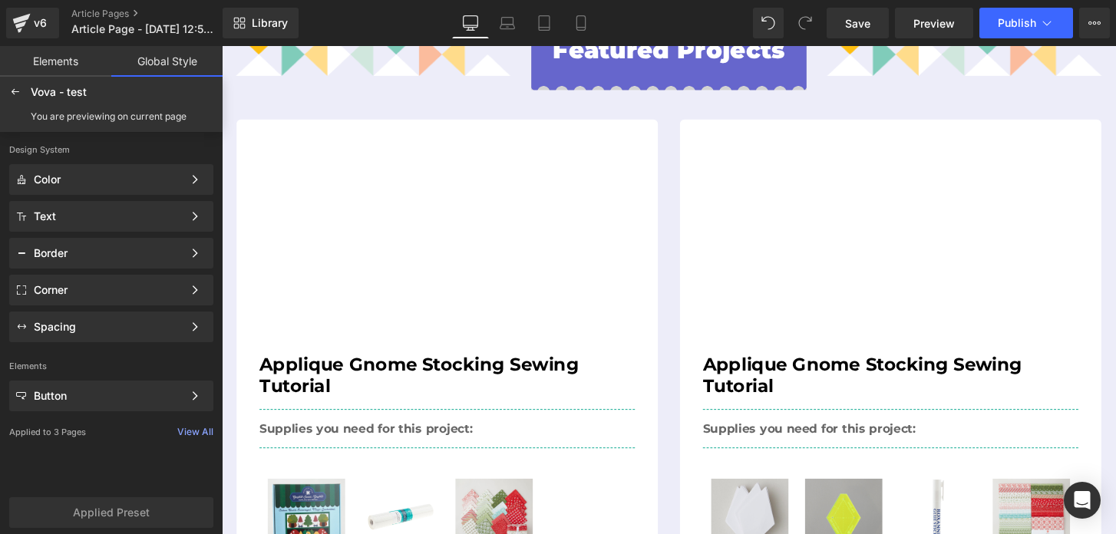
scroll to position [559, 0]
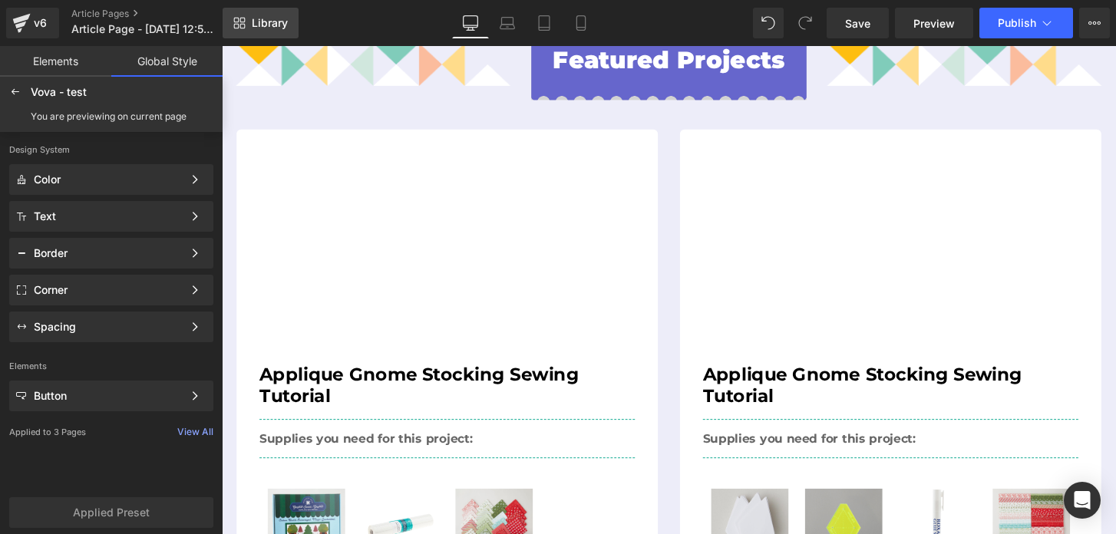
click at [266, 21] on span "Library" at bounding box center [270, 23] width 36 height 14
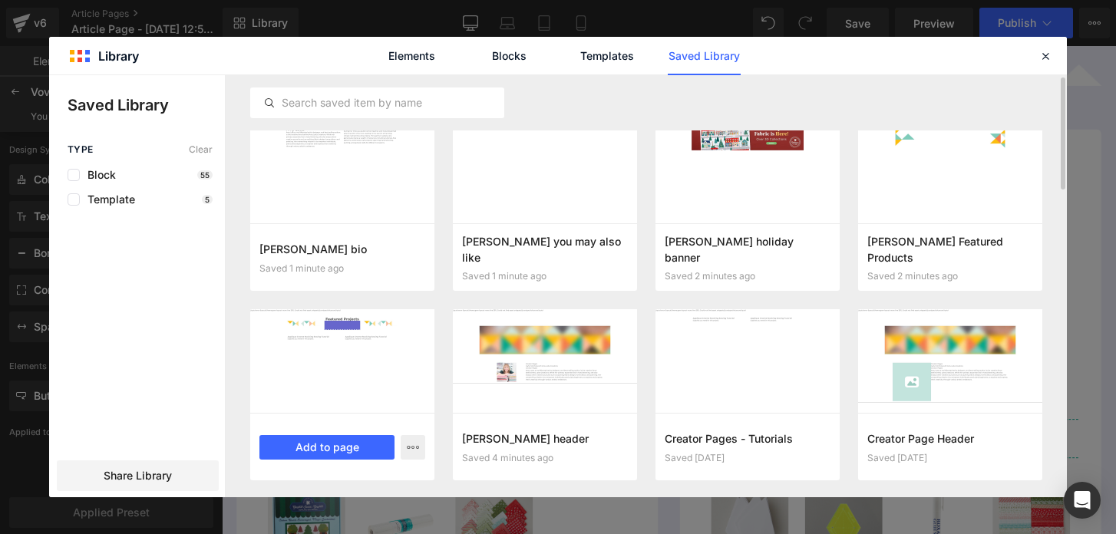
scroll to position [9, 0]
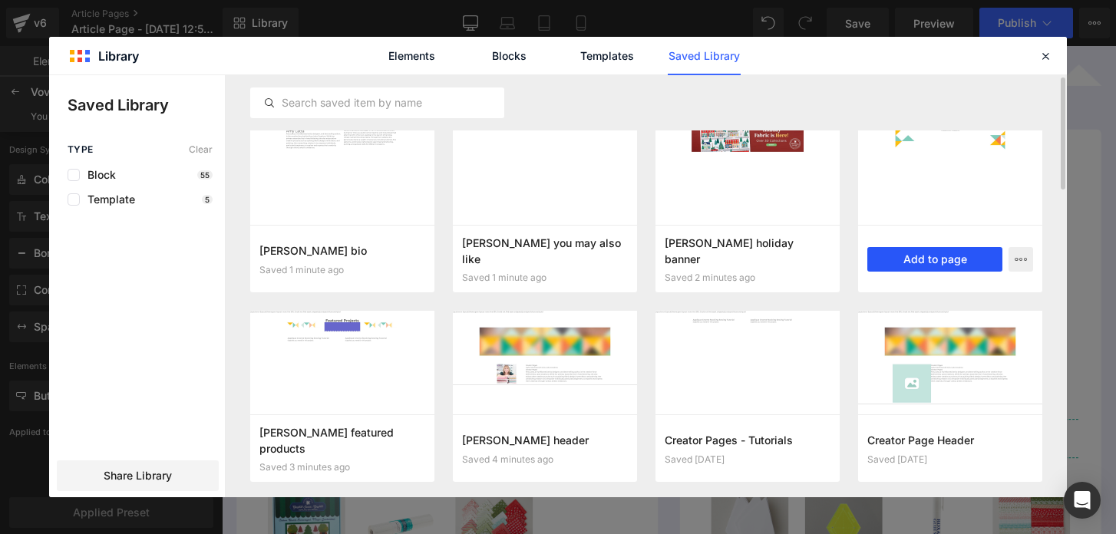
click at [941, 250] on button "Add to page" at bounding box center [934, 259] width 135 height 25
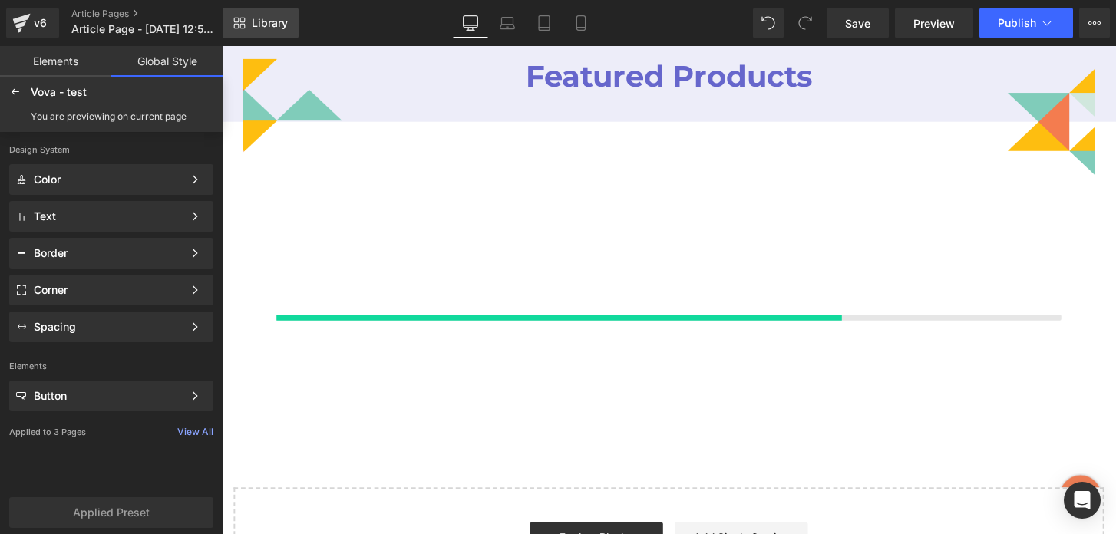
scroll to position [1269, 0]
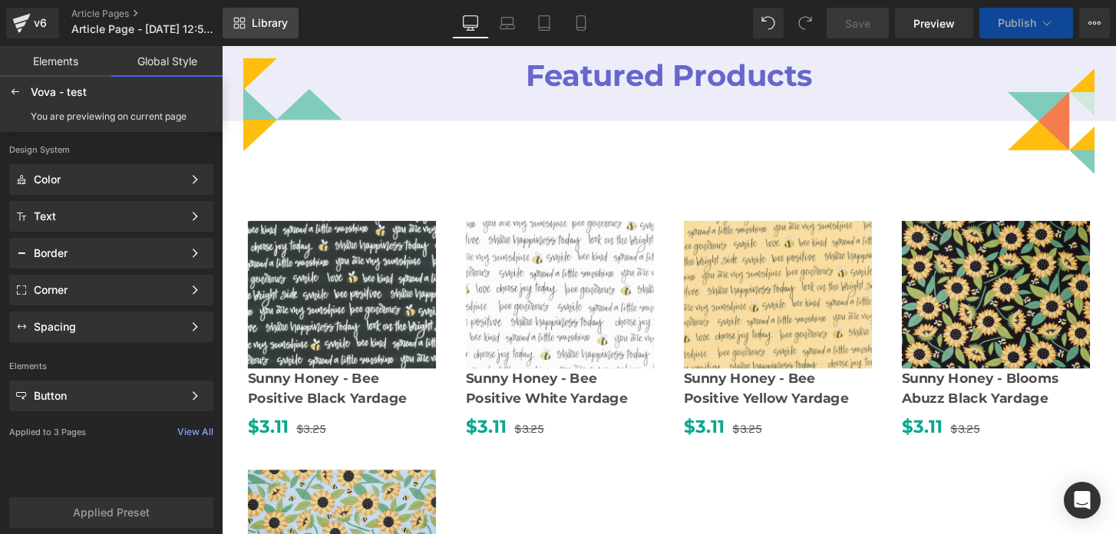
click at [258, 23] on span "Library" at bounding box center [270, 23] width 36 height 14
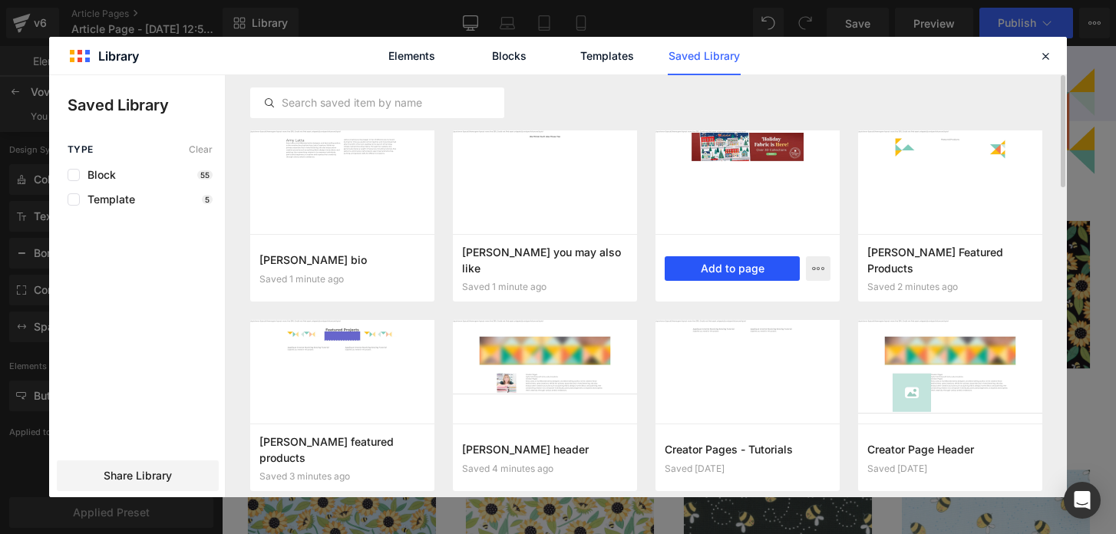
click at [700, 258] on button "Add to page" at bounding box center [732, 268] width 135 height 25
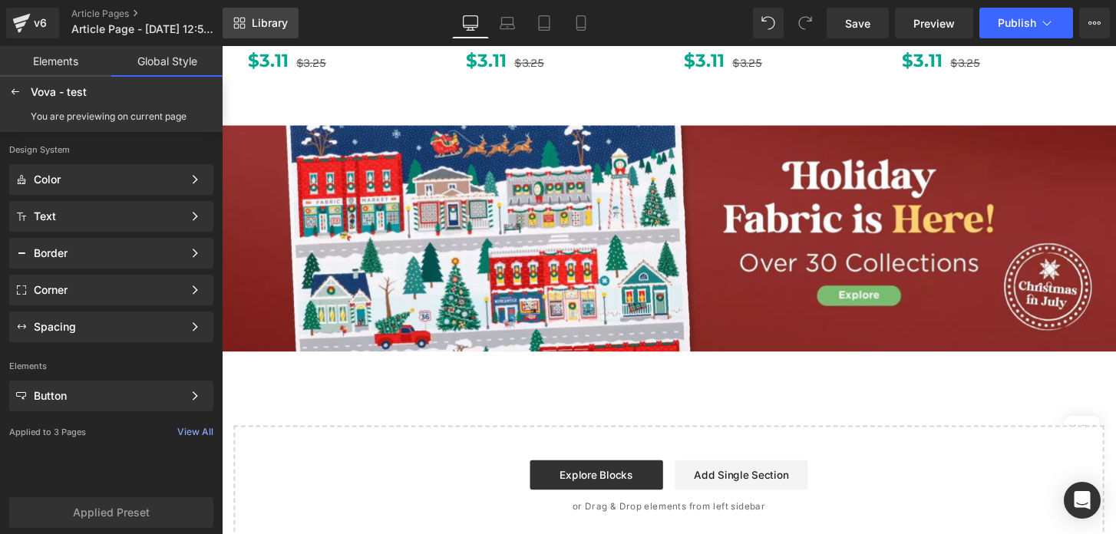
scroll to position [1912, 0]
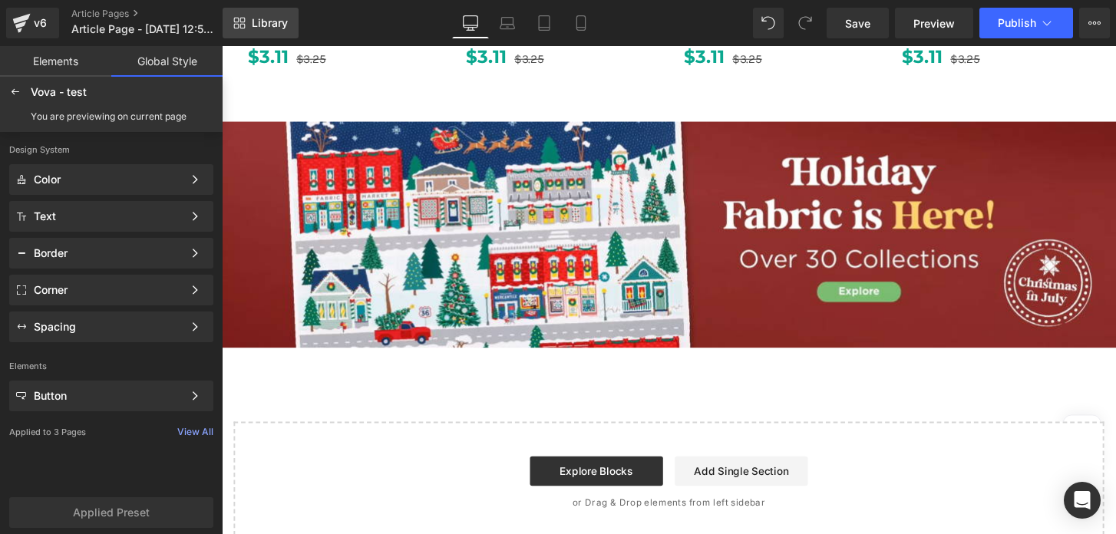
click at [249, 21] on link "Library" at bounding box center [261, 23] width 76 height 31
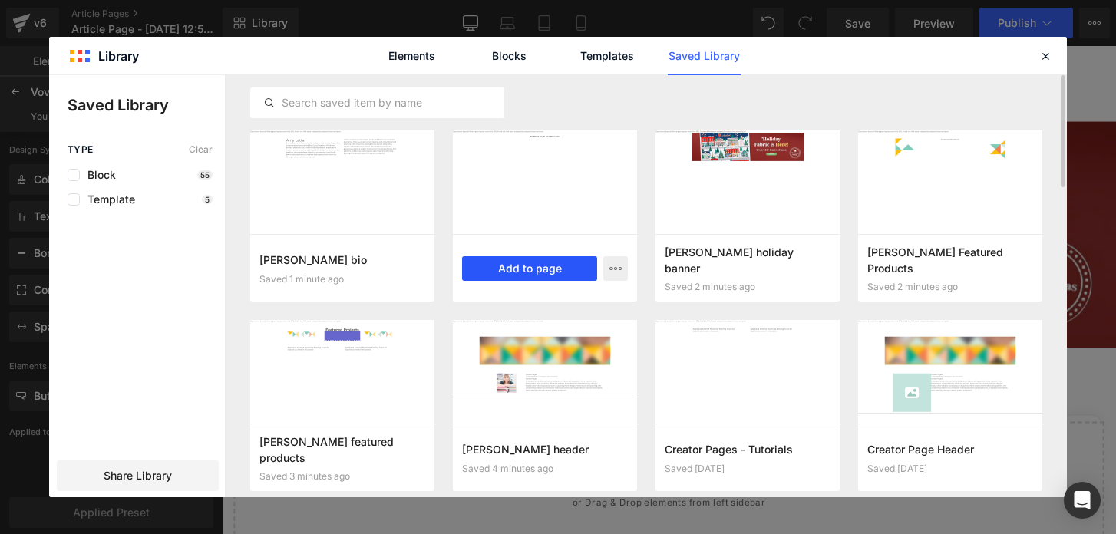
click at [513, 271] on button "Add to page" at bounding box center [529, 268] width 135 height 25
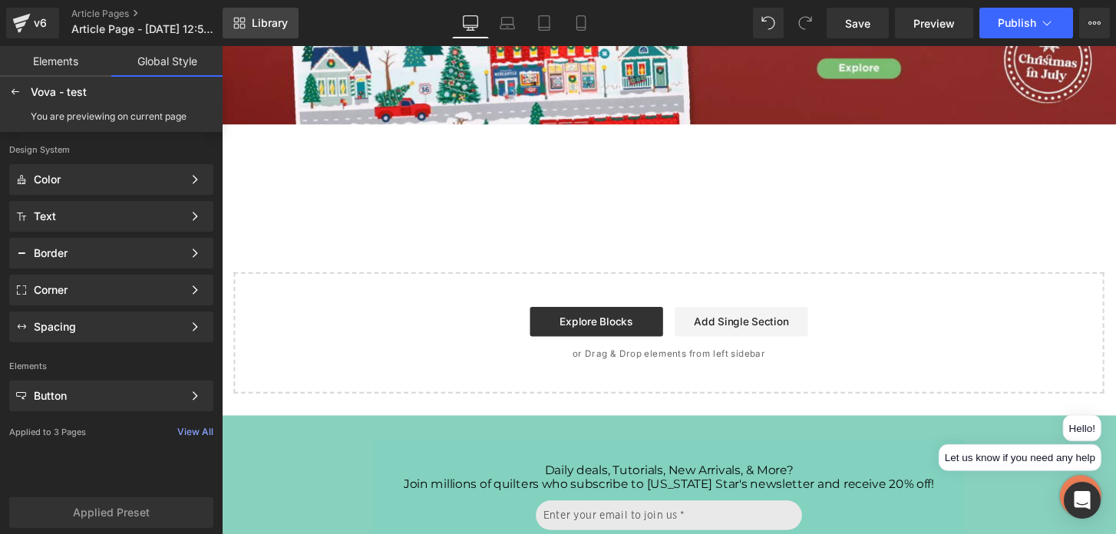
scroll to position [2147, 0]
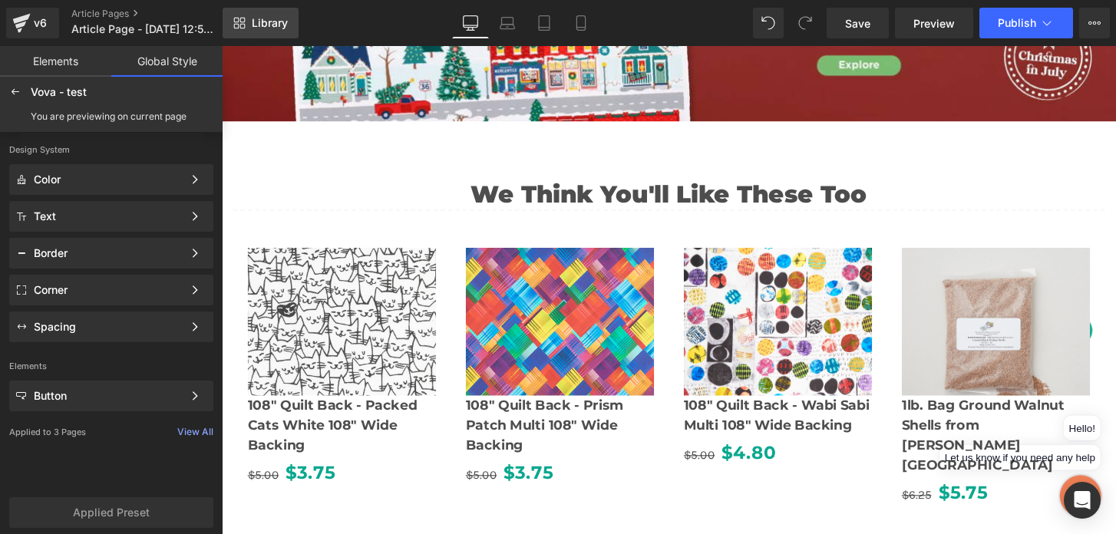
click at [263, 29] on span "Library" at bounding box center [270, 23] width 36 height 14
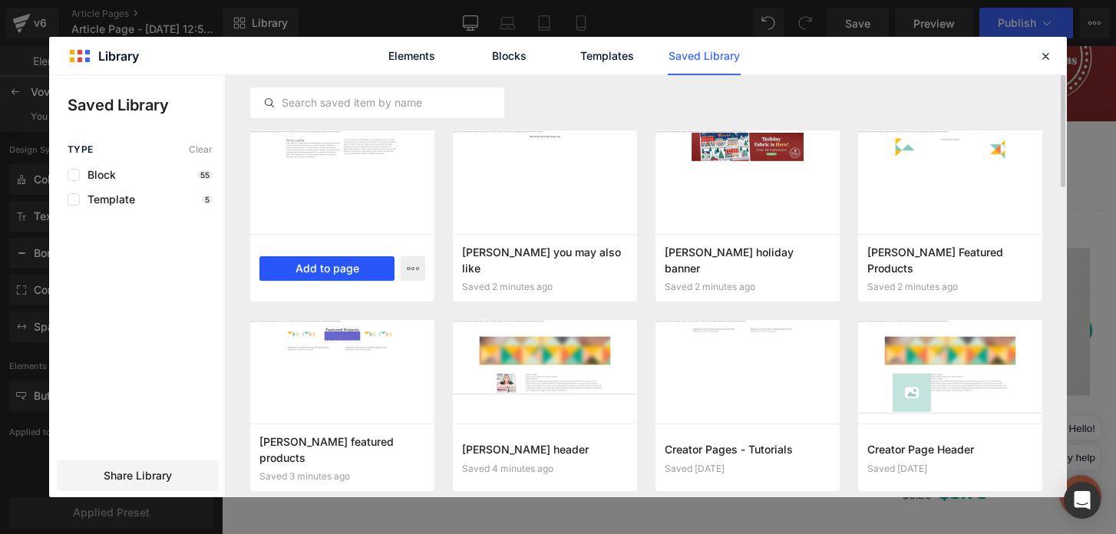
click at [328, 266] on button "Add to page" at bounding box center [326, 268] width 135 height 25
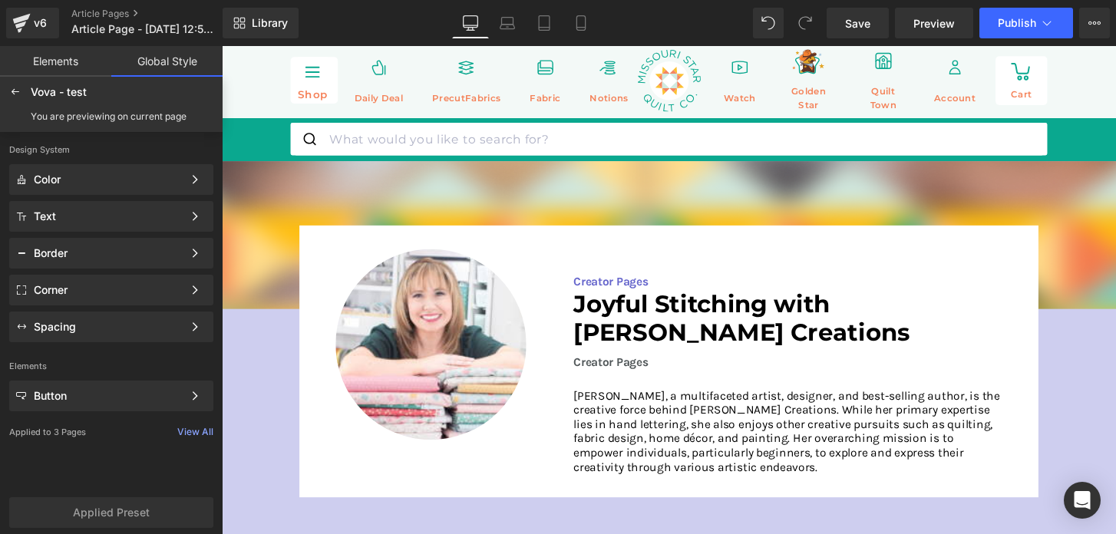
scroll to position [0, 0]
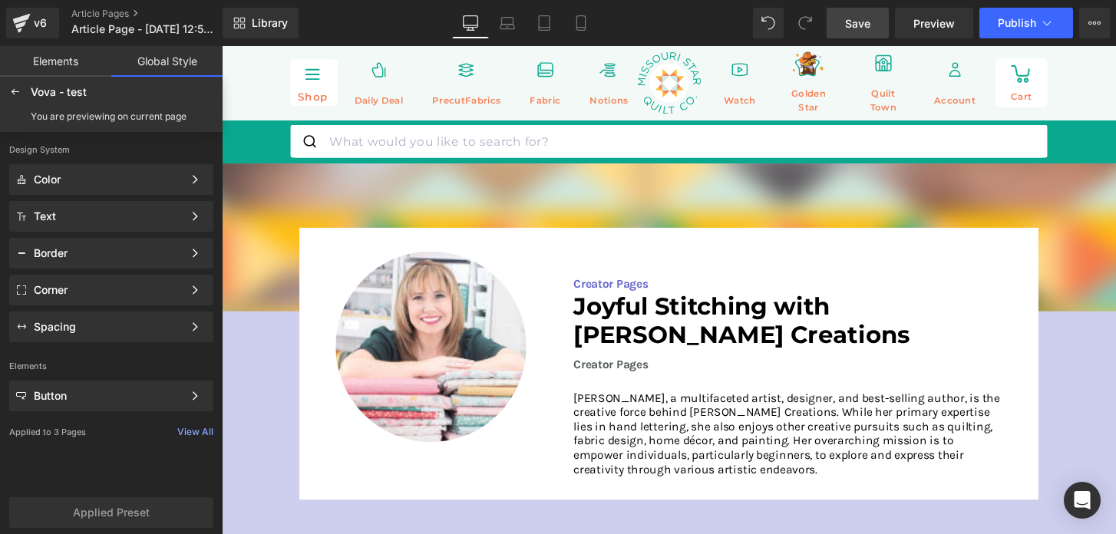
click at [860, 25] on span "Save" at bounding box center [857, 23] width 25 height 16
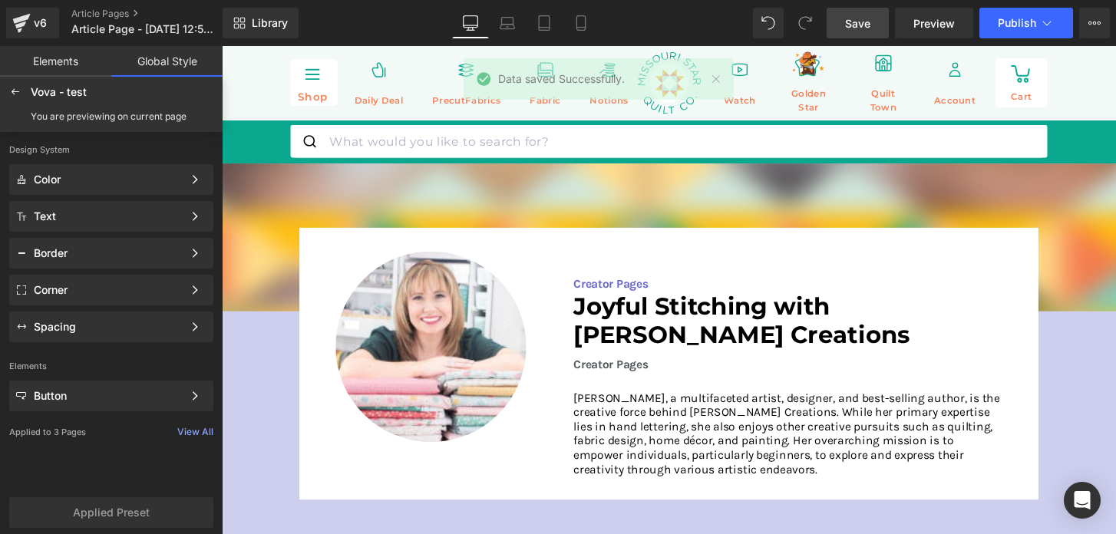
click at [64, 64] on link "Elements" at bounding box center [55, 61] width 111 height 31
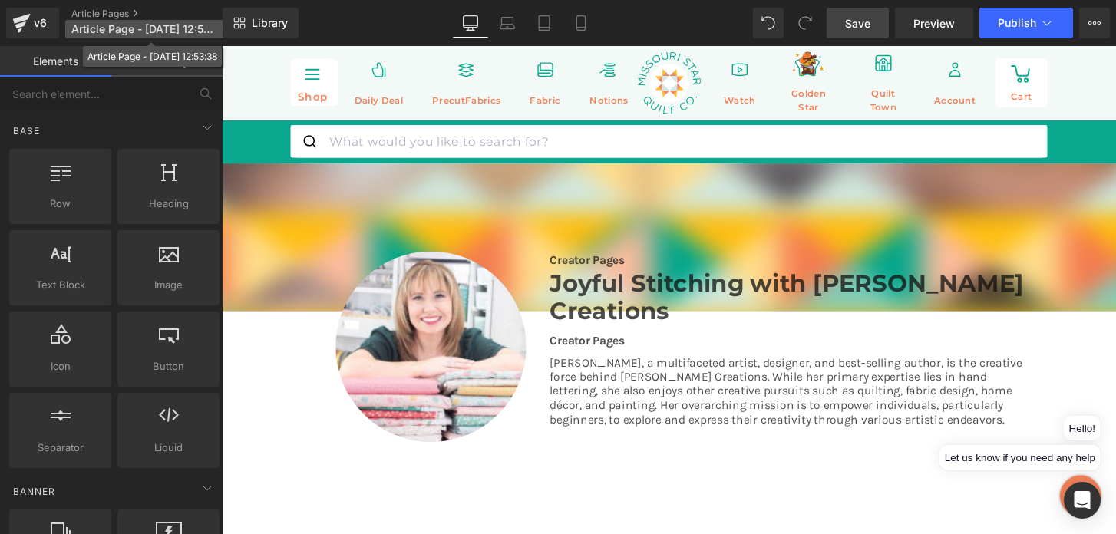
click at [129, 26] on span "Article Page - Oct 7, 12:53:38" at bounding box center [144, 29] width 147 height 12
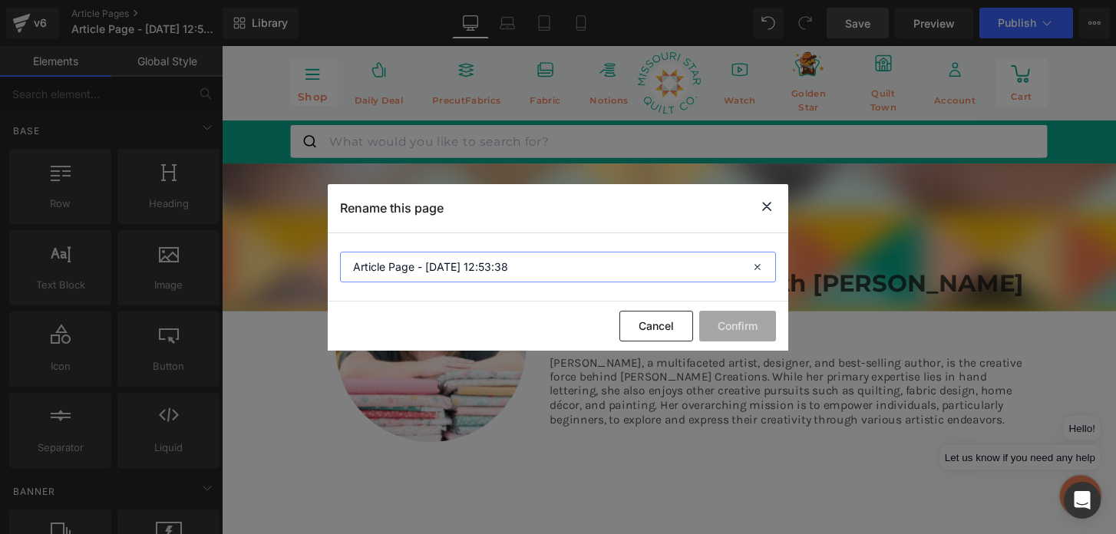
click at [419, 266] on input "Article Page - Oct 7, 12:53:38" at bounding box center [558, 267] width 436 height 31
type input "Creator Pages - Amy Latta"
click at [722, 335] on button "Confirm" at bounding box center [737, 326] width 77 height 31
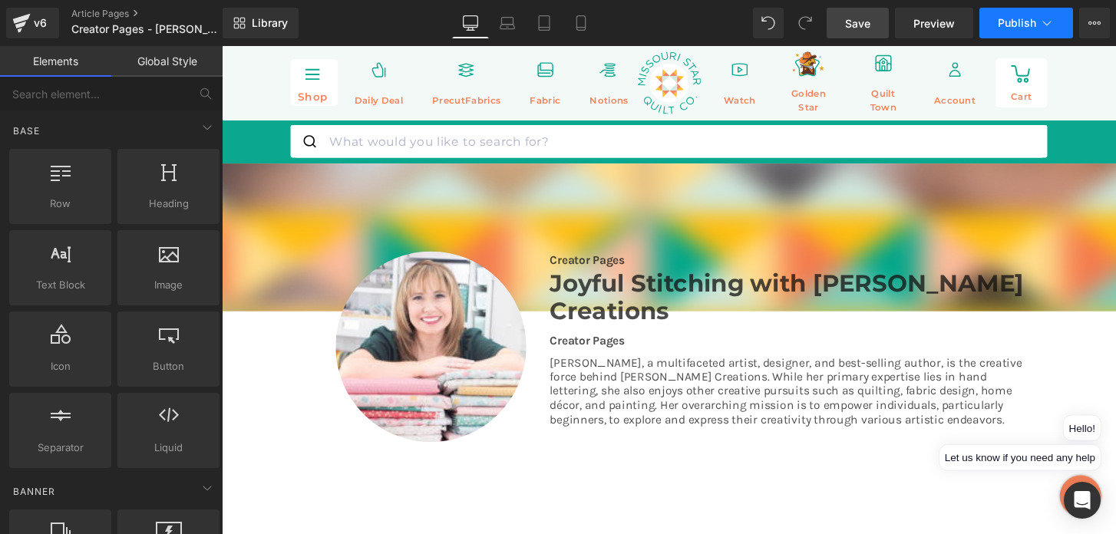
click at [1007, 25] on span "Publish" at bounding box center [1017, 23] width 38 height 12
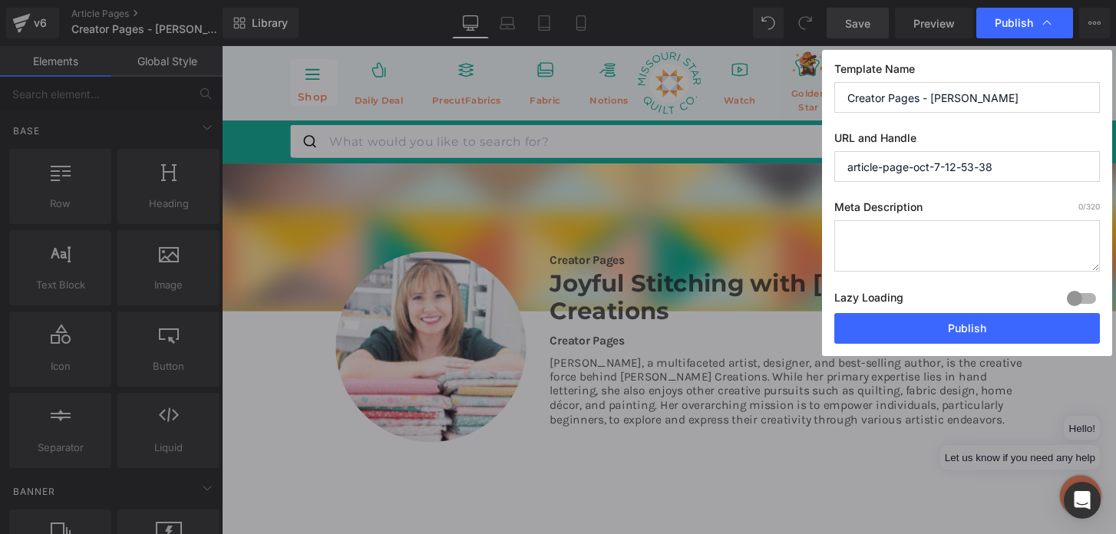
click at [902, 96] on input "Creator Pages - Amy Latta" at bounding box center [967, 97] width 266 height 31
click at [889, 167] on input "article-page-oct-7-12-53-38" at bounding box center [967, 166] width 266 height 31
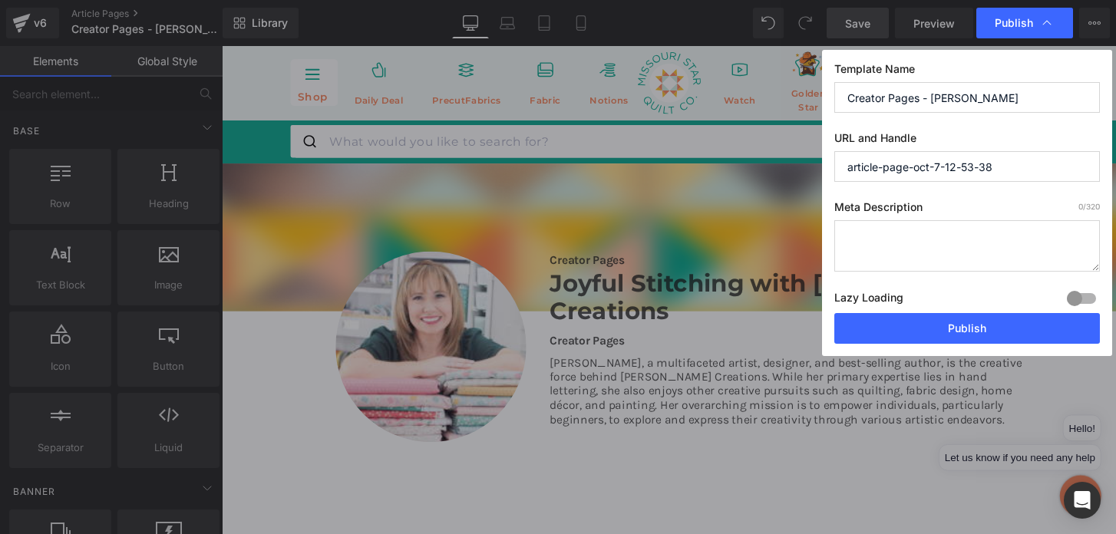
click at [889, 167] on input "article-page-oct-7-12-53-38" at bounding box center [967, 166] width 266 height 31
paste input "Creator Pages - Amy Latta"
click at [927, 169] on input "creator-pages---amy-latta" at bounding box center [967, 166] width 266 height 31
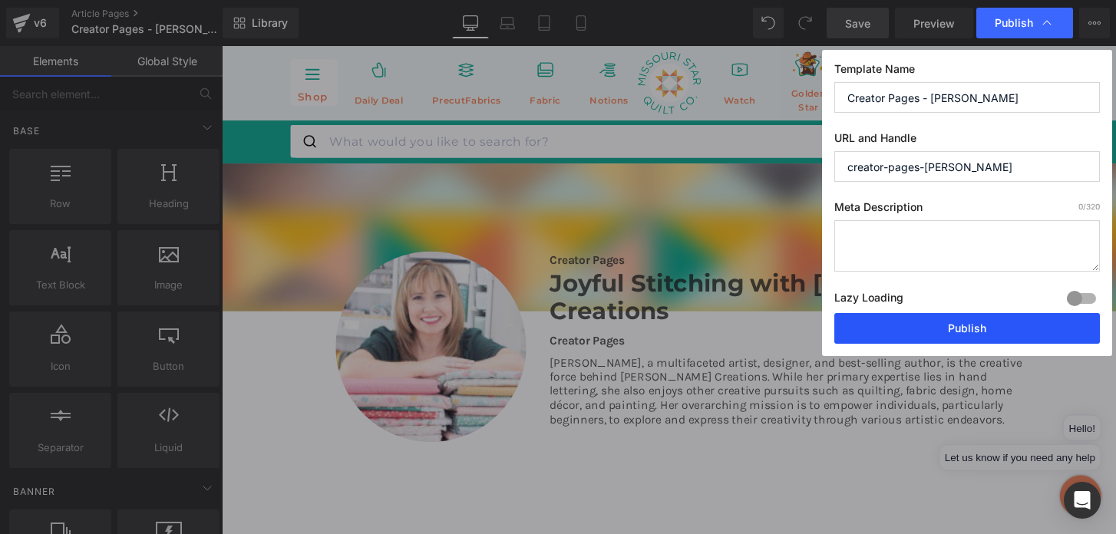
type input "creator-pages-amy-latta"
click at [929, 322] on button "Publish" at bounding box center [967, 328] width 266 height 31
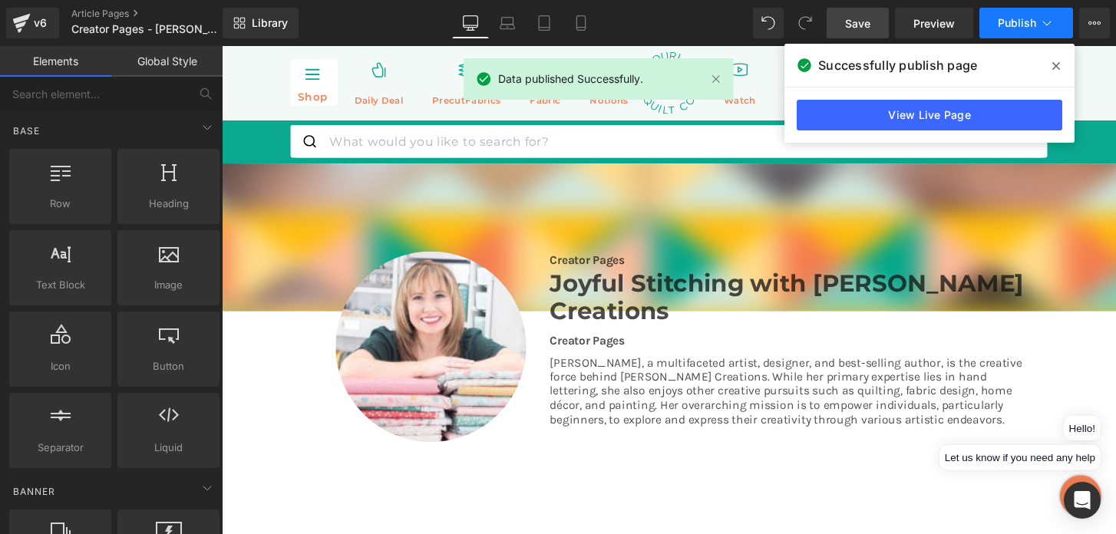
click at [1048, 21] on icon at bounding box center [1046, 22] width 15 height 15
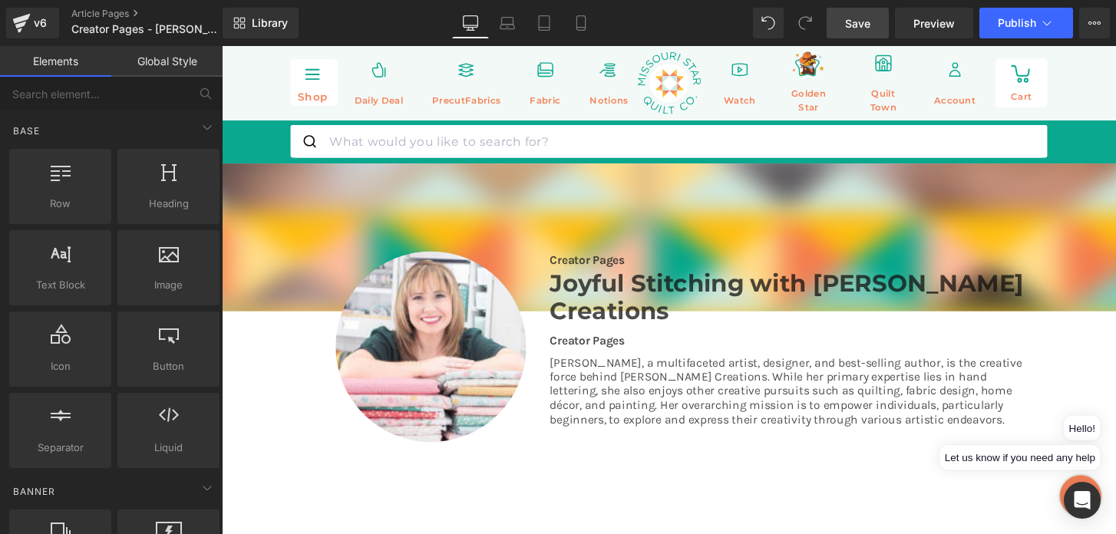
click at [1092, 24] on icon at bounding box center [1094, 23] width 12 height 12
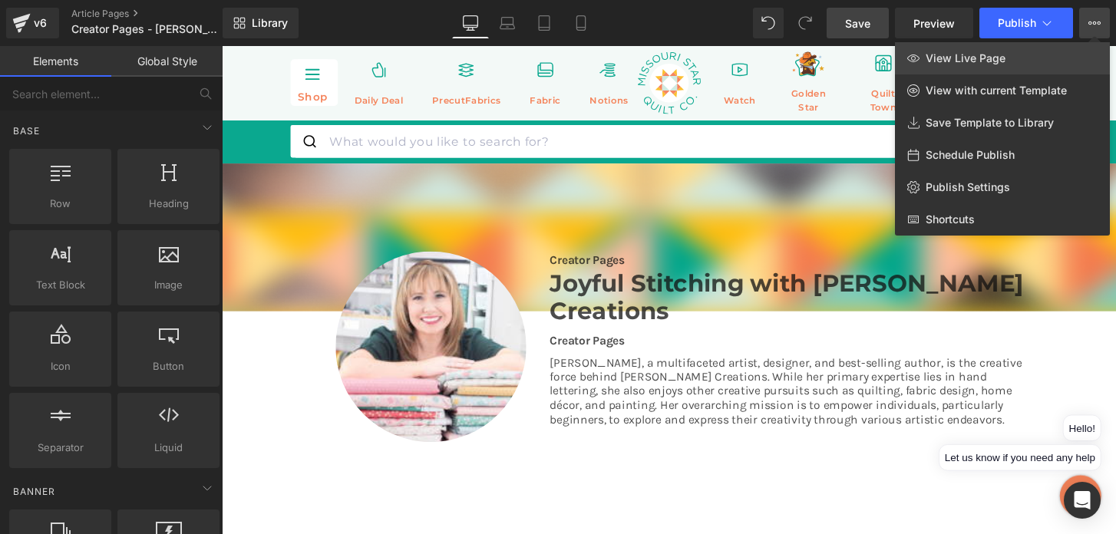
click at [929, 54] on span "View Live Page" at bounding box center [966, 58] width 80 height 14
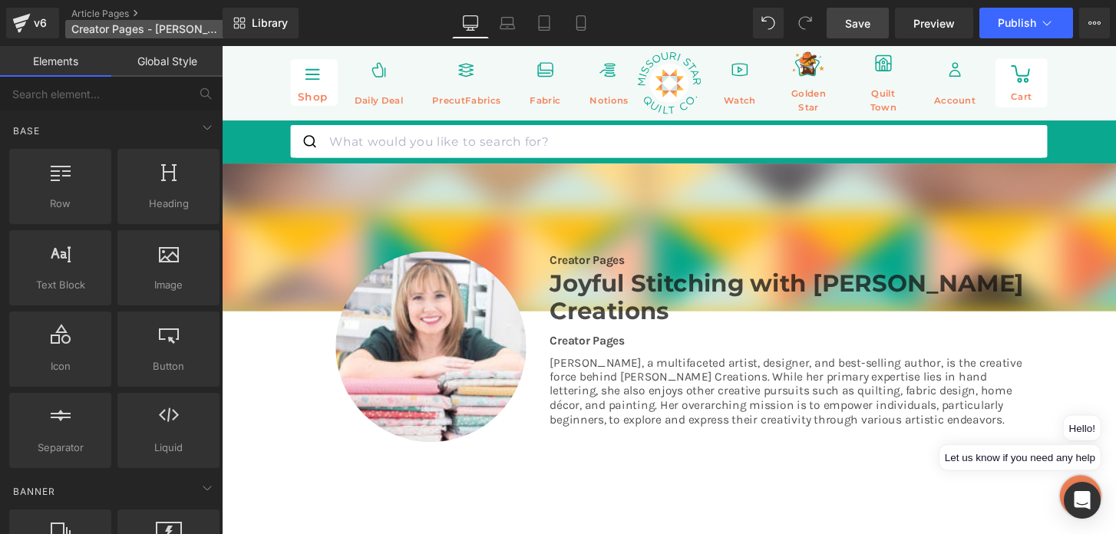
click at [117, 30] on span "Creator Pages - Amy Latta" at bounding box center [144, 29] width 147 height 12
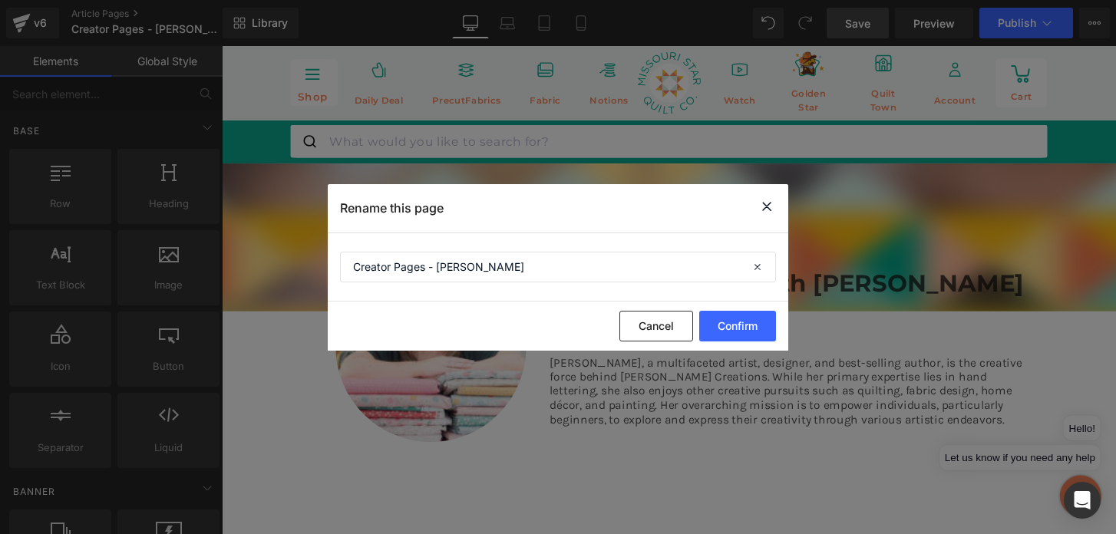
click at [767, 208] on icon at bounding box center [766, 206] width 18 height 19
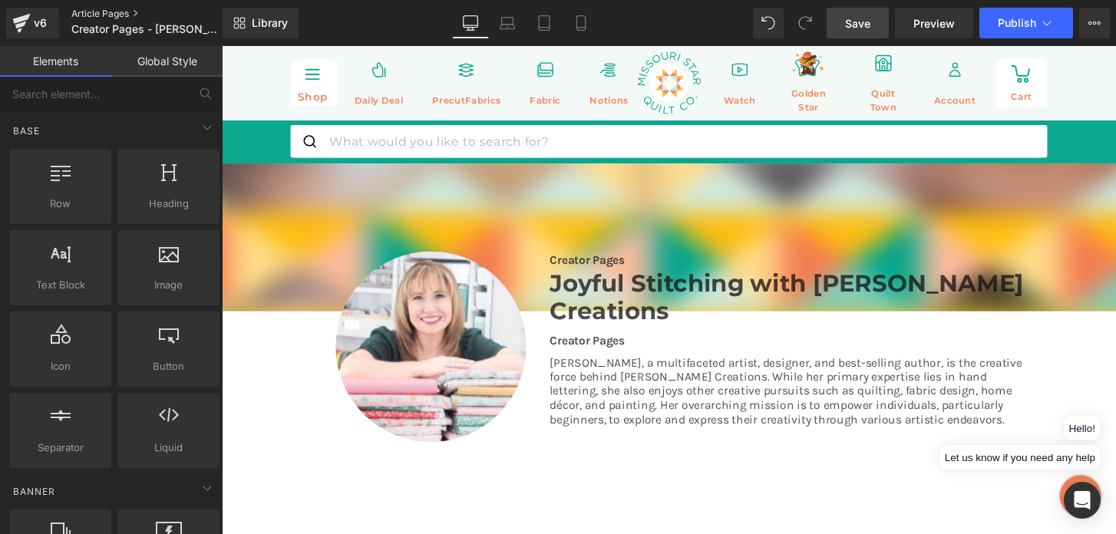
click at [124, 10] on link "Article Pages" at bounding box center [159, 14] width 177 height 12
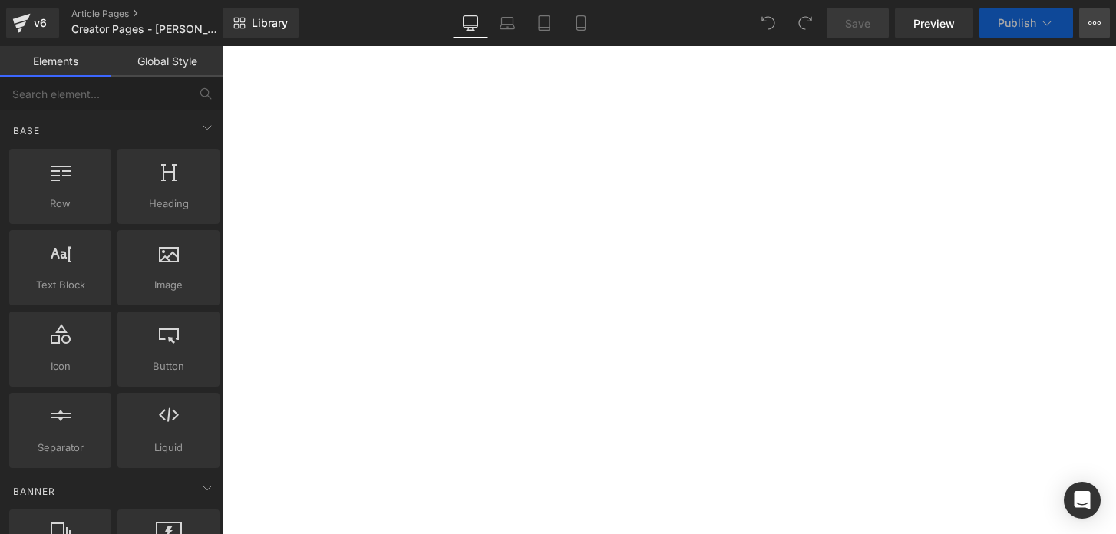
click at [1090, 21] on icon at bounding box center [1090, 22] width 4 height 3
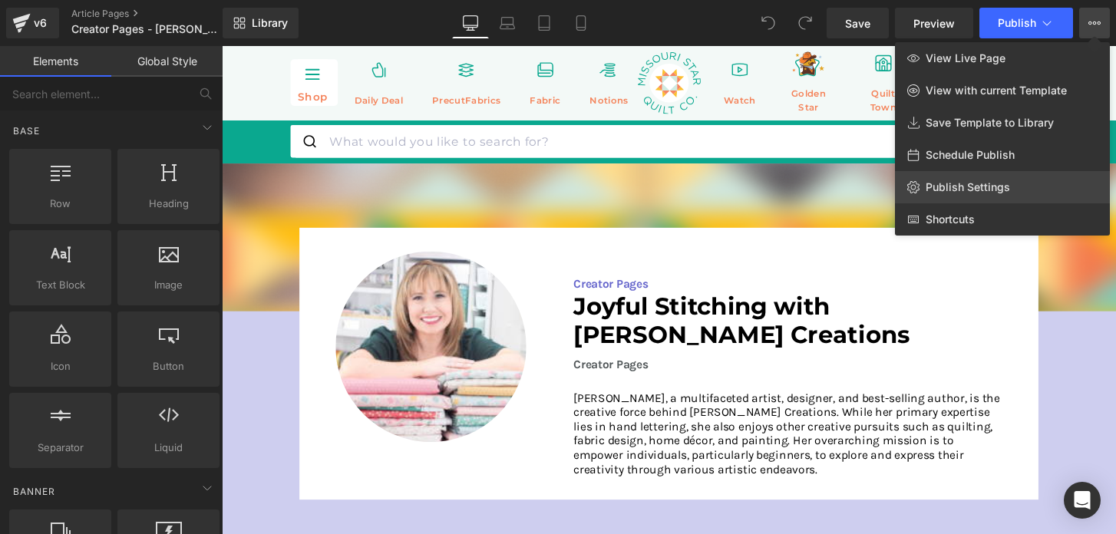
click at [952, 187] on span "Publish Settings" at bounding box center [968, 187] width 84 height 14
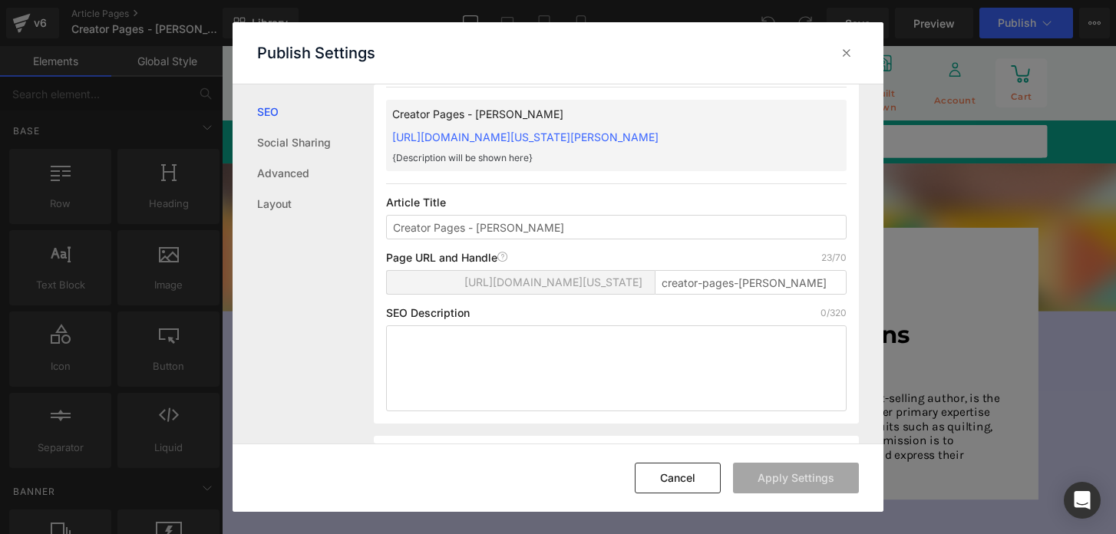
scroll to position [51, 0]
click at [287, 166] on link "Advanced" at bounding box center [315, 173] width 117 height 31
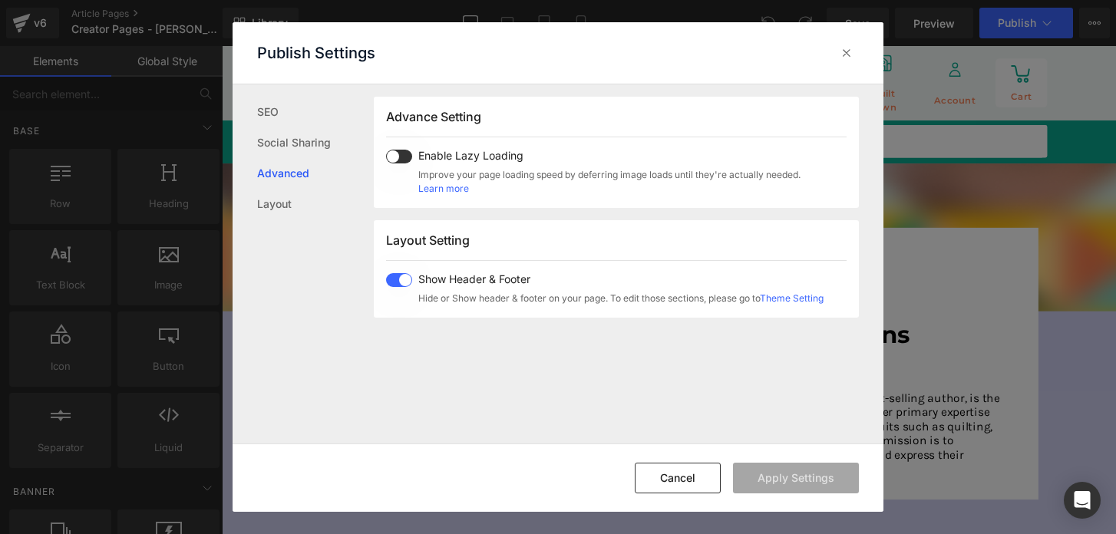
scroll to position [792, 0]
click at [276, 116] on link "SEO" at bounding box center [315, 112] width 117 height 31
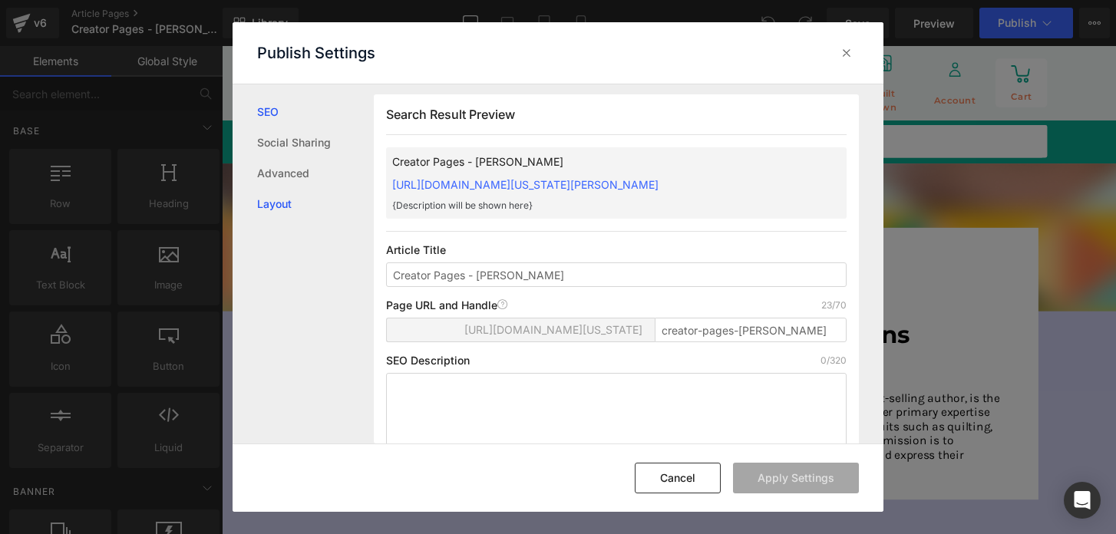
scroll to position [1, 0]
click at [690, 470] on button "Cancel" at bounding box center [678, 478] width 86 height 31
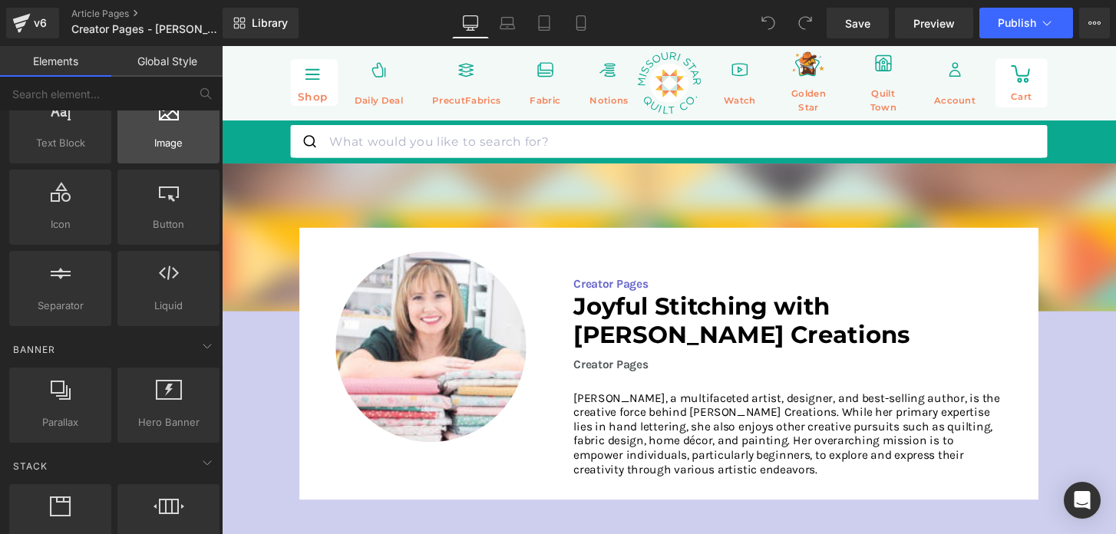
scroll to position [0, 0]
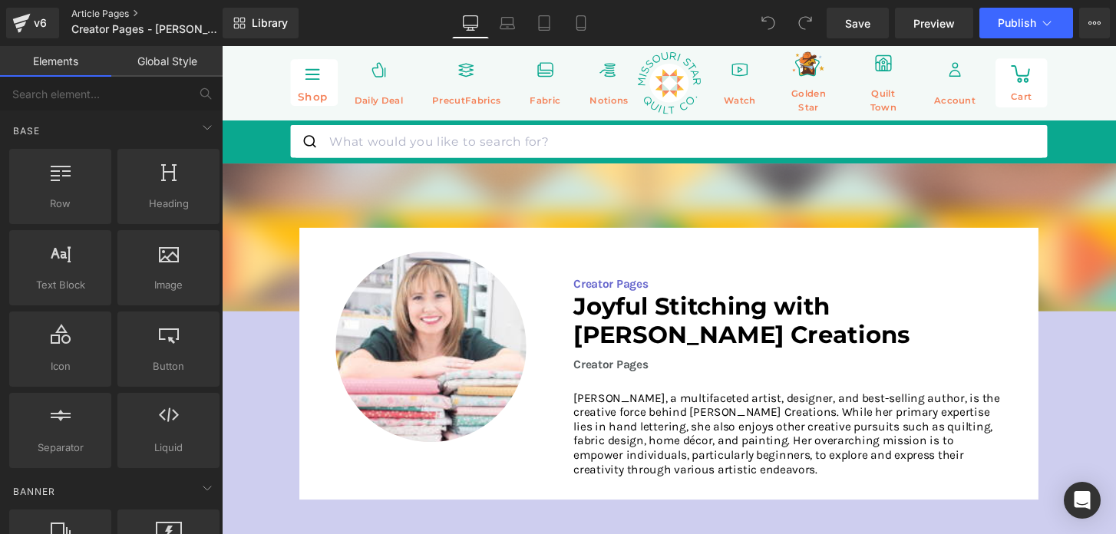
click at [103, 12] on link "Article Pages" at bounding box center [159, 14] width 177 height 12
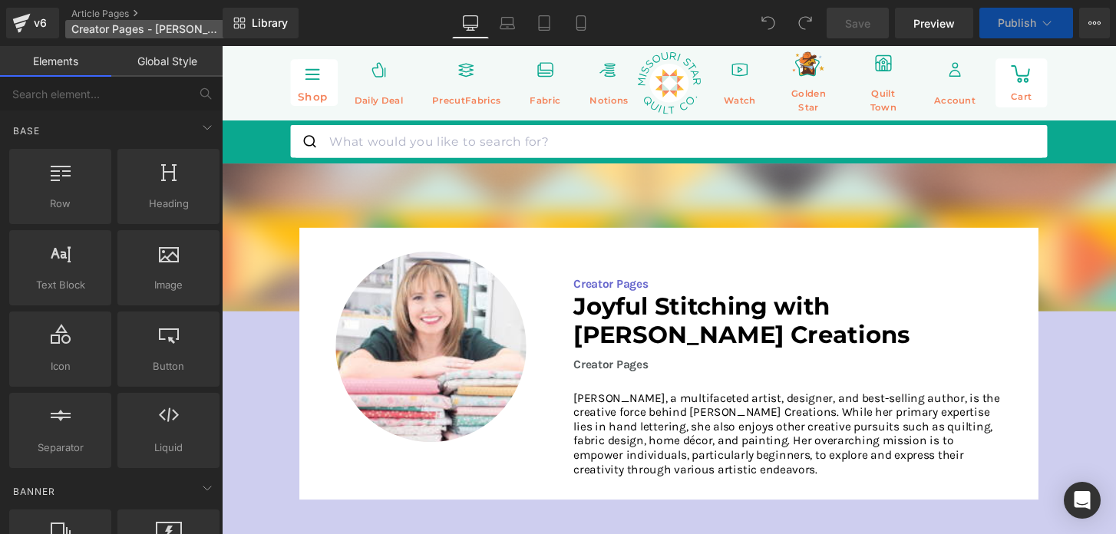
click at [225, 28] on icon at bounding box center [230, 29] width 11 height 11
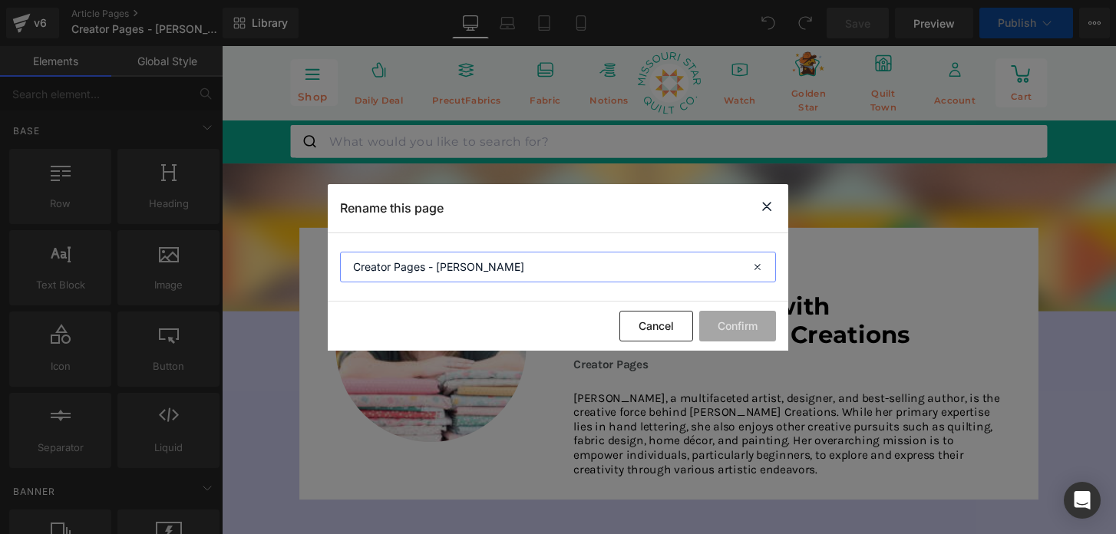
click at [528, 259] on input "Creator Pages - Amy Latta" at bounding box center [558, 267] width 436 height 31
click at [522, 263] on input "Creator Pages - Amy Latta" at bounding box center [558, 267] width 436 height 31
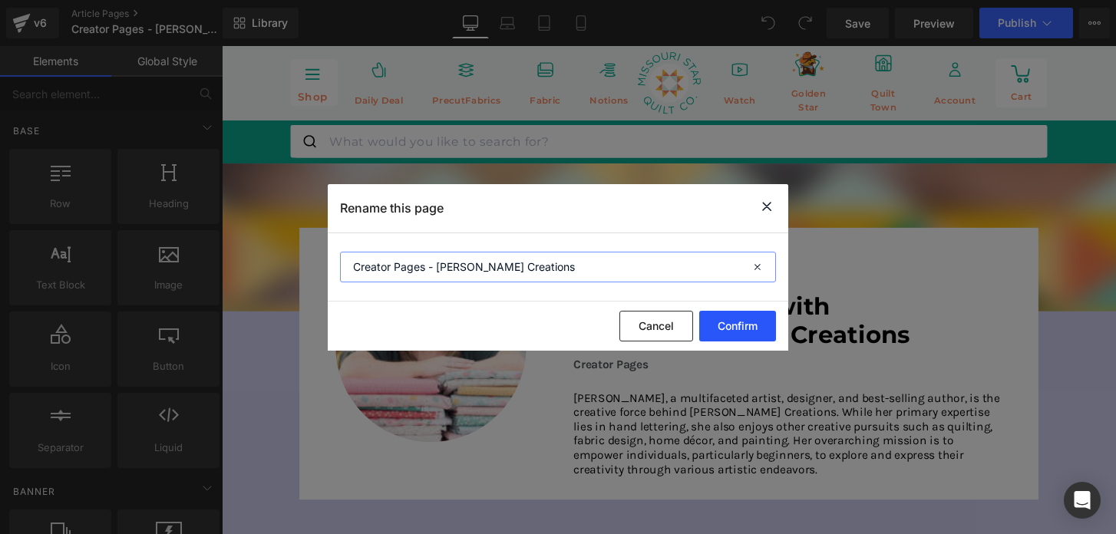
type input "Creator Pages - Amy Latta Creations"
click at [736, 321] on button "Confirm" at bounding box center [737, 326] width 77 height 31
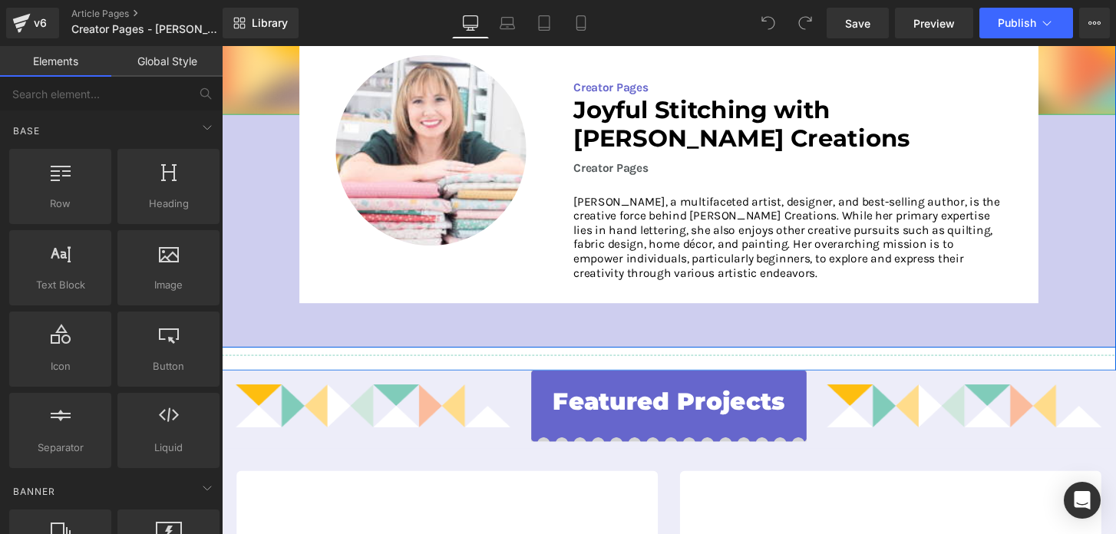
scroll to position [208, 0]
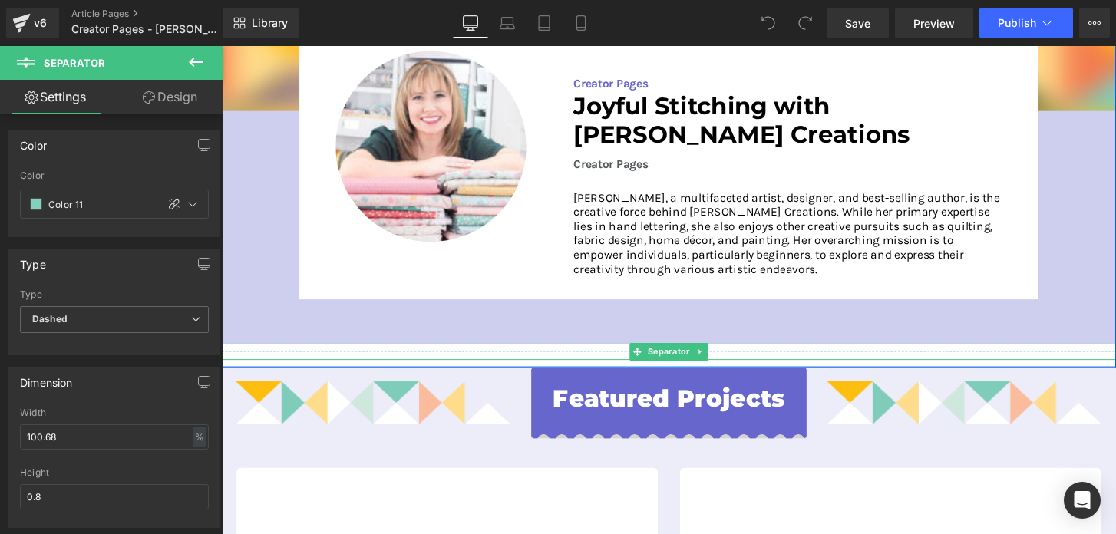
click at [553, 358] on div "Separator" at bounding box center [686, 363] width 929 height 17
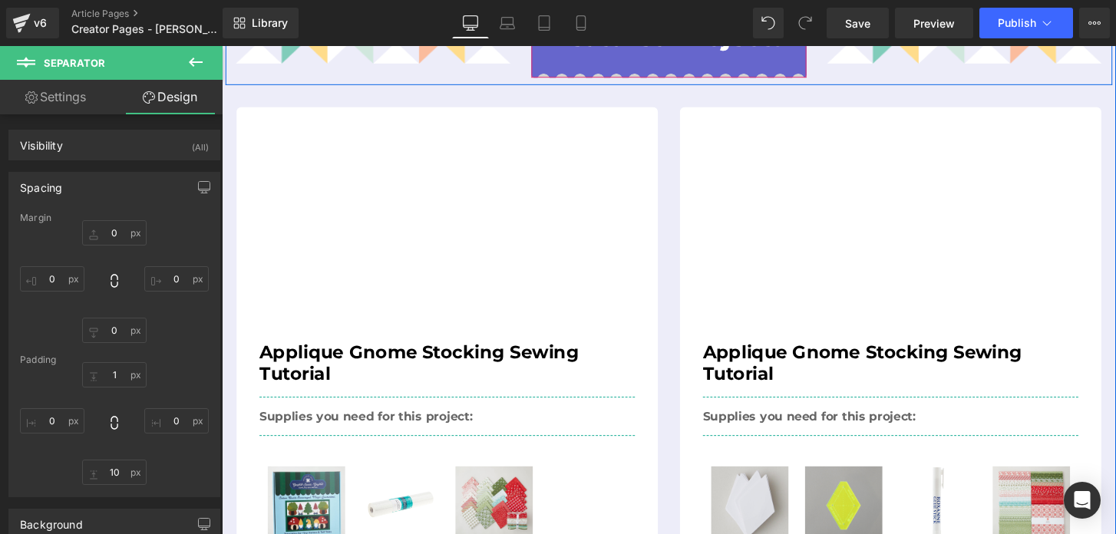
scroll to position [586, 0]
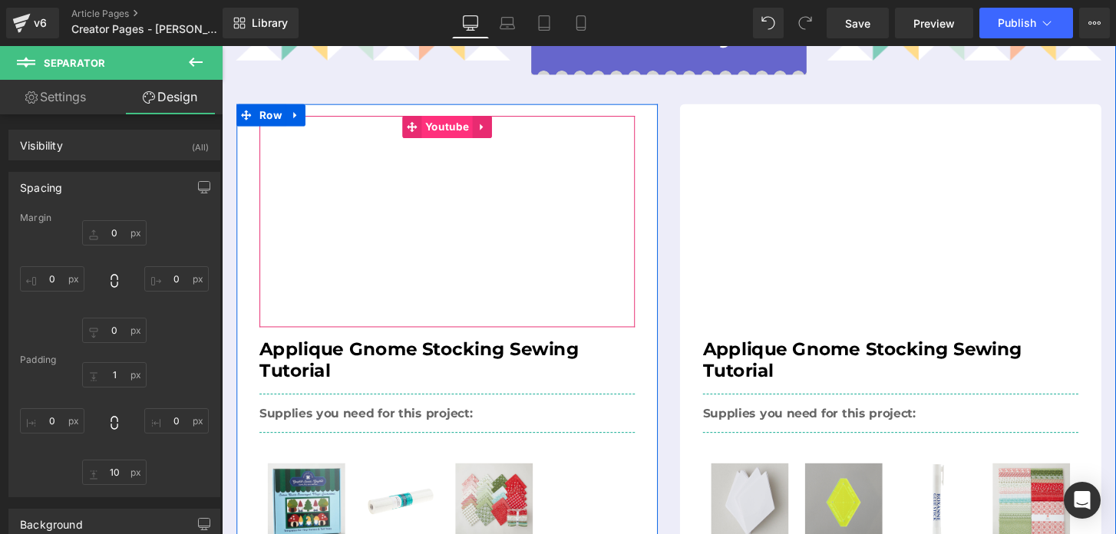
click at [459, 125] on span "Youtube" at bounding box center [455, 130] width 53 height 23
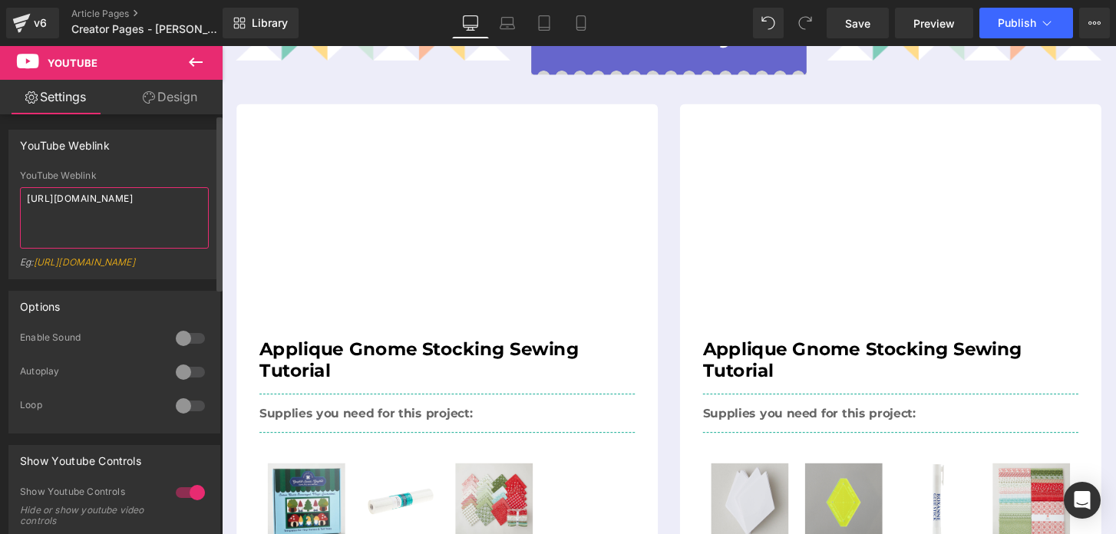
click at [115, 199] on textarea "https://www.youtube.com/embed/eKxfyt2dLsI" at bounding box center [114, 217] width 189 height 61
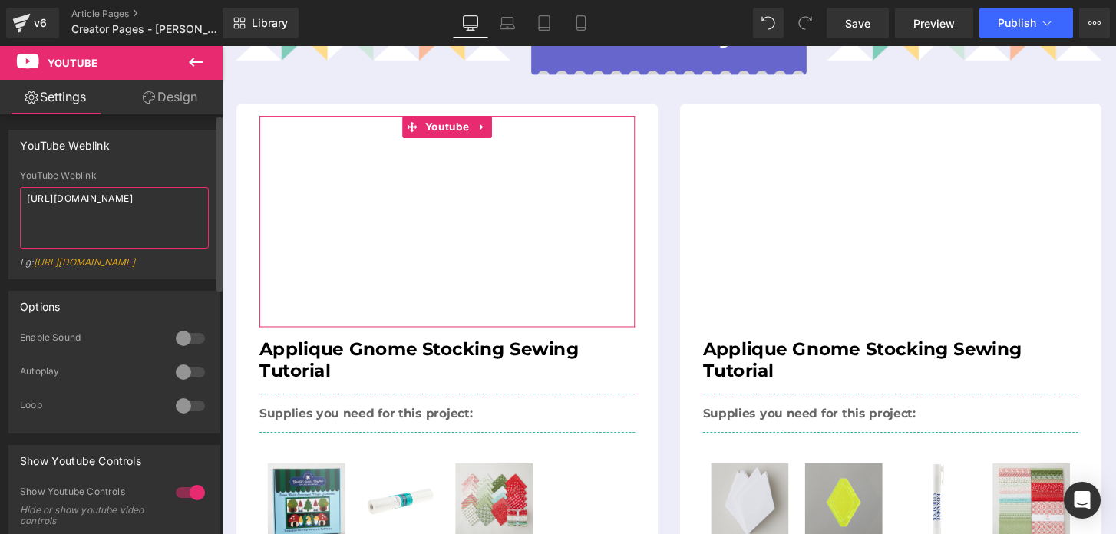
click at [115, 199] on textarea "https://www.youtube.com/embed/eKxfyt2dLsI" at bounding box center [114, 217] width 189 height 61
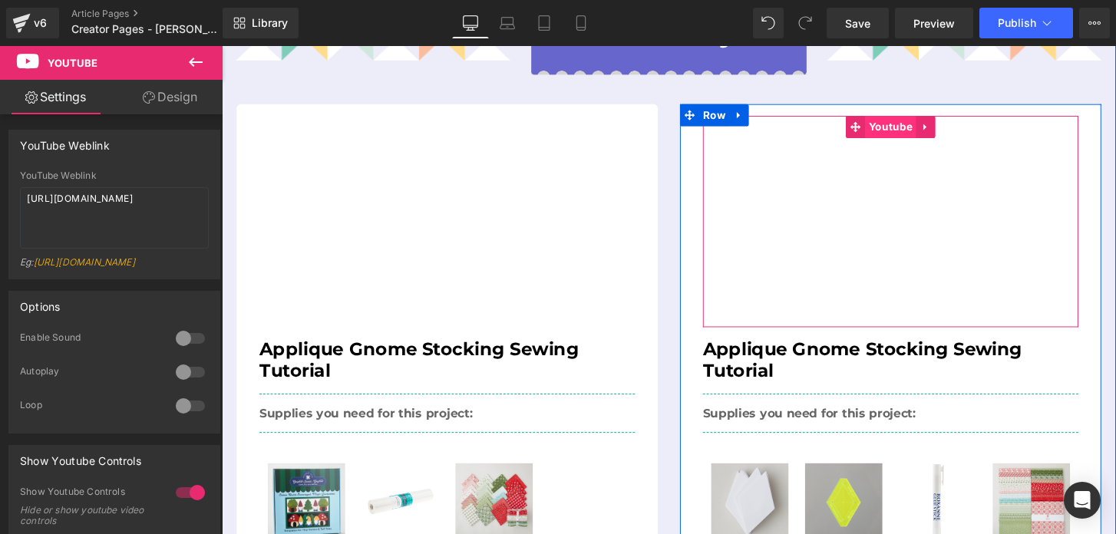
click at [923, 133] on span "Youtube" at bounding box center [915, 130] width 53 height 23
click at [910, 130] on span "Youtube" at bounding box center [915, 130] width 53 height 23
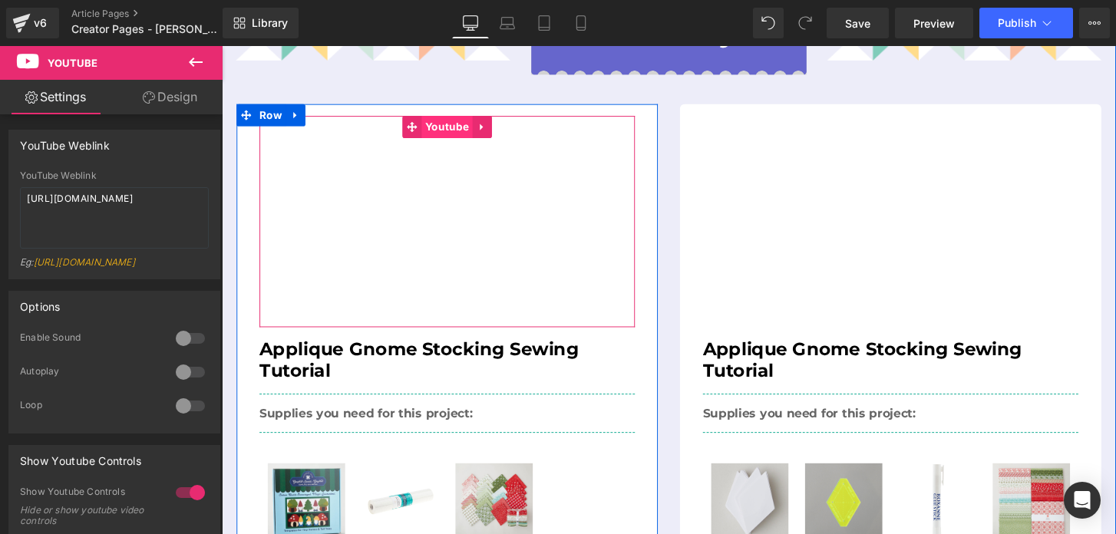
click at [451, 130] on span "Youtube" at bounding box center [455, 130] width 53 height 23
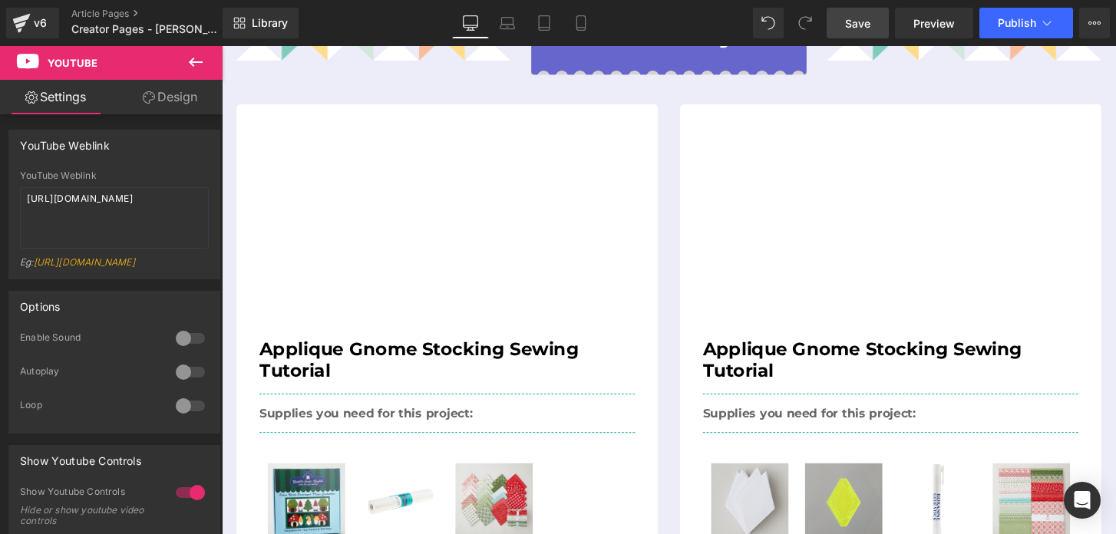
click at [867, 19] on span "Save" at bounding box center [857, 23] width 25 height 16
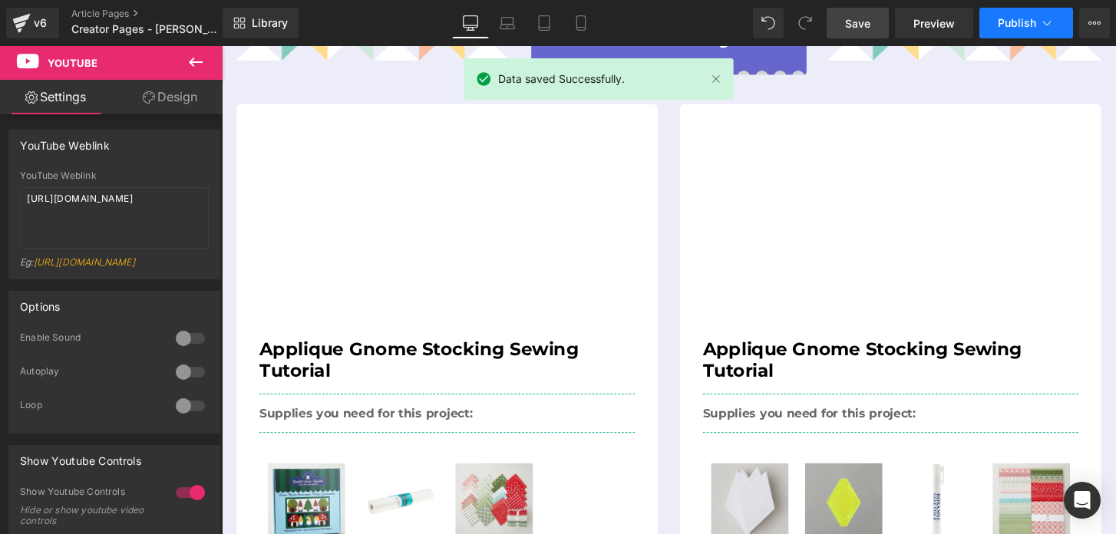
click at [999, 22] on span "Publish" at bounding box center [1017, 23] width 38 height 12
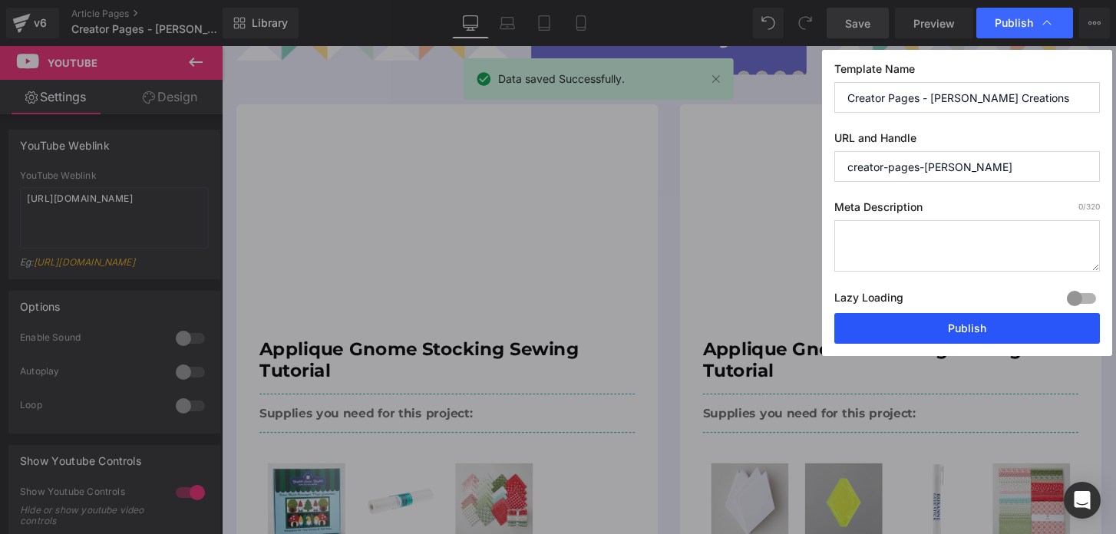
click at [903, 313] on button "Publish" at bounding box center [967, 328] width 266 height 31
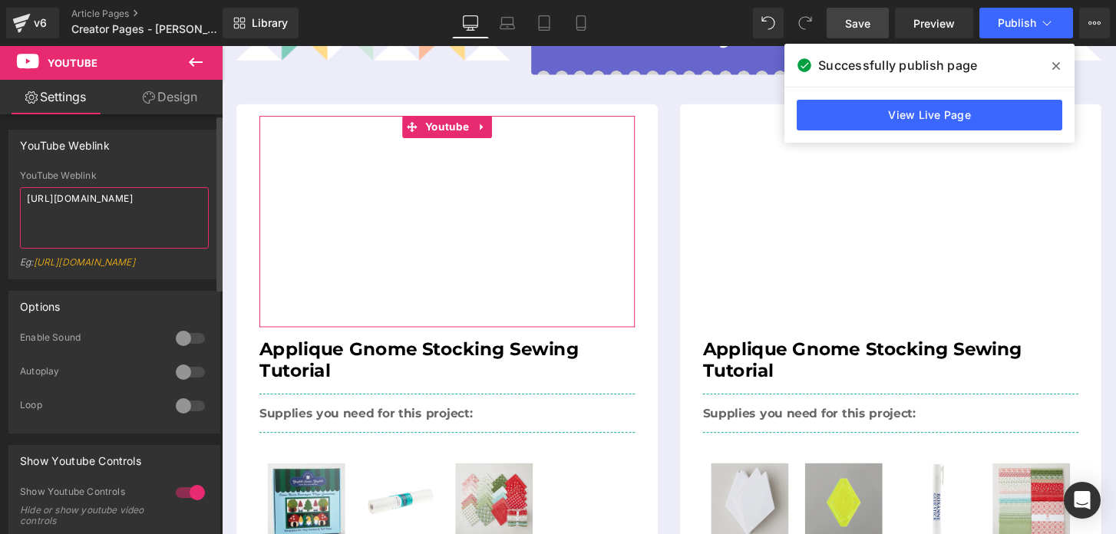
click at [105, 201] on textarea "https://www.youtube.com/embed/eKxfyt2dLsI" at bounding box center [114, 217] width 189 height 61
paste textarea "youtu.be/eKxfyt2dLsI?si=OUZJbl9QMbFY5eO-"
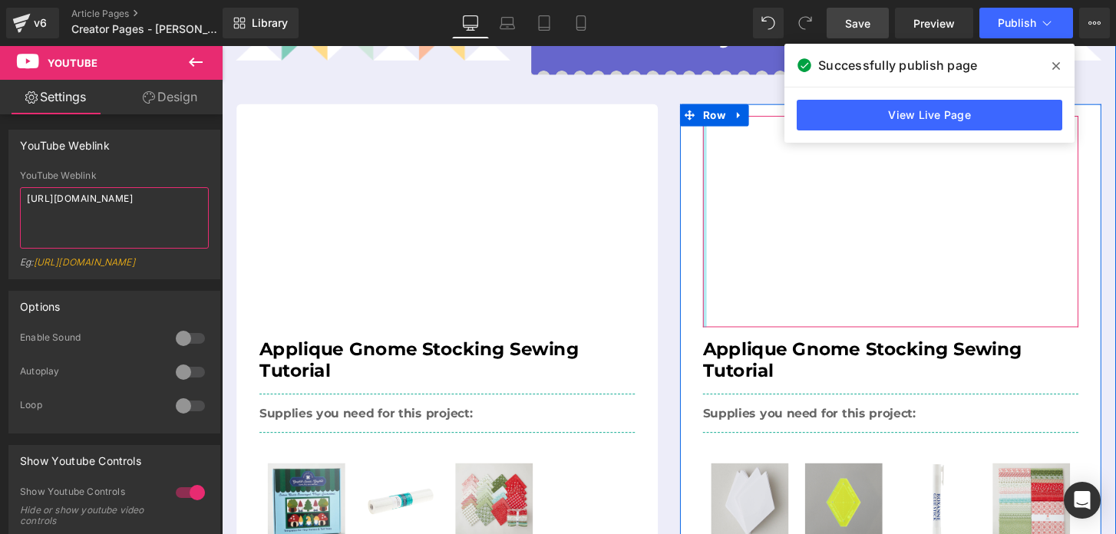
type textarea "https://youtu.be/eKxfyt2dLsI?si=OUZJbl9QMbFY5eO-"
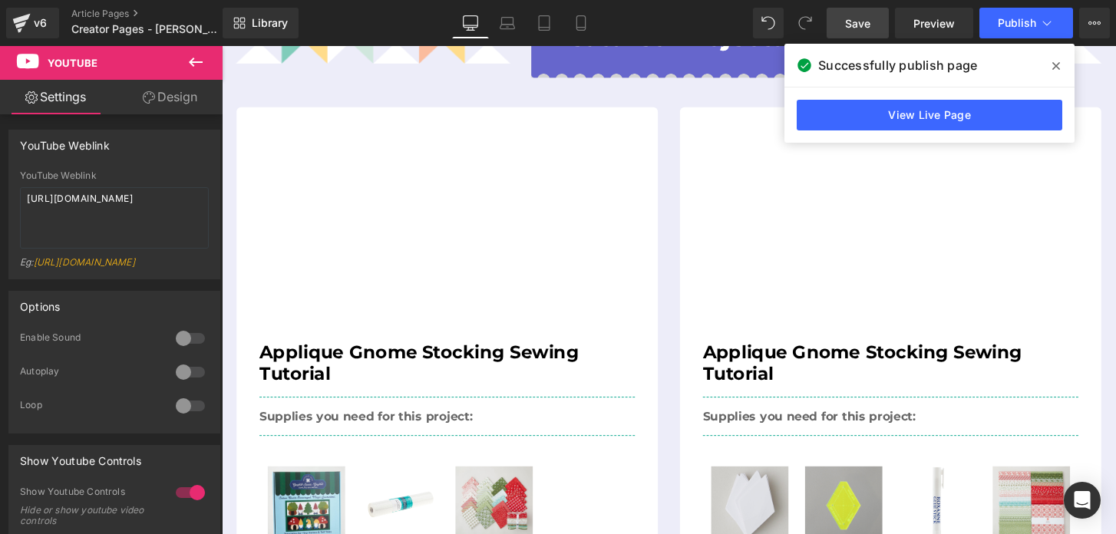
scroll to position [582, 0]
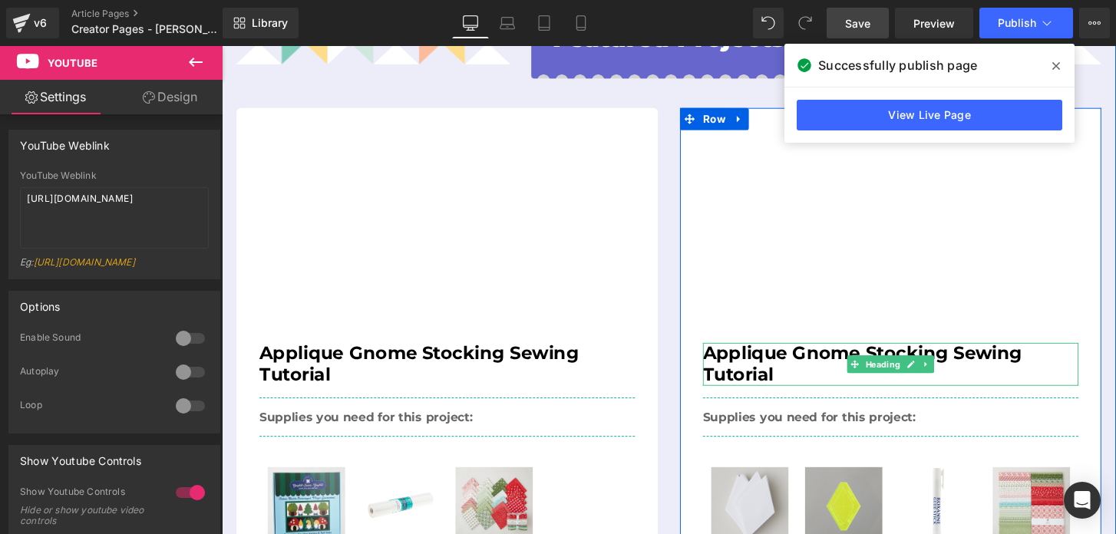
click at [751, 368] on h2 "Applique Gnome Stocking Sewing Tutorial" at bounding box center [916, 377] width 390 height 45
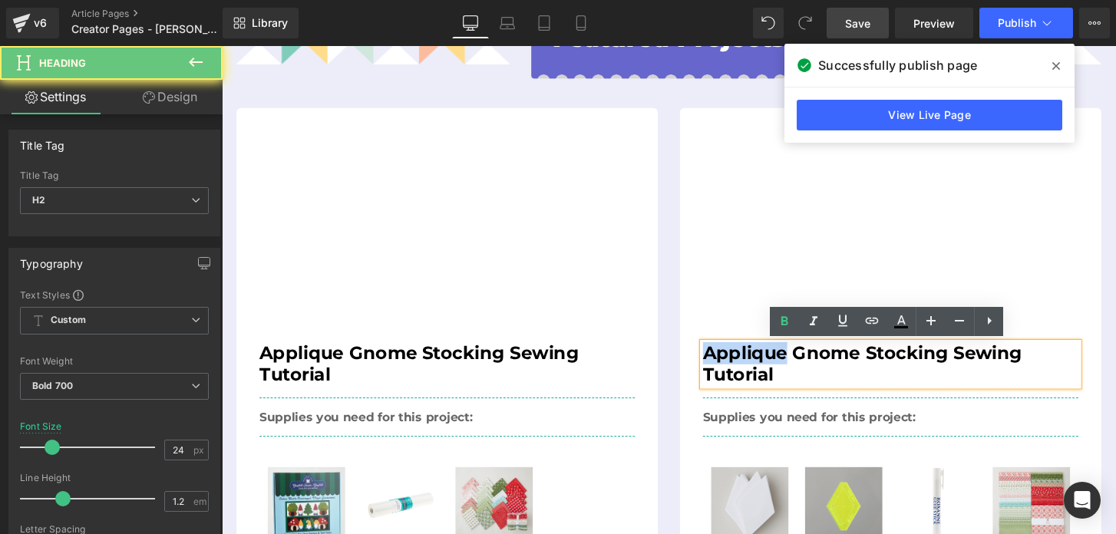
click at [751, 368] on h2 "Applique Gnome Stocking Sewing Tutorial" at bounding box center [916, 377] width 390 height 45
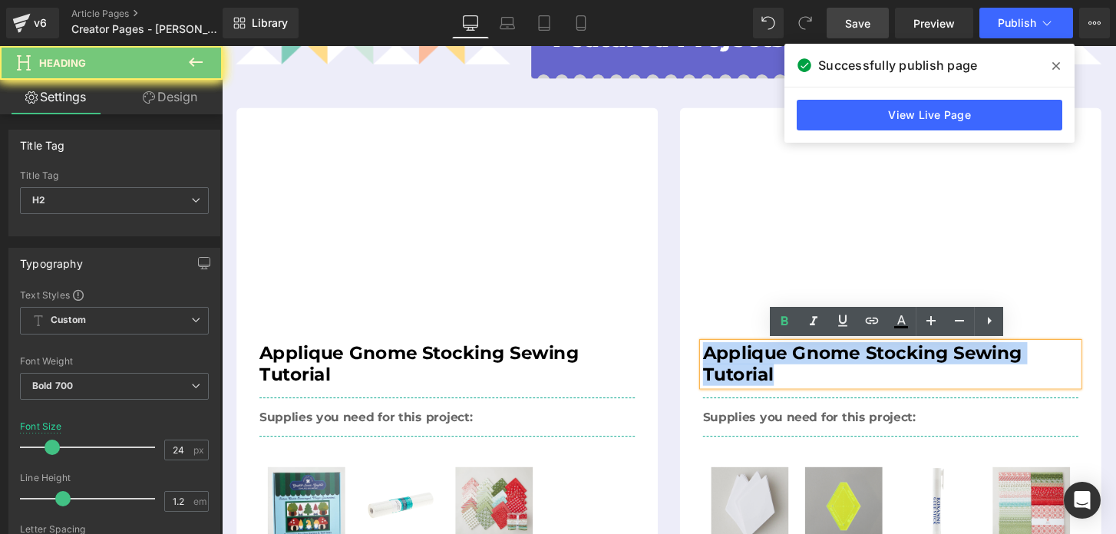
click at [751, 368] on h2 "Applique Gnome Stocking Sewing Tutorial" at bounding box center [916, 377] width 390 height 45
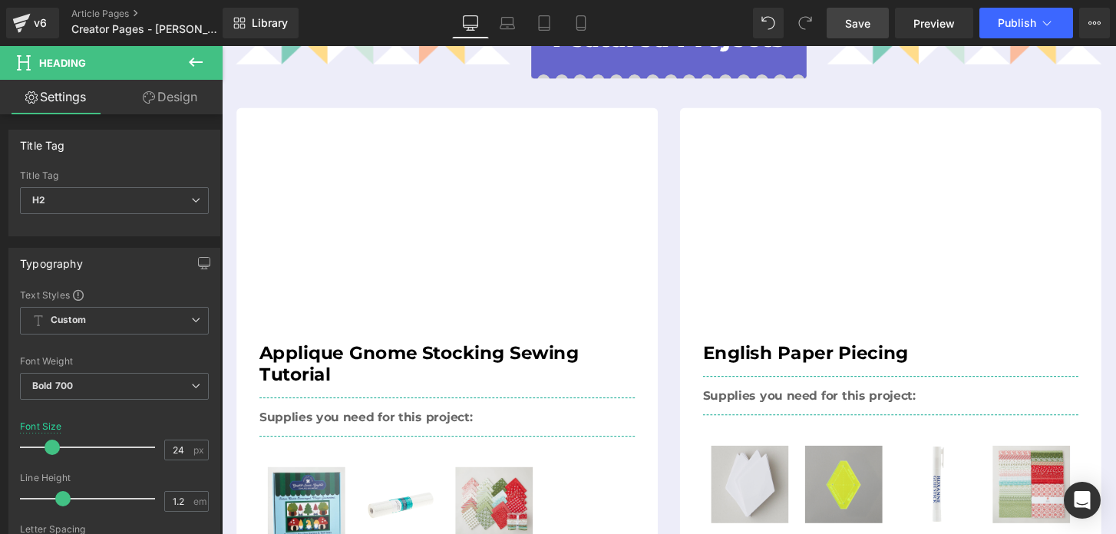
click at [850, 25] on span "Save" at bounding box center [857, 23] width 25 height 16
click at [35, 19] on div "v6" at bounding box center [40, 23] width 19 height 20
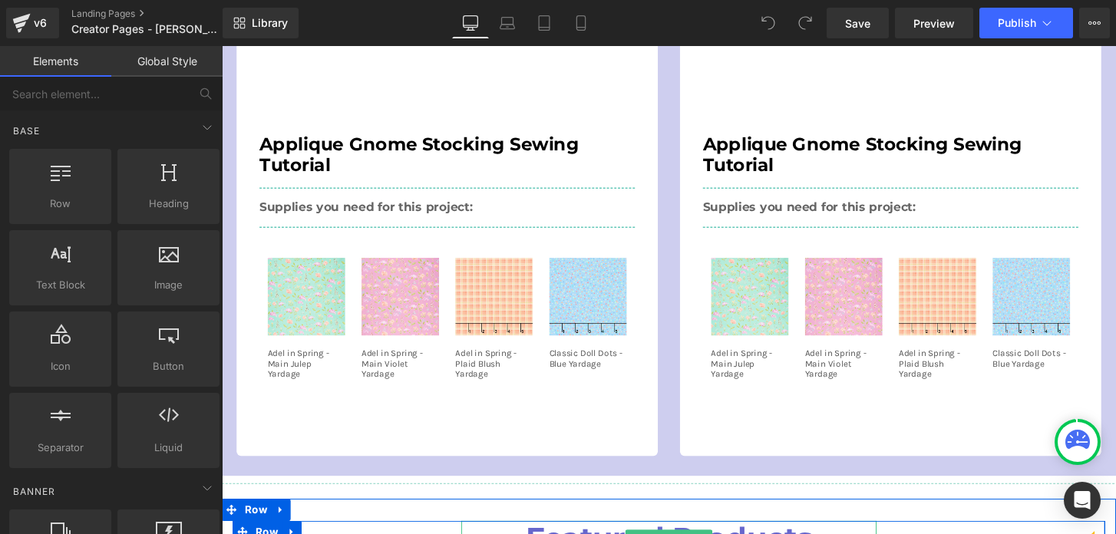
scroll to position [672, 0]
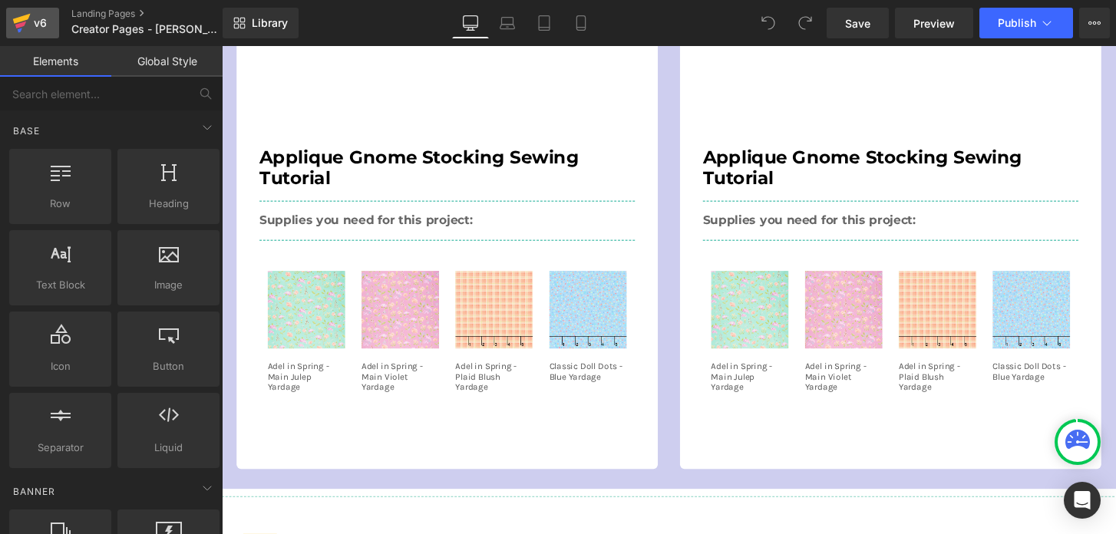
click at [33, 27] on div "v6" at bounding box center [40, 23] width 19 height 20
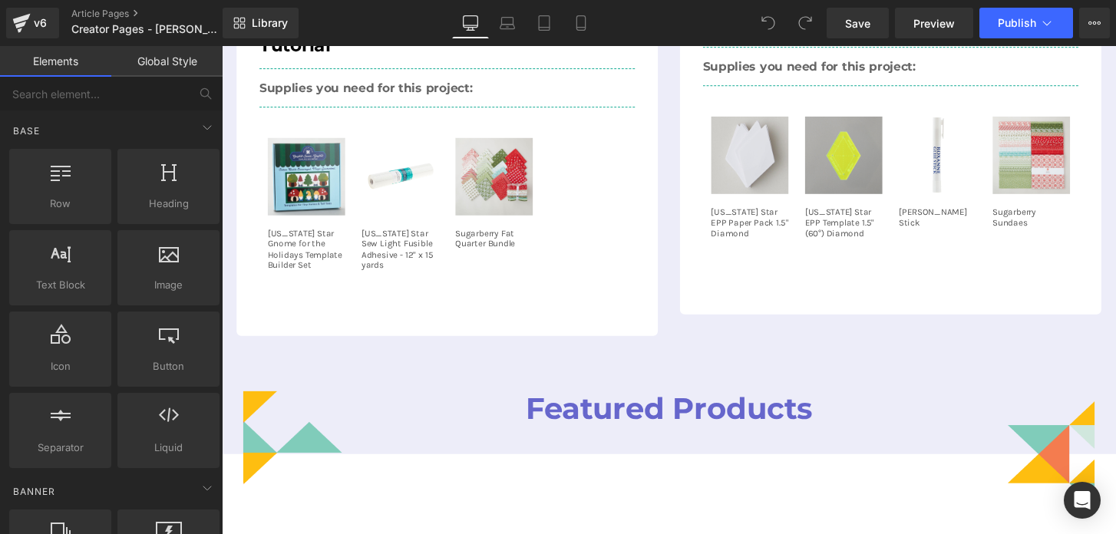
scroll to position [921, 0]
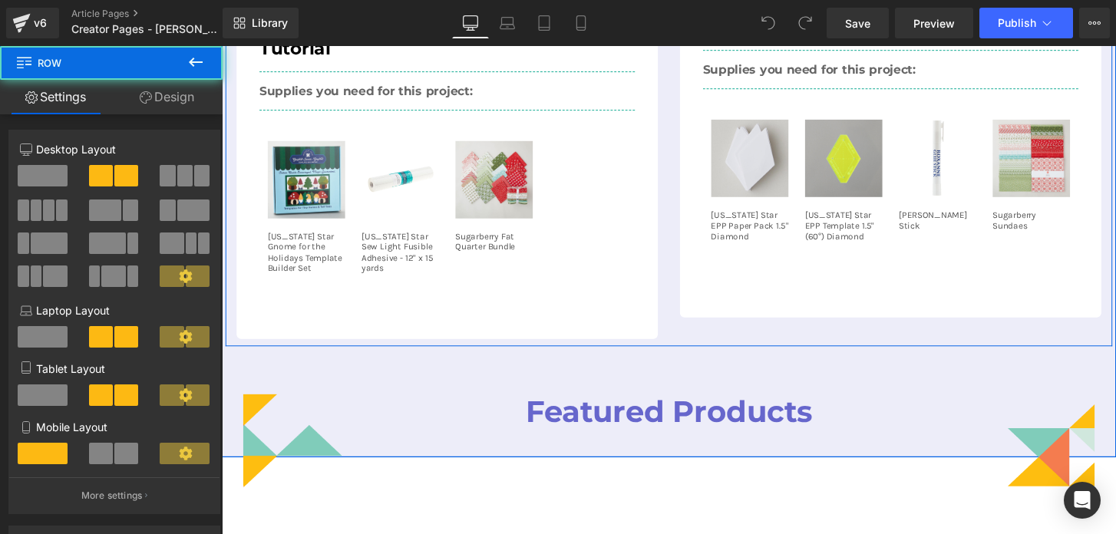
click at [685, 305] on div "Youtube Applique Gnome Stocking Sewing Tutorial Heading Supplies you need for t…" at bounding box center [456, 60] width 460 height 579
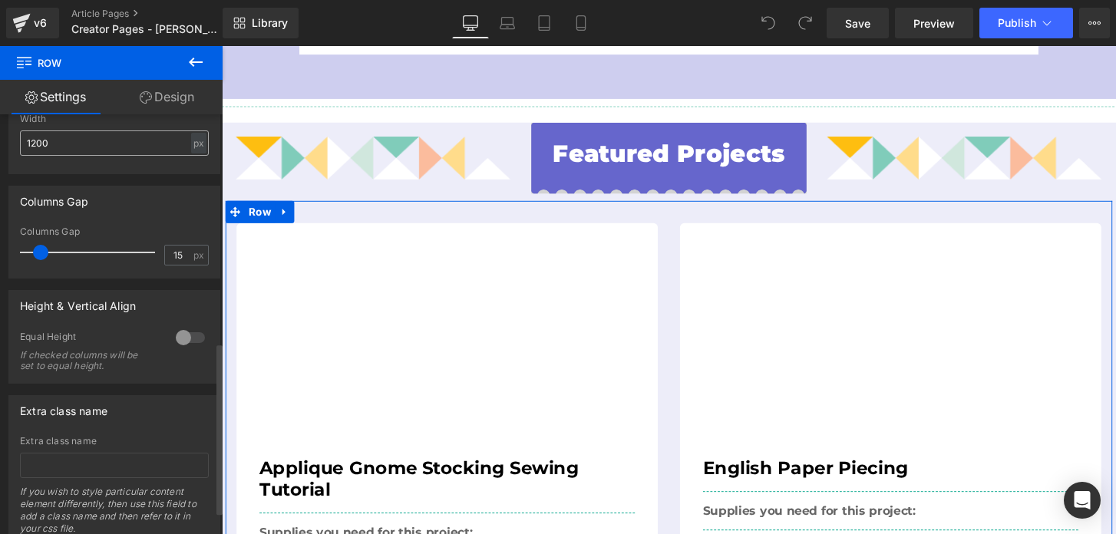
scroll to position [573, 0]
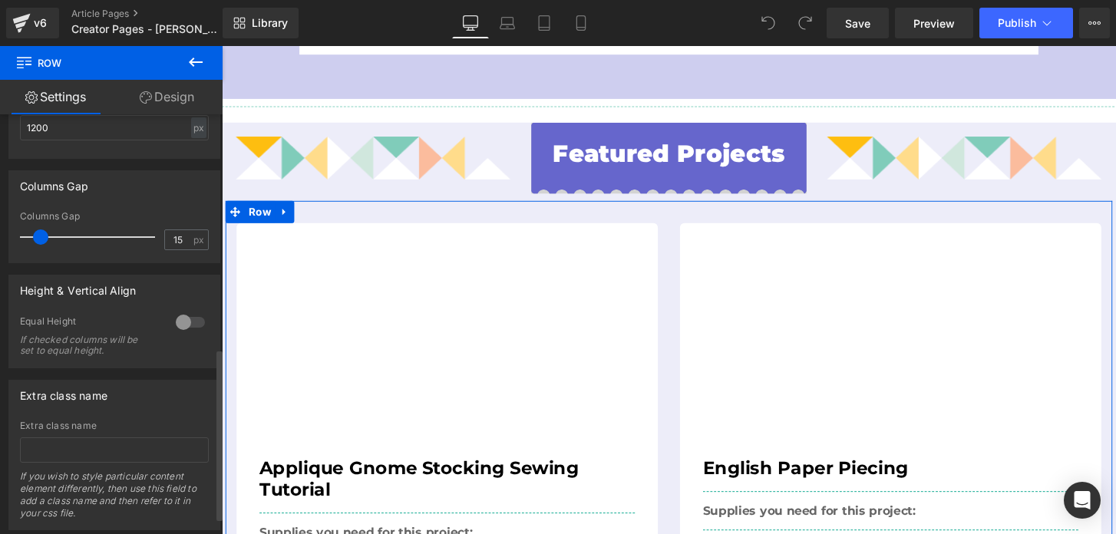
click at [172, 329] on div at bounding box center [190, 322] width 37 height 25
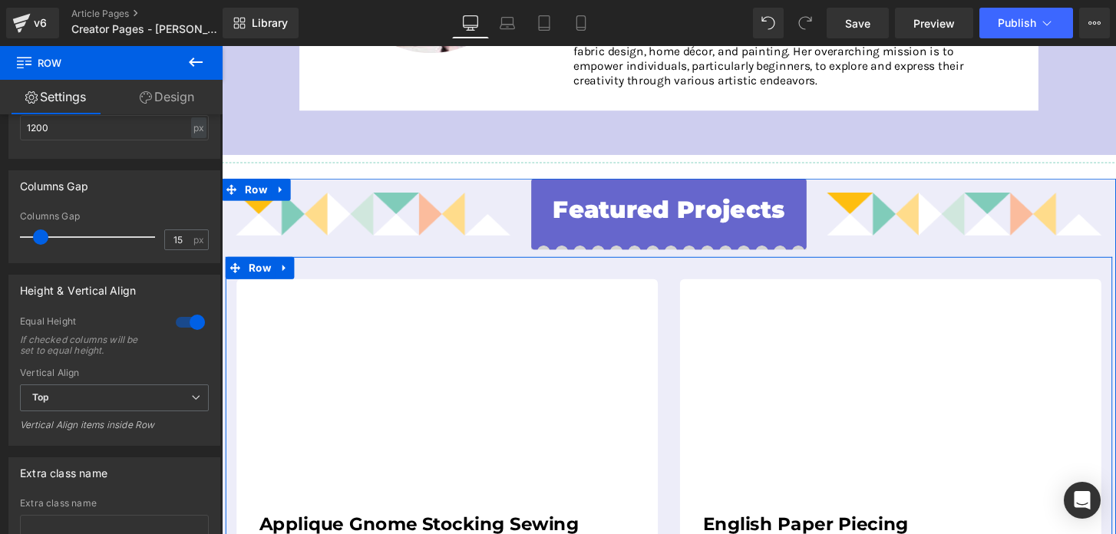
scroll to position [400, 0]
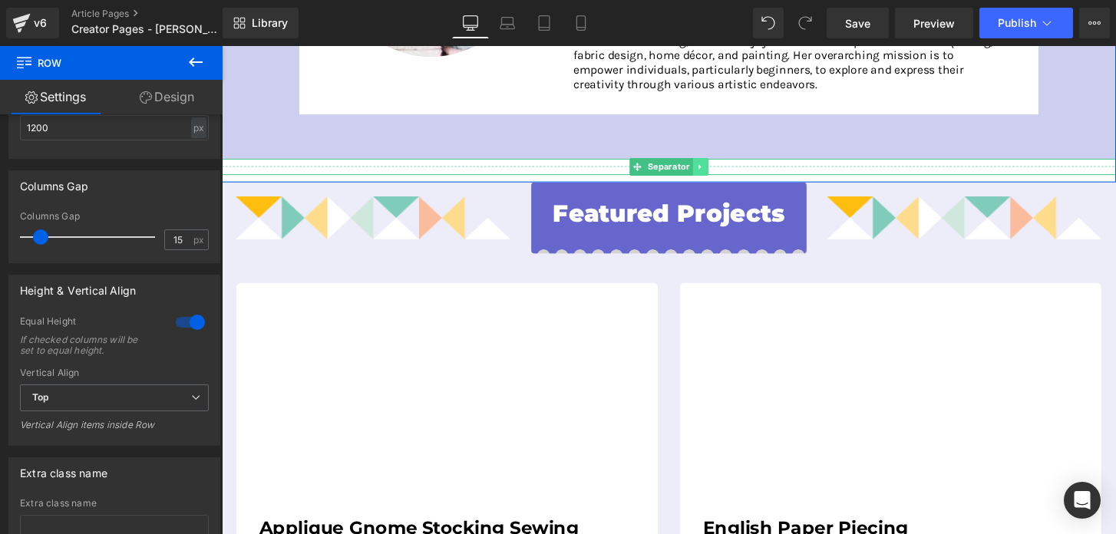
click at [718, 170] on icon at bounding box center [718, 172] width 2 height 5
click at [724, 174] on icon at bounding box center [726, 171] width 8 height 8
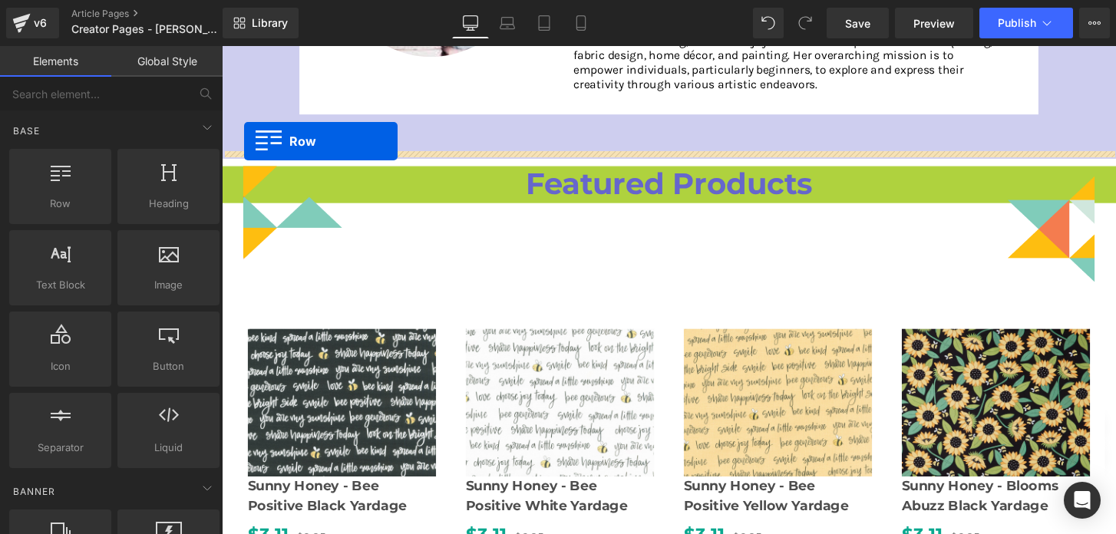
drag, startPoint x: 232, startPoint y: 182, endPoint x: 245, endPoint y: 145, distance: 39.1
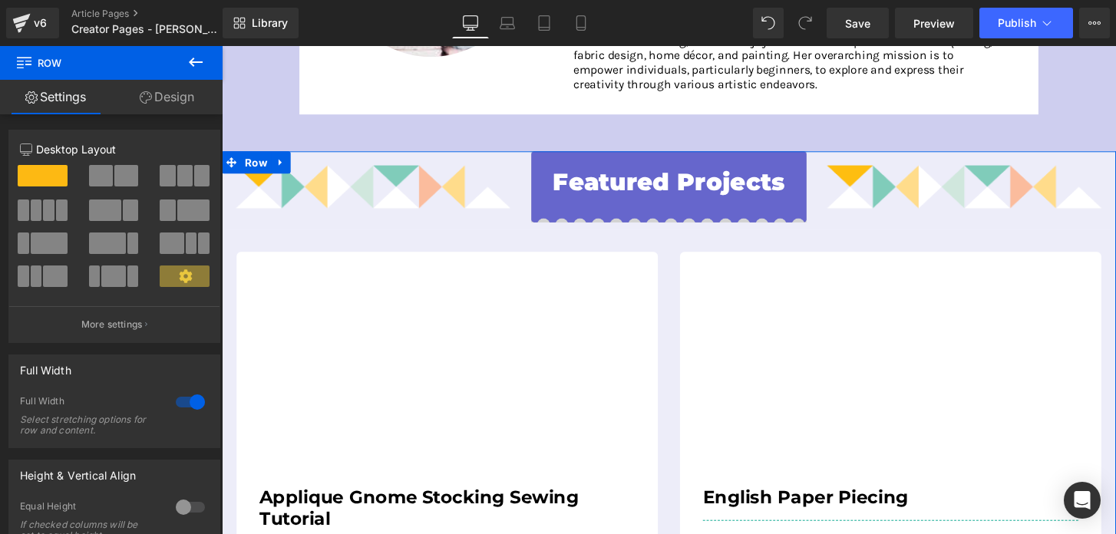
click at [163, 99] on link "Design" at bounding box center [166, 97] width 111 height 35
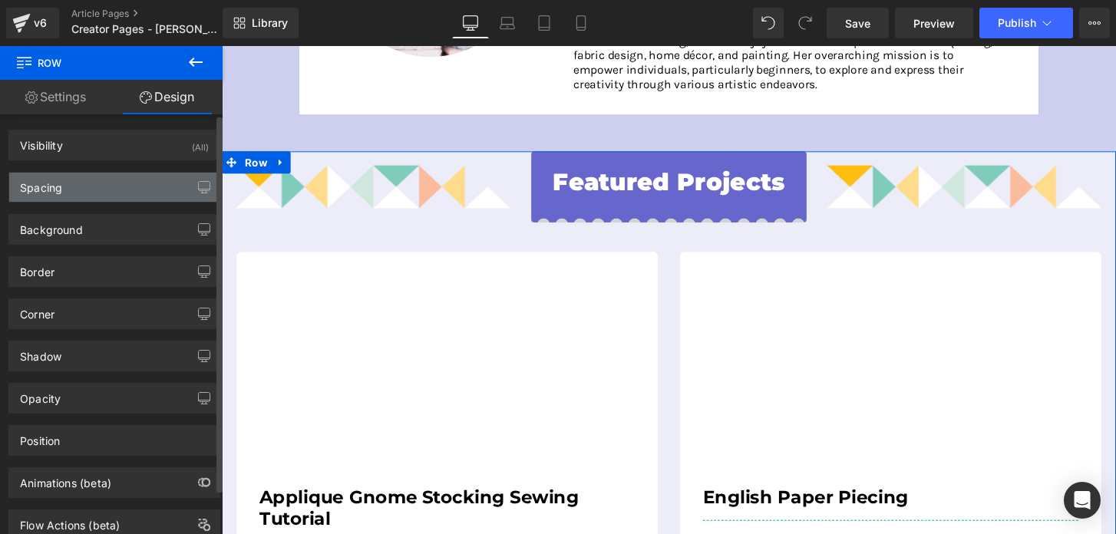
click at [88, 189] on div "Spacing" at bounding box center [114, 187] width 210 height 29
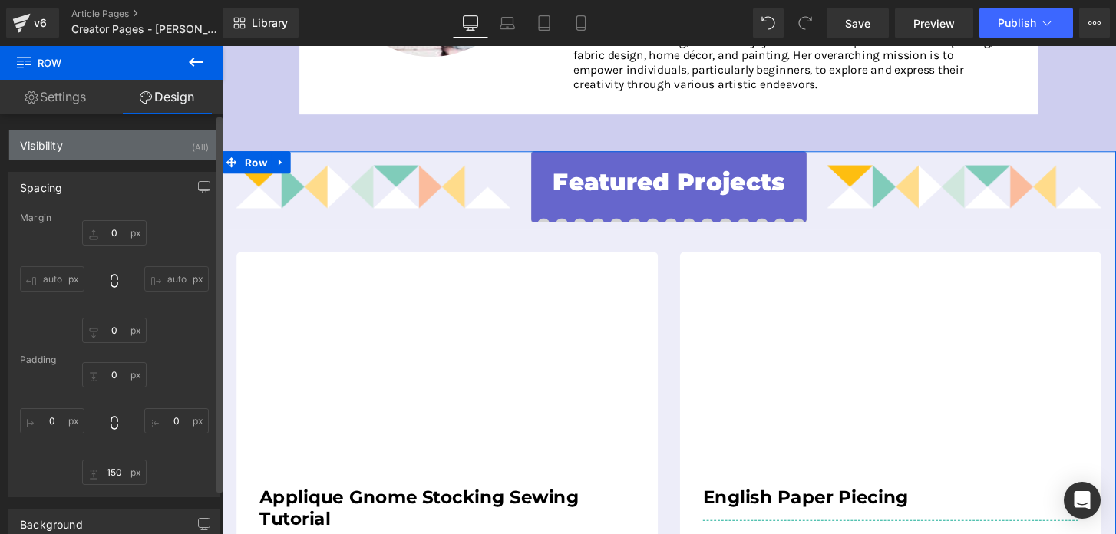
click at [87, 159] on div "Visibility (All)" at bounding box center [114, 144] width 210 height 29
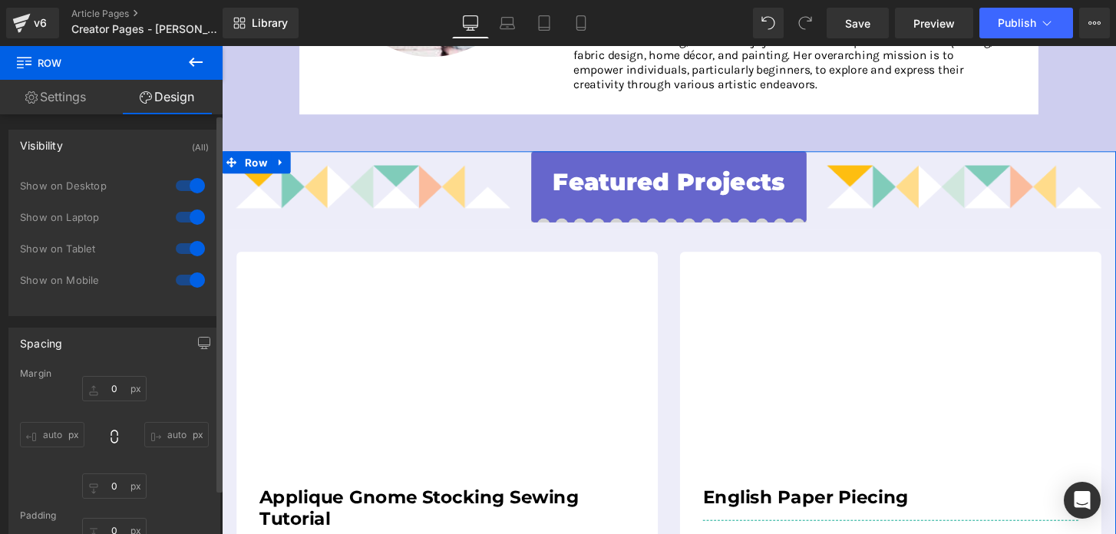
click at [87, 159] on div "Visibility (All)" at bounding box center [114, 144] width 210 height 29
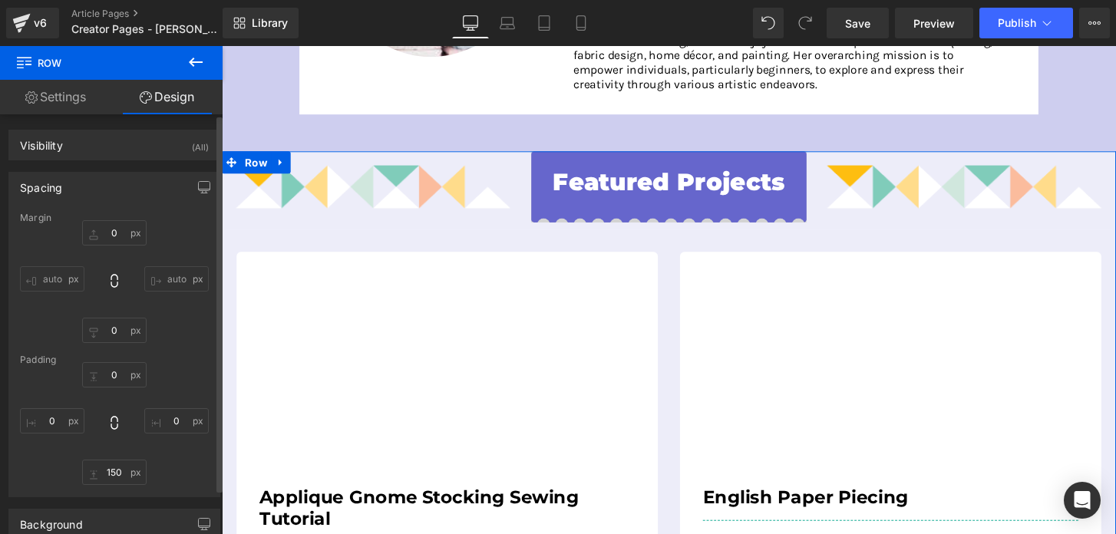
click at [78, 180] on div "Spacing" at bounding box center [114, 187] width 210 height 29
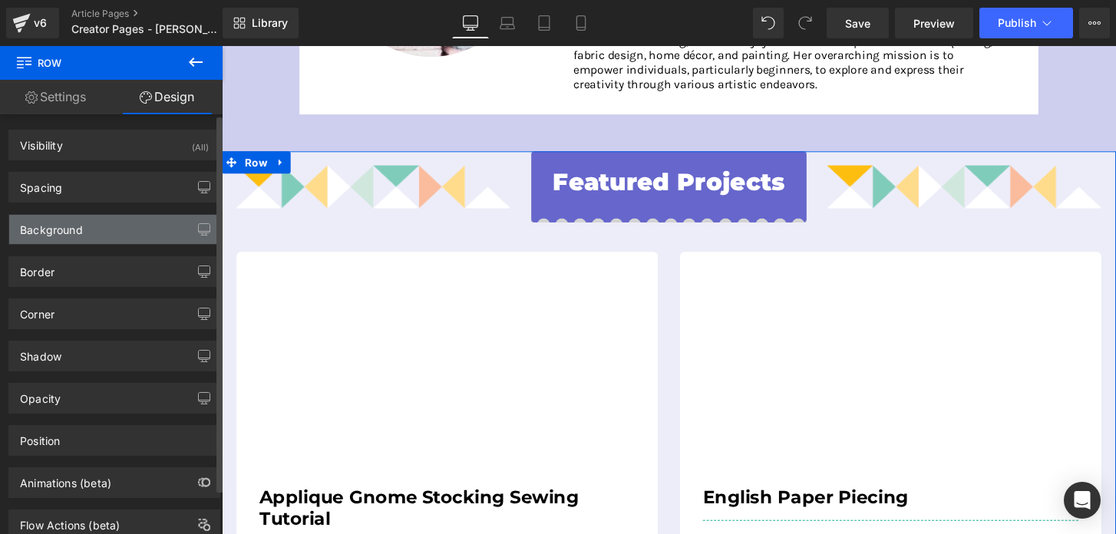
click at [80, 224] on div "Background" at bounding box center [51, 225] width 63 height 21
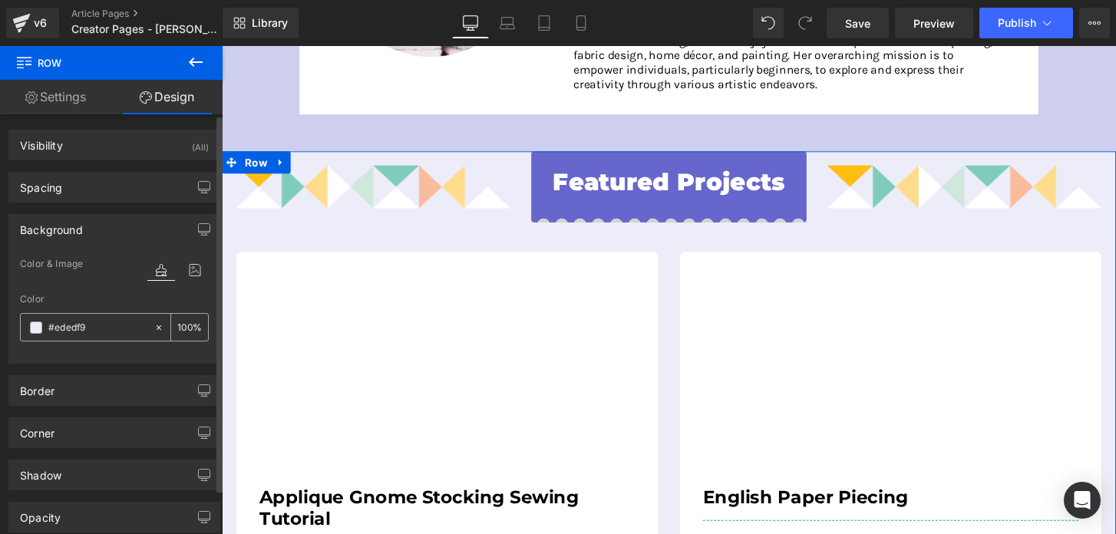
click at [153, 326] on icon at bounding box center [158, 327] width 11 height 11
type input "none"
type input "0"
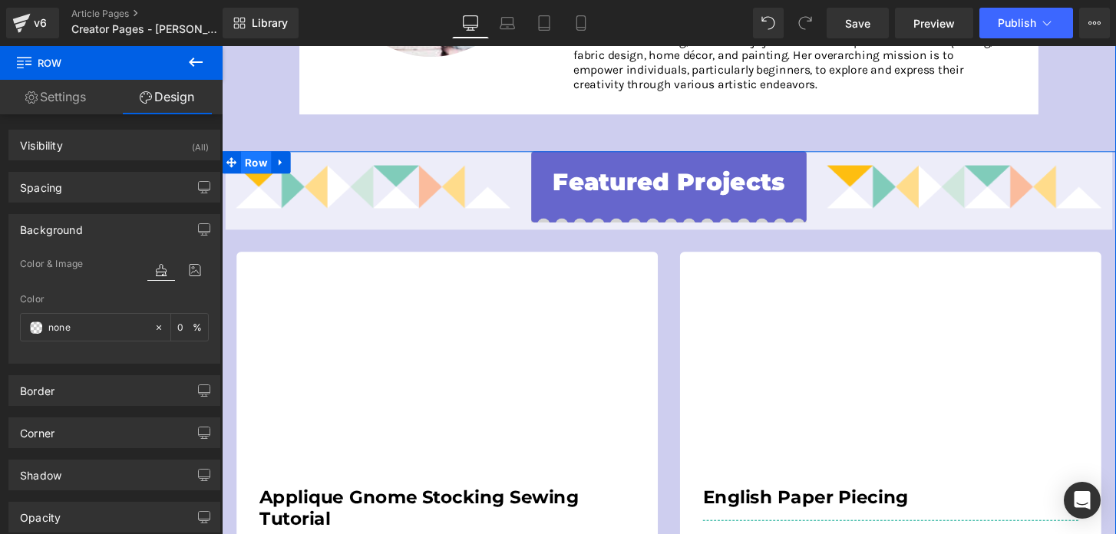
click at [260, 170] on span "Row" at bounding box center [257, 167] width 31 height 23
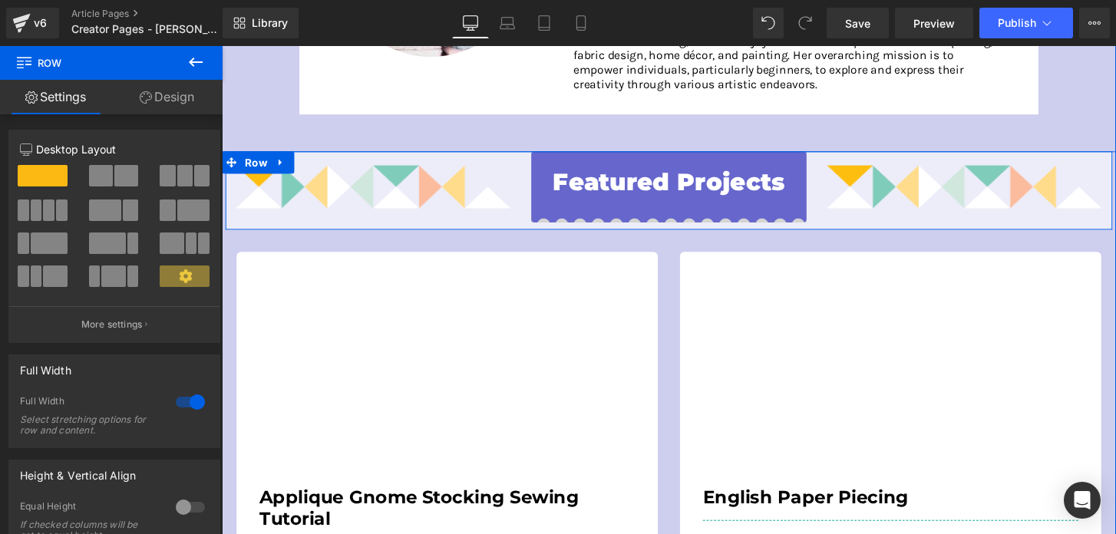
click at [328, 163] on div "Image" at bounding box center [379, 193] width 307 height 74
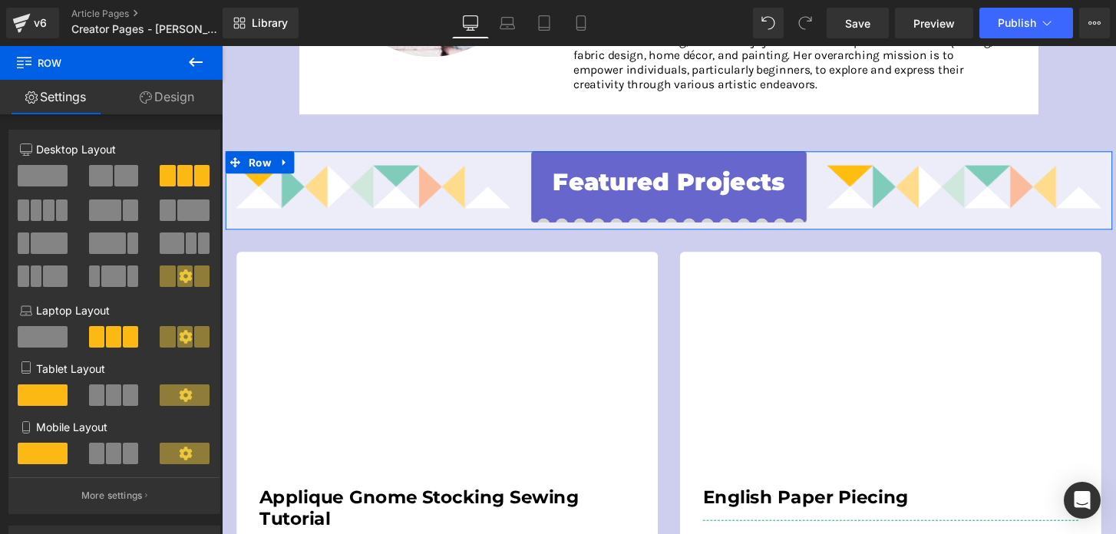
click at [157, 92] on link "Design" at bounding box center [166, 97] width 111 height 35
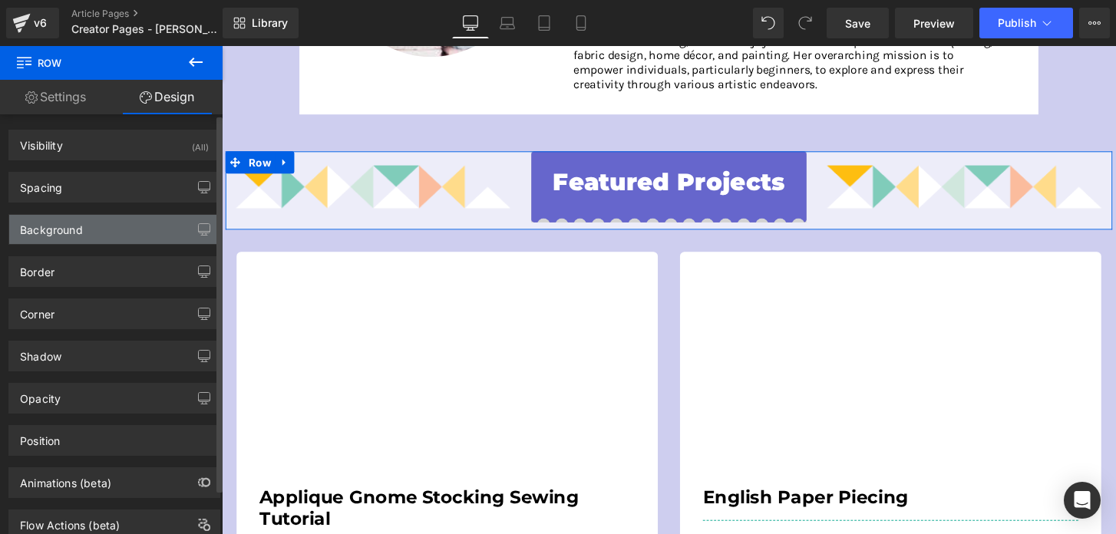
click at [108, 226] on div "Background" at bounding box center [114, 229] width 210 height 29
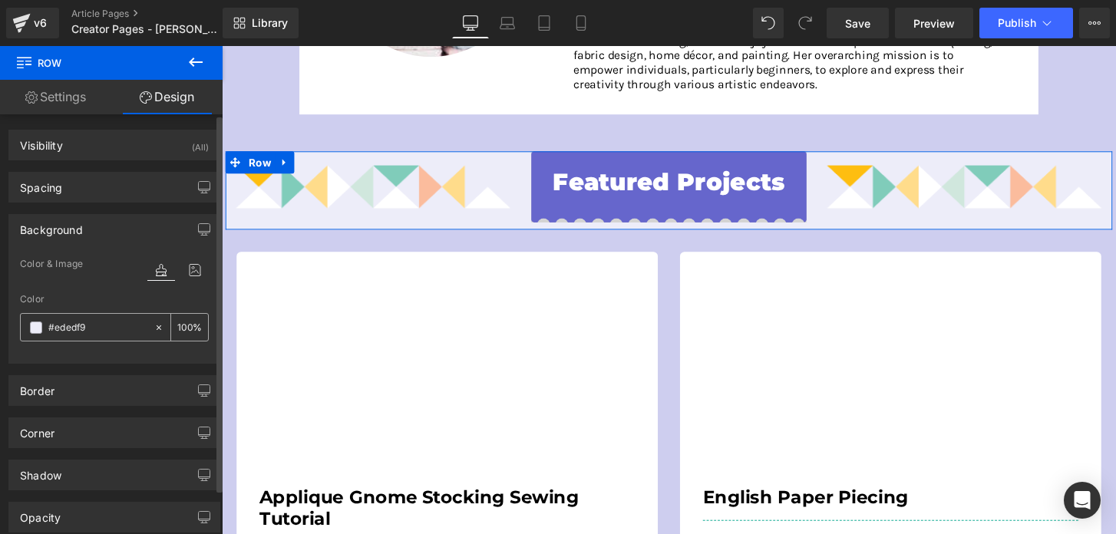
click at [153, 324] on icon at bounding box center [158, 327] width 11 height 11
type input "none"
type input "0"
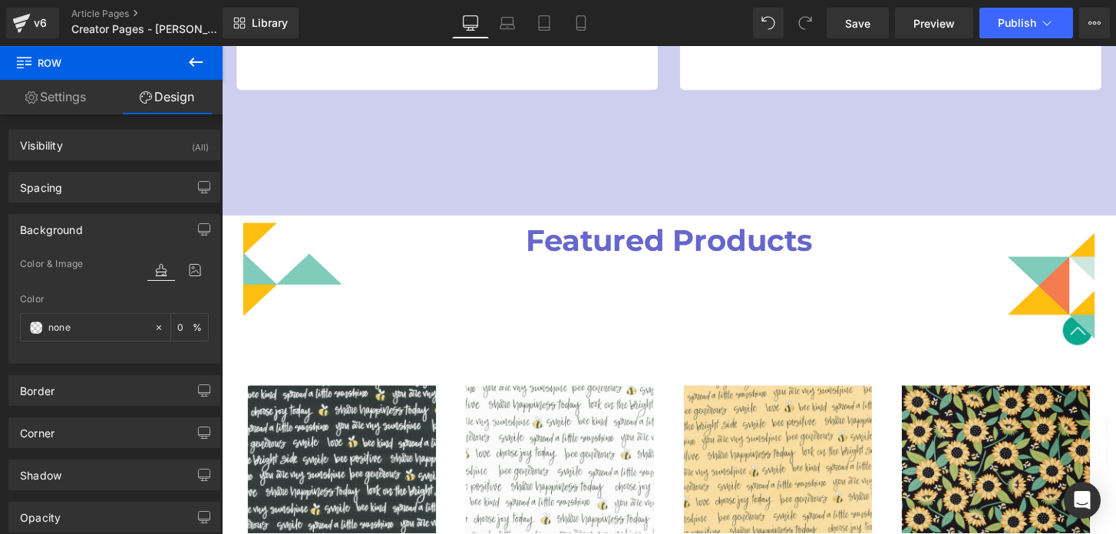
scroll to position [1128, 0]
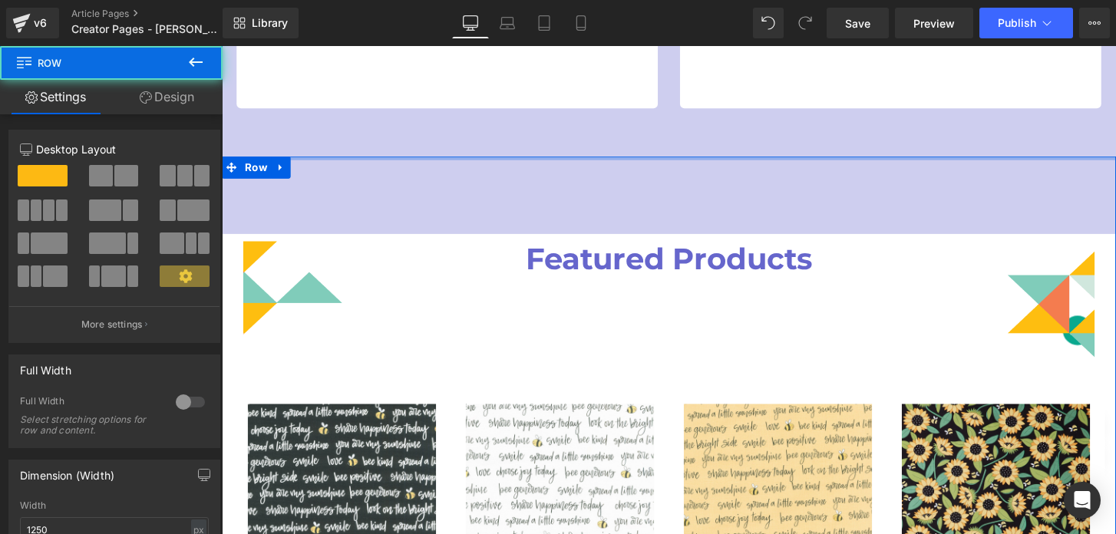
drag, startPoint x: 566, startPoint y: 167, endPoint x: 566, endPoint y: 135, distance: 31.5
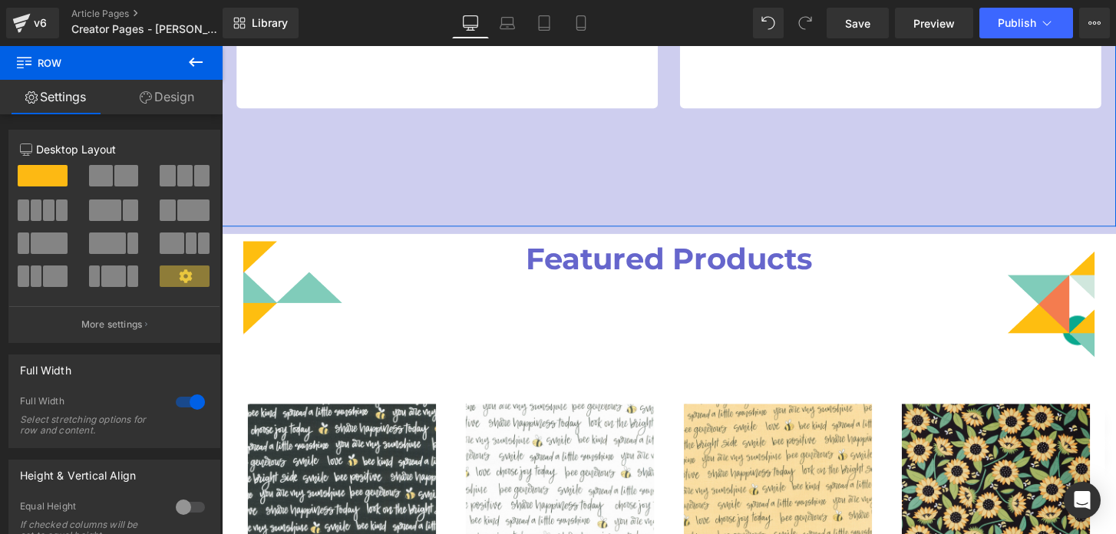
click at [183, 98] on link "Design" at bounding box center [166, 97] width 111 height 35
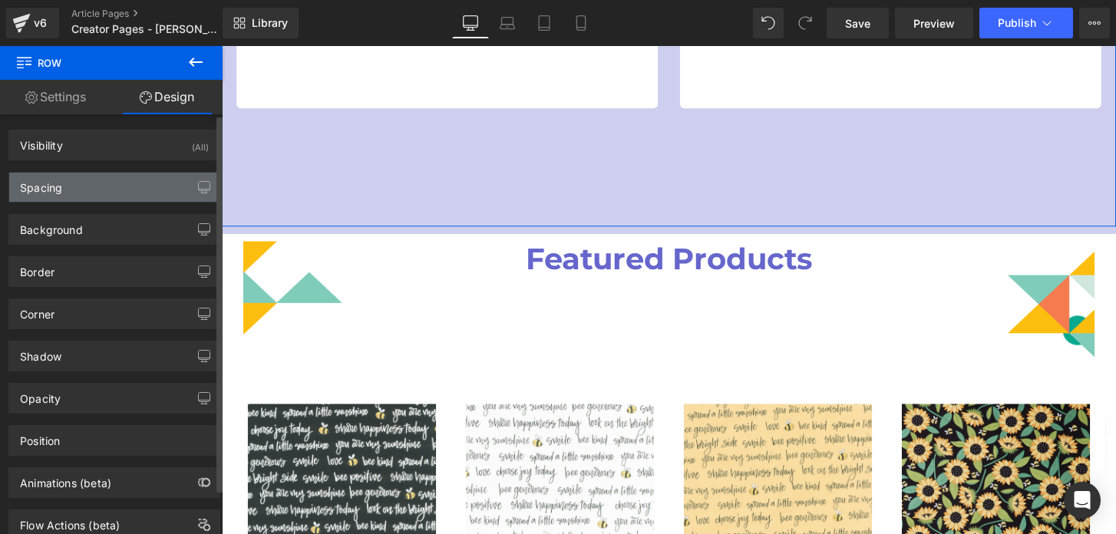
click at [108, 194] on div "Spacing" at bounding box center [114, 187] width 210 height 29
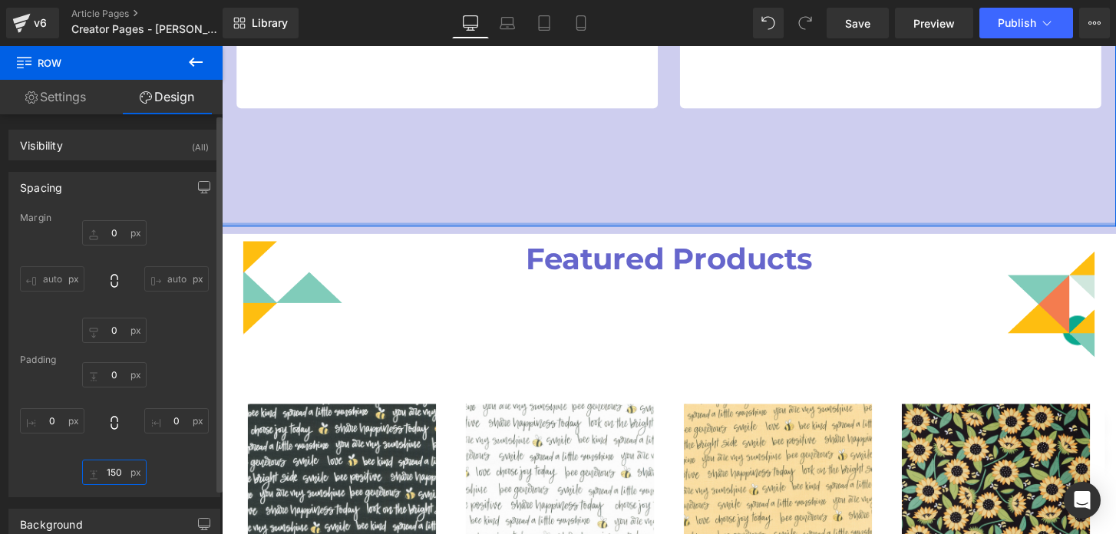
click at [111, 475] on input "150" at bounding box center [114, 472] width 64 height 25
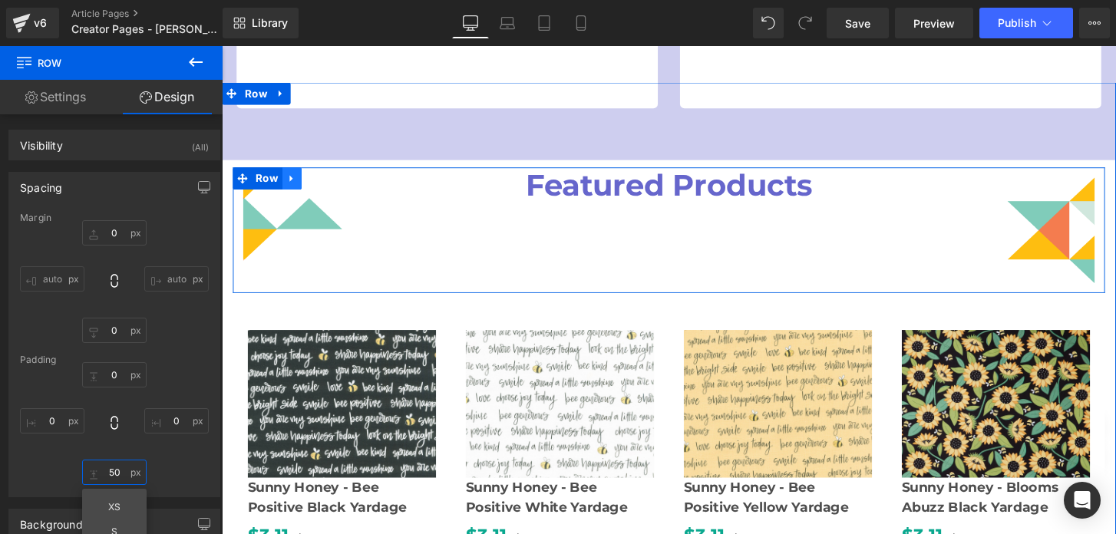
type input "50"
click at [285, 177] on link at bounding box center [295, 183] width 20 height 23
click at [265, 180] on span "Row" at bounding box center [268, 183] width 31 height 23
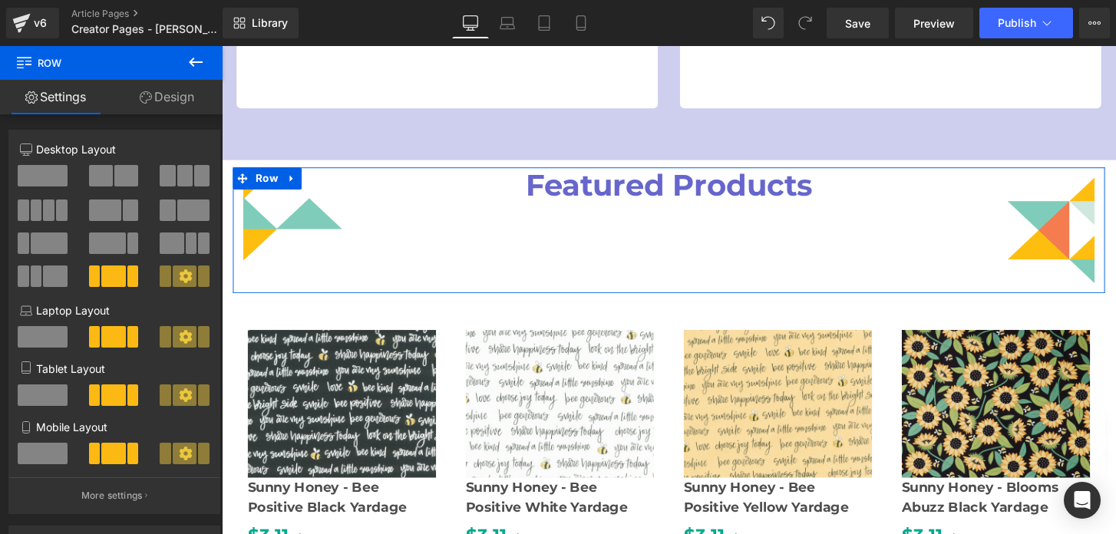
click at [167, 99] on link "Design" at bounding box center [166, 97] width 111 height 35
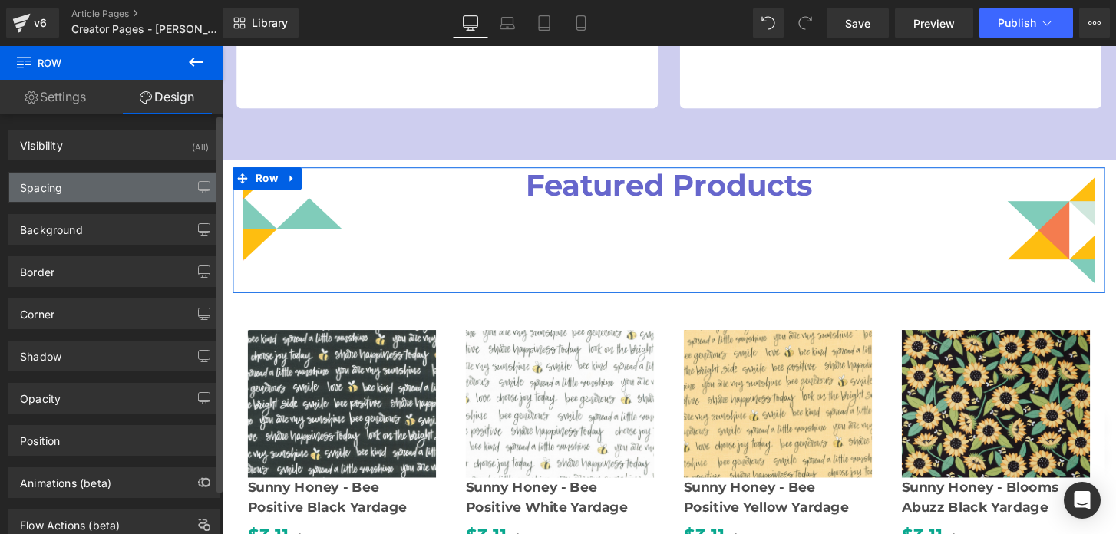
click at [88, 190] on div "Spacing" at bounding box center [114, 187] width 210 height 29
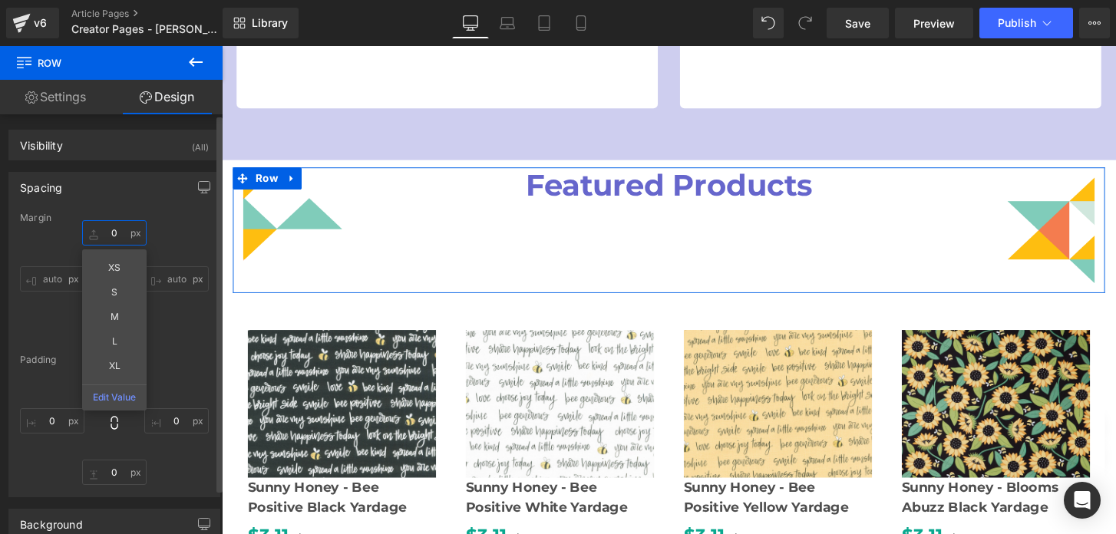
click at [91, 231] on input "0" at bounding box center [114, 232] width 64 height 25
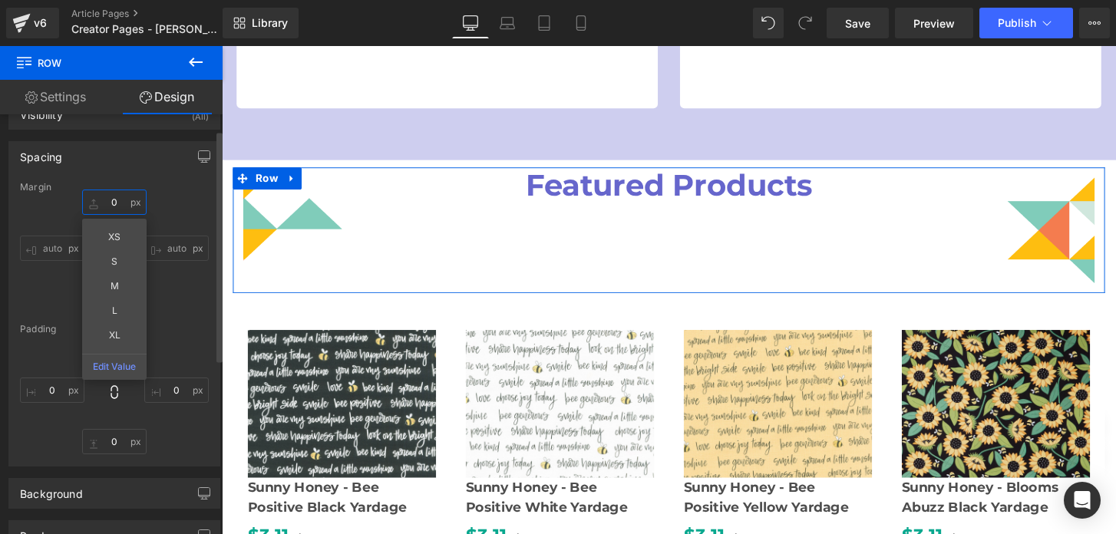
scroll to position [26, 0]
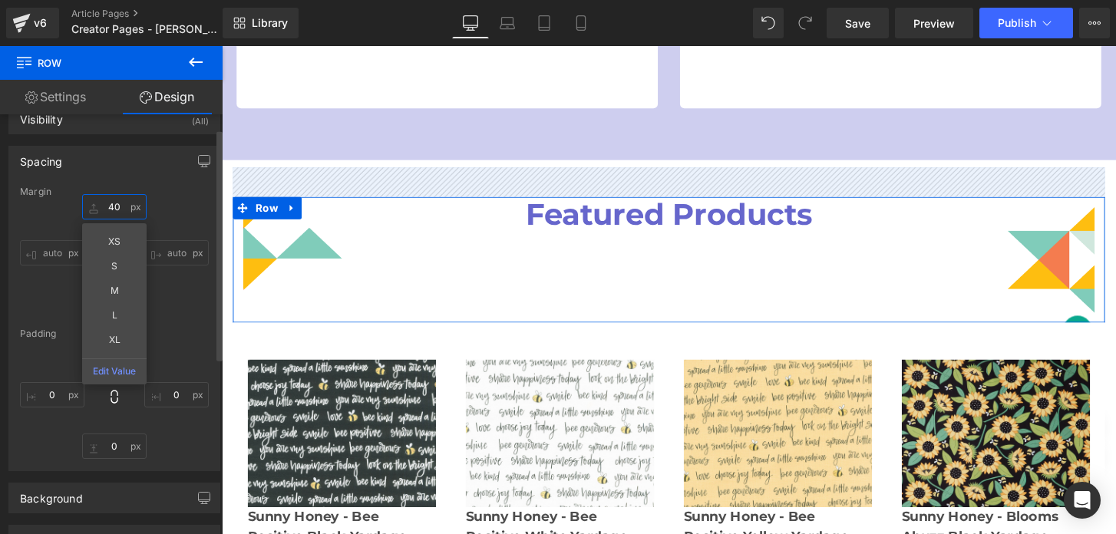
type input "40"
drag, startPoint x: 91, startPoint y: 209, endPoint x: 96, endPoint y: 178, distance: 31.2
click at [96, 178] on div "Spacing [GEOGRAPHIC_DATA] 40px 40 XS S M L XL Edit Value auto auto 0px 0 auto a…" at bounding box center [114, 308] width 212 height 325
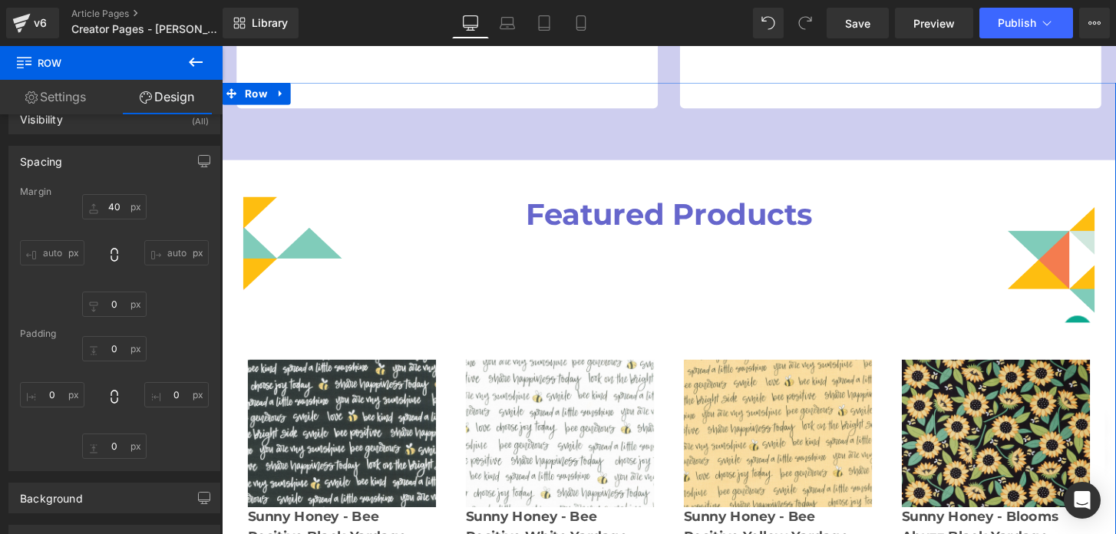
click at [605, 153] on div "Image Featured Products Heading Image Row Sale Off (P) Image Sunny Honey - Bee …" at bounding box center [686, 497] width 929 height 827
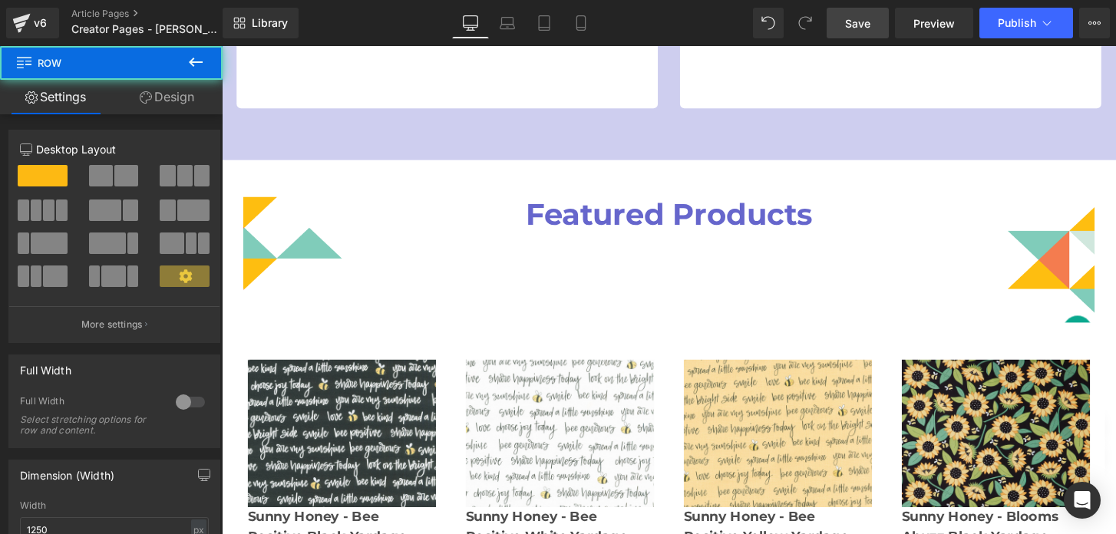
drag, startPoint x: 841, startPoint y: 26, endPoint x: 473, endPoint y: 156, distance: 390.5
click at [841, 26] on link "Save" at bounding box center [858, 23] width 62 height 31
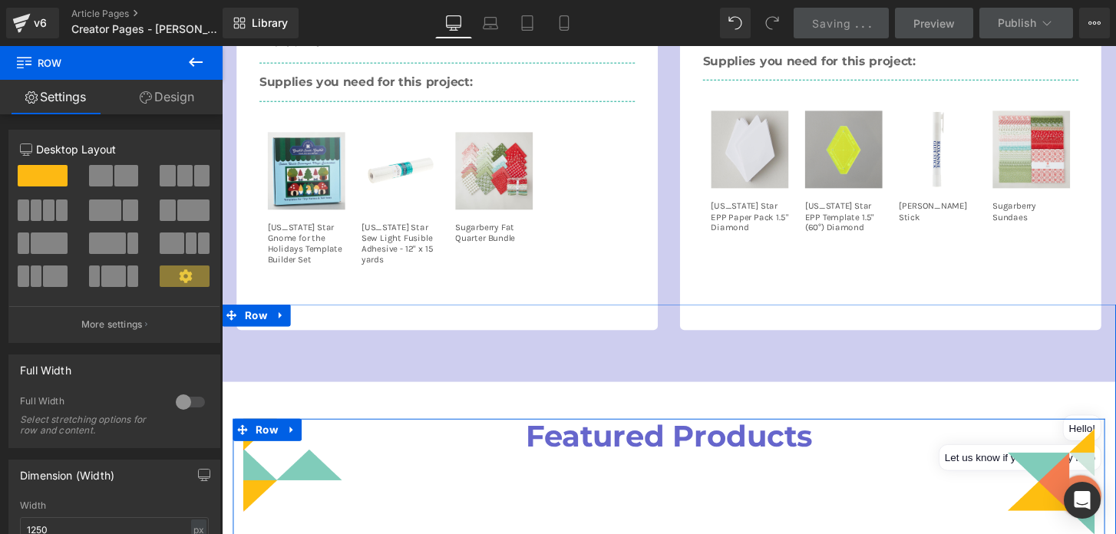
scroll to position [888, 0]
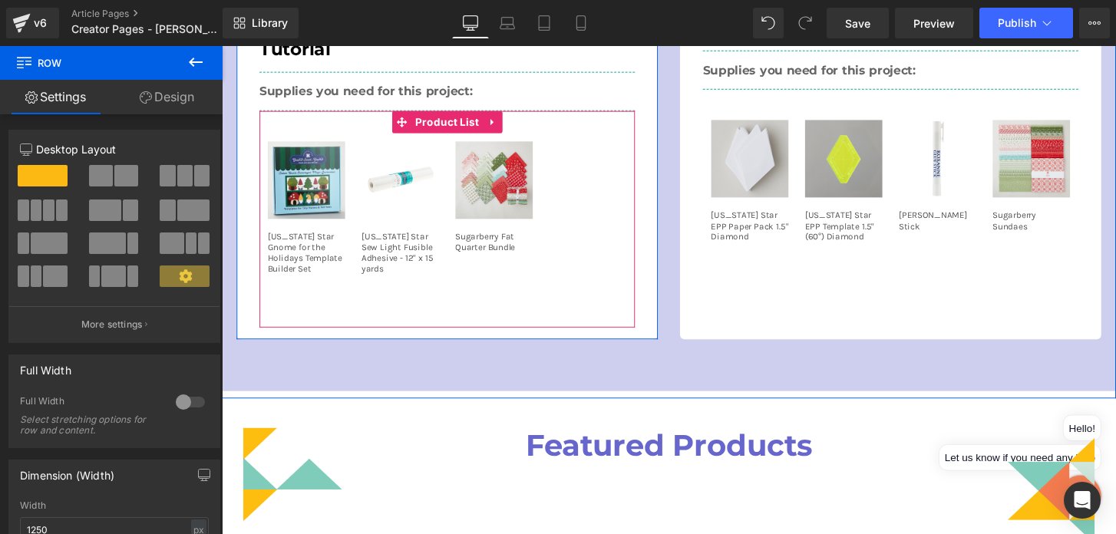
click at [625, 272] on div "Sale Off (P) Image [US_STATE] Star Gnome for the Holidays Template Builder Set …" at bounding box center [456, 215] width 390 height 202
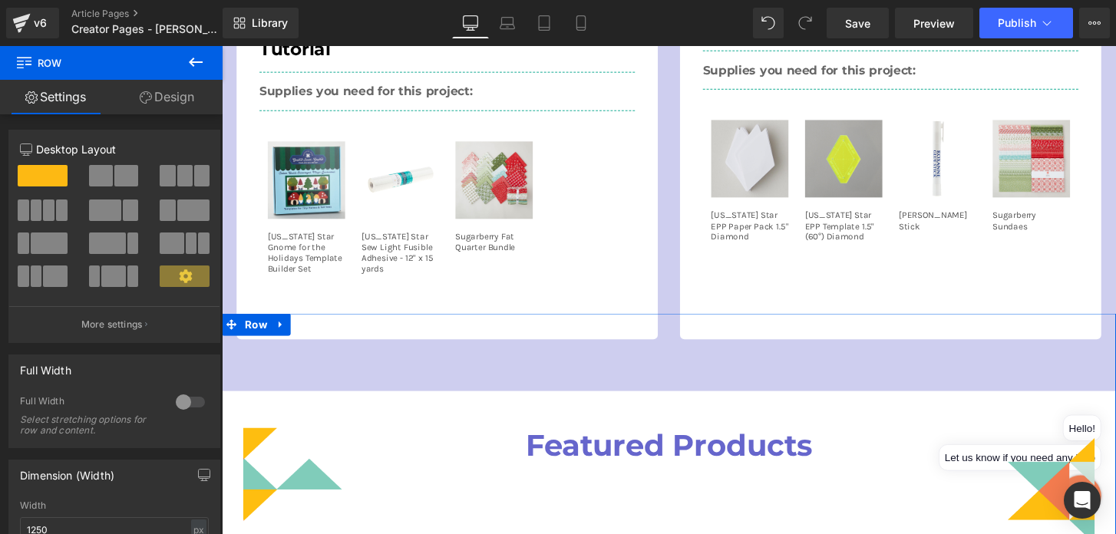
click at [179, 104] on link "Design" at bounding box center [166, 97] width 111 height 35
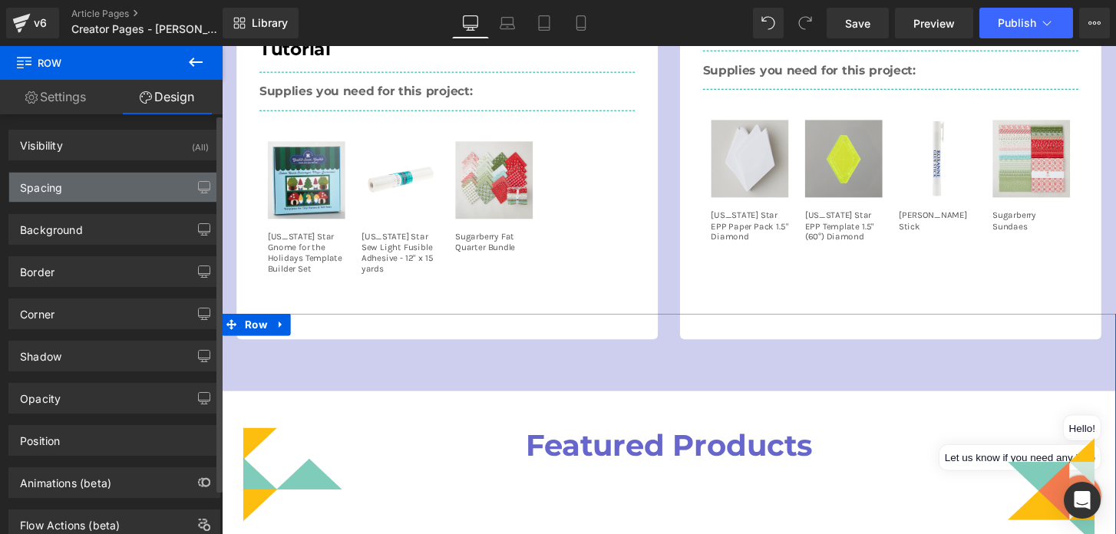
click at [101, 193] on div "Spacing" at bounding box center [114, 187] width 210 height 29
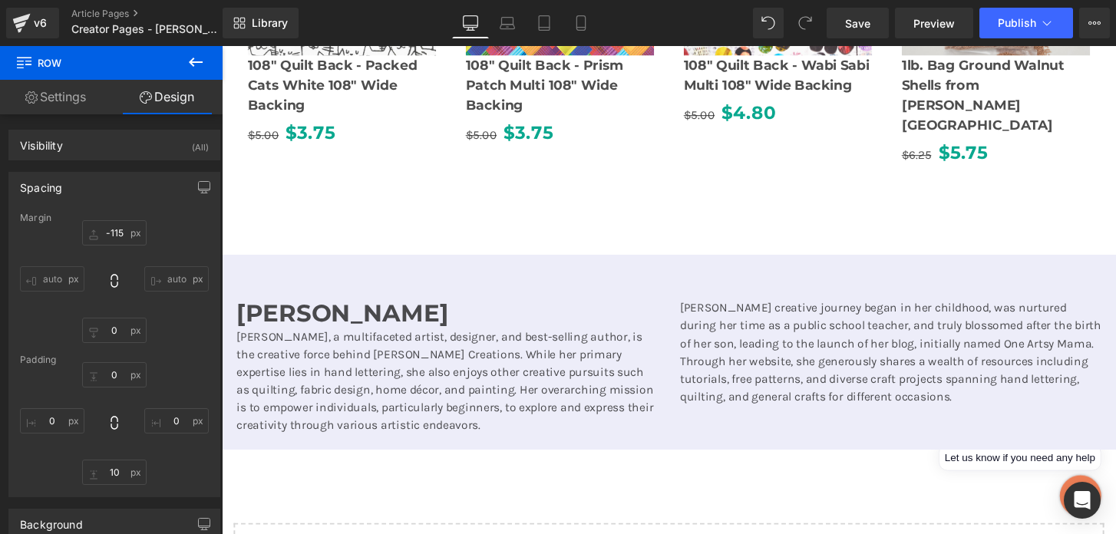
scroll to position [2504, 0]
